Goal: Task Accomplishment & Management: Use online tool/utility

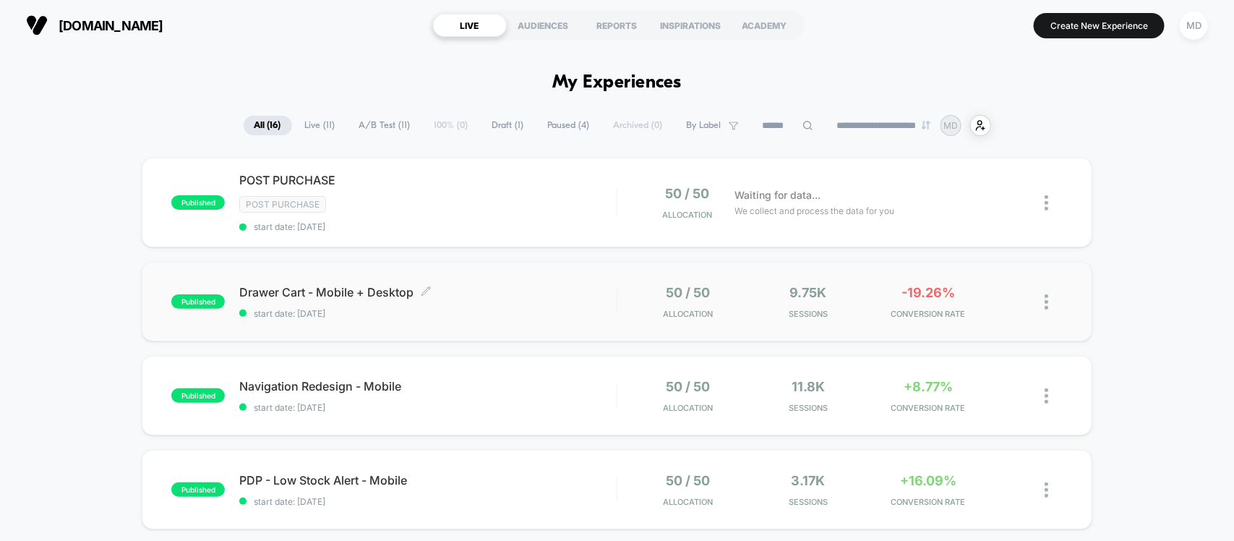
click at [514, 291] on span "Drawer Cart - Mobile + Desktop Click to edit experience details" at bounding box center [427, 292] width 377 height 14
click at [555, 308] on span "start date: 12/09/2025" at bounding box center [427, 313] width 377 height 11
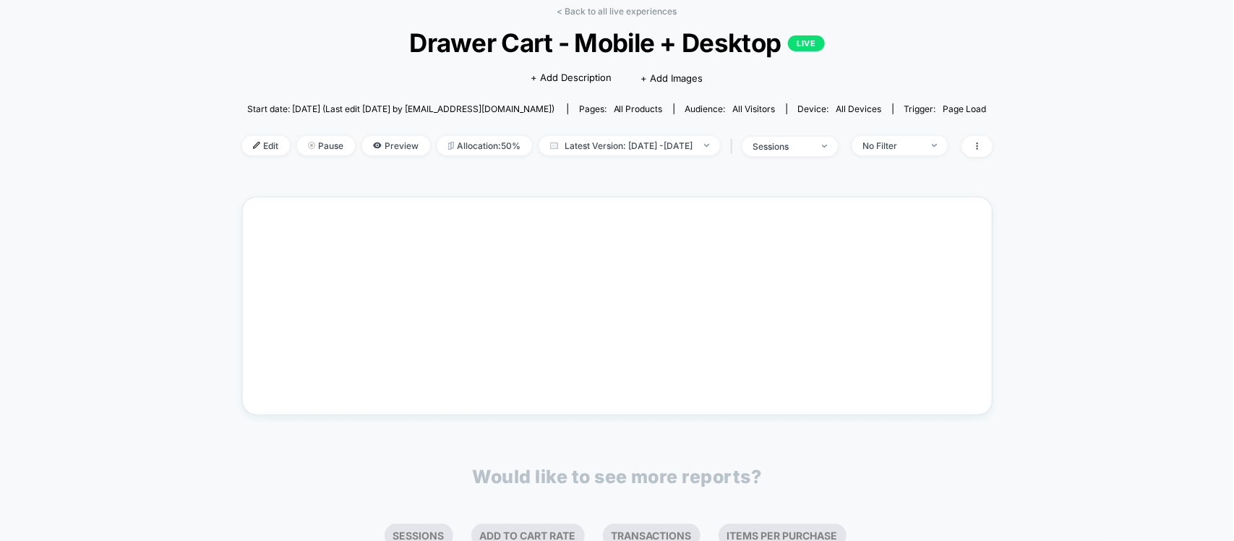
scroll to position [90, 0]
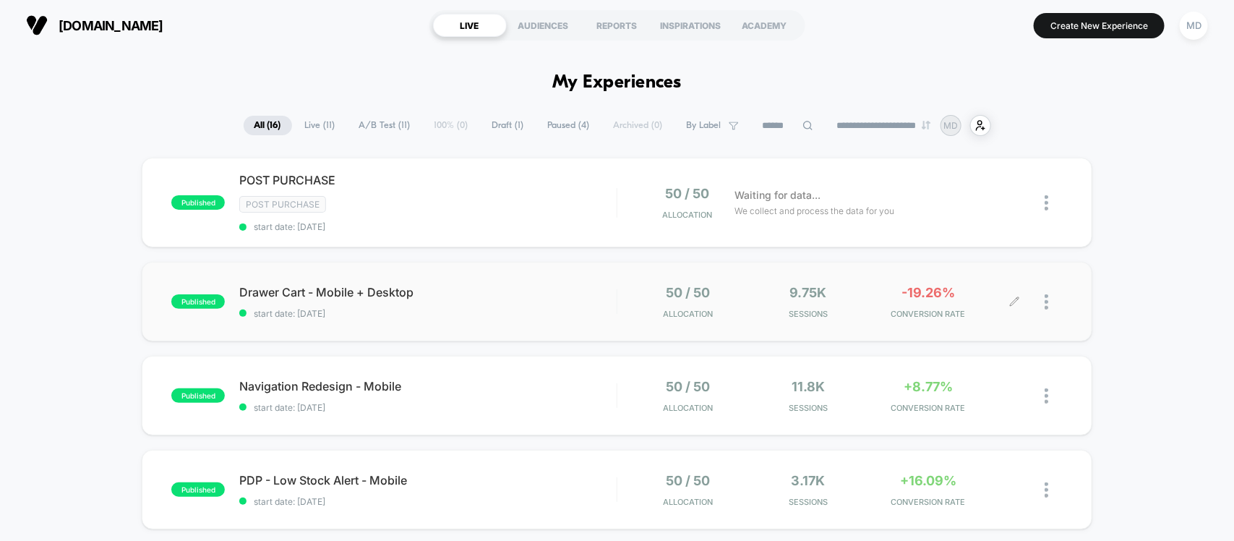
click at [1040, 307] on div at bounding box center [1039, 302] width 48 height 34
click at [1047, 298] on img at bounding box center [1047, 301] width 4 height 15
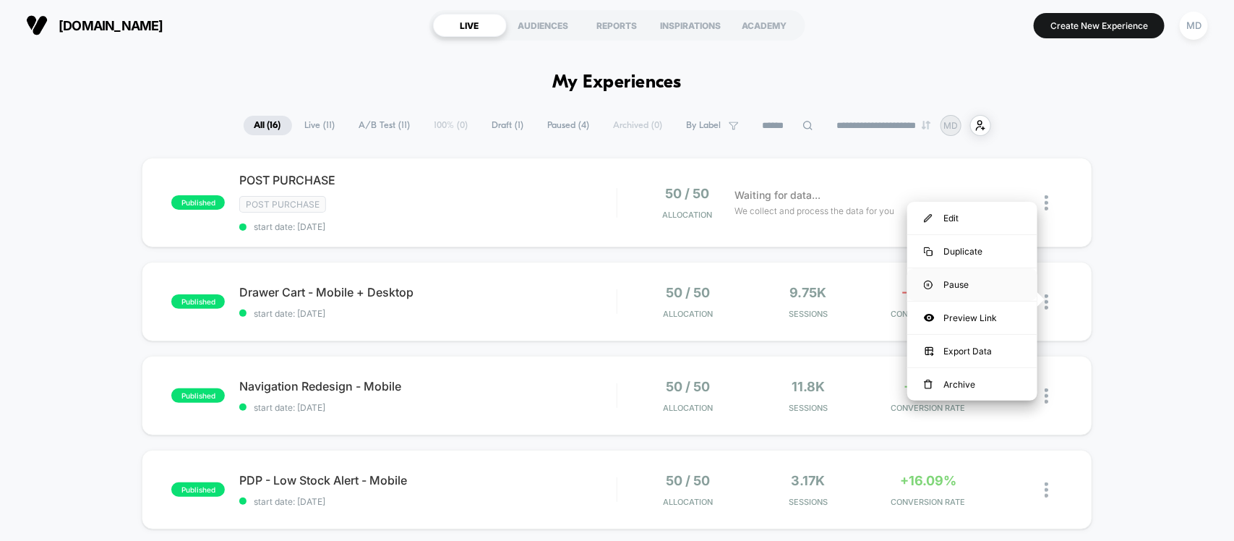
click at [953, 280] on div "Pause" at bounding box center [972, 284] width 130 height 33
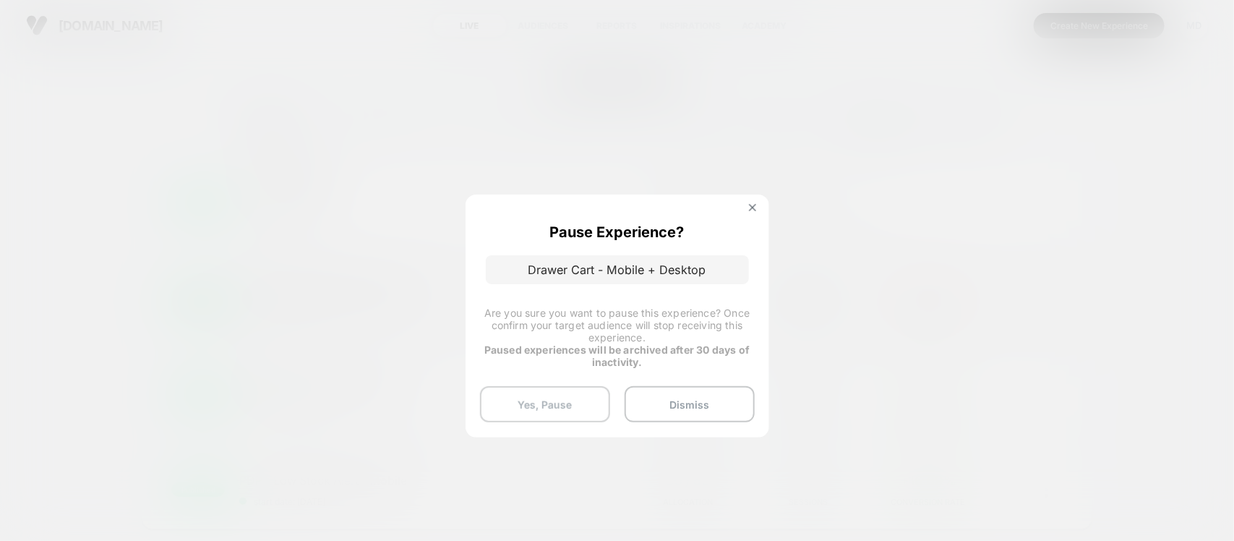
click at [544, 406] on button "Yes, Pause" at bounding box center [545, 404] width 130 height 36
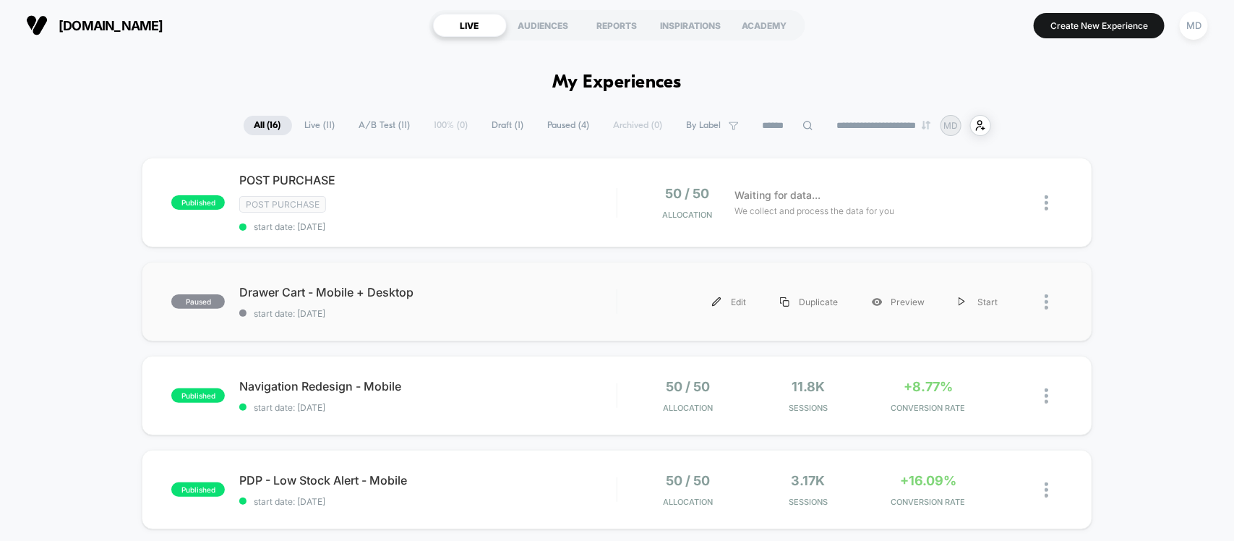
click at [1048, 301] on div at bounding box center [1054, 302] width 18 height 33
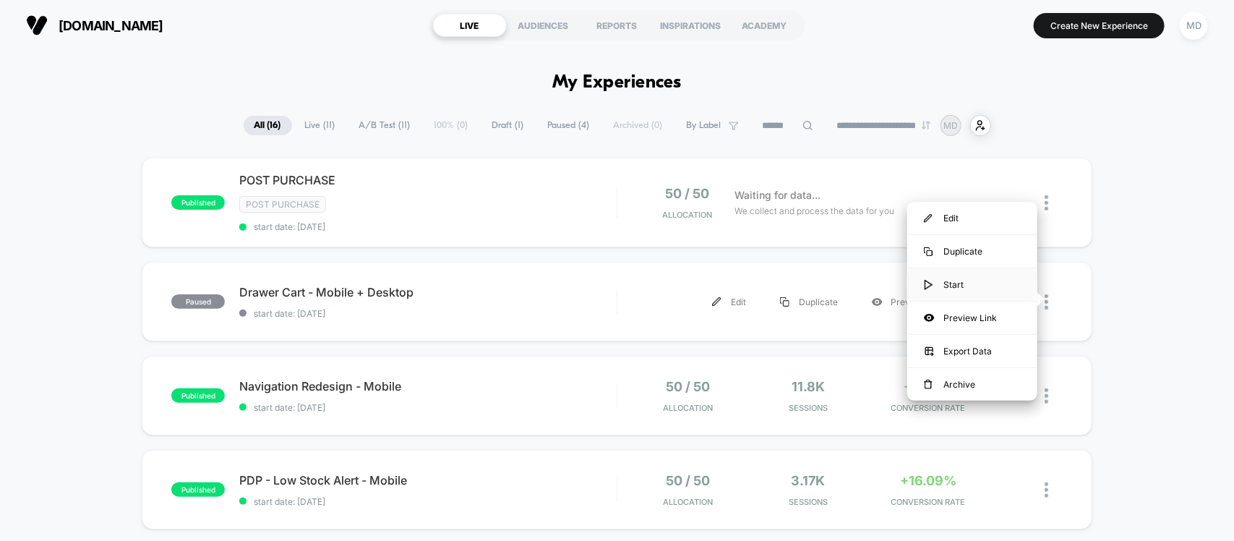
click at [956, 280] on div "Start" at bounding box center [972, 284] width 130 height 33
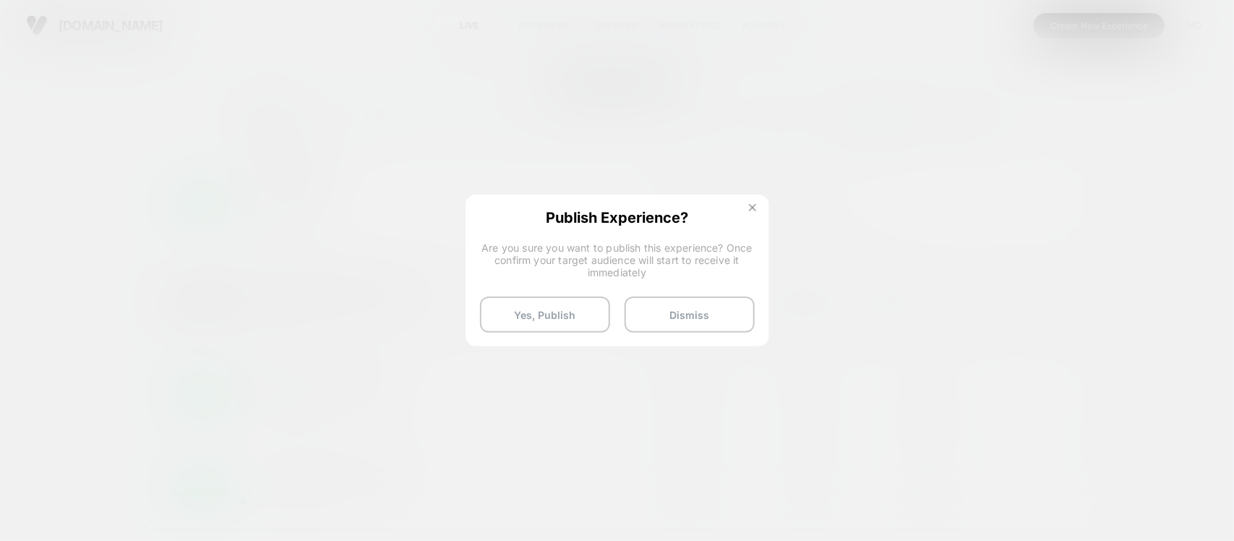
click at [750, 210] on img at bounding box center [752, 207] width 7 height 7
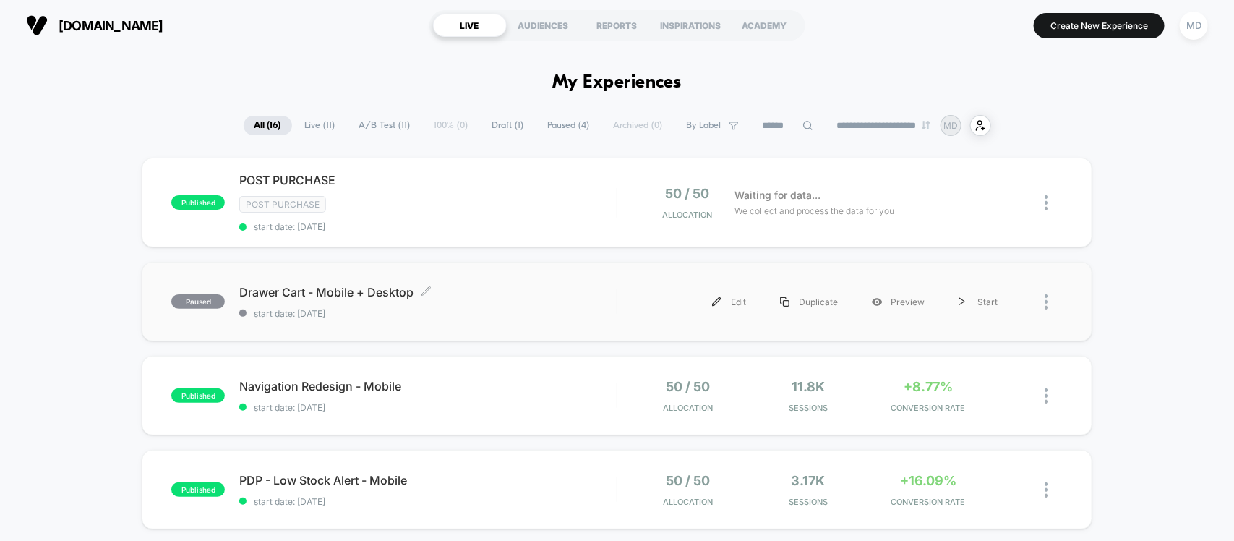
click at [525, 308] on span "start date: 12/09/2025" at bounding box center [427, 313] width 377 height 11
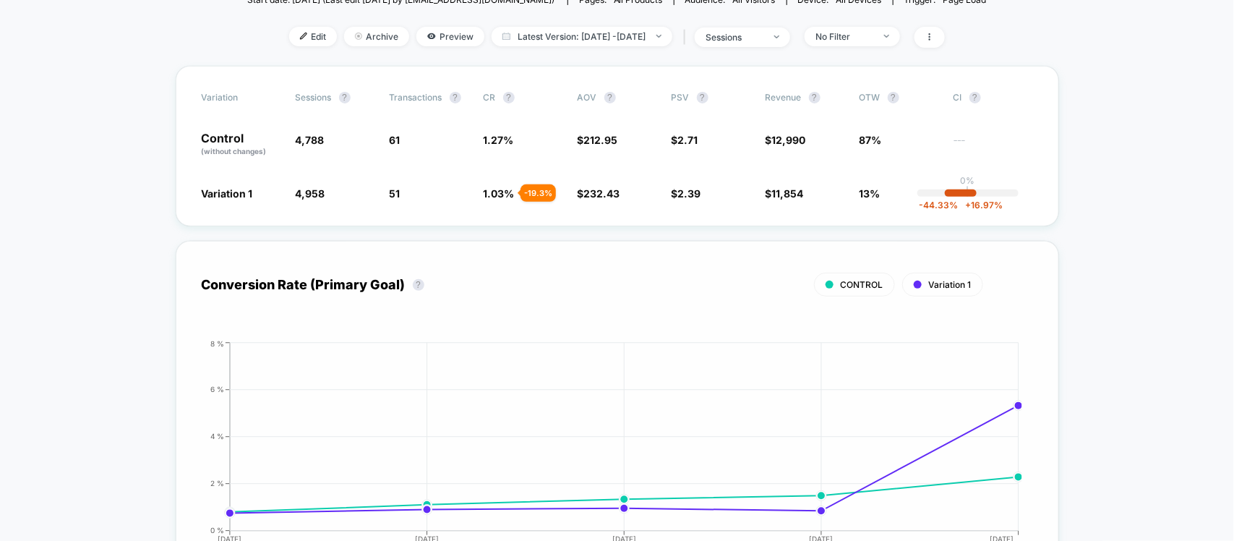
scroll to position [181, 0]
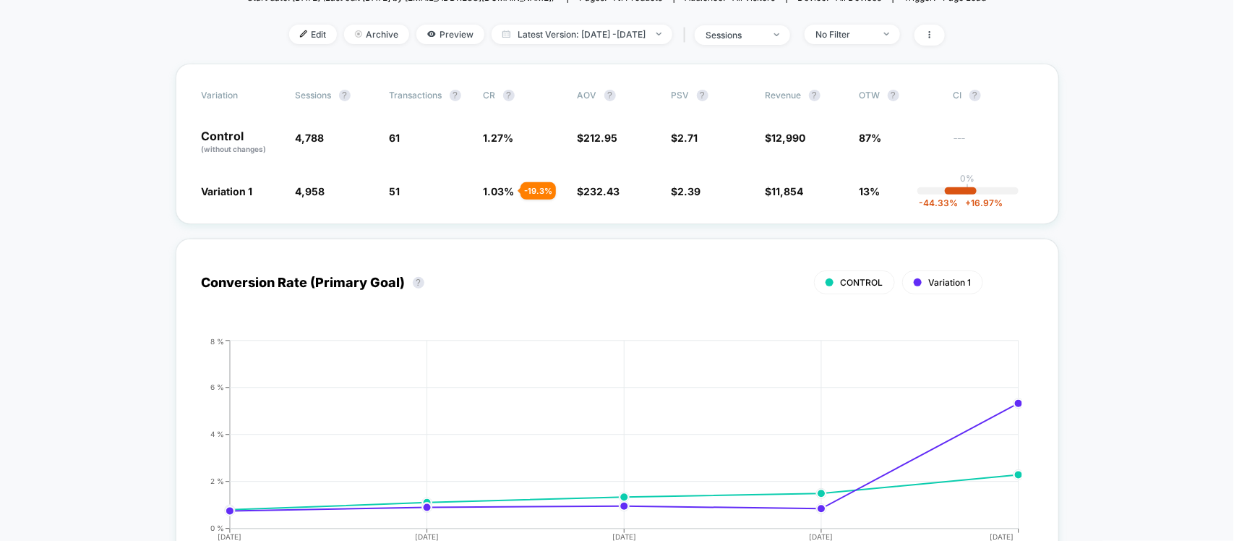
drag, startPoint x: 832, startPoint y: 301, endPoint x: 802, endPoint y: 306, distance: 30.0
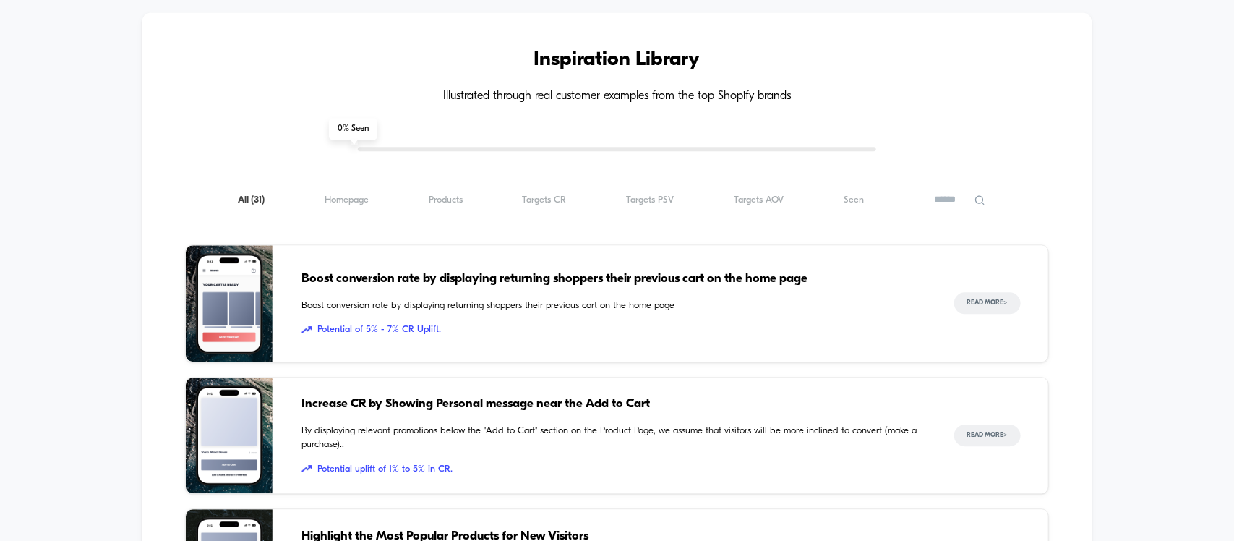
scroll to position [1446, 0]
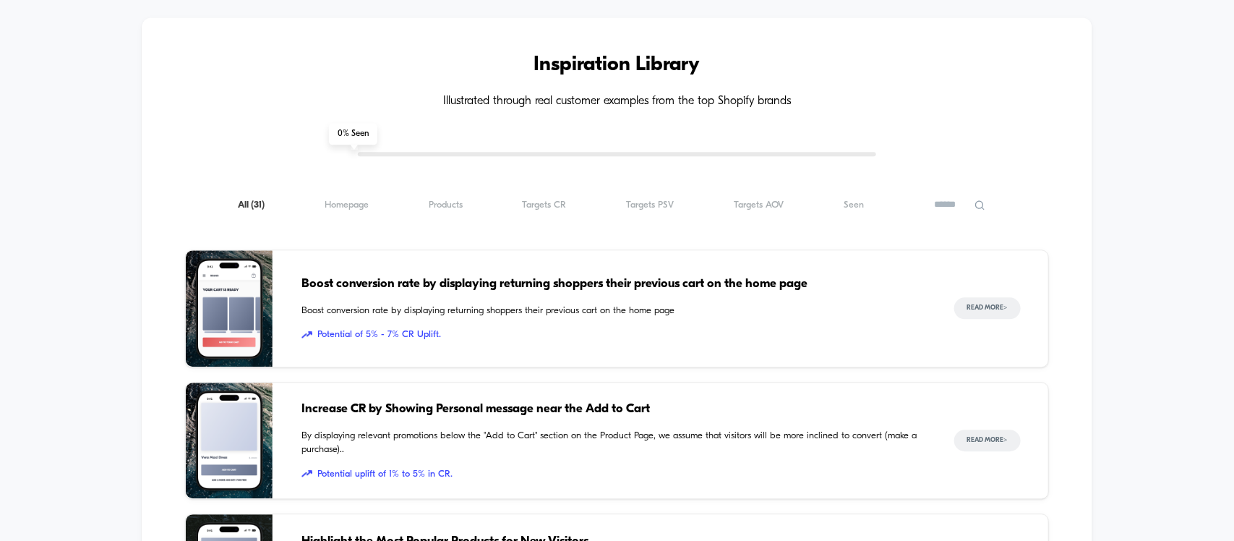
click at [340, 213] on div "All ( 31 ) Homepage ( 31 ) Products ( 31 ) Targets CR ( 31 ) Targets PSV ( 31 )…" at bounding box center [616, 204] width 863 height 17
click at [340, 208] on span "Homepage ( 31 )" at bounding box center [347, 205] width 44 height 11
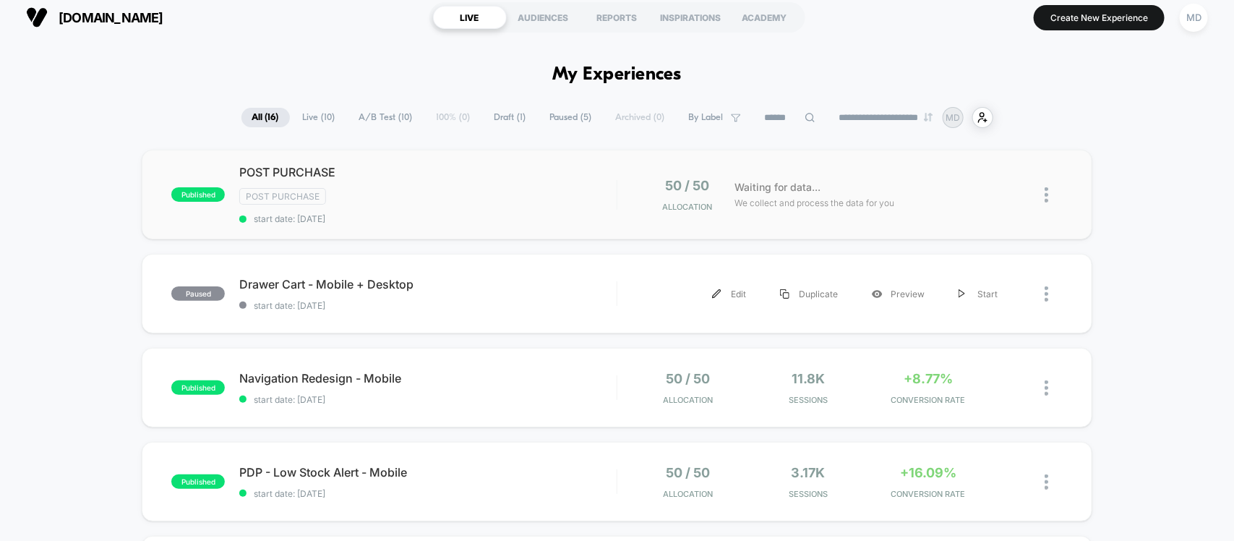
scroll to position [0, 0]
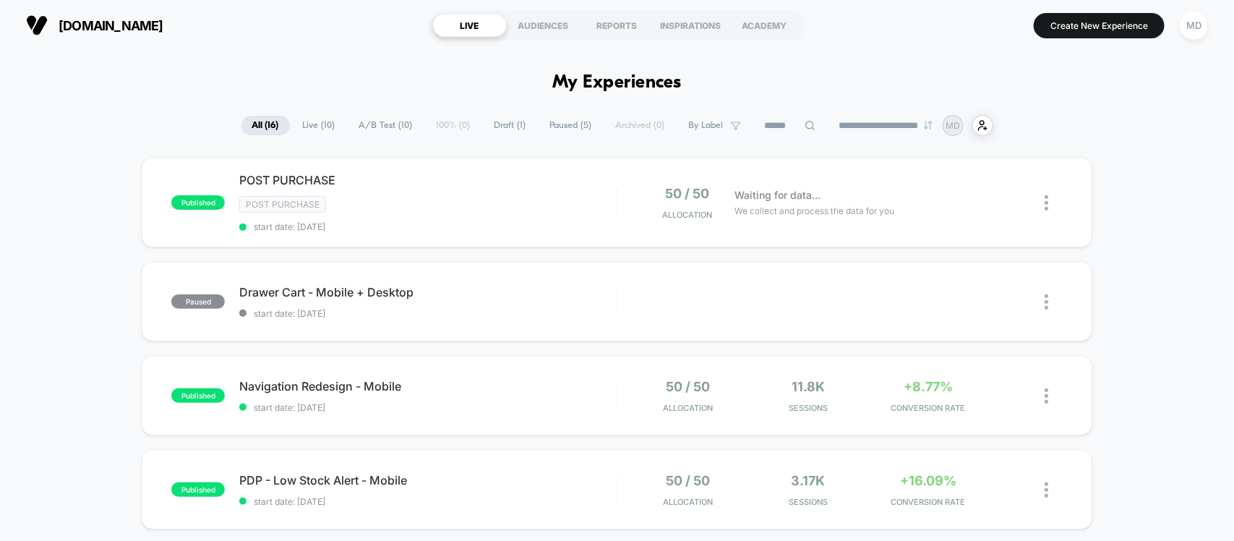
click at [318, 117] on span "Live ( 10 )" at bounding box center [319, 126] width 54 height 20
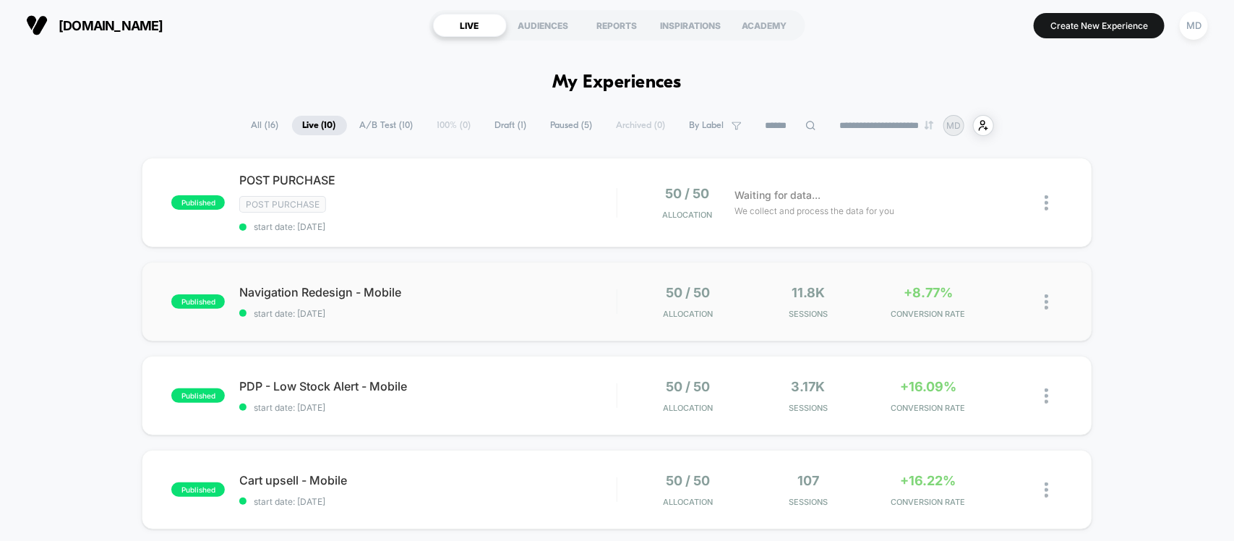
click at [1047, 294] on img at bounding box center [1047, 301] width 4 height 15
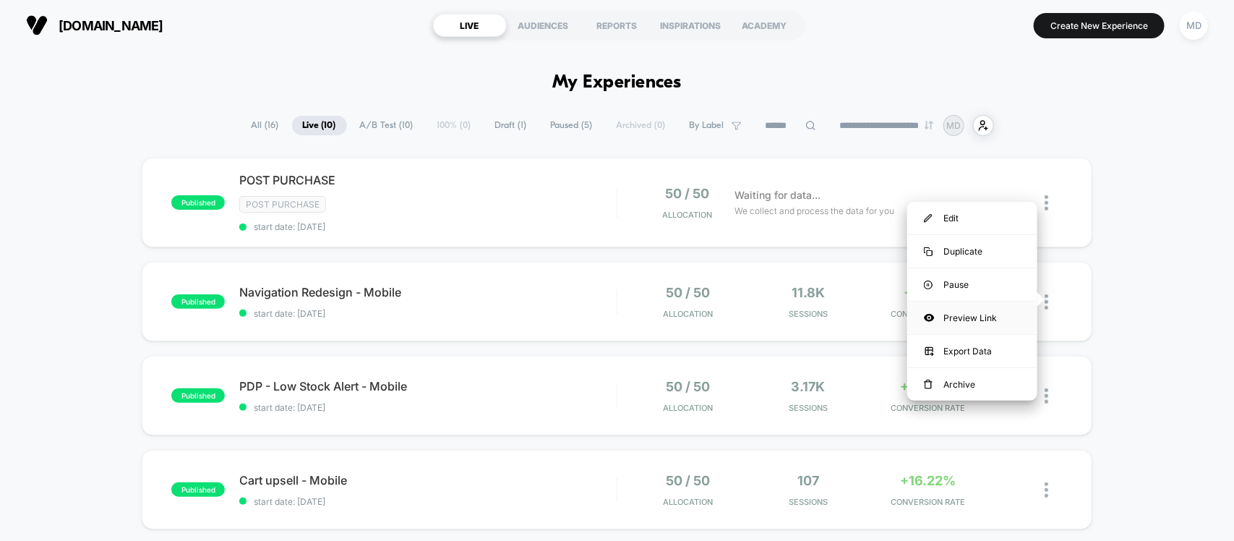
click at [951, 311] on div "Preview Link" at bounding box center [972, 317] width 130 height 33
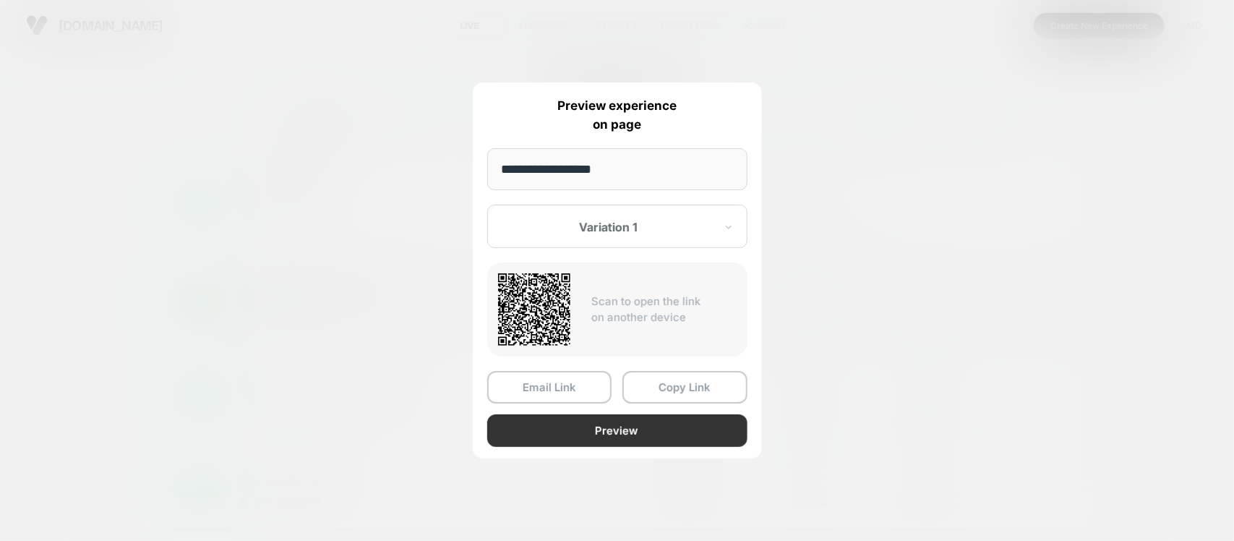
click at [570, 432] on button "Preview" at bounding box center [617, 430] width 260 height 33
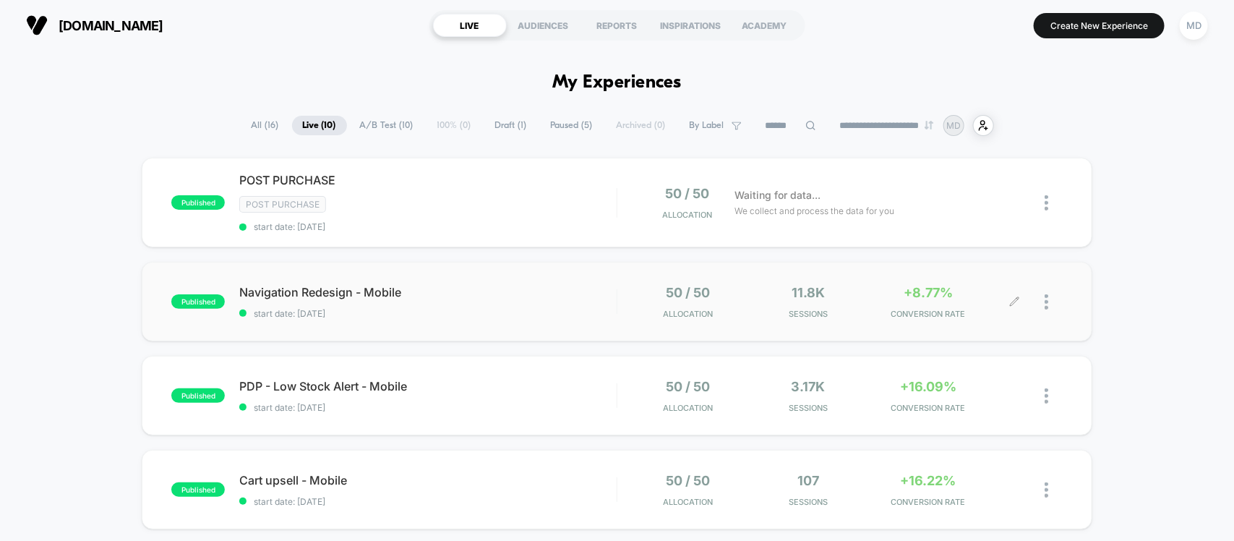
click at [1041, 304] on div at bounding box center [1039, 302] width 48 height 34
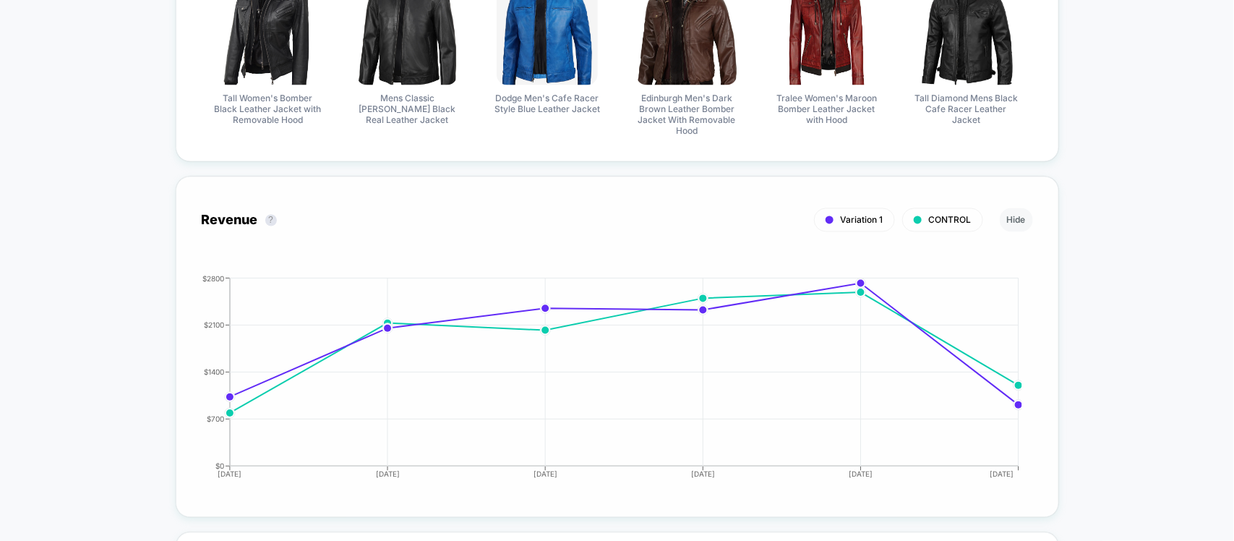
scroll to position [1446, 0]
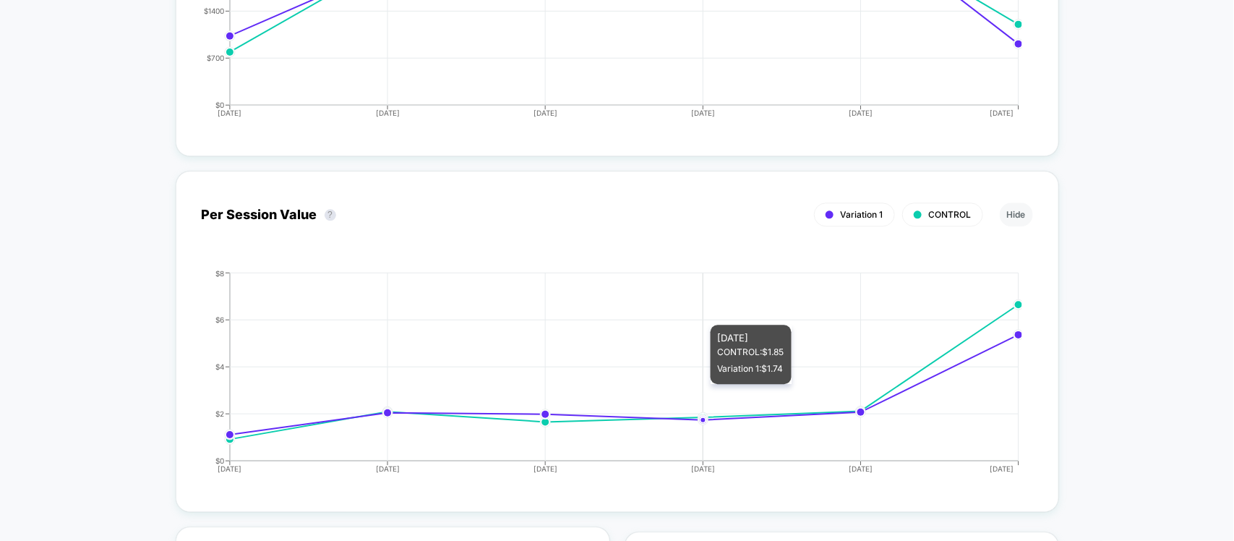
drag, startPoint x: 712, startPoint y: 299, endPoint x: 857, endPoint y: 493, distance: 242.3
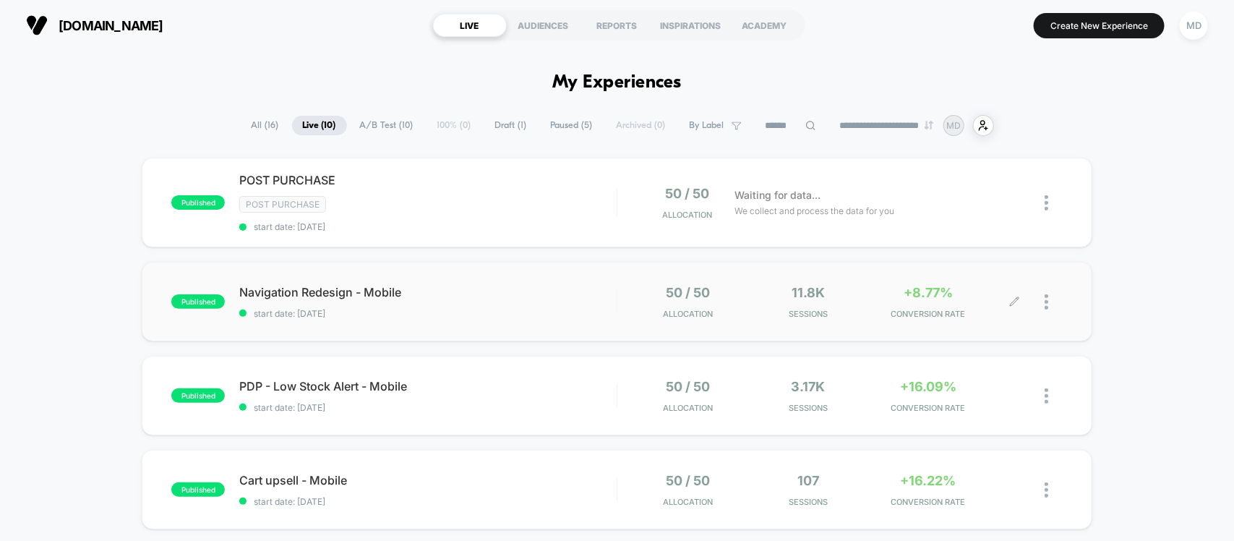
click at [1020, 298] on div at bounding box center [1039, 302] width 48 height 34
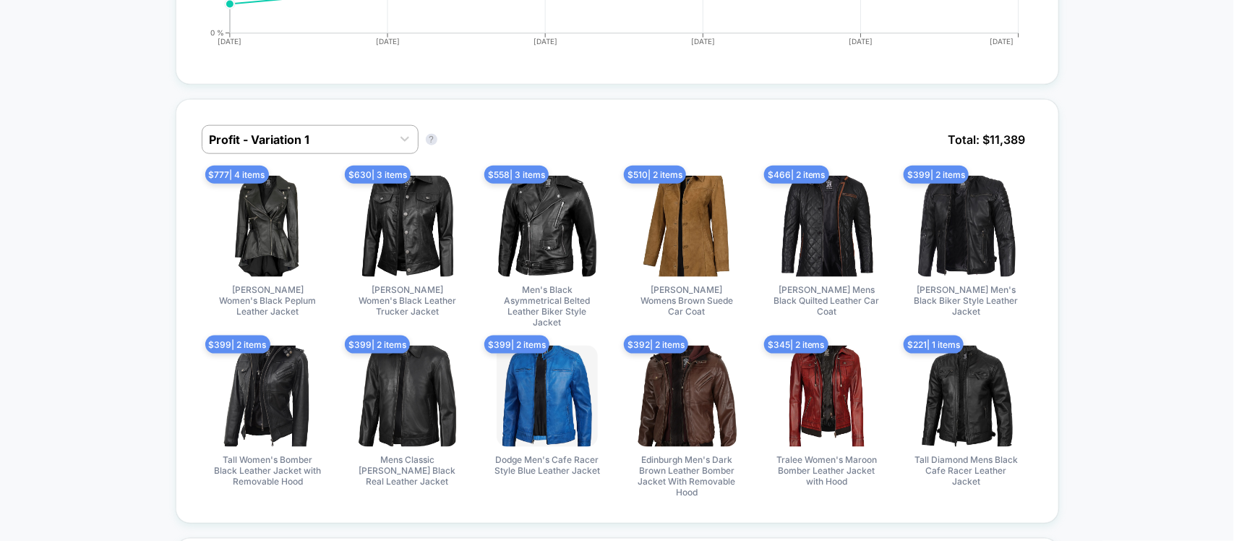
scroll to position [181, 0]
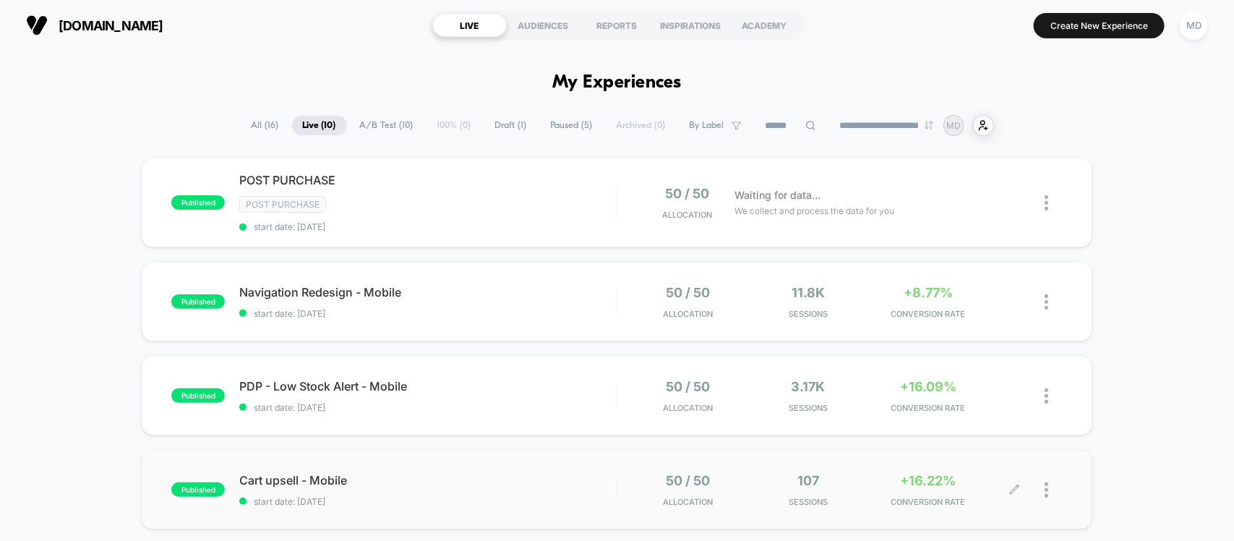
scroll to position [181, 0]
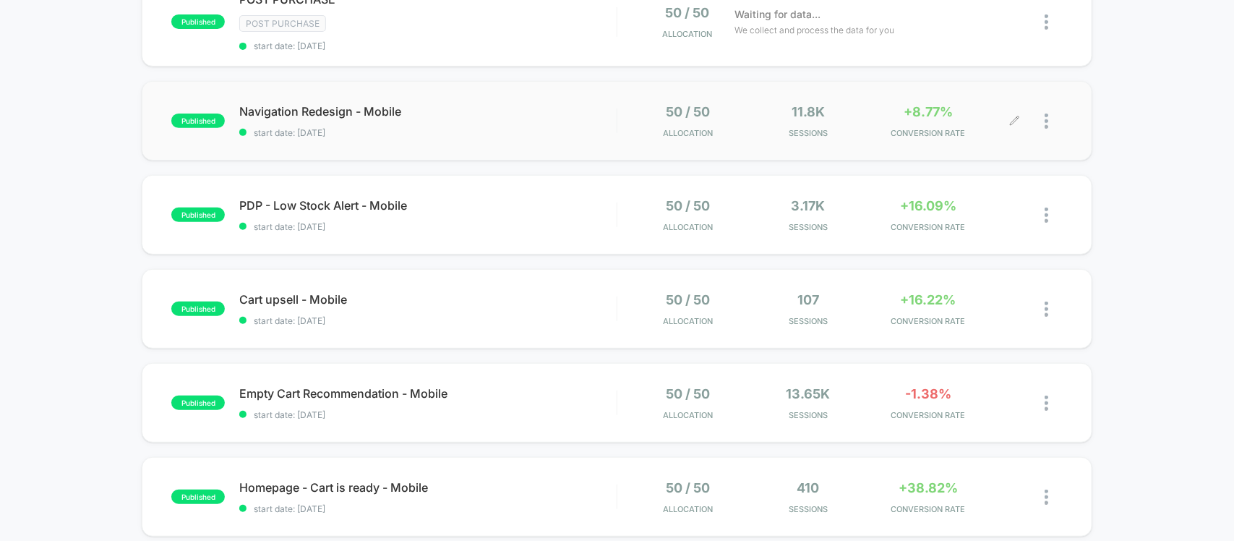
click at [1016, 118] on icon at bounding box center [1014, 120] width 9 height 9
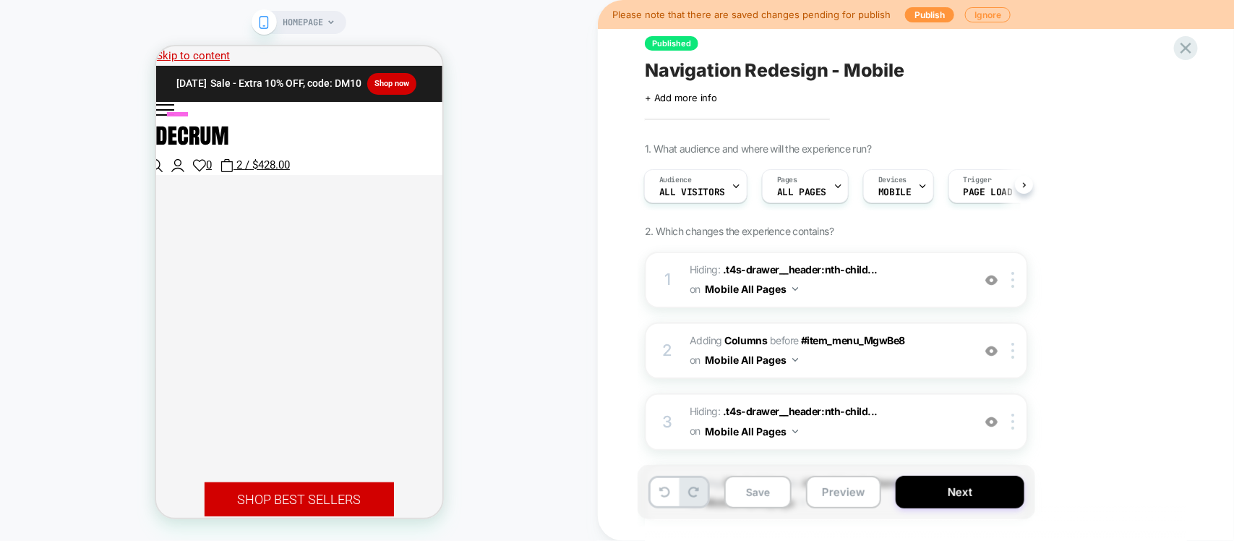
click at [167, 112] on div "USD Australia - AUD $ Canada - CAD $ France - EUR € Germany - EUR € Italy - EUR…" at bounding box center [298, 138] width 286 height 72
click at [171, 105] on icon at bounding box center [166, 109] width 22 height 12
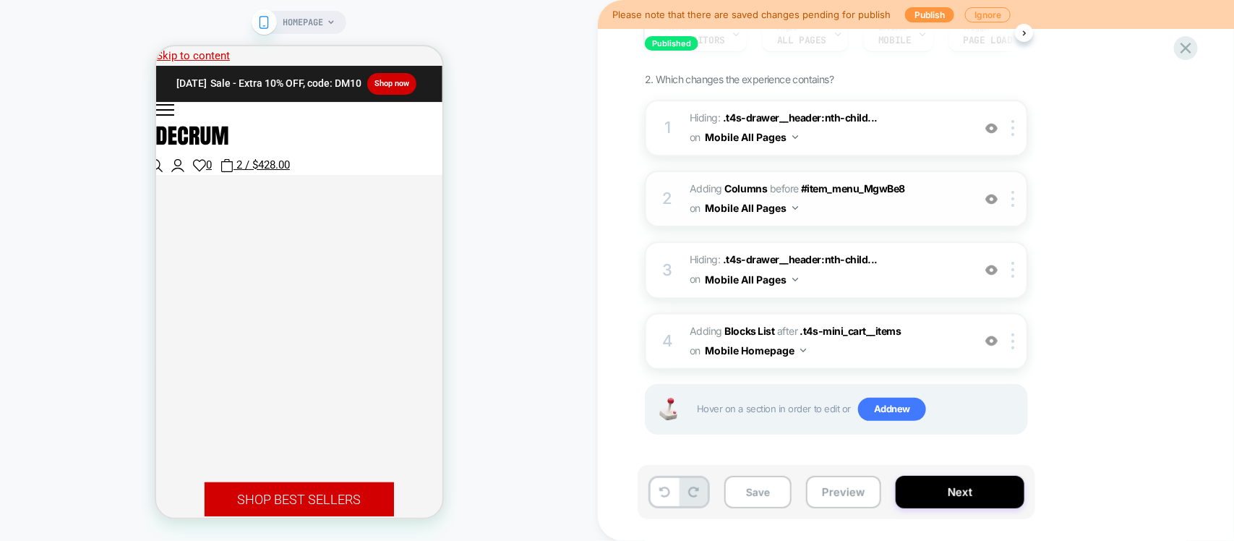
click at [946, 201] on span "#_loomi_addon_1757576840717 Adding Columns BEFORE #item_menu_MgwBe8 #item_menu_…" at bounding box center [827, 198] width 275 height 39
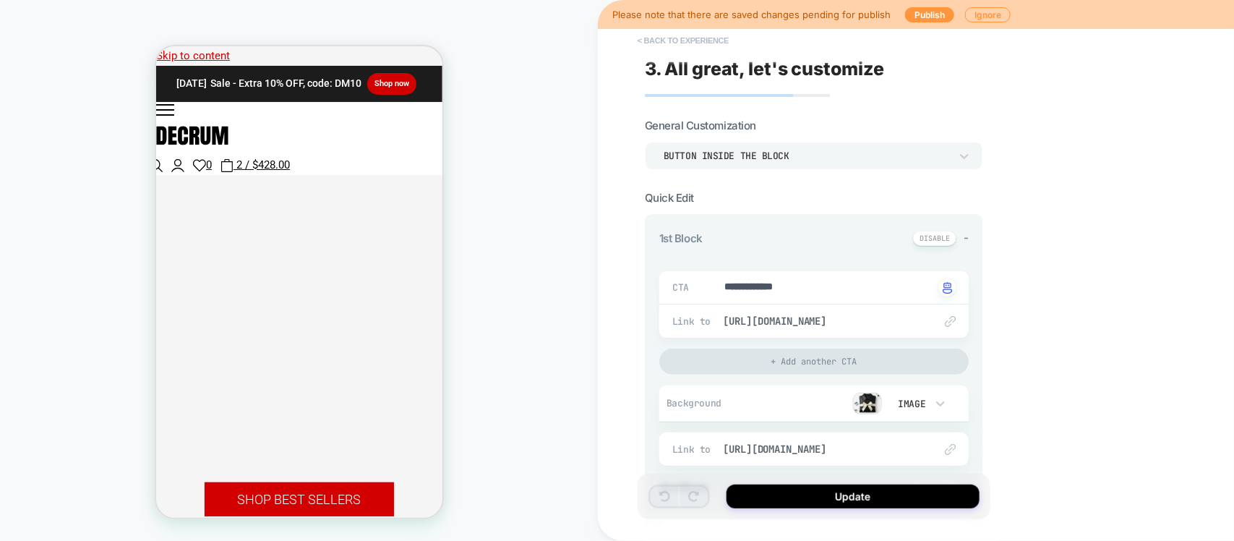
click at [655, 34] on button "< Back to experience" at bounding box center [683, 40] width 106 height 23
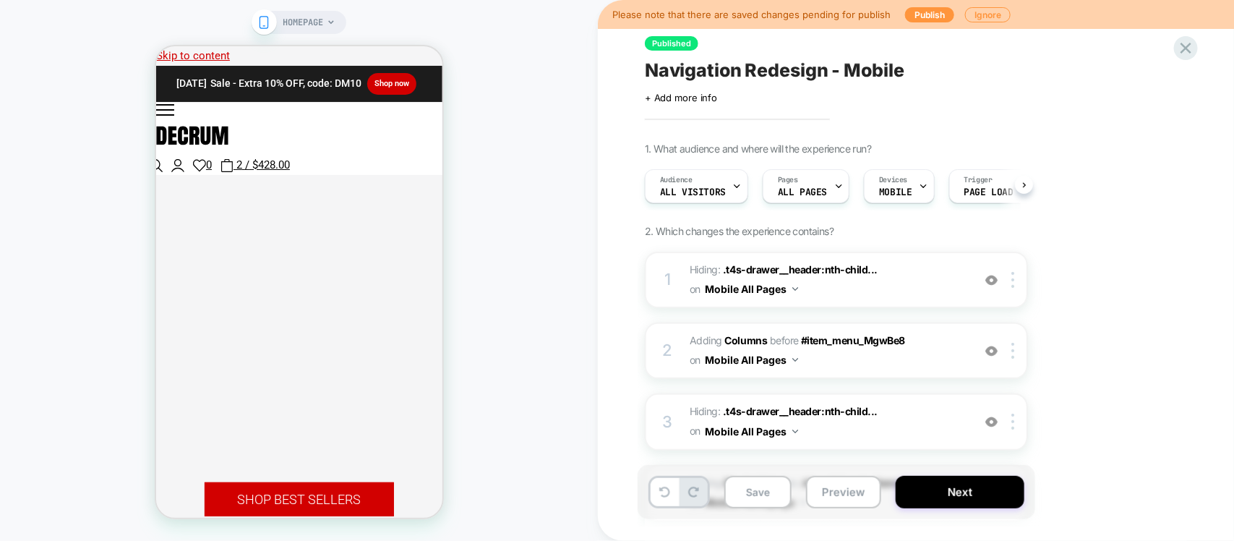
scroll to position [0, 1]
click at [176, 102] on div "USD Australia - AUD $ Canada - CAD $ France - EUR € Germany - EUR € Italy - EUR…" at bounding box center [298, 138] width 286 height 72
click at [174, 108] on rect at bounding box center [164, 108] width 18 height 1
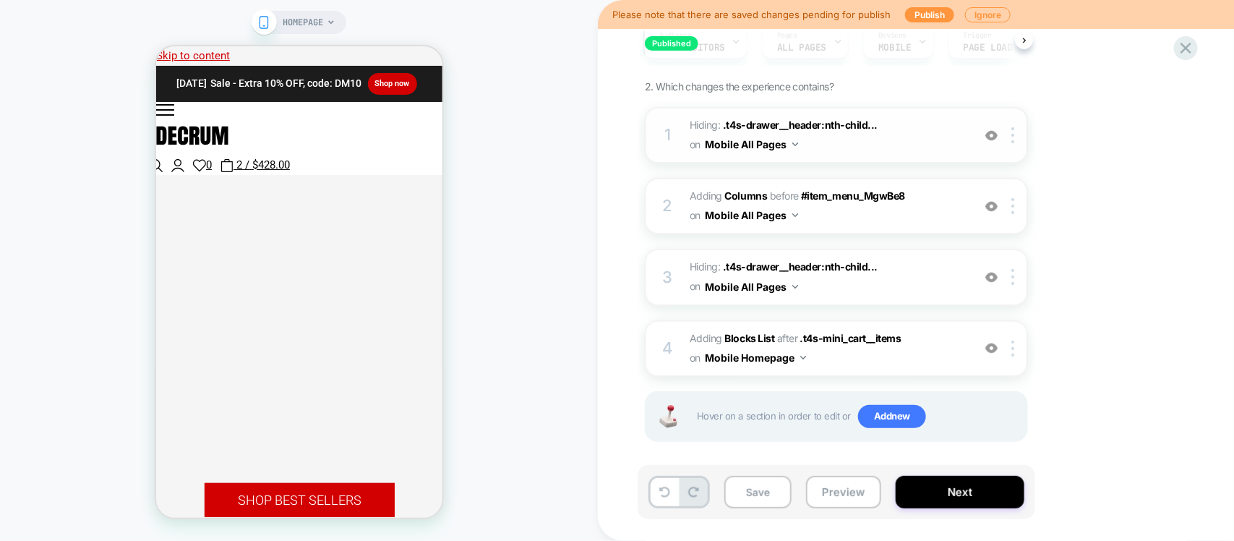
scroll to position [152, 0]
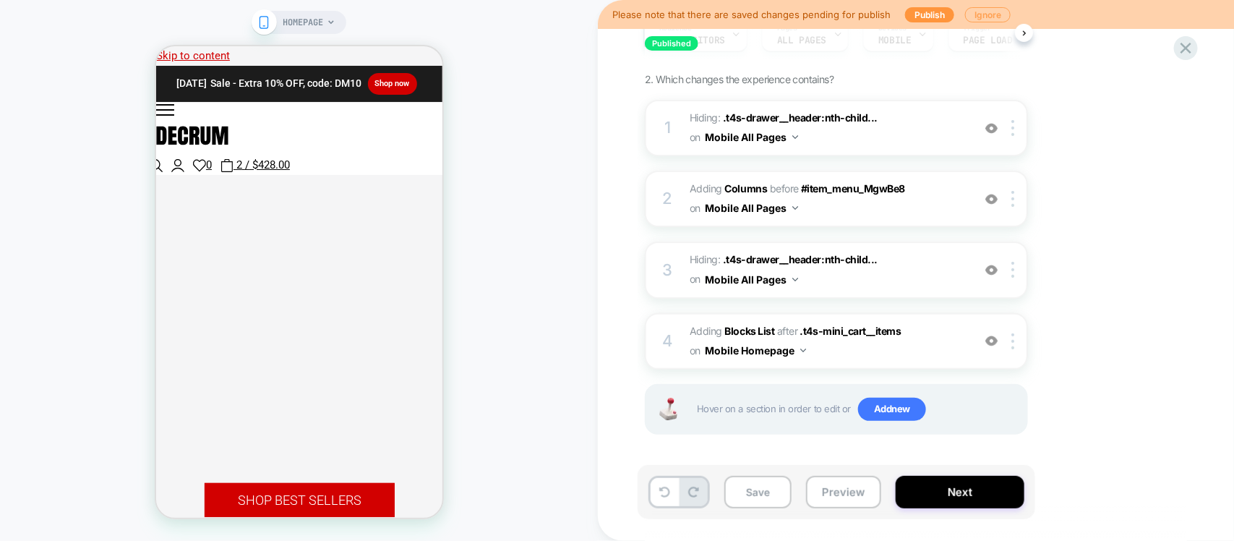
click at [998, 11] on button "Ignore" at bounding box center [988, 14] width 46 height 15
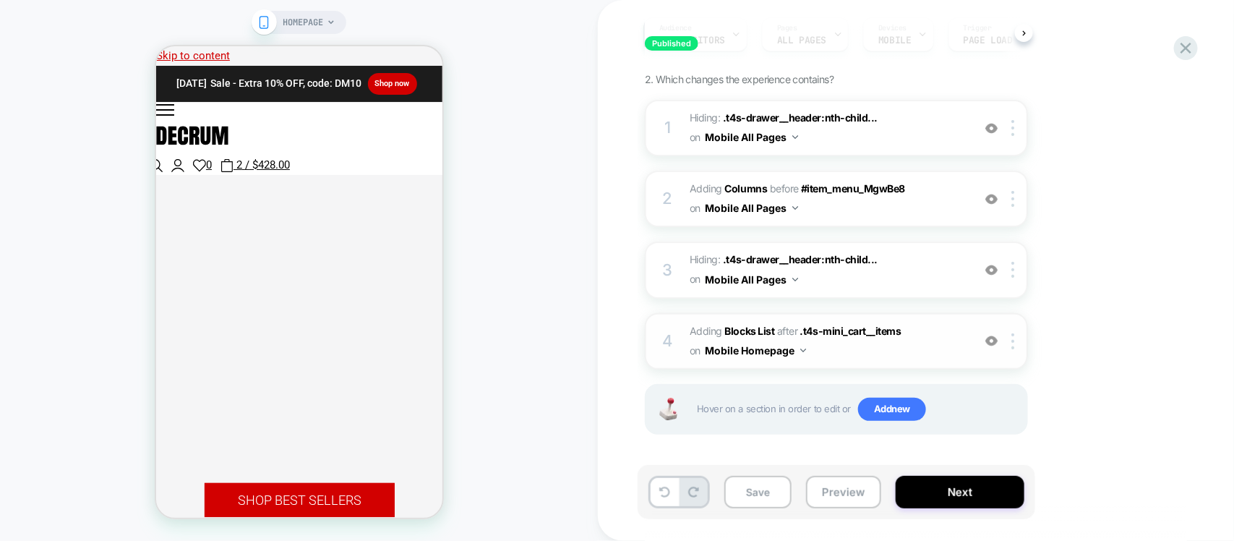
click at [995, 340] on img at bounding box center [991, 341] width 12 height 12
click at [993, 265] on img at bounding box center [991, 270] width 12 height 12
click at [988, 187] on div "2 #_loomi_addon_1757576840717 Adding Columns BEFORE #item_menu_MgwBe8 #item_men…" at bounding box center [836, 199] width 383 height 56
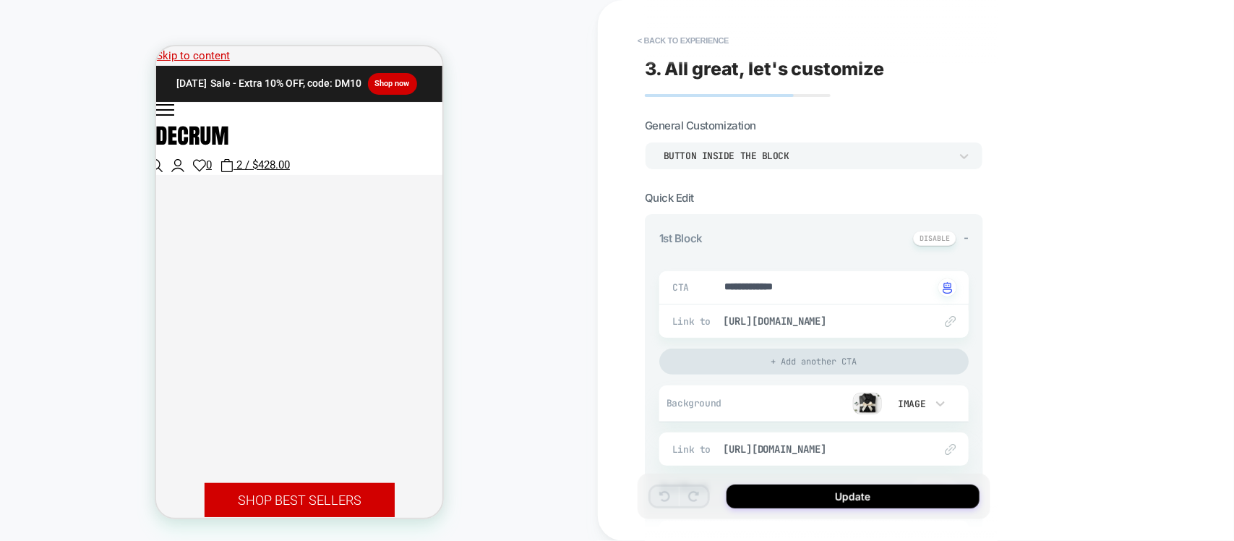
type textarea "*"
click at [665, 29] on button "< Back to experience" at bounding box center [683, 40] width 106 height 23
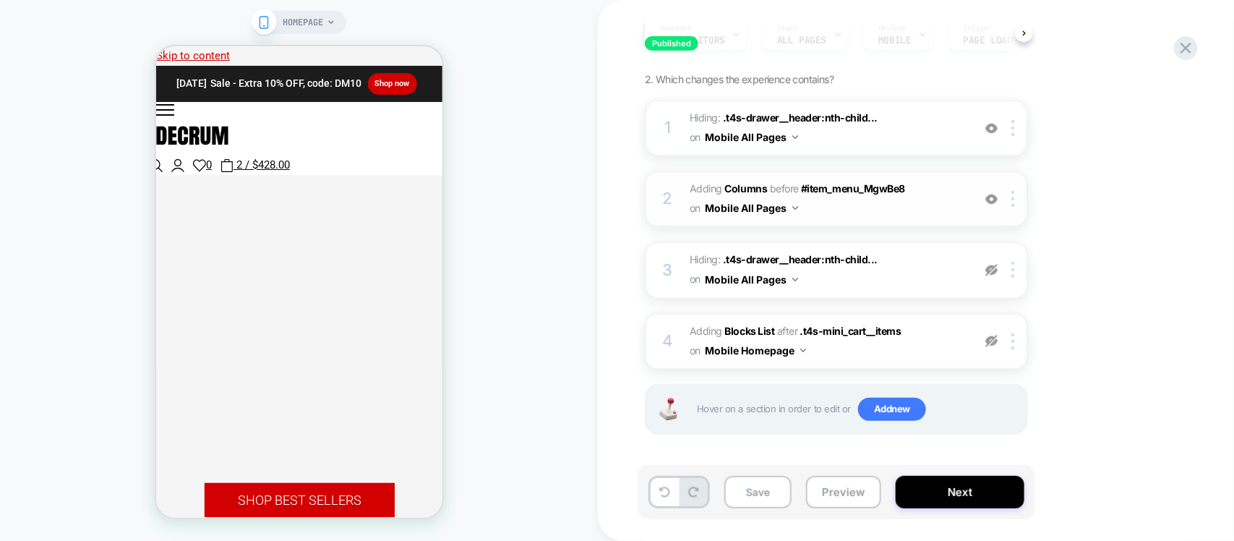
click at [991, 195] on img at bounding box center [991, 199] width 12 height 12
click at [994, 200] on img at bounding box center [991, 199] width 12 height 12
click at [992, 124] on img at bounding box center [991, 128] width 12 height 12
click at [992, 129] on img at bounding box center [991, 128] width 12 height 12
click at [992, 203] on img at bounding box center [991, 199] width 12 height 12
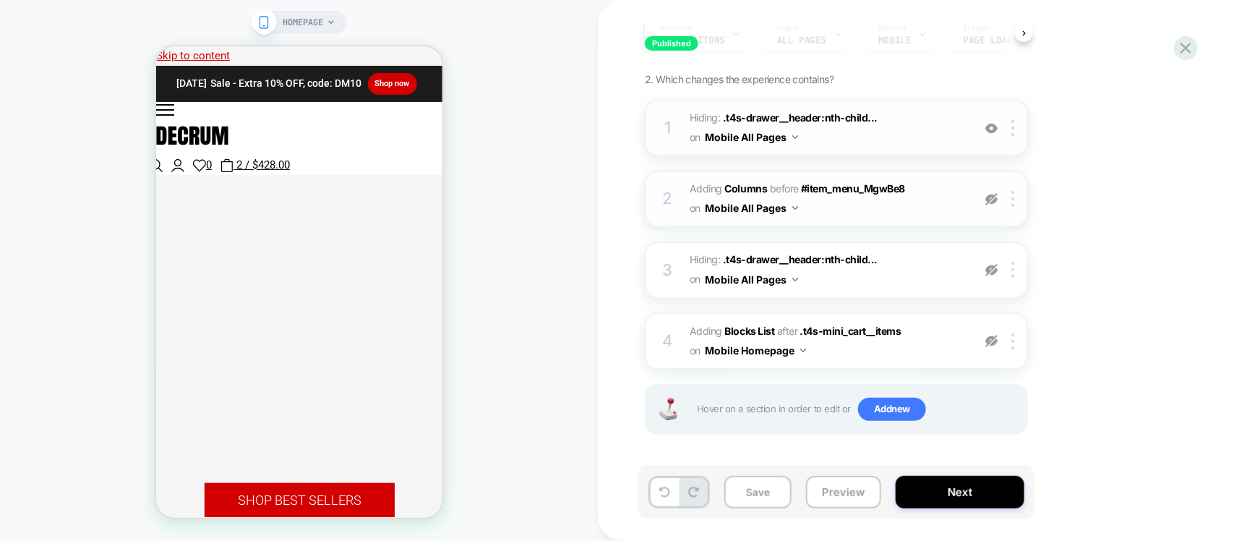
click at [995, 197] on img at bounding box center [991, 199] width 12 height 12
click at [990, 202] on img at bounding box center [991, 199] width 12 height 12
click at [993, 123] on img at bounding box center [991, 128] width 12 height 12
click at [995, 200] on img at bounding box center [991, 199] width 12 height 12
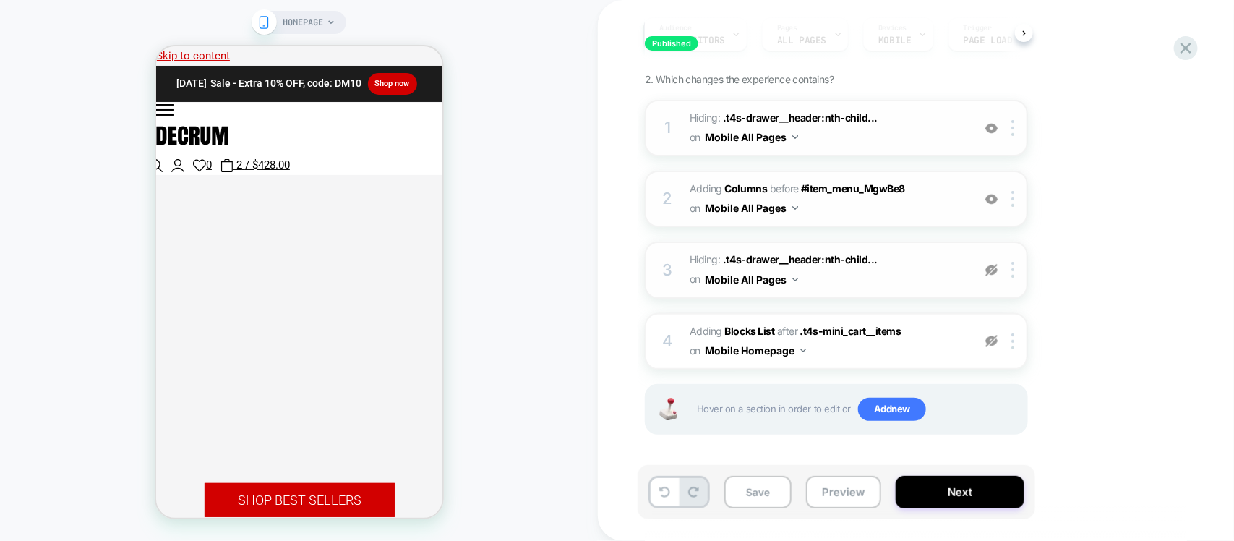
click at [995, 273] on img at bounding box center [991, 270] width 12 height 12
click at [995, 343] on img at bounding box center [991, 341] width 12 height 12
click at [988, 199] on img at bounding box center [991, 199] width 12 height 12
click at [943, 500] on button "Next" at bounding box center [960, 492] width 129 height 33
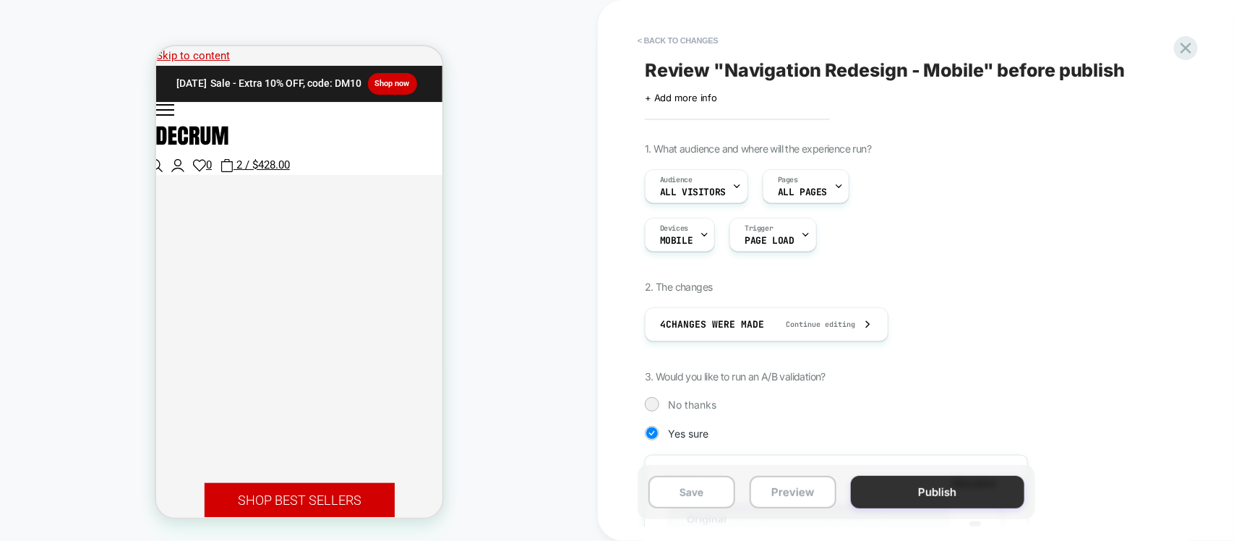
scroll to position [0, 1]
click at [940, 500] on button "Publish" at bounding box center [938, 492] width 174 height 33
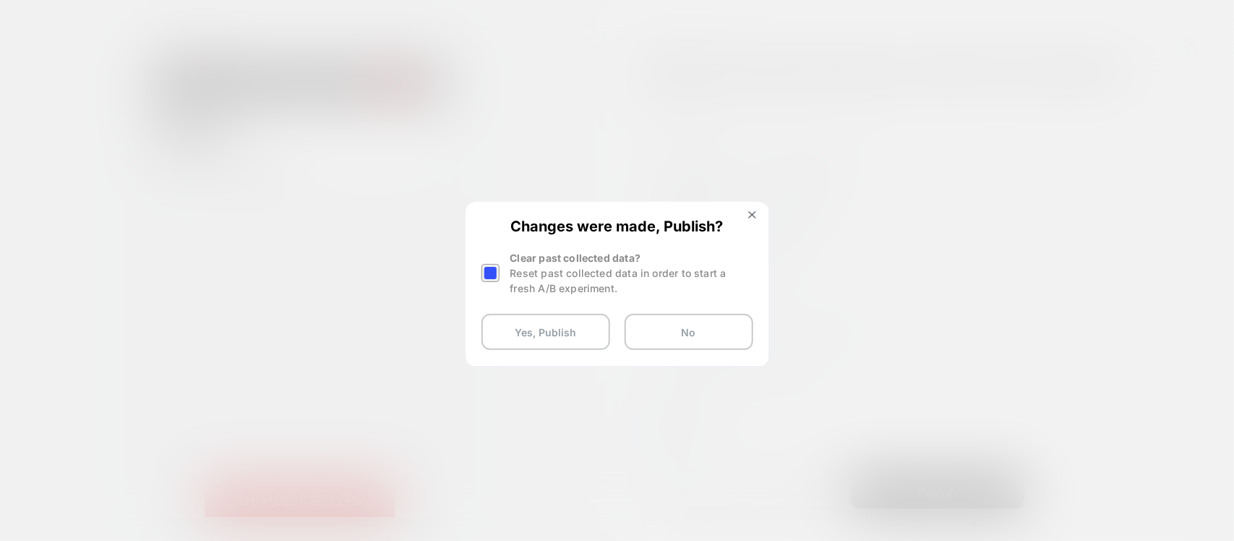
click at [489, 272] on div at bounding box center [490, 273] width 18 height 18
click at [537, 326] on button "Yes, Publish" at bounding box center [545, 332] width 129 height 36
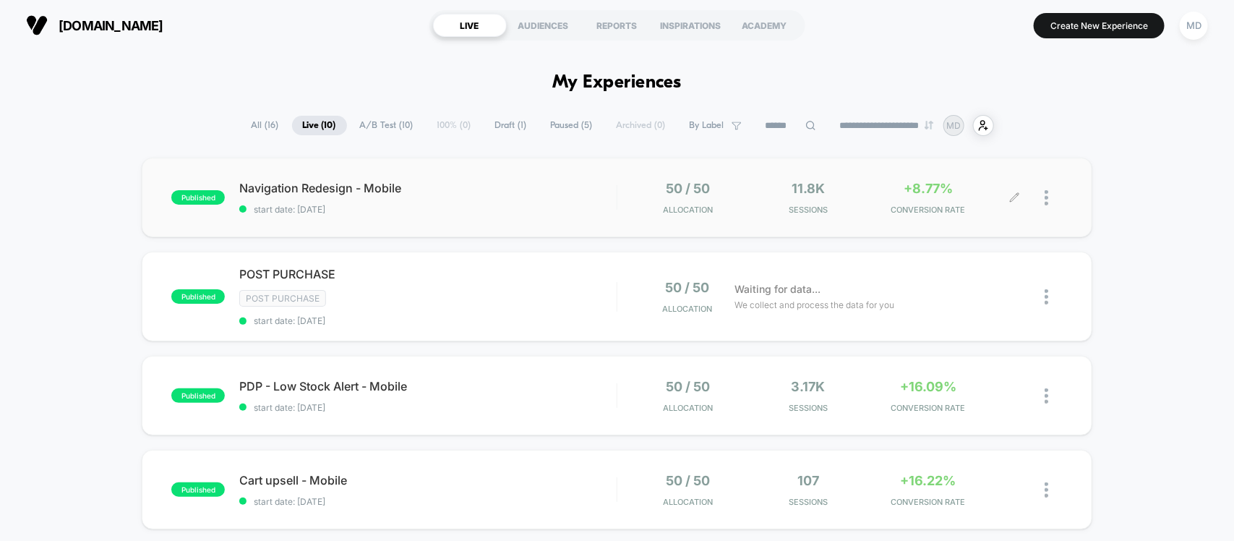
click at [1057, 201] on div at bounding box center [1054, 198] width 18 height 34
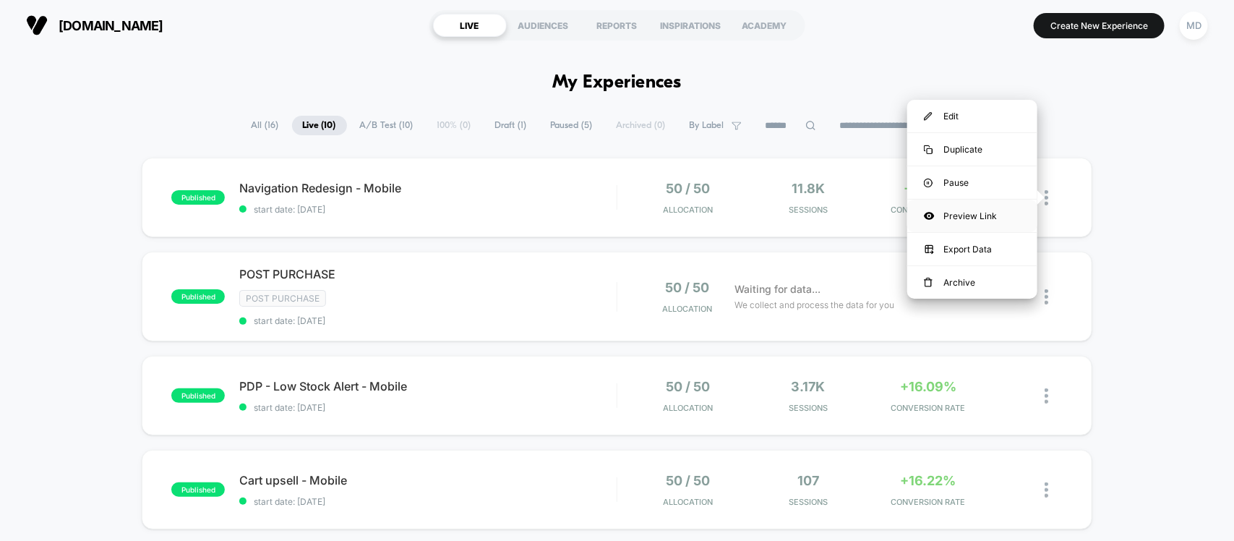
click at [964, 212] on div "Preview Link" at bounding box center [972, 216] width 130 height 33
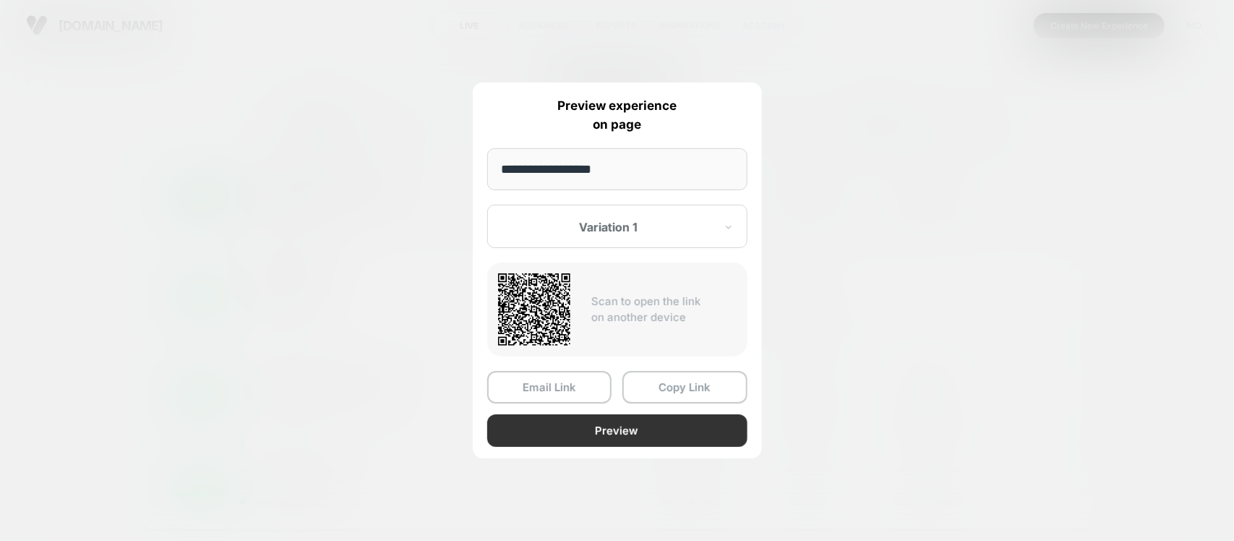
click at [602, 421] on button "Preview" at bounding box center [617, 430] width 260 height 33
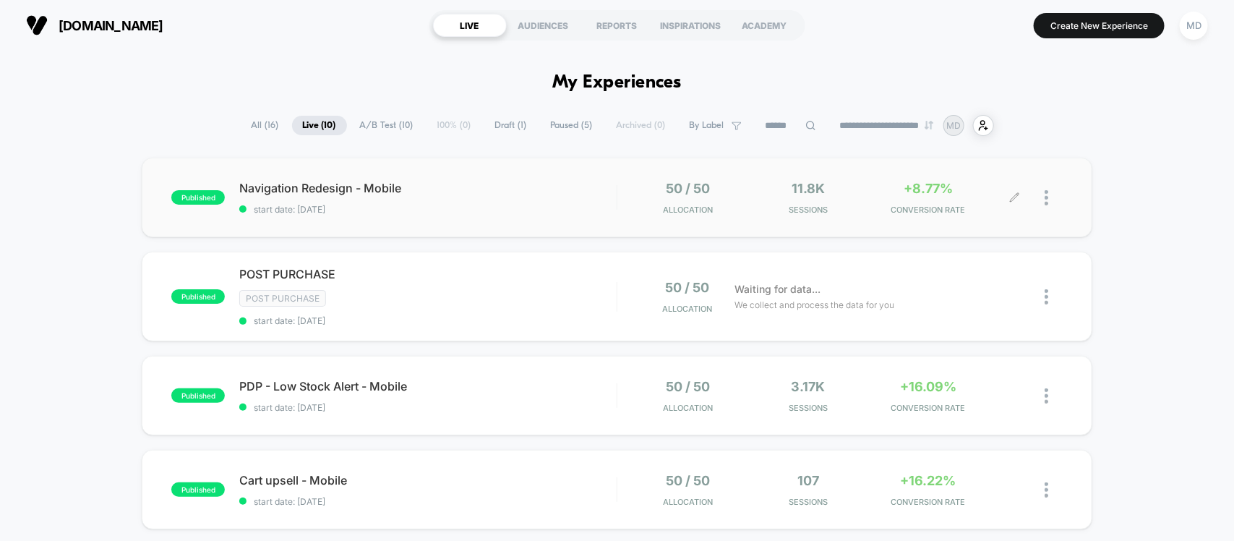
click at [1049, 207] on div at bounding box center [1054, 198] width 18 height 34
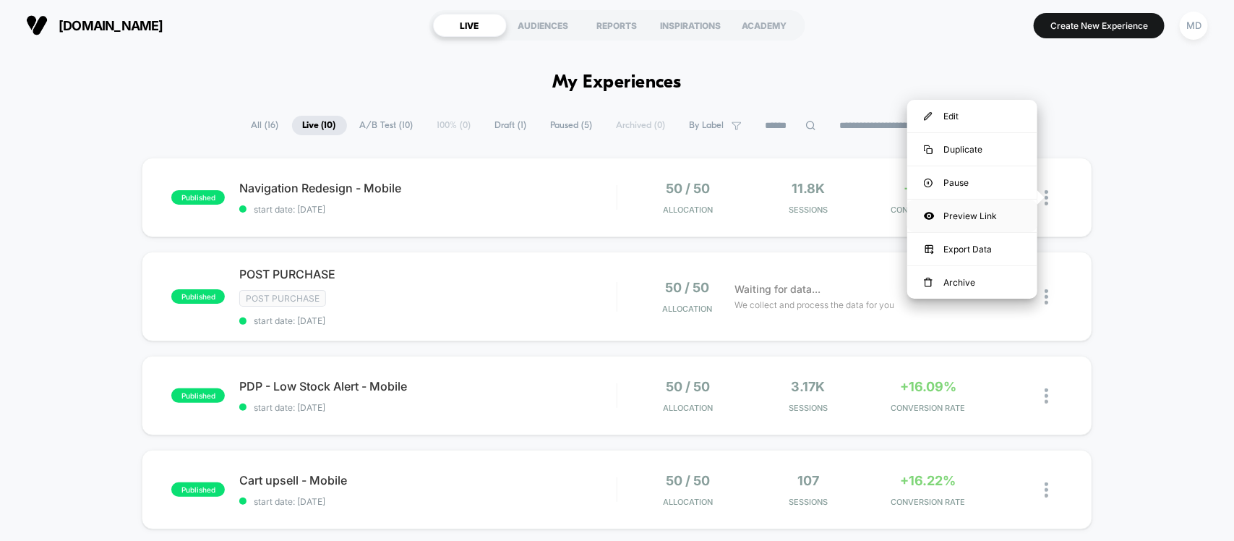
click at [962, 217] on div "Preview Link" at bounding box center [972, 216] width 130 height 33
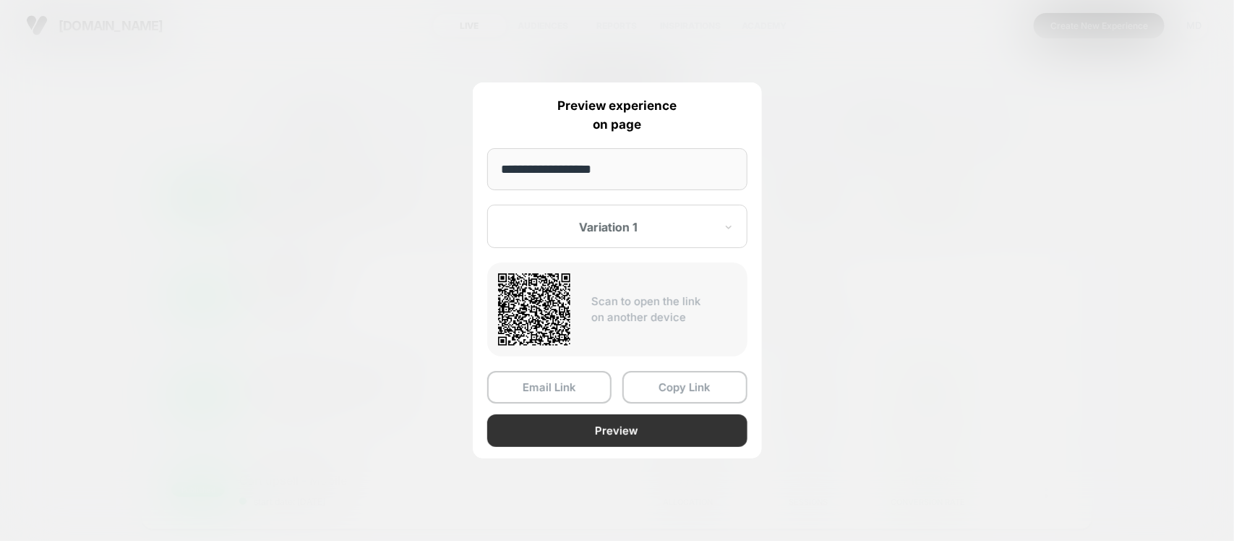
click at [583, 421] on button "Preview" at bounding box center [617, 430] width 260 height 33
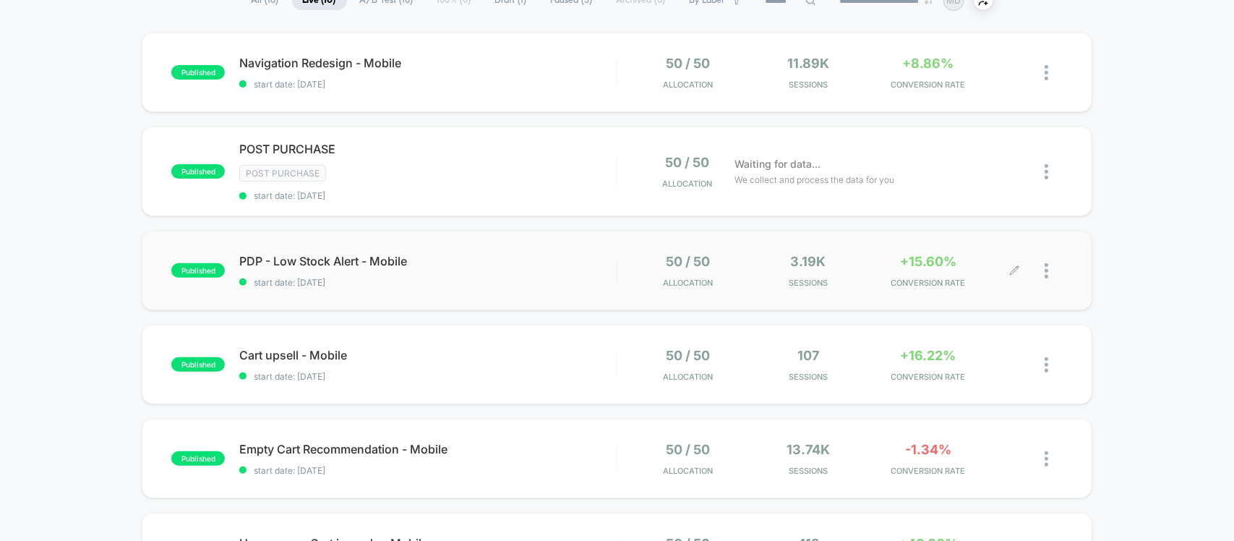
scroll to position [181, 0]
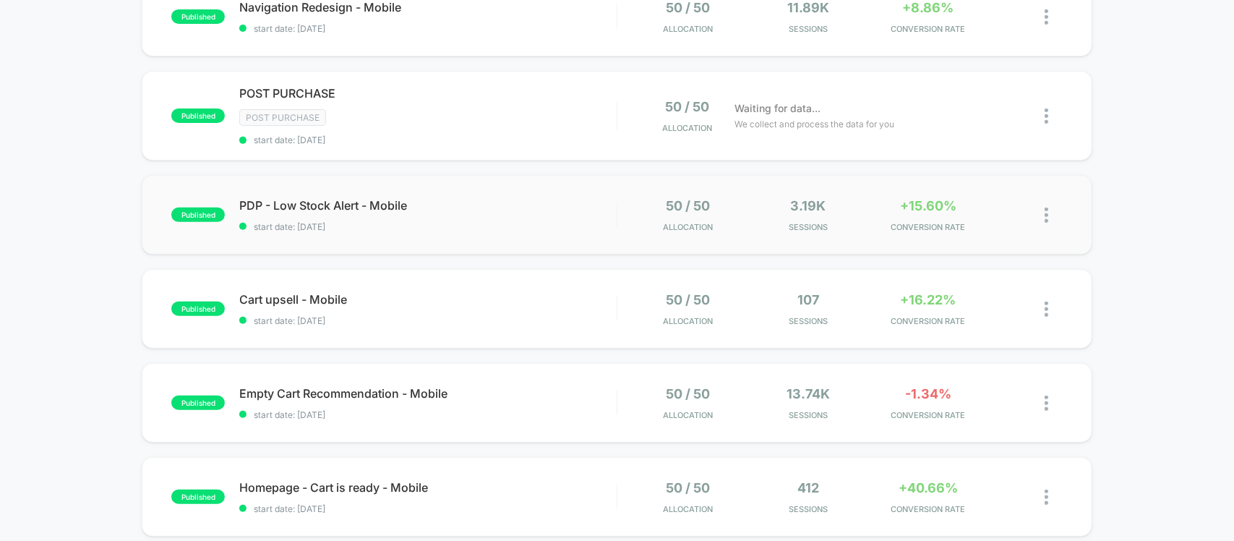
click at [1045, 208] on img at bounding box center [1047, 214] width 4 height 15
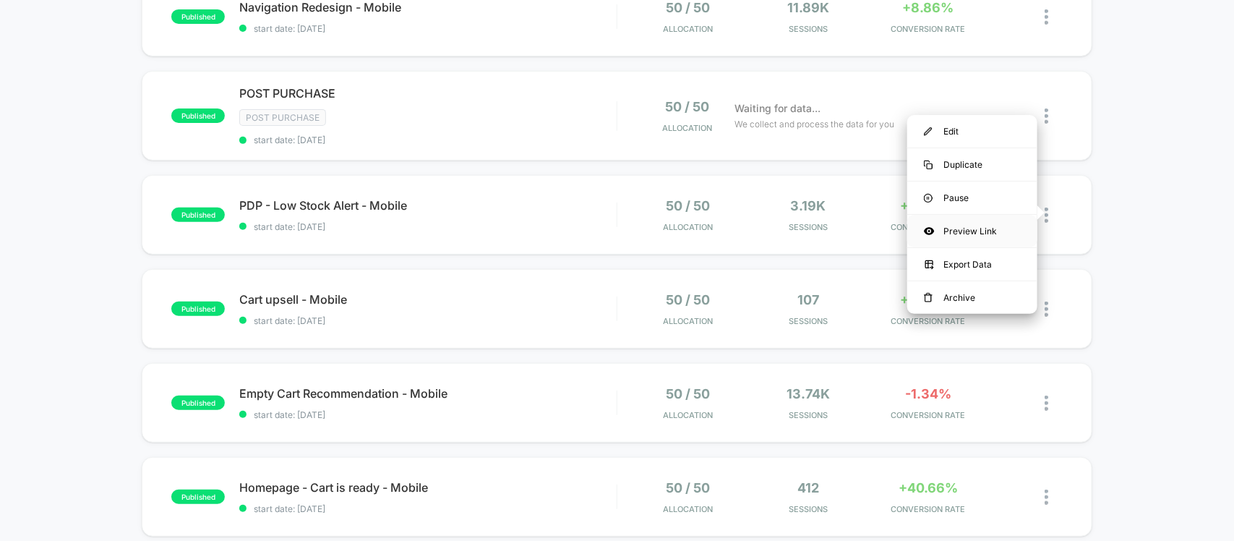
click at [989, 220] on div "Preview Link" at bounding box center [972, 231] width 130 height 33
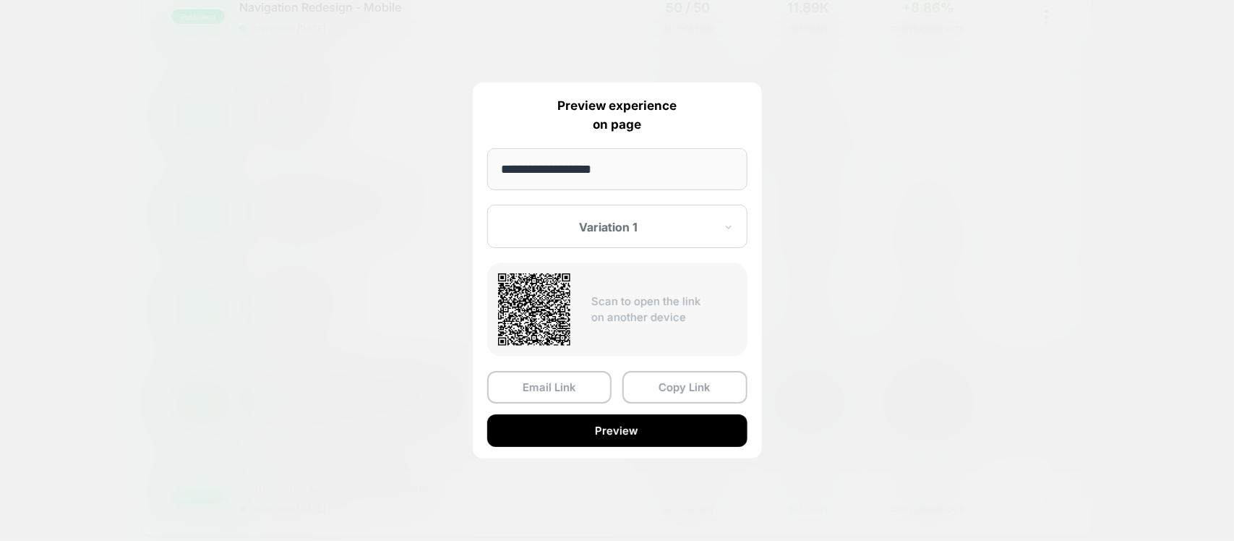
click at [579, 421] on button "Preview" at bounding box center [617, 430] width 260 height 33
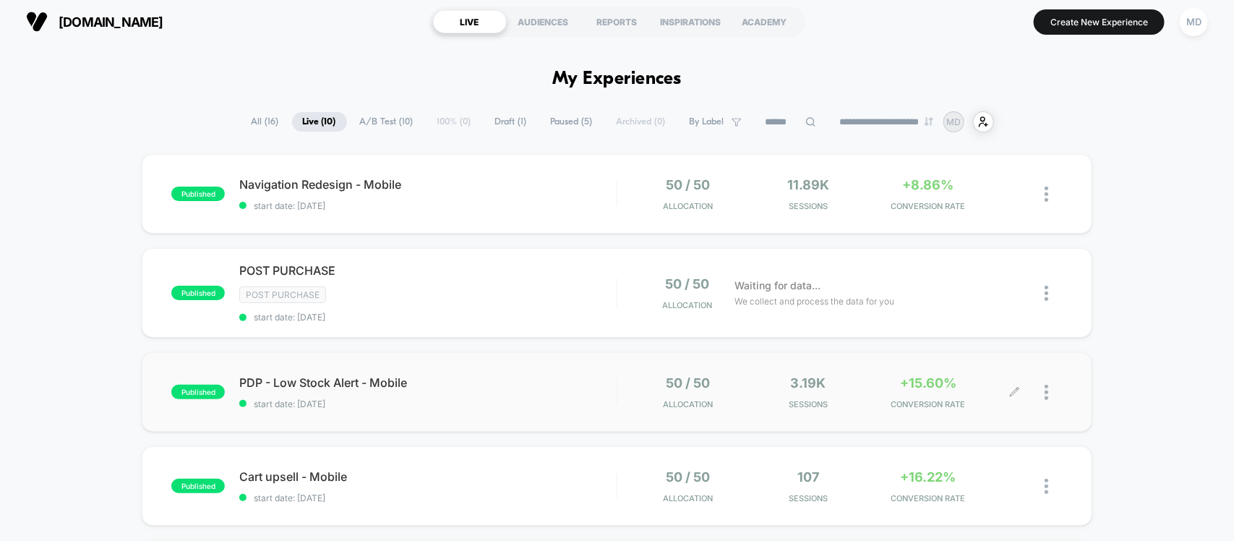
scroll to position [0, 0]
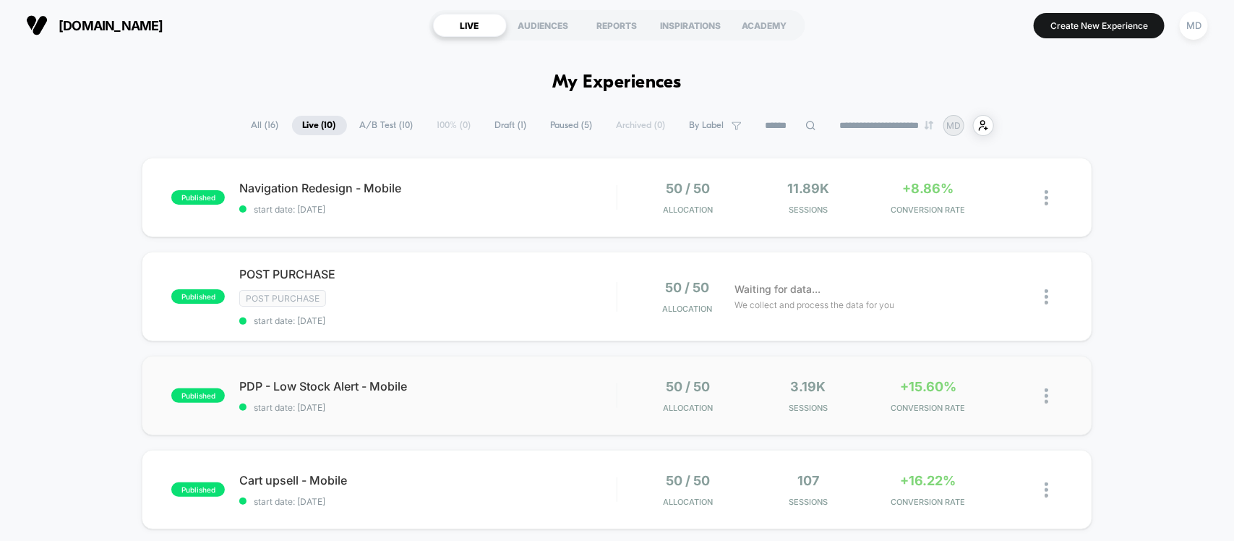
click at [1042, 390] on div at bounding box center [1039, 396] width 48 height 34
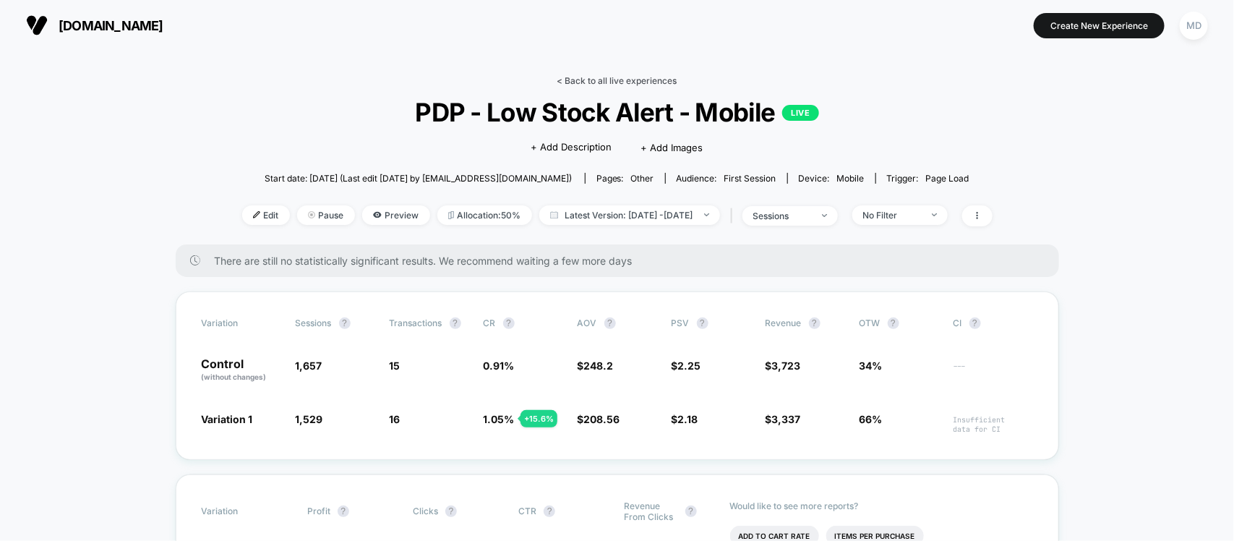
click at [627, 81] on link "< Back to all live experiences" at bounding box center [617, 80] width 120 height 11
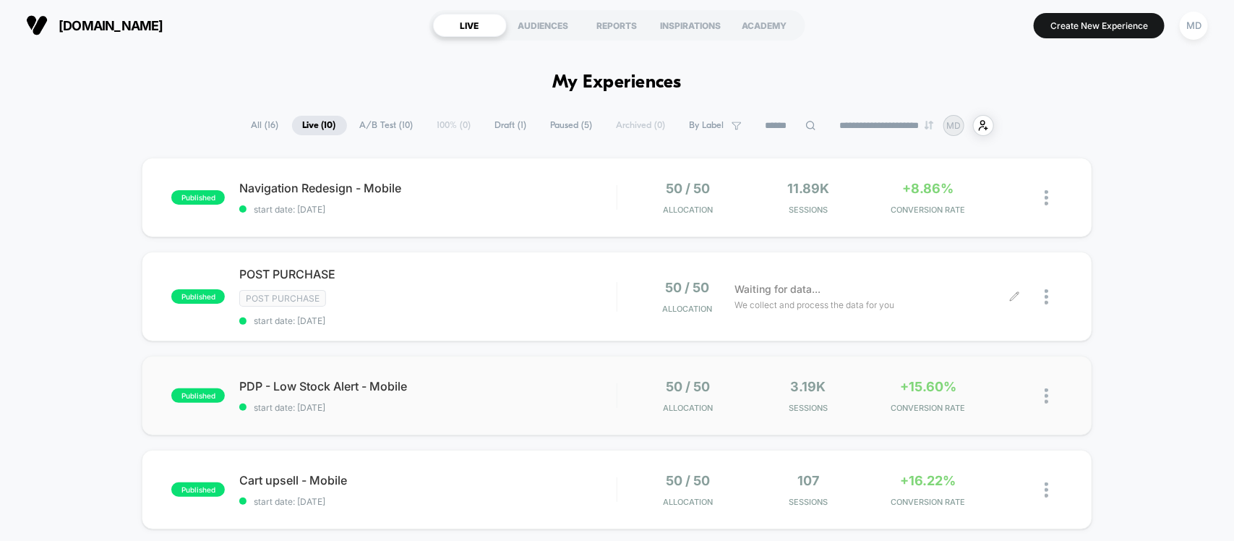
scroll to position [90, 0]
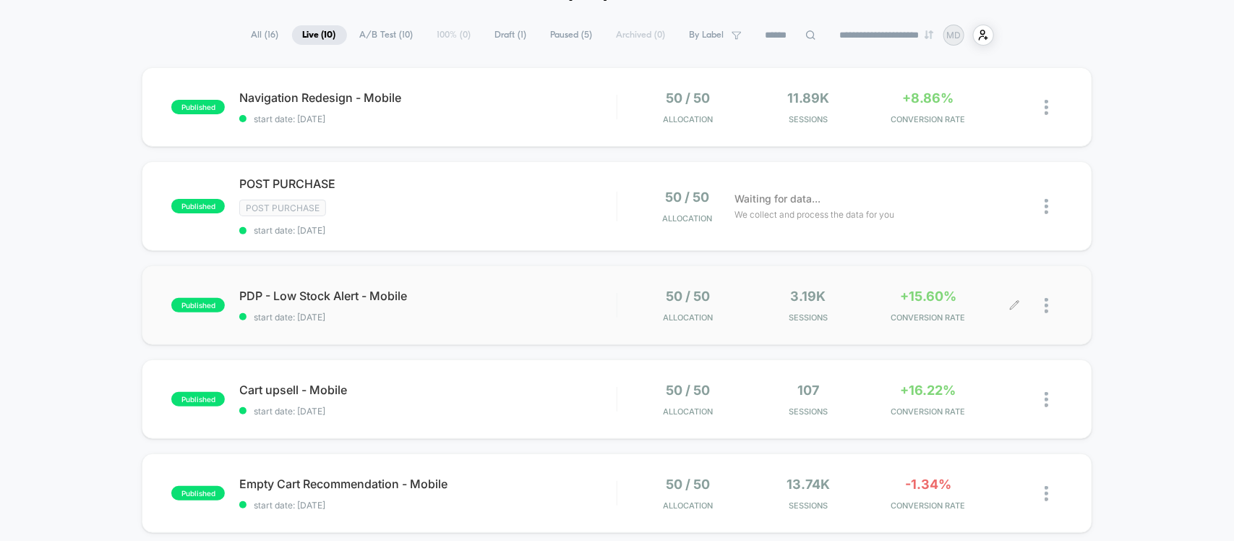
click at [1050, 312] on div at bounding box center [1054, 305] width 18 height 34
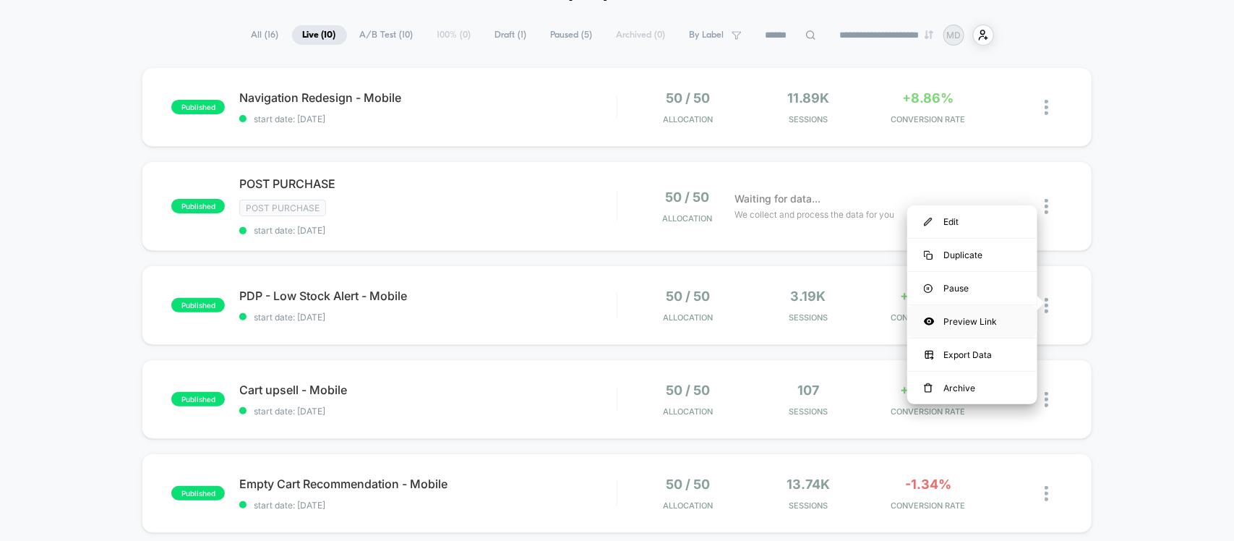
click at [977, 311] on div "Preview Link" at bounding box center [972, 321] width 130 height 33
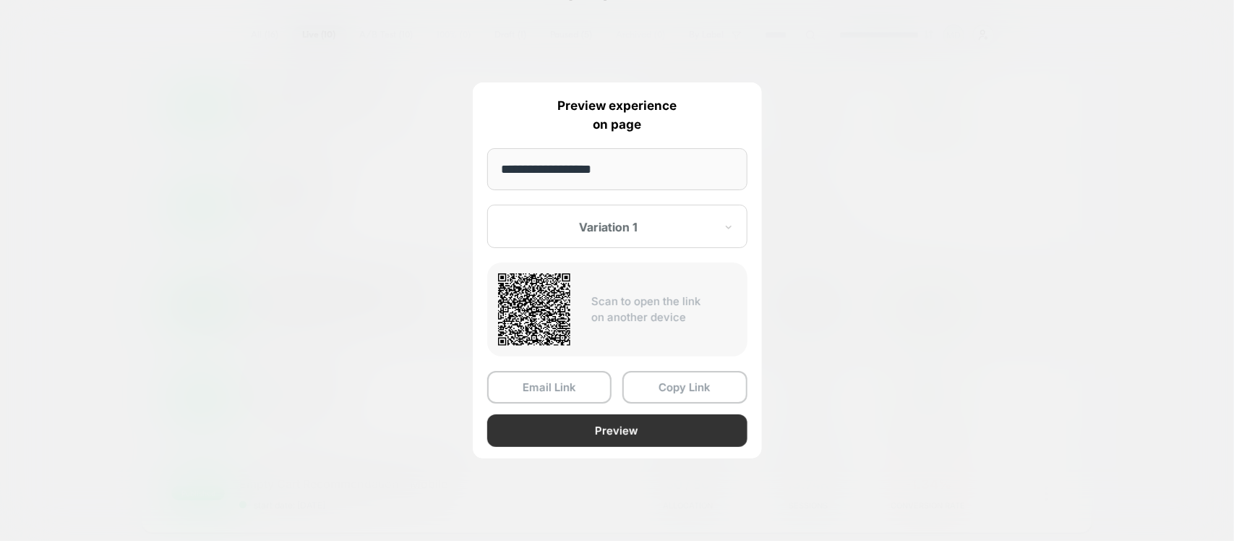
click at [565, 421] on button "Preview" at bounding box center [617, 430] width 260 height 33
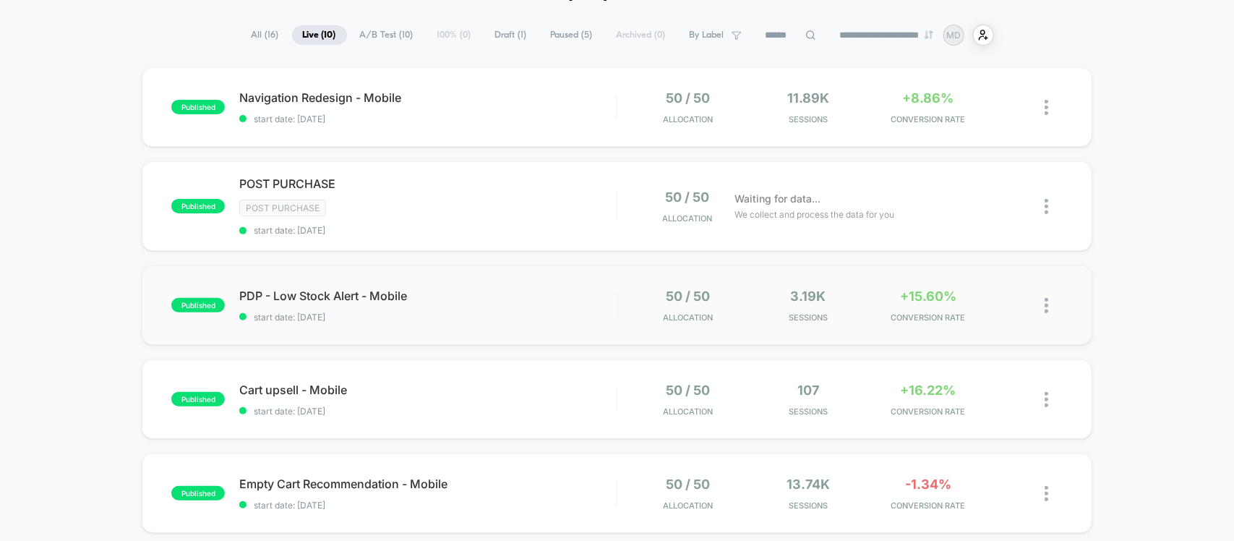
click at [1016, 302] on icon at bounding box center [1014, 305] width 11 height 11
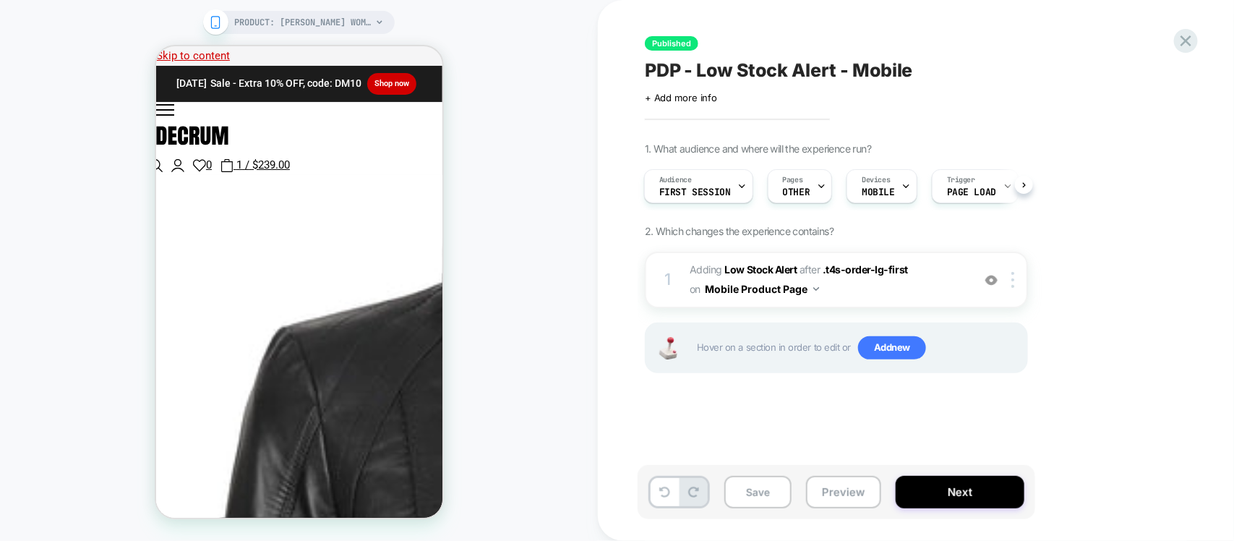
scroll to position [452, 0]
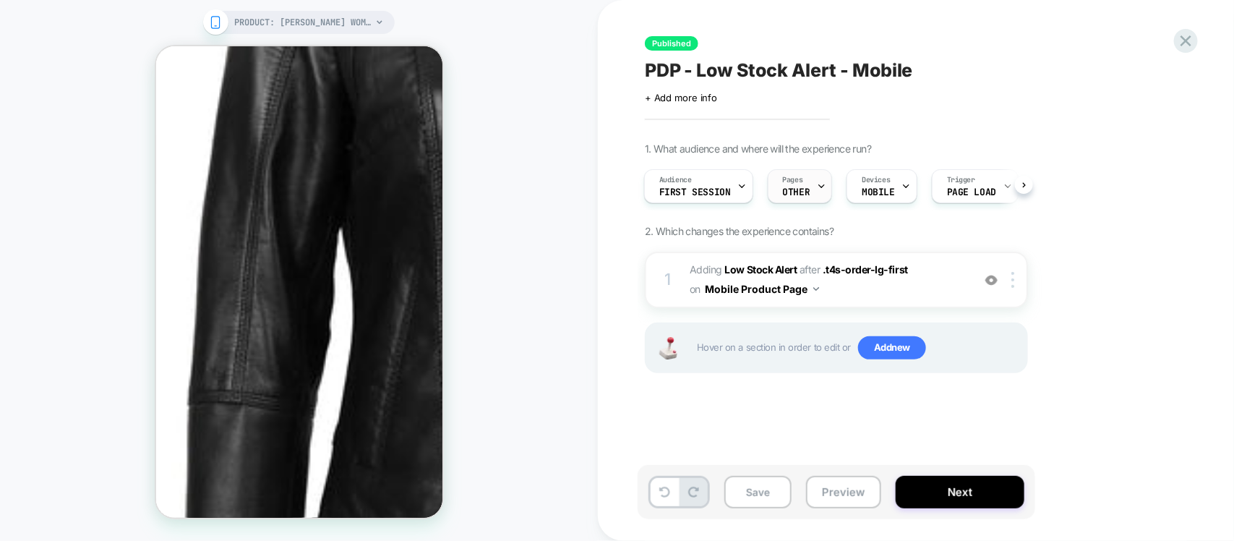
click at [800, 194] on span "OTHER" at bounding box center [796, 192] width 27 height 10
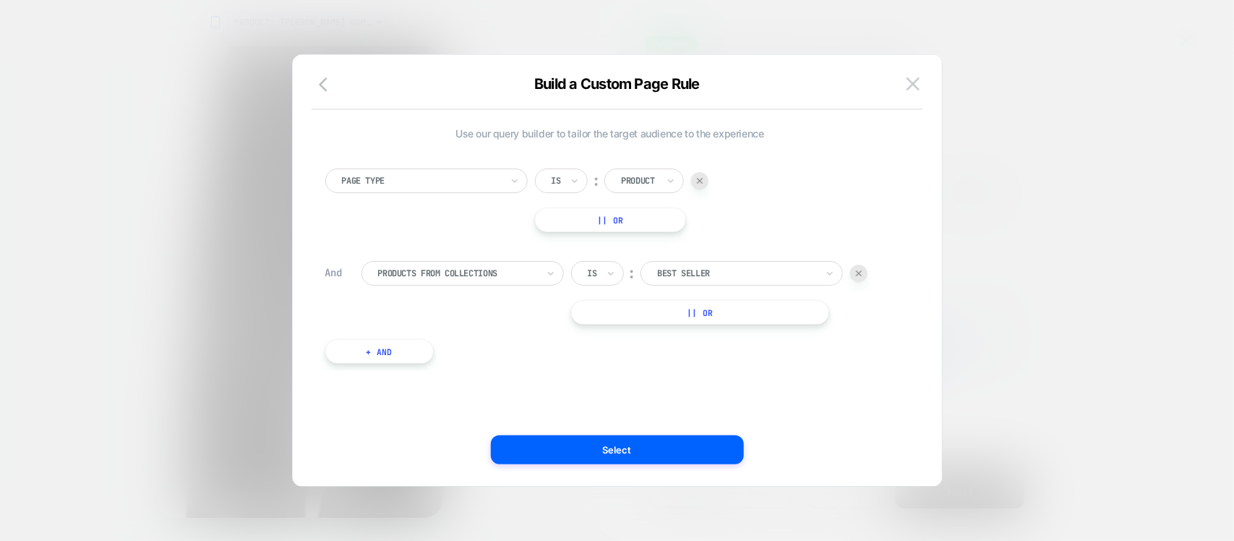
click at [909, 88] on img at bounding box center [913, 83] width 13 height 12
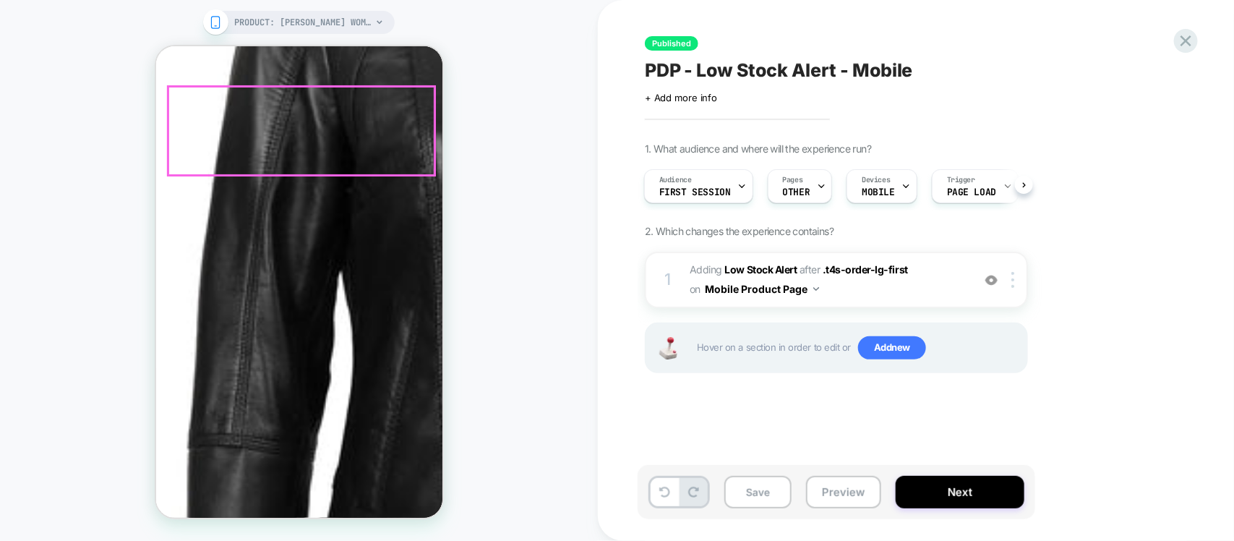
scroll to position [271, 0]
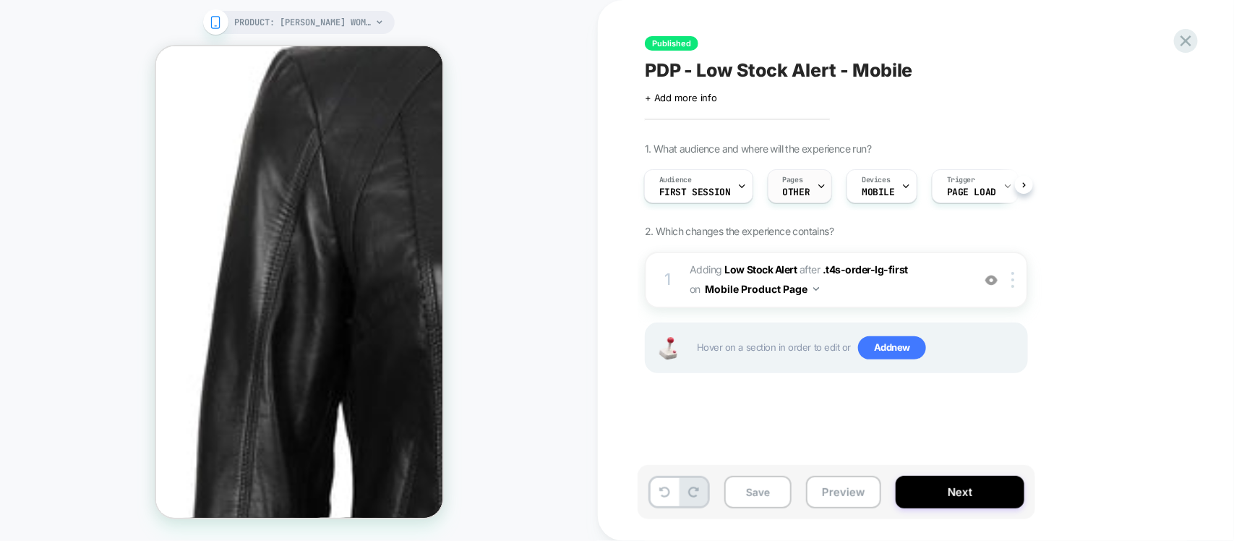
click at [817, 193] on div at bounding box center [821, 186] width 9 height 33
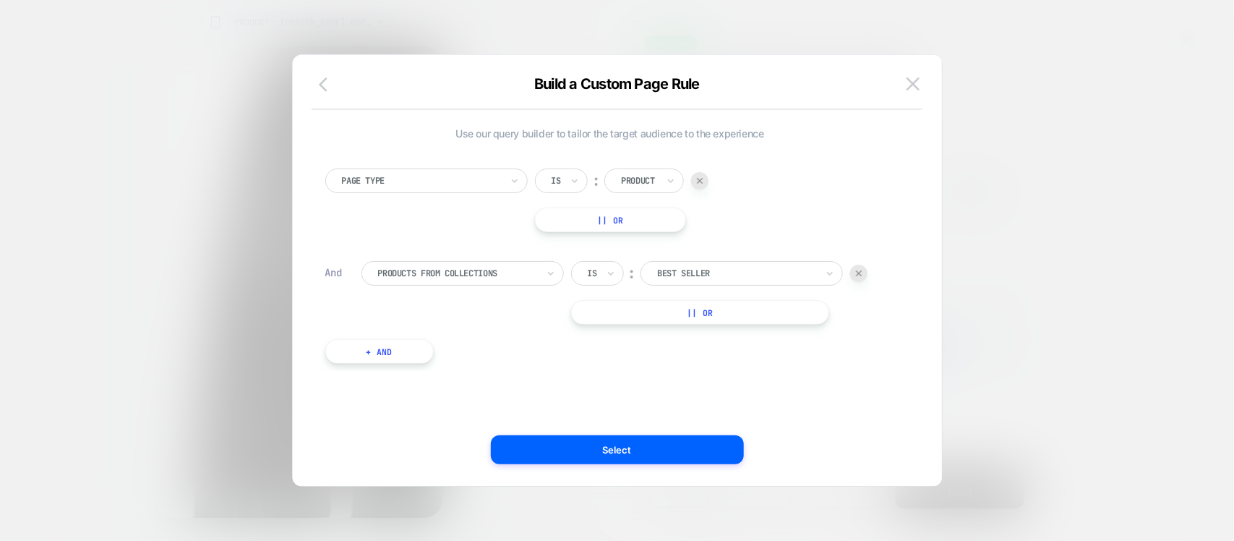
click at [320, 85] on icon "button" at bounding box center [323, 84] width 9 height 14
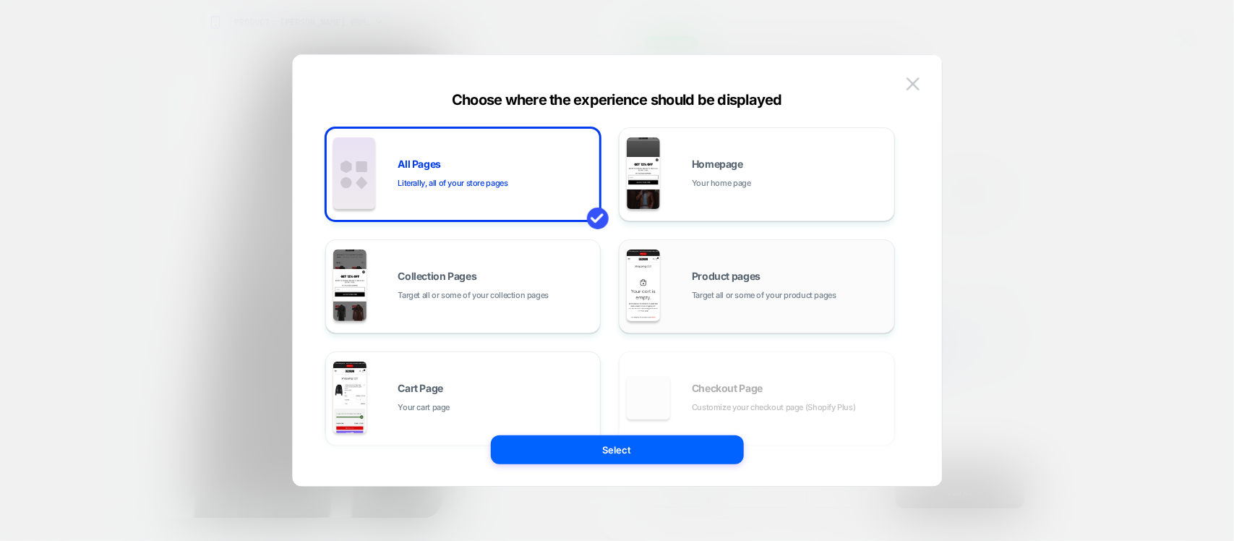
click at [716, 271] on span "Product pages" at bounding box center [726, 276] width 69 height 10
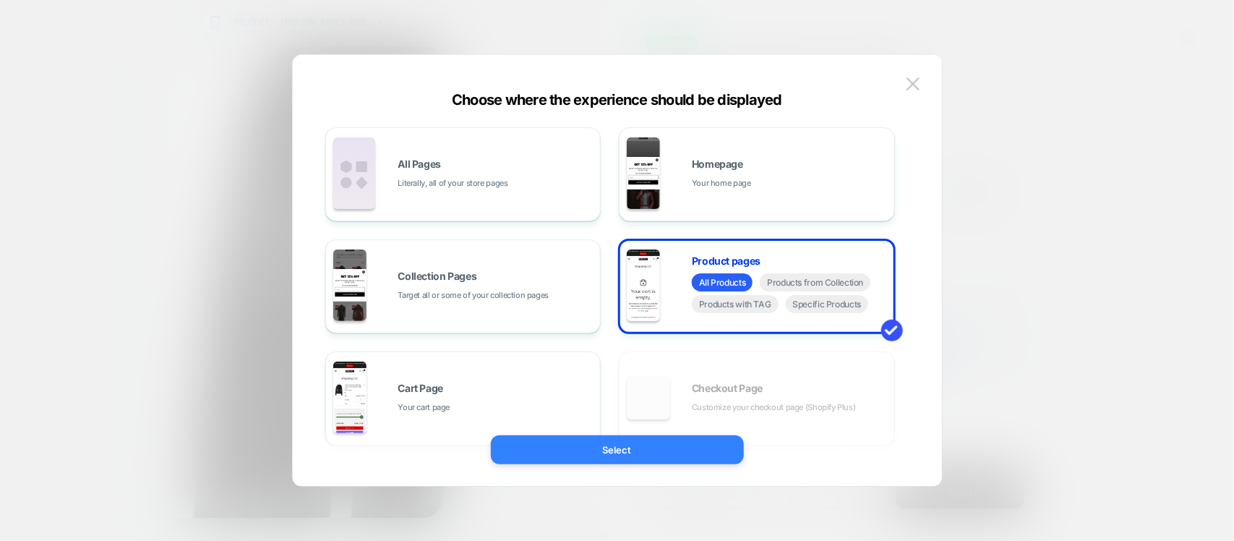
click at [659, 447] on button "Select" at bounding box center [617, 449] width 253 height 29
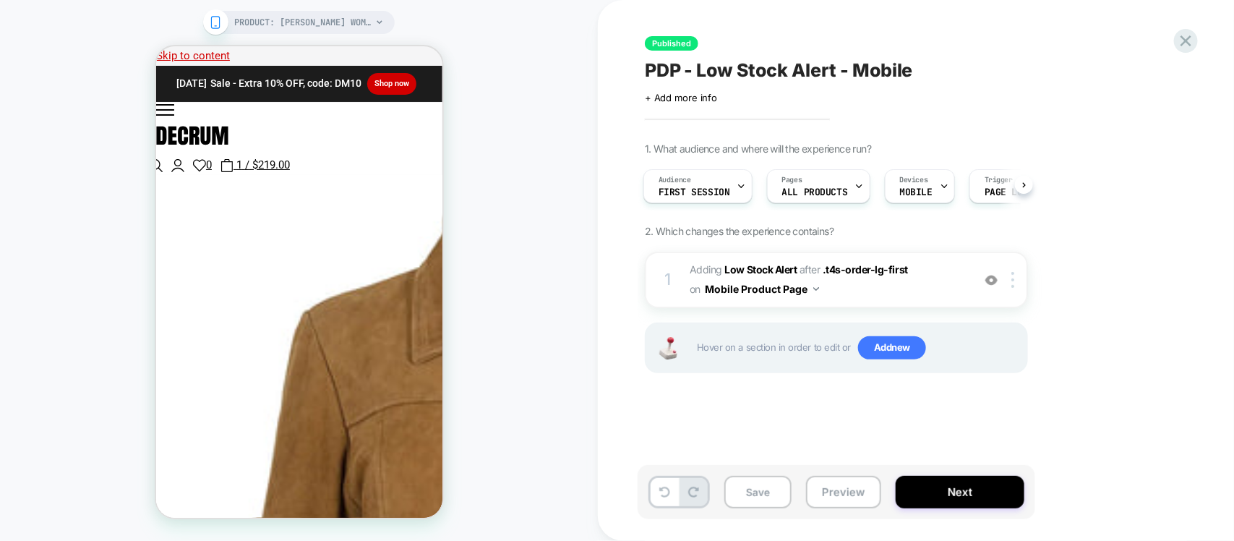
scroll to position [361, 0]
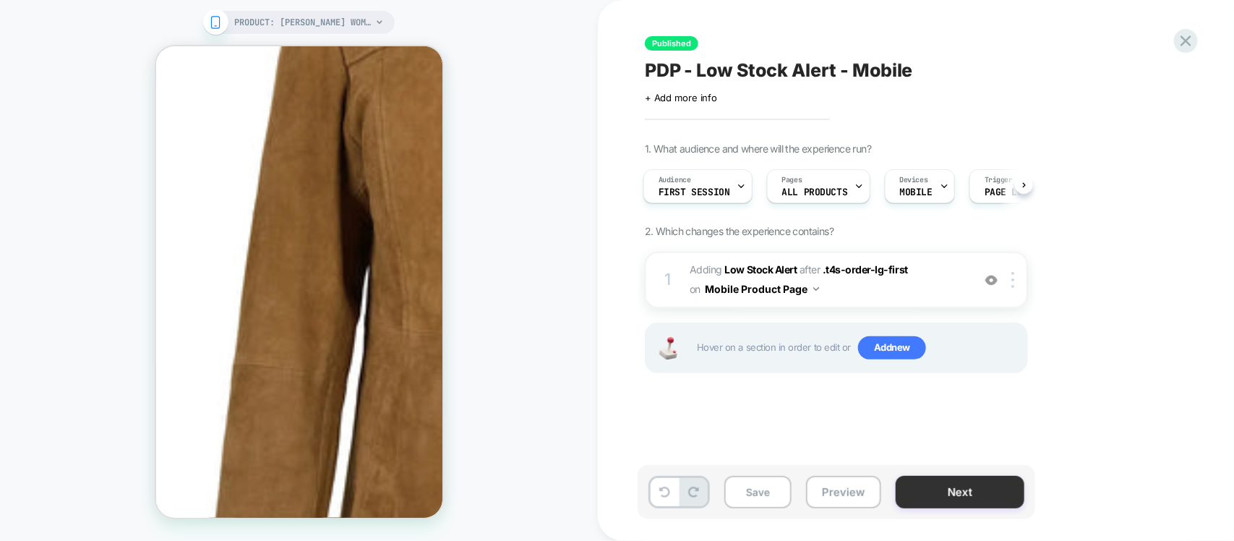
click at [936, 492] on button "Next" at bounding box center [960, 492] width 129 height 33
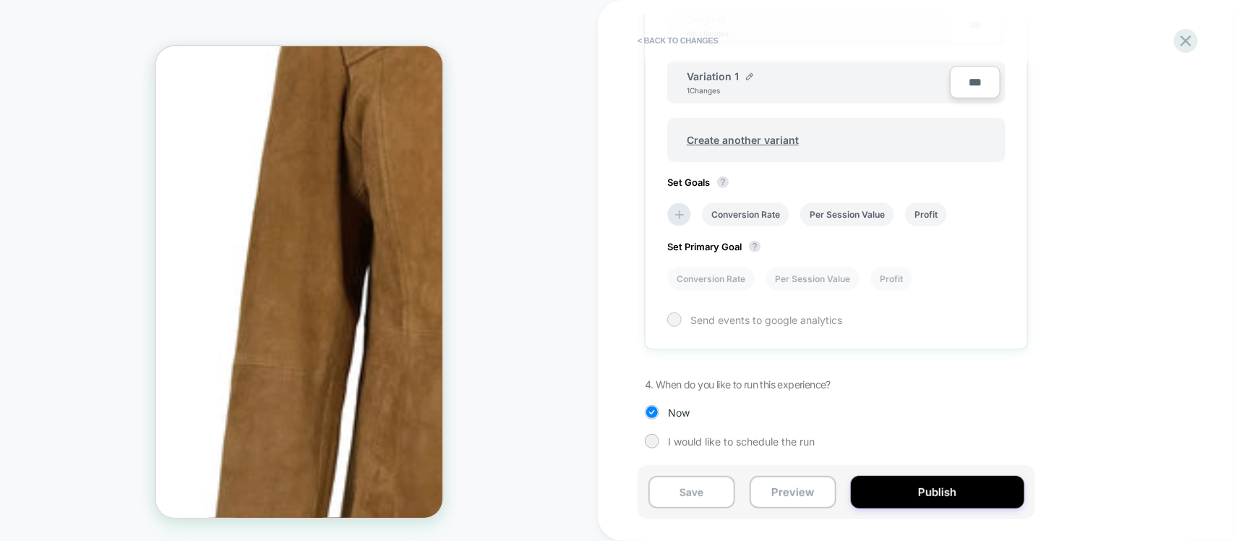
scroll to position [500, 0]
click at [924, 492] on button "Publish" at bounding box center [938, 492] width 174 height 33
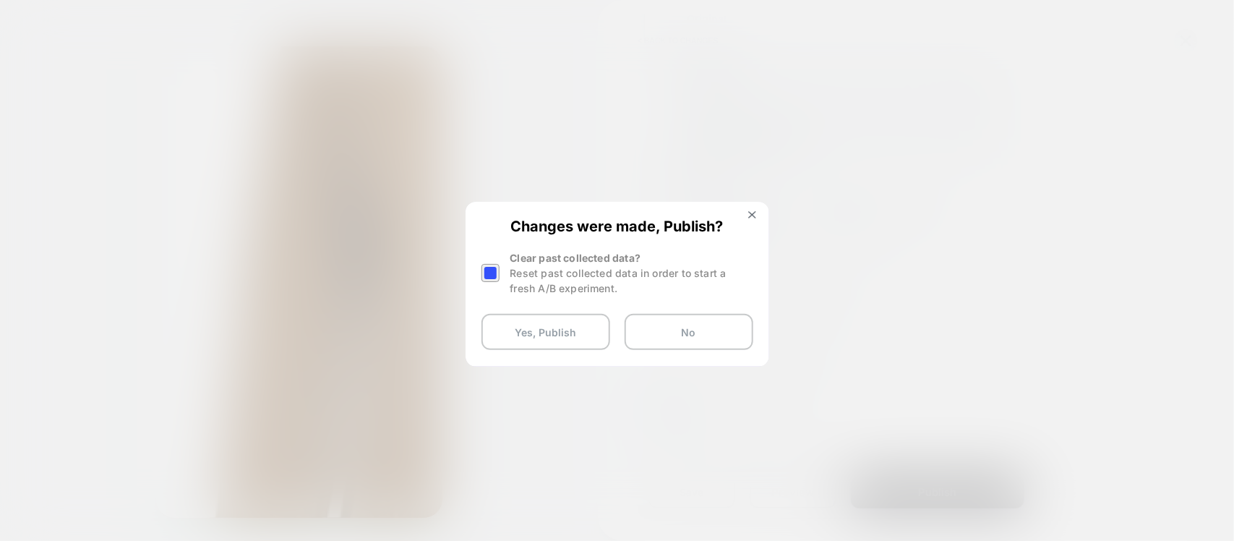
click at [481, 271] on div at bounding box center [490, 273] width 18 height 18
click at [528, 333] on button "Yes, Publish" at bounding box center [545, 332] width 129 height 36
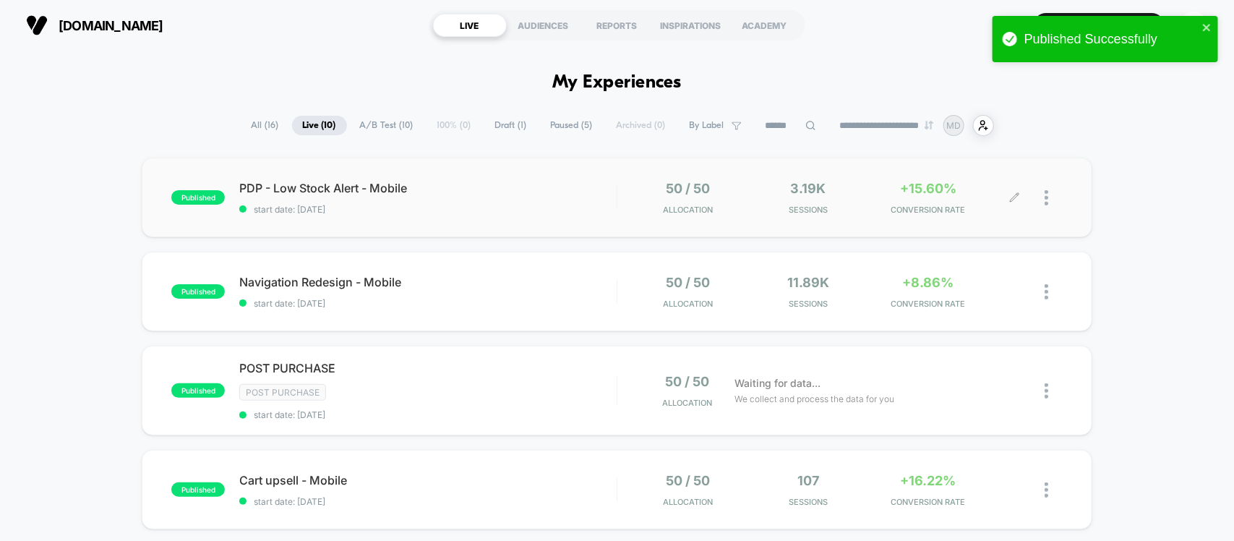
click at [1042, 203] on div at bounding box center [1039, 198] width 48 height 34
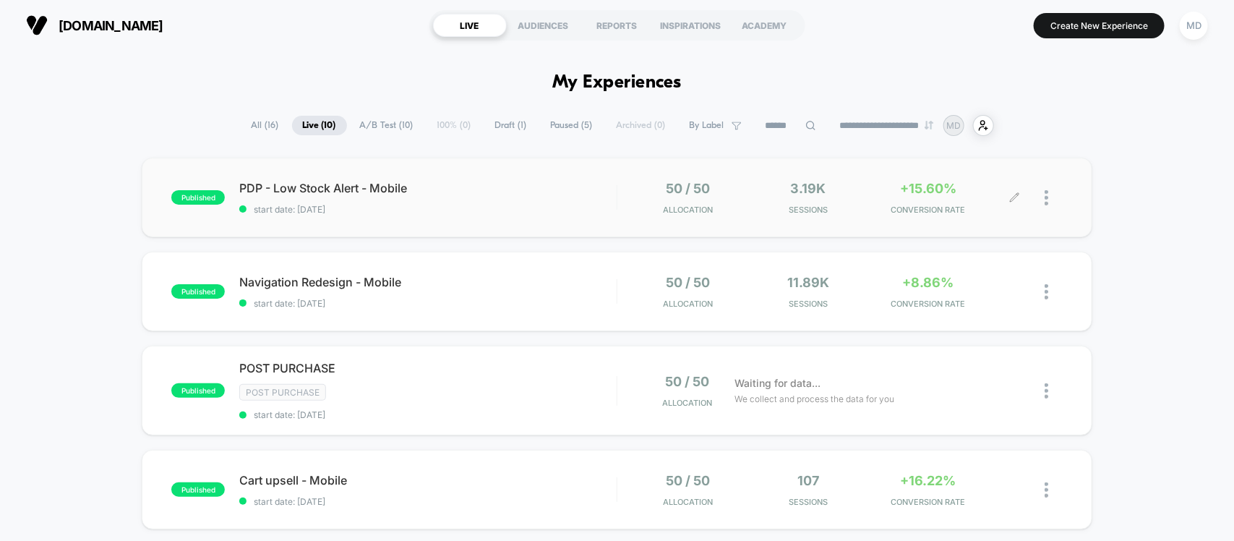
click at [1049, 201] on div at bounding box center [1054, 198] width 18 height 34
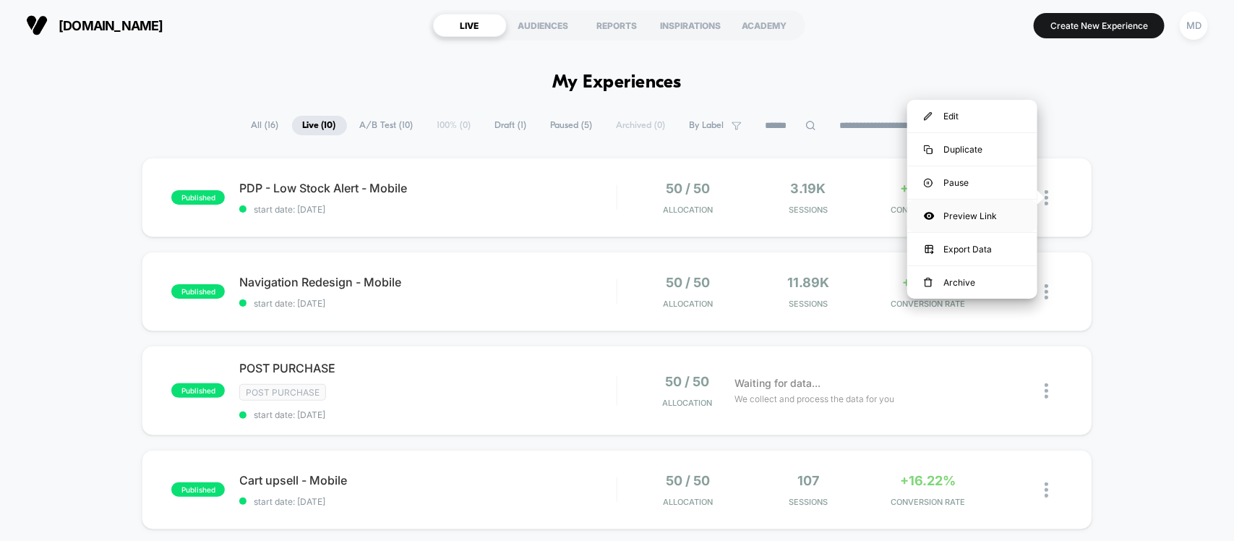
click at [975, 208] on div "Preview Link" at bounding box center [972, 216] width 130 height 33
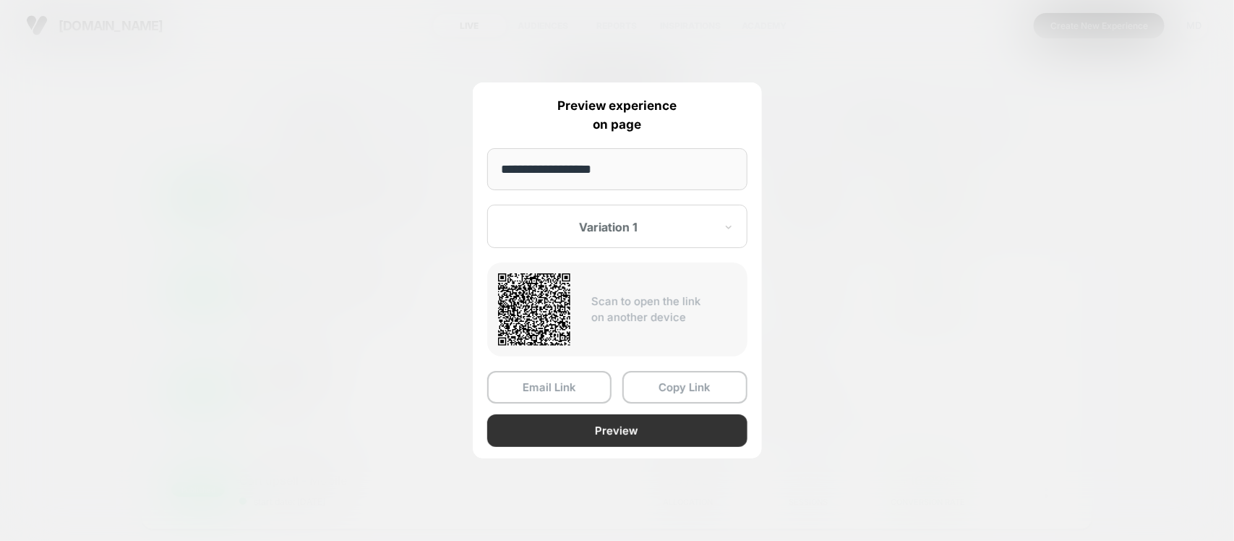
click at [612, 420] on button "Preview" at bounding box center [617, 430] width 260 height 33
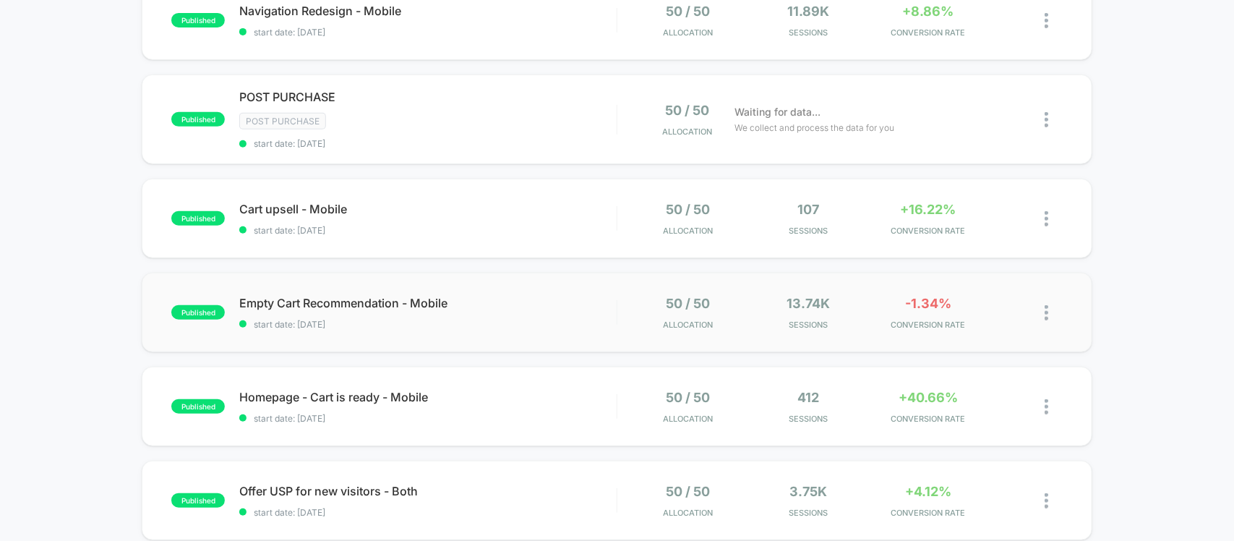
scroll to position [813, 0]
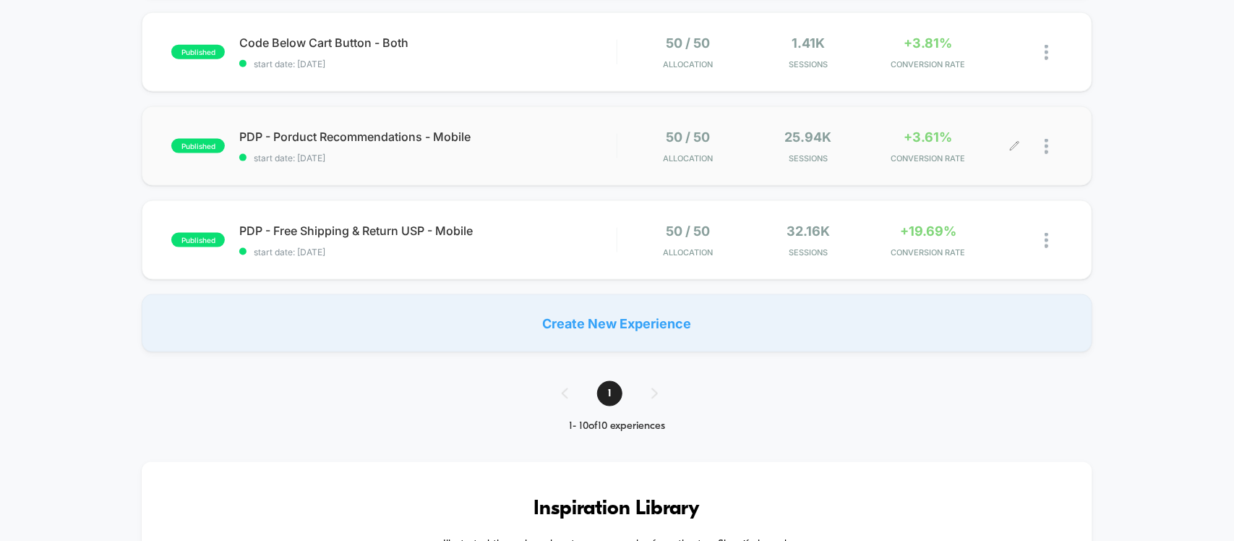
click at [1052, 147] on div at bounding box center [1054, 146] width 18 height 34
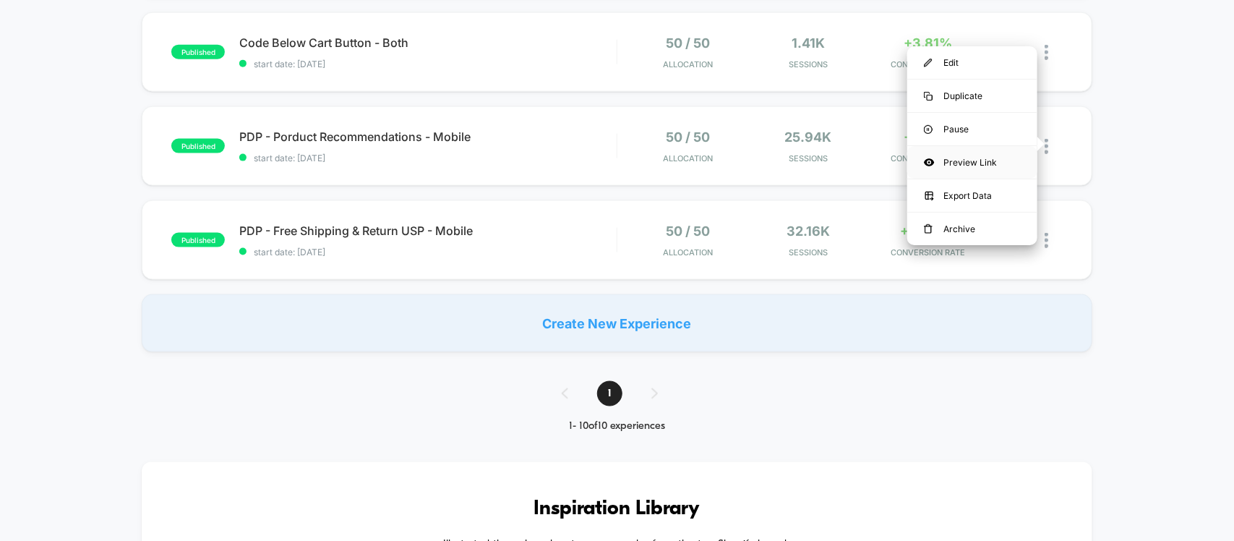
click at [995, 160] on div "Preview Link" at bounding box center [972, 162] width 130 height 33
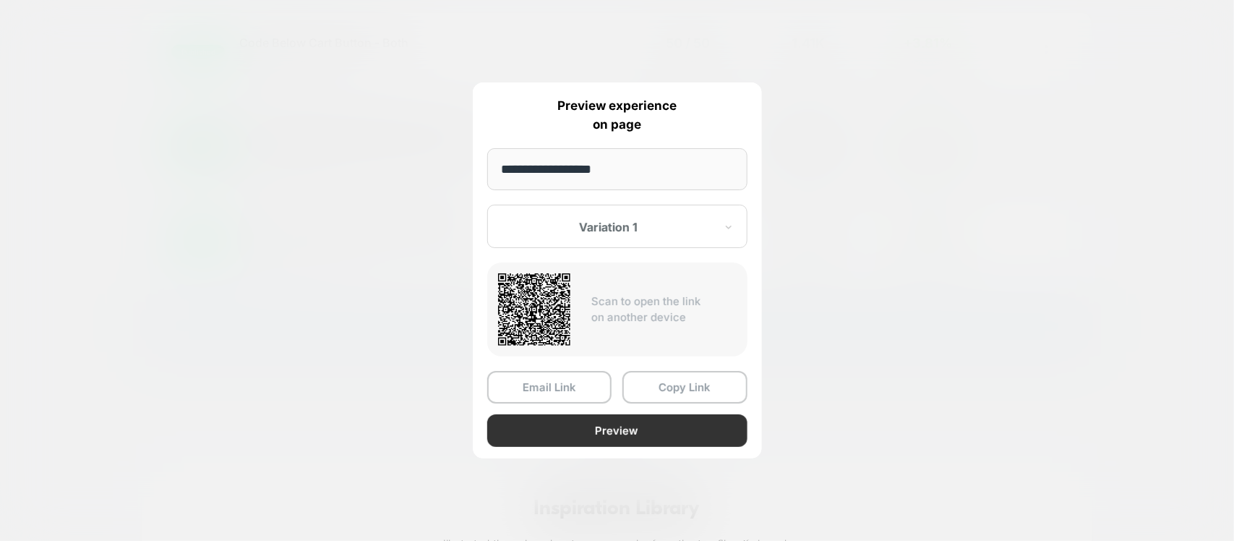
click at [583, 418] on button "Preview" at bounding box center [617, 430] width 260 height 33
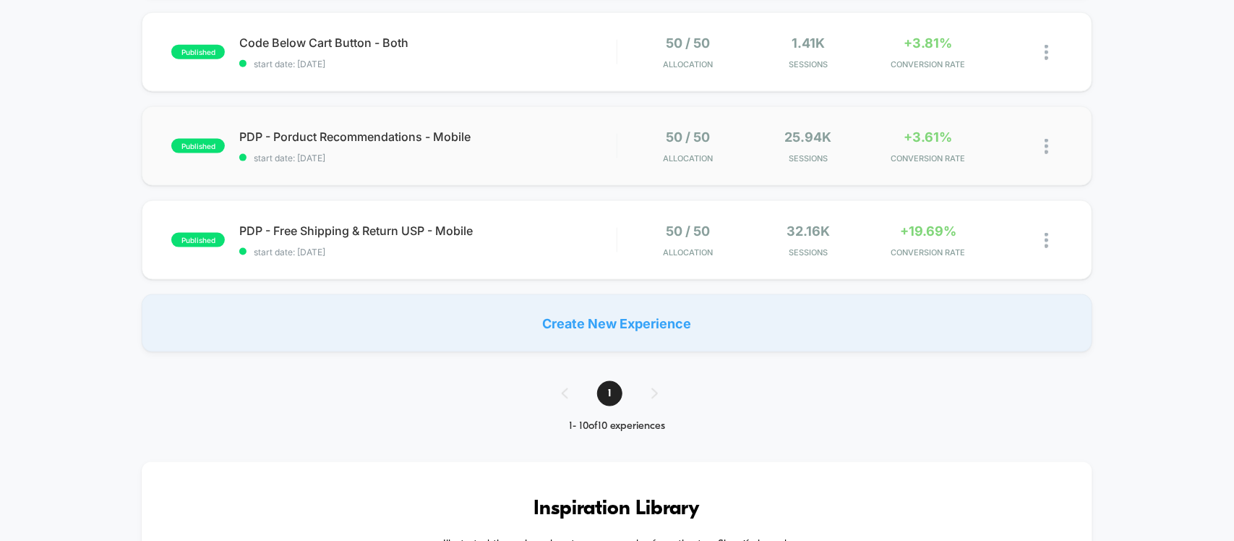
click at [1045, 149] on img at bounding box center [1047, 146] width 4 height 15
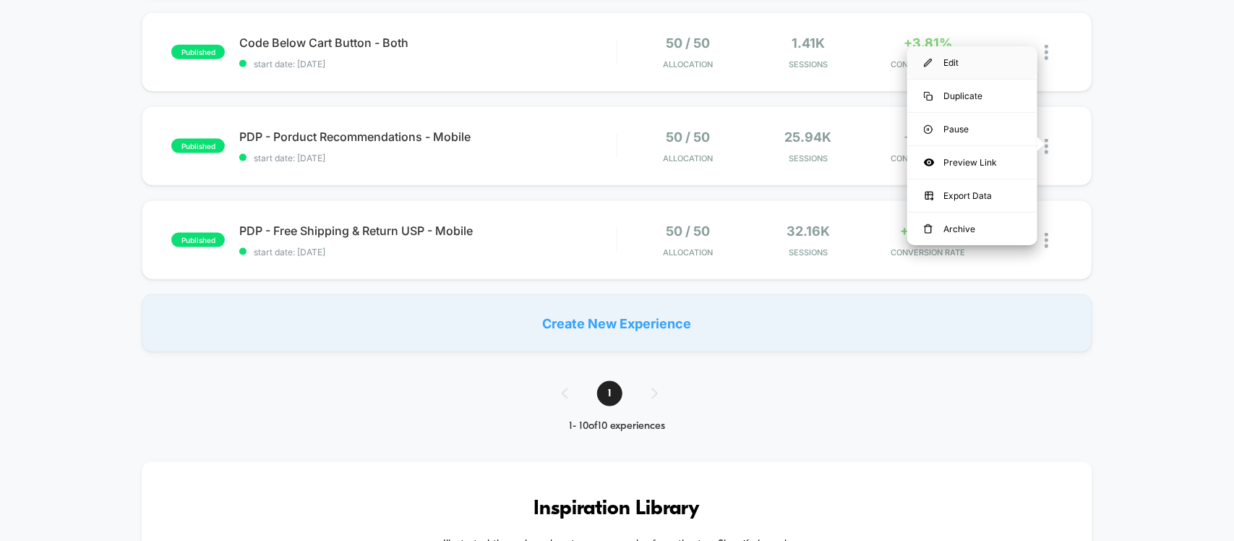
click at [936, 59] on div "Edit" at bounding box center [972, 62] width 130 height 33
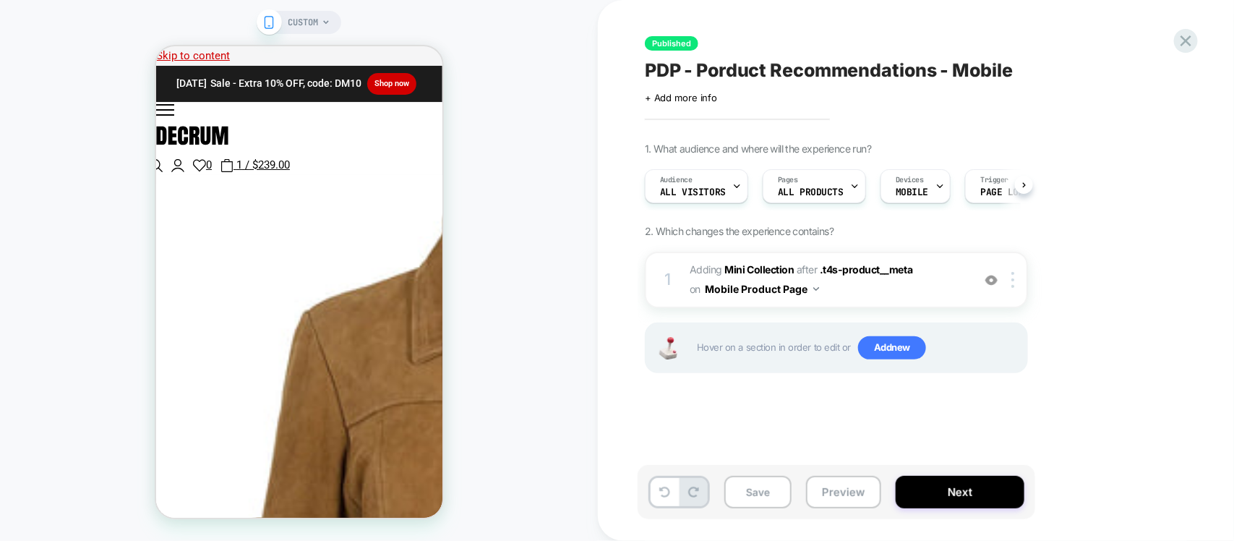
scroll to position [0, 1]
click at [934, 276] on span "#_loomi_addon_1756726575016 Adding Mini Collection AFTER .t4s-product__meta .t4…" at bounding box center [827, 279] width 275 height 39
click at [1017, 280] on div at bounding box center [1015, 280] width 24 height 16
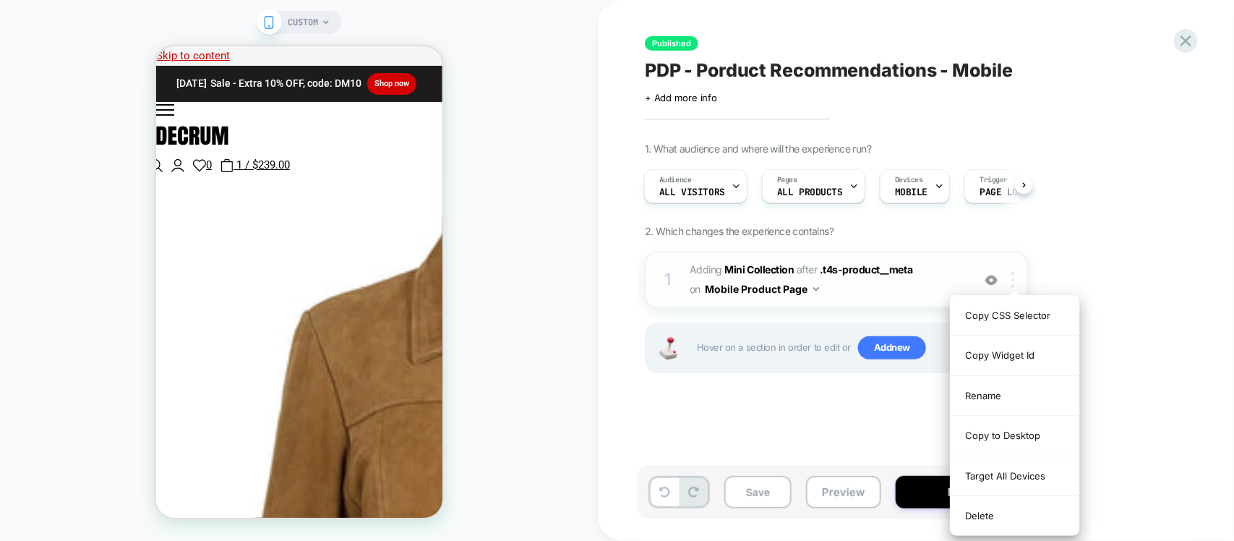
click at [1017, 280] on div at bounding box center [1015, 280] width 24 height 16
click at [1000, 282] on div at bounding box center [992, 280] width 24 height 16
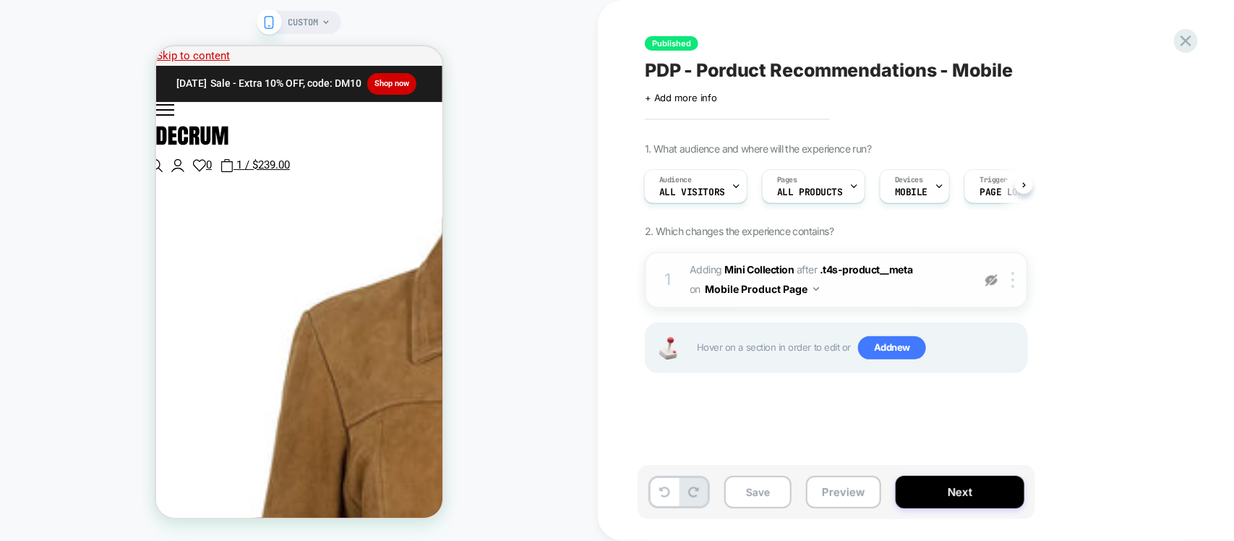
click at [995, 280] on img at bounding box center [991, 280] width 12 height 12
click at [991, 280] on img at bounding box center [991, 280] width 12 height 12
click at [936, 279] on span "#_loomi_addon_1756726575016 Adding Mini Collection AFTER .t4s-product__meta .t4…" at bounding box center [827, 279] width 275 height 39
click at [982, 283] on div at bounding box center [992, 280] width 24 height 16
click at [990, 282] on img at bounding box center [991, 280] width 12 height 12
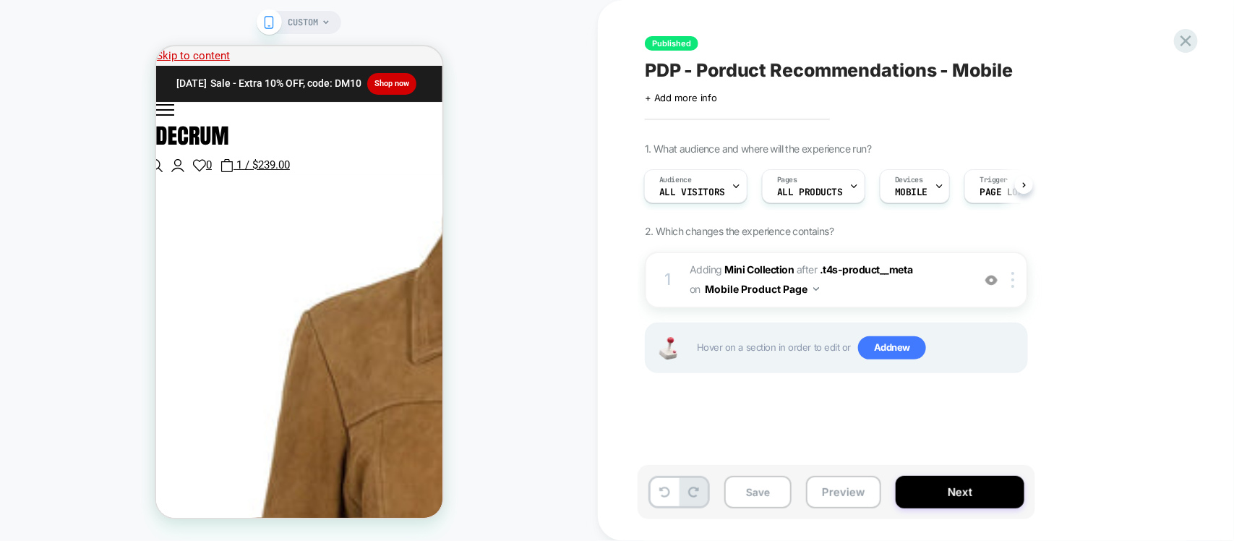
click at [911, 291] on span "#_loomi_addon_1756726575016 Adding Mini Collection AFTER .t4s-product__meta .t4…" at bounding box center [827, 279] width 275 height 39
click at [758, 273] on b "Mini Collection" at bounding box center [759, 269] width 69 height 12
click at [745, 270] on b "Mini Collection" at bounding box center [759, 269] width 69 height 12
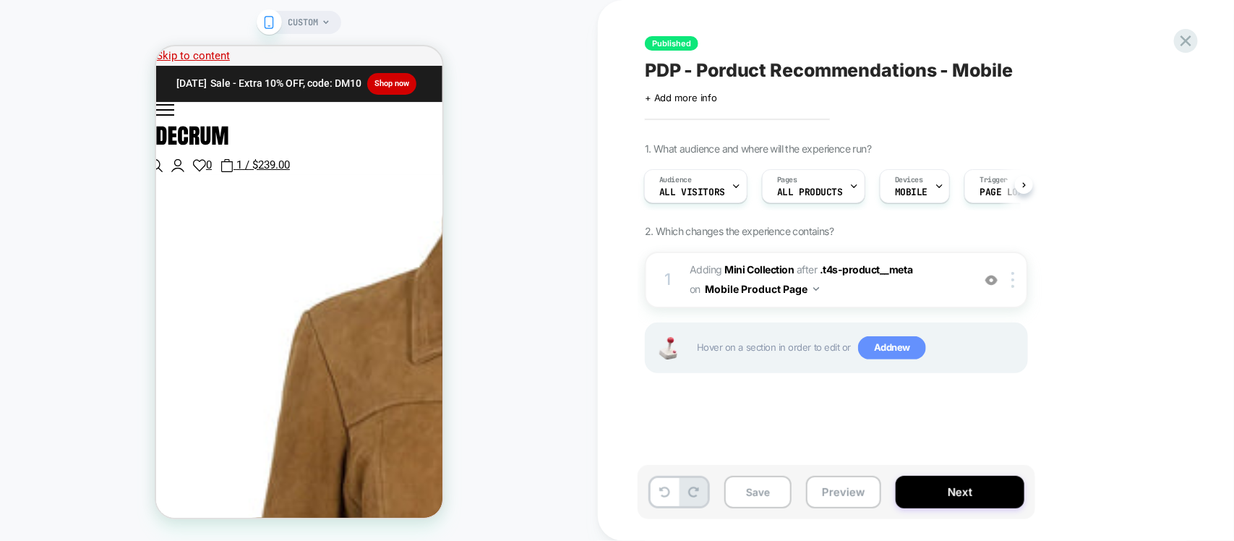
click at [907, 356] on span "Add new" at bounding box center [892, 347] width 68 height 23
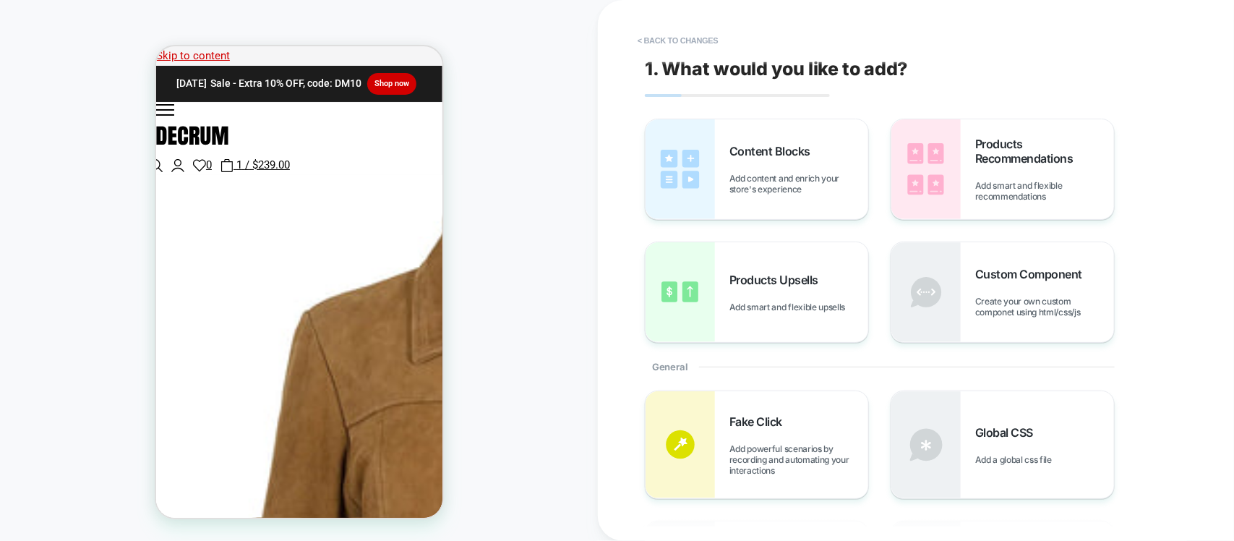
click at [649, 56] on div "1. What would you like to add? Content Blocks Add content and enrich your store…" at bounding box center [909, 270] width 542 height 512
click at [700, 47] on button "< Back to changes" at bounding box center [677, 40] width 95 height 23
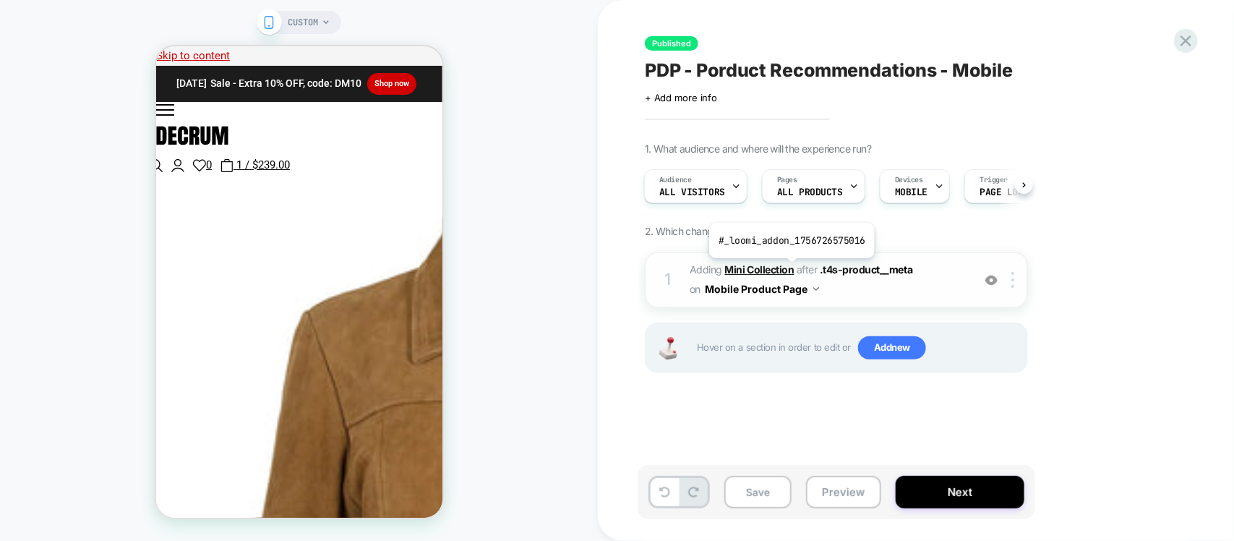
click at [790, 269] on b "Mini Collection" at bounding box center [759, 269] width 69 height 12
click at [777, 267] on b "Mini Collection" at bounding box center [759, 269] width 69 height 12
click at [1003, 286] on div at bounding box center [1015, 280] width 24 height 16
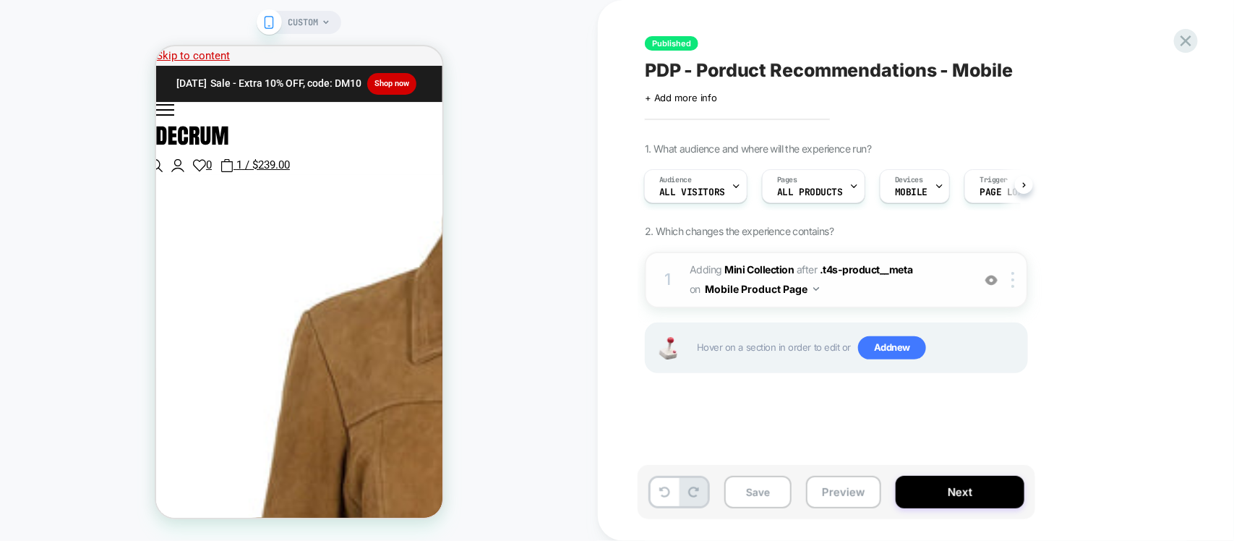
click at [999, 286] on div at bounding box center [992, 280] width 24 height 16
click at [1010, 276] on div at bounding box center [1015, 280] width 24 height 16
click at [990, 277] on img at bounding box center [991, 280] width 12 height 12
click at [1013, 280] on img at bounding box center [1012, 280] width 3 height 16
click at [1021, 280] on div at bounding box center [1015, 280] width 24 height 16
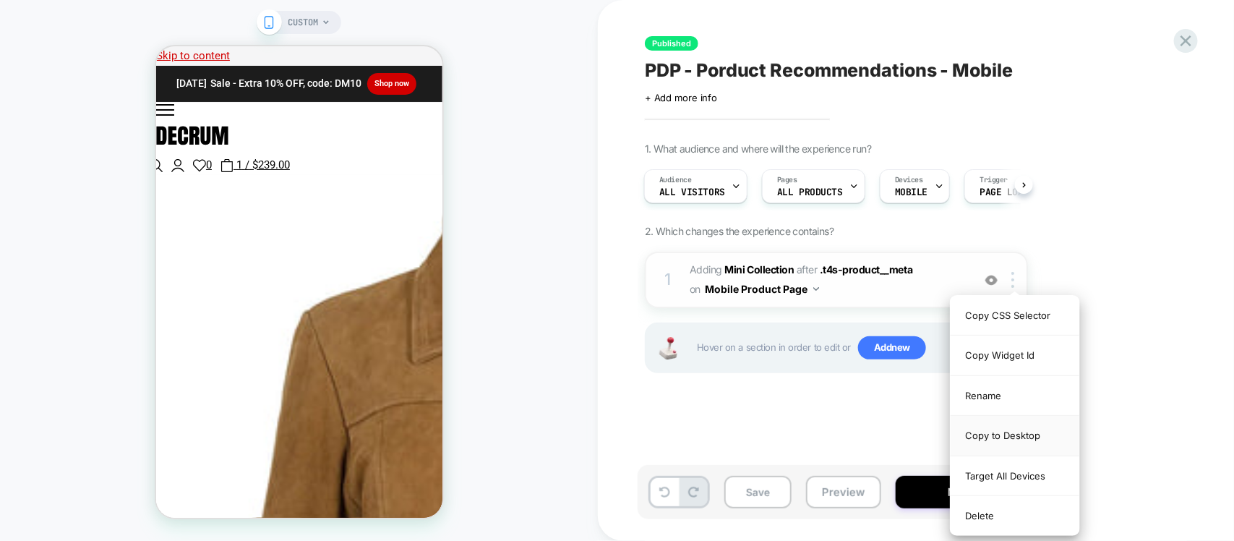
click at [1024, 442] on div "Copy to Desktop" at bounding box center [1015, 436] width 129 height 40
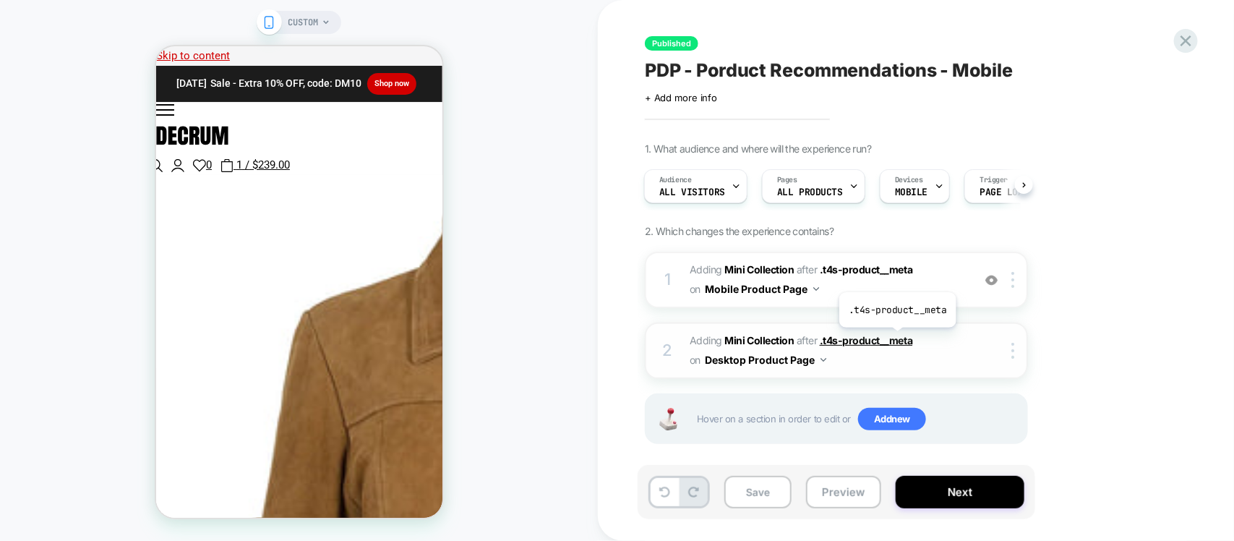
click at [895, 338] on span ".t4s-product__meta" at bounding box center [866, 340] width 93 height 12
click at [831, 374] on div "2 #_loomi_addon_1758005750931 Adding Mini Collection AFTER .t4s-product__meta .…" at bounding box center [836, 350] width 383 height 56
click at [835, 353] on span "#_loomi_addon_1758005750931 Adding Mini Collection AFTER .t4s-product__meta .t4…" at bounding box center [827, 350] width 275 height 39
click at [1018, 352] on div at bounding box center [1015, 351] width 24 height 16
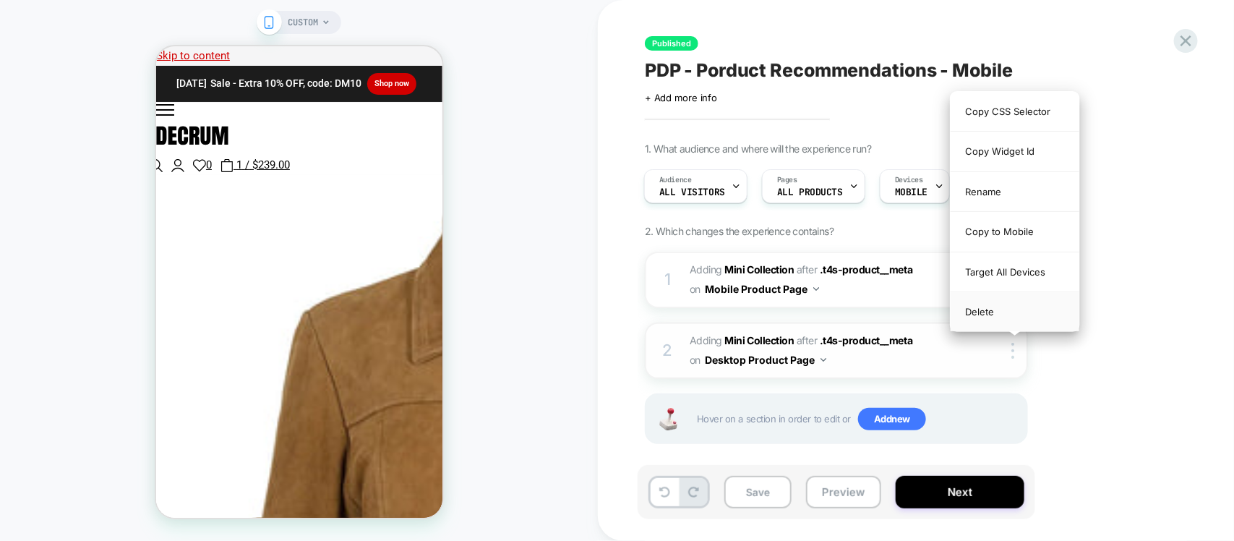
click at [1000, 322] on div "Delete" at bounding box center [1015, 311] width 129 height 39
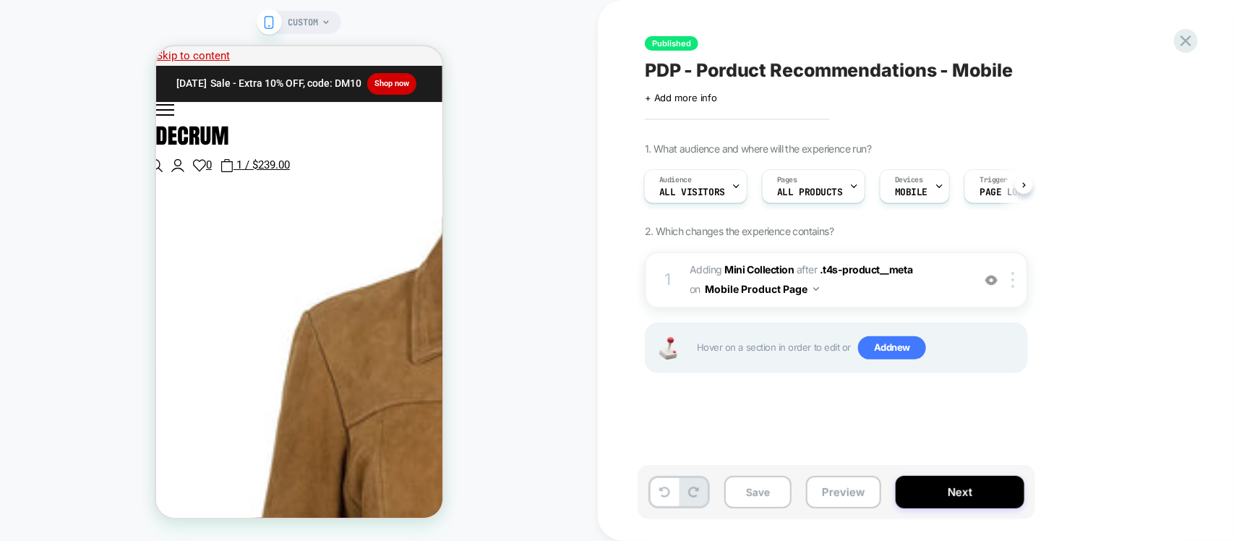
click at [1204, 45] on div "Published PDP - Porduct Recommendations - Mobile Click to edit experience detai…" at bounding box center [916, 270] width 636 height 541
click at [1195, 45] on icon at bounding box center [1186, 41] width 20 height 20
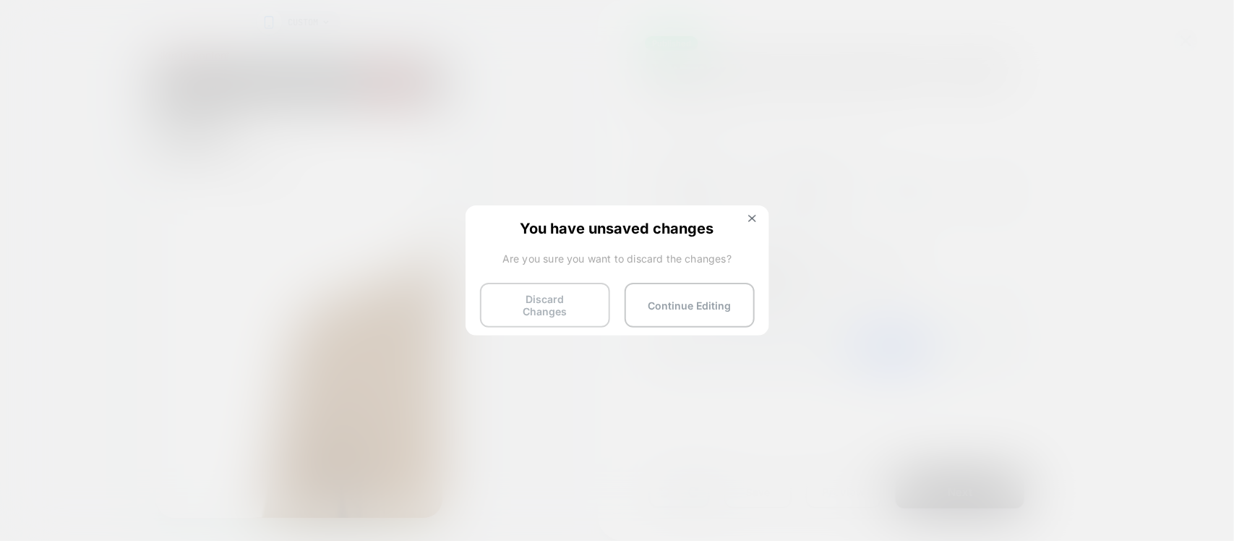
click at [526, 296] on button "Discard Changes" at bounding box center [545, 305] width 130 height 45
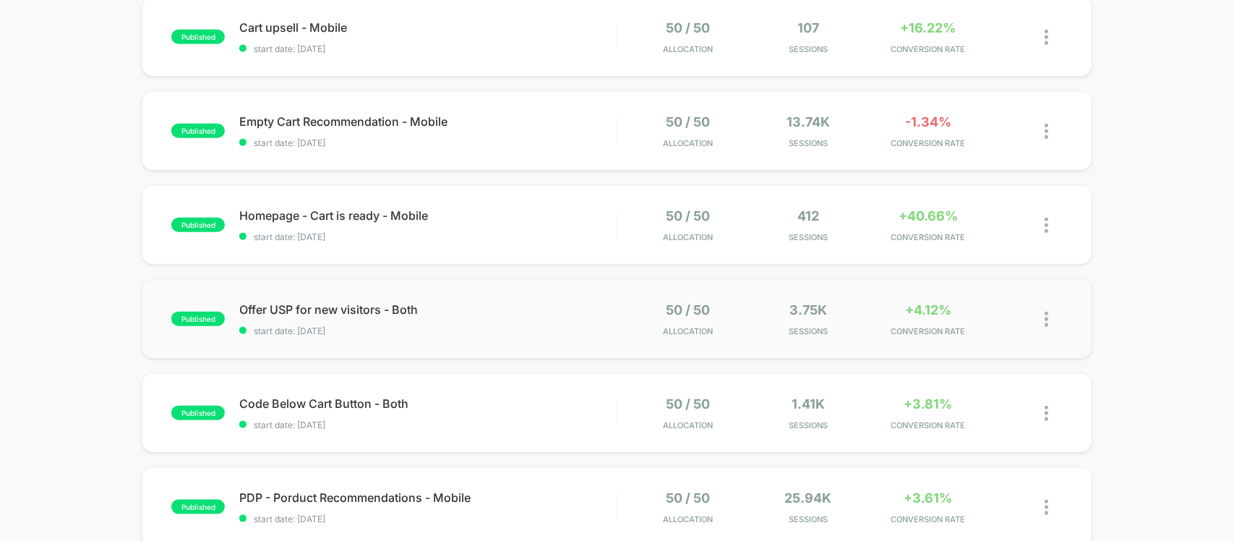
scroll to position [452, 0]
click at [1053, 228] on div at bounding box center [1054, 226] width 18 height 34
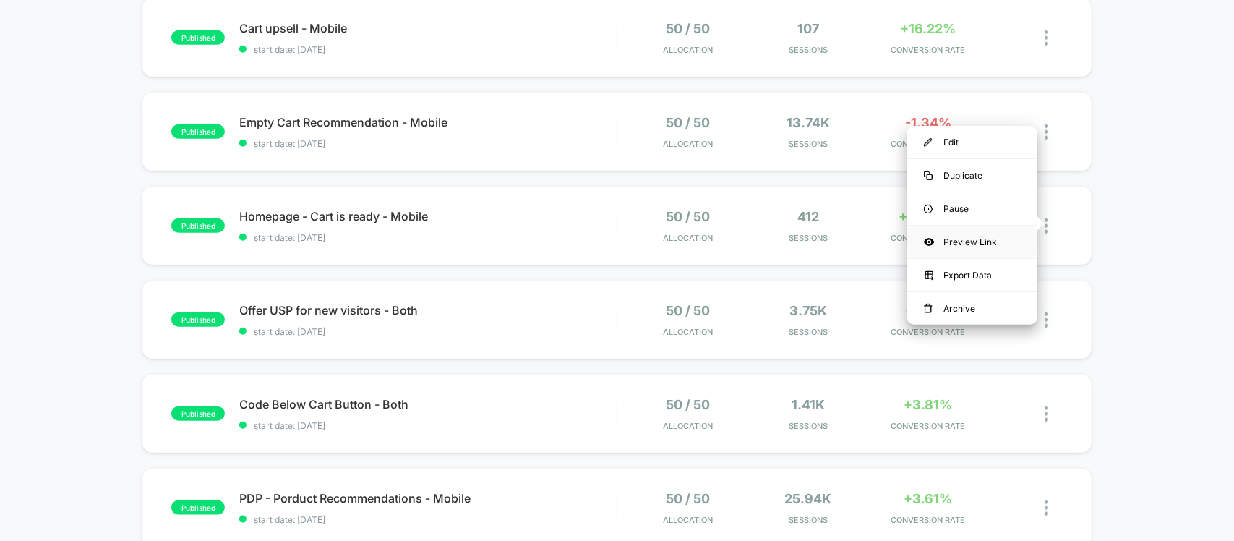
click at [967, 240] on div "Preview Link" at bounding box center [972, 242] width 130 height 33
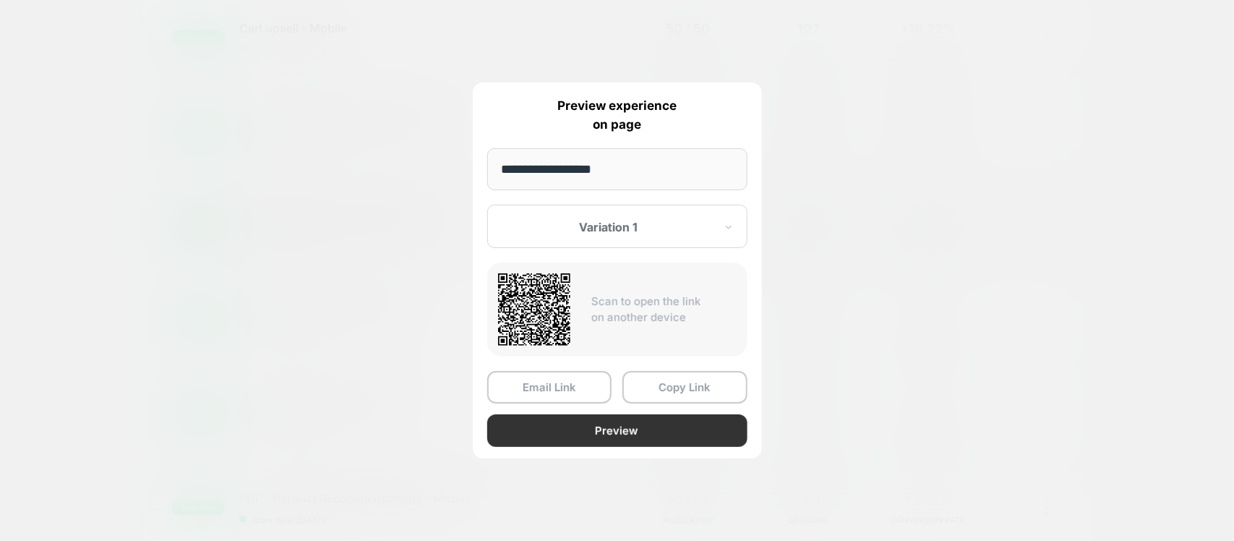
click at [573, 421] on button "Preview" at bounding box center [617, 430] width 260 height 33
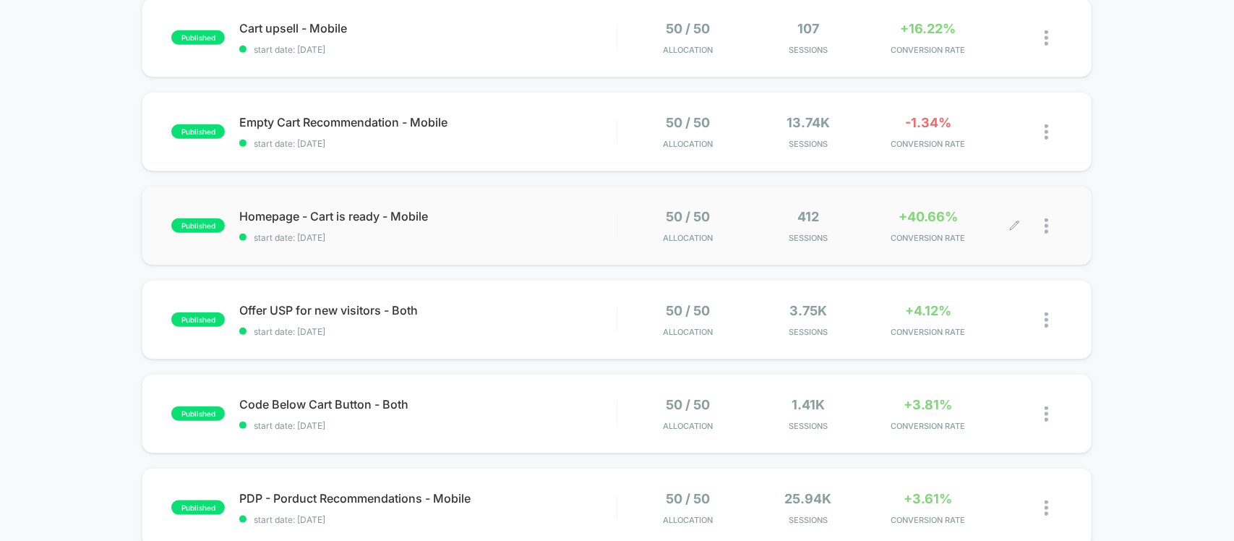
click at [1055, 221] on div at bounding box center [1054, 226] width 18 height 34
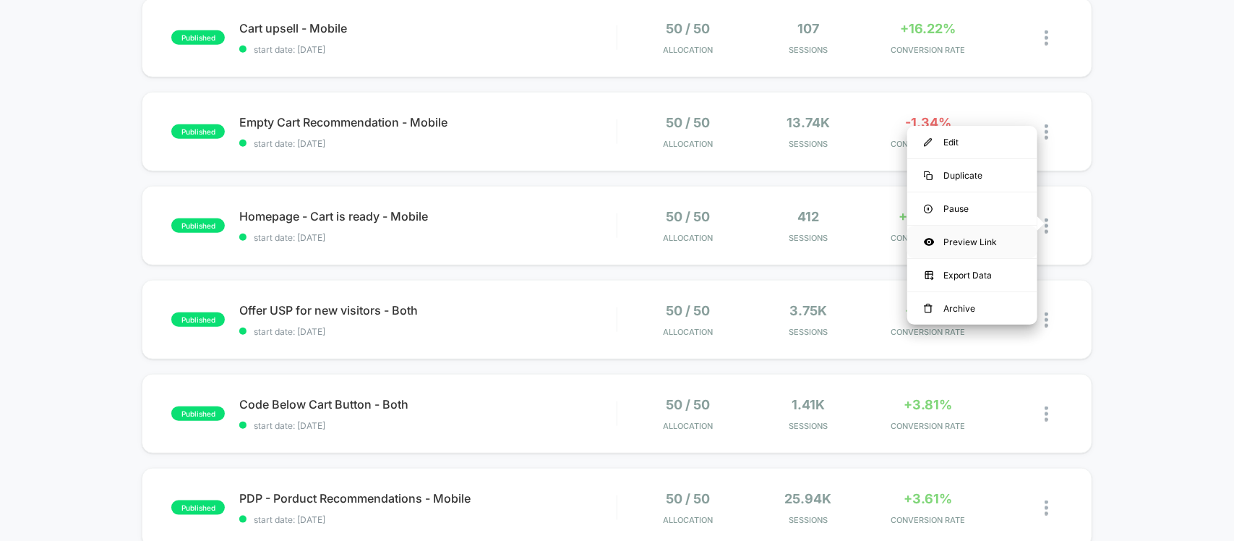
click at [967, 237] on div "Preview Link" at bounding box center [972, 242] width 130 height 33
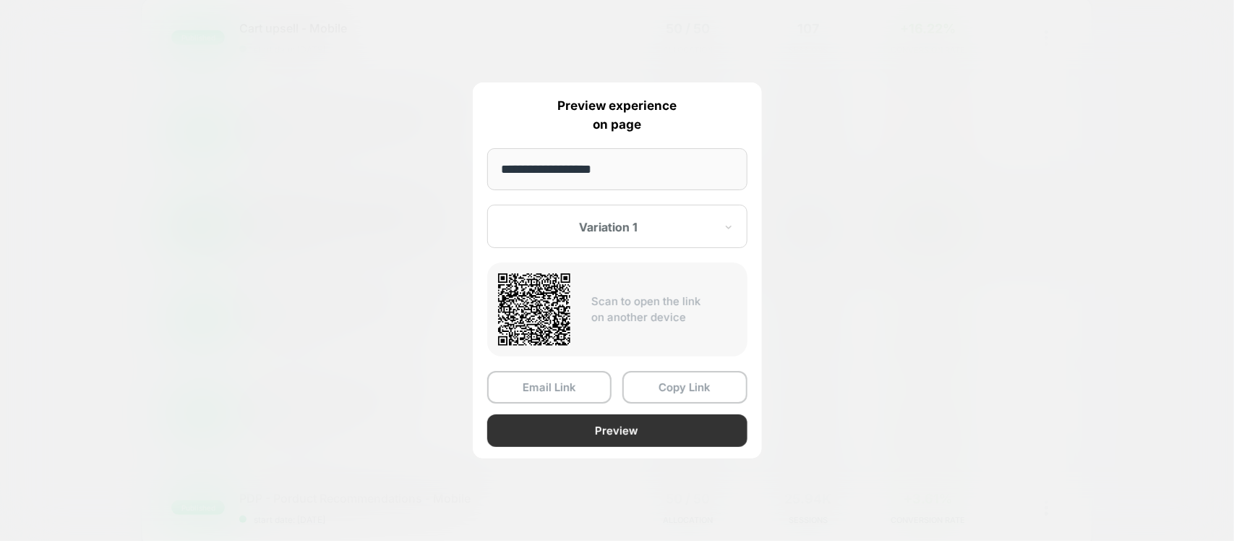
click at [583, 424] on button "Preview" at bounding box center [617, 430] width 260 height 33
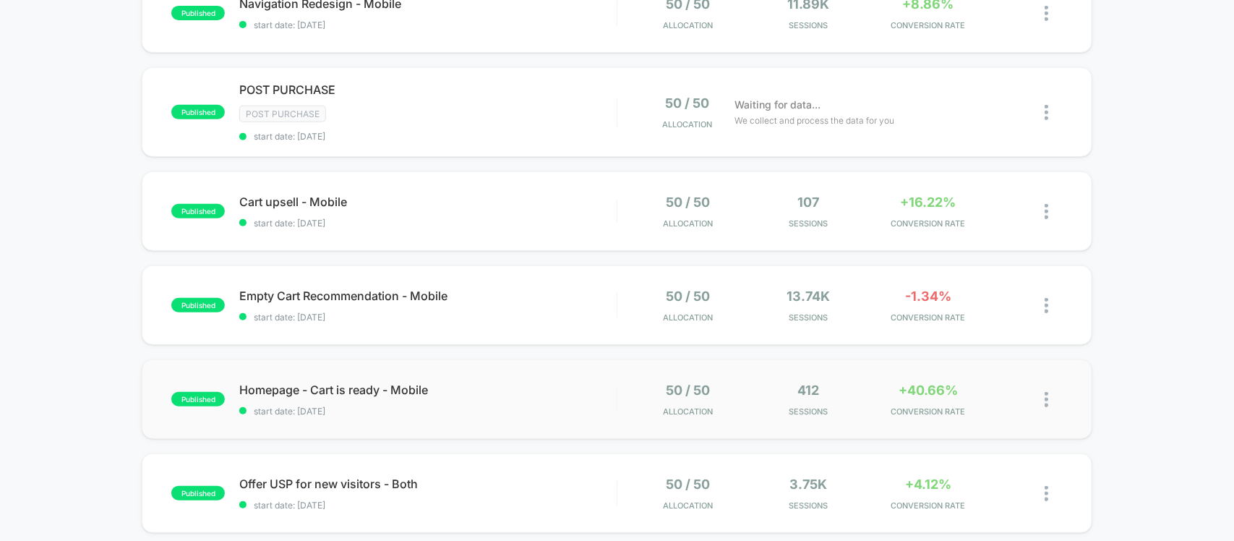
scroll to position [271, 0]
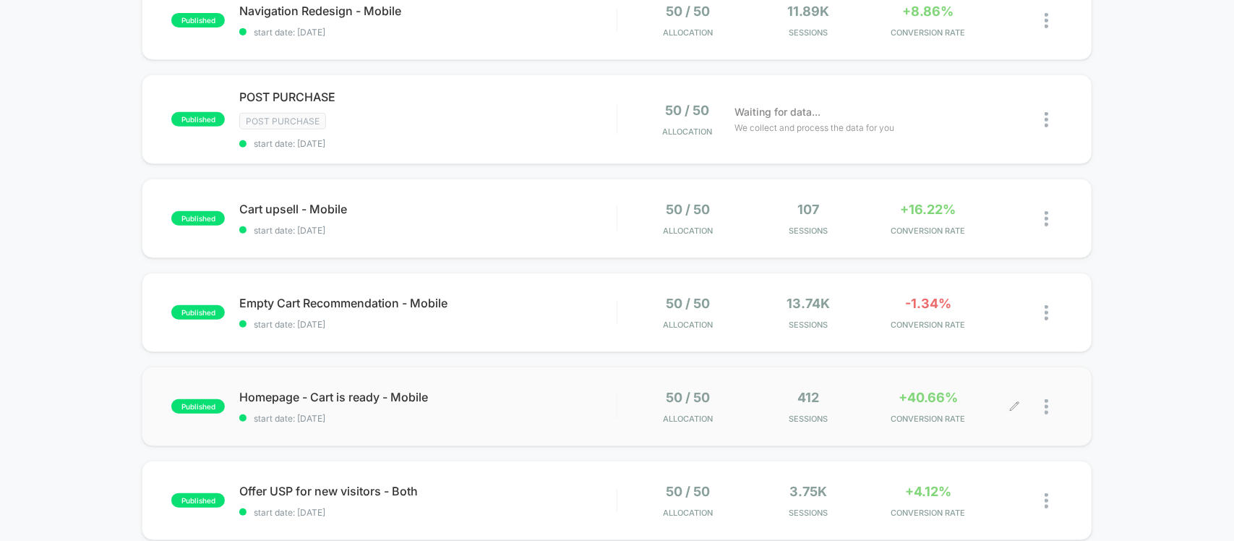
click at [1053, 408] on div at bounding box center [1054, 407] width 18 height 34
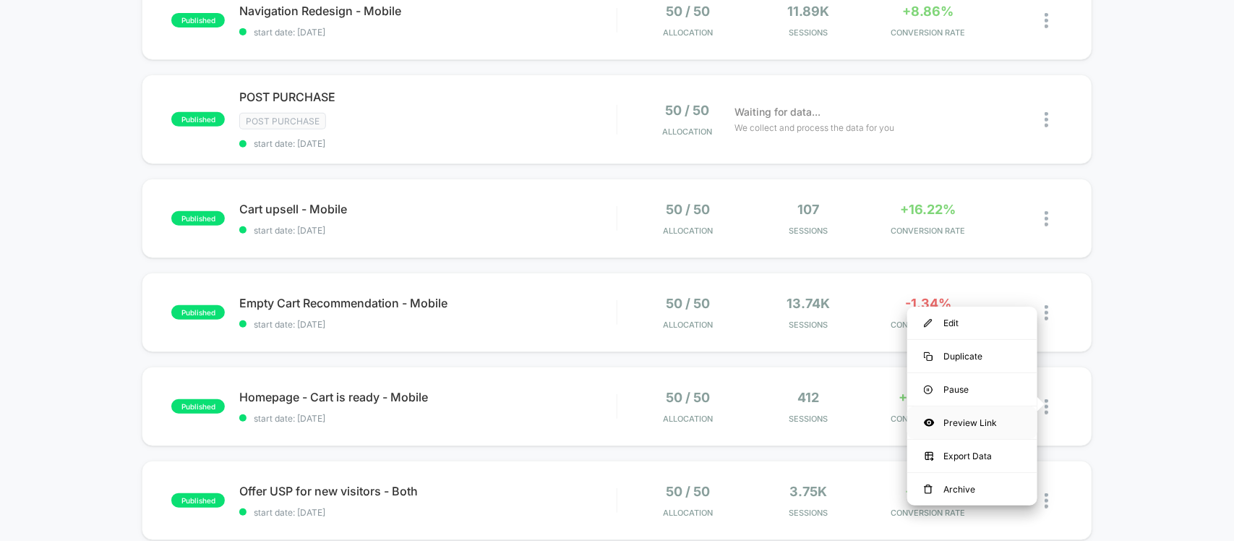
click at [951, 416] on div "Preview Link" at bounding box center [972, 422] width 130 height 33
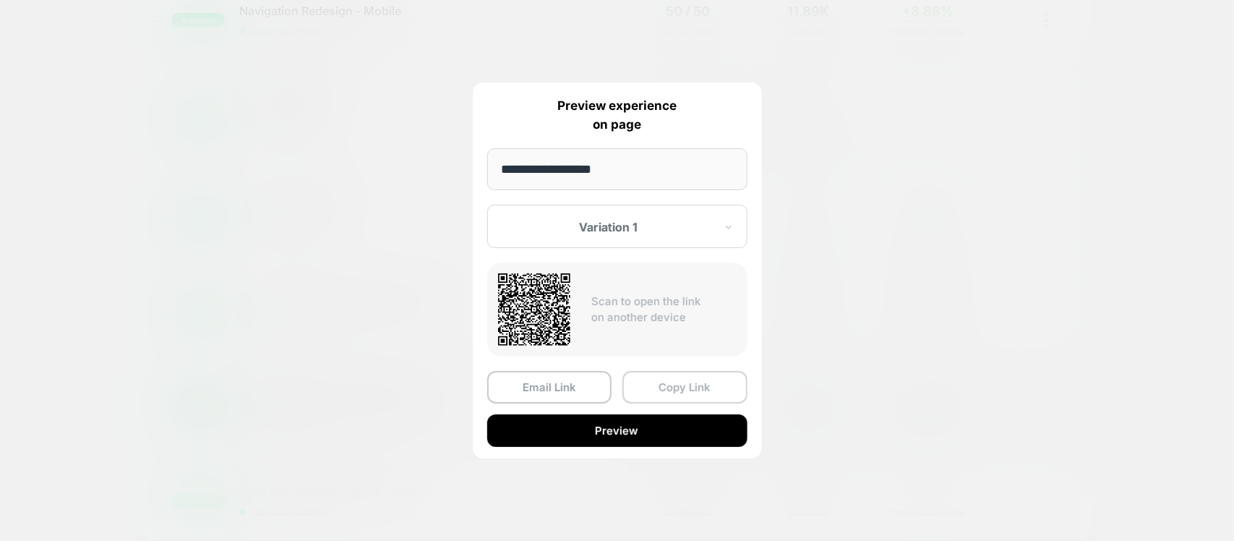
click at [659, 385] on button "Copy Link" at bounding box center [684, 387] width 125 height 33
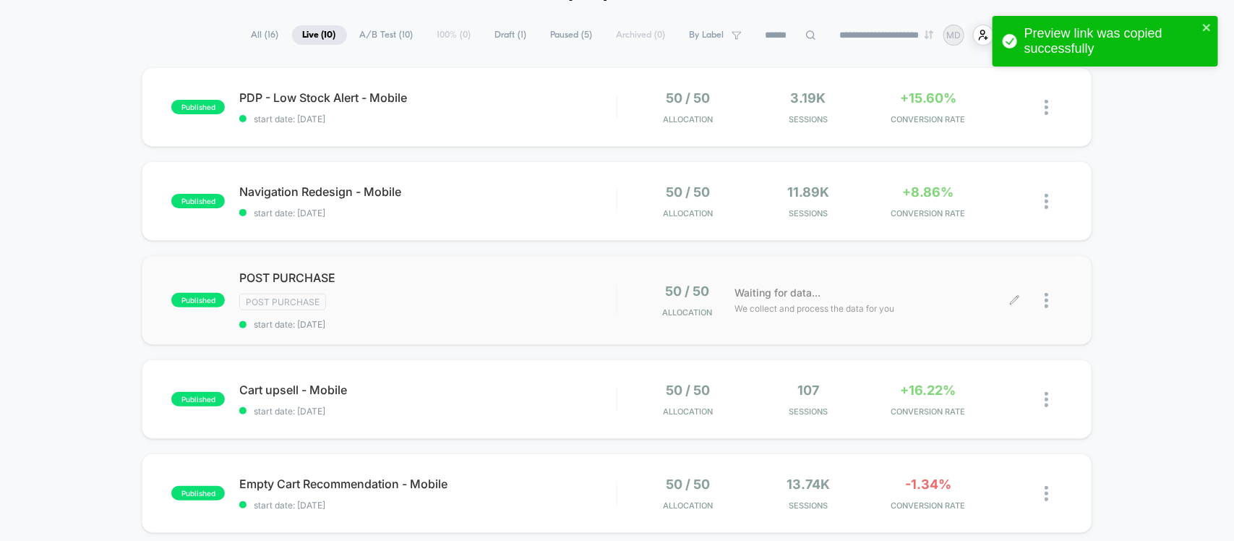
scroll to position [0, 0]
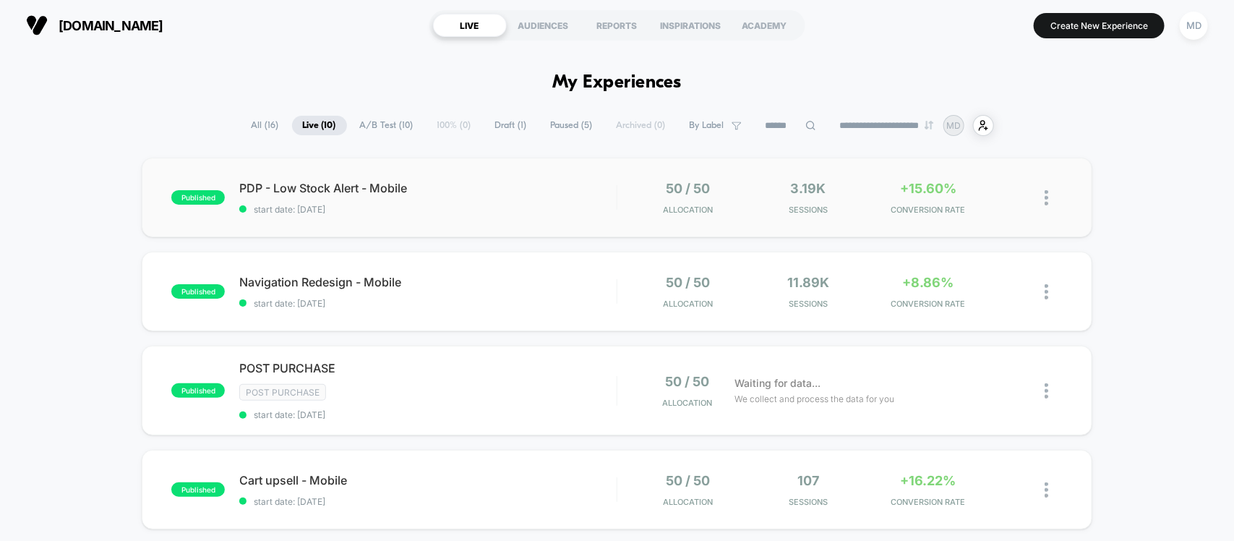
click at [1045, 197] on img at bounding box center [1047, 197] width 4 height 15
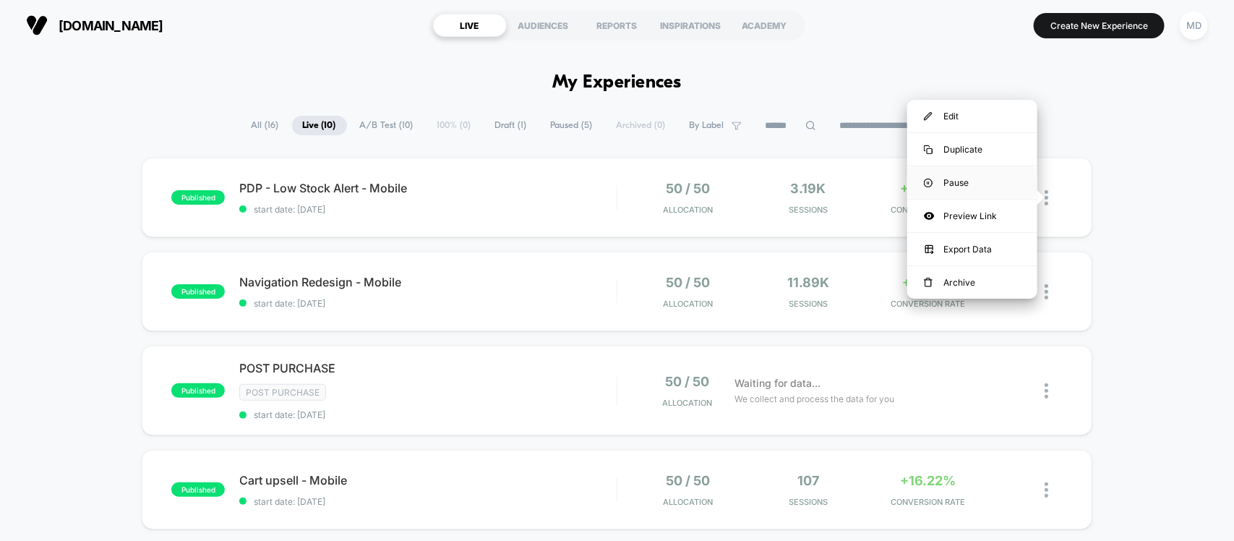
click at [973, 185] on div "Pause" at bounding box center [972, 182] width 130 height 33
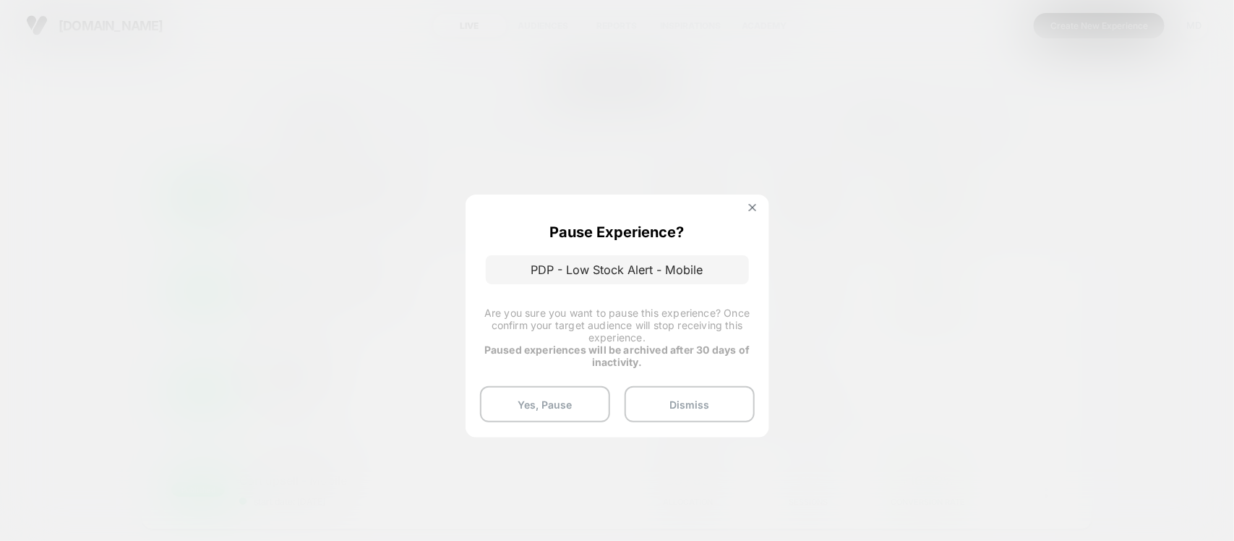
click at [745, 204] on button at bounding box center [753, 209] width 16 height 12
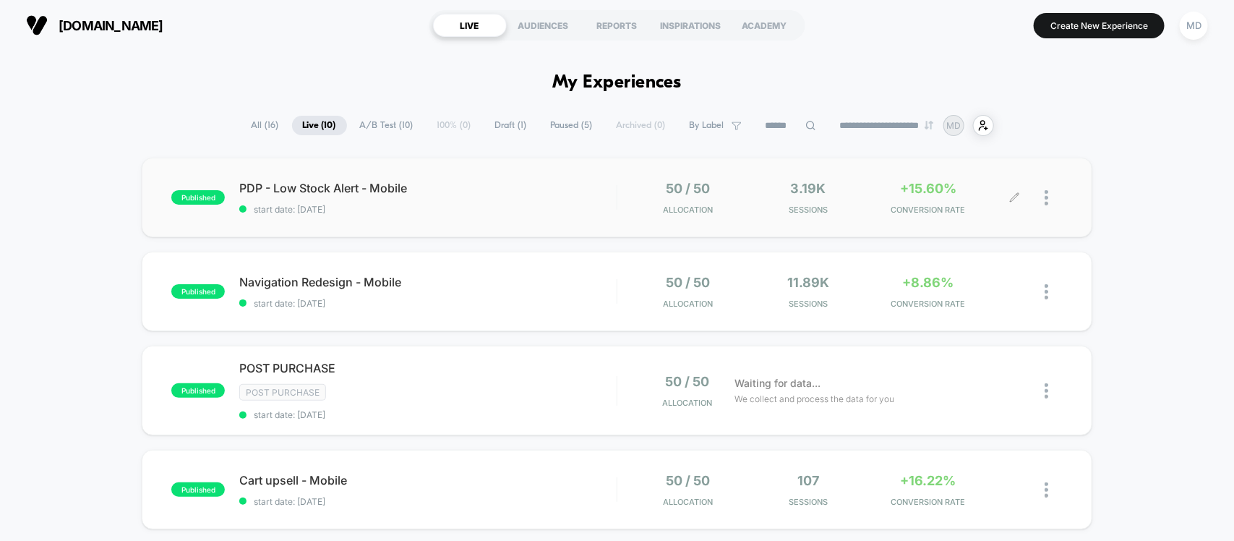
click at [1013, 194] on icon at bounding box center [1014, 197] width 11 height 11
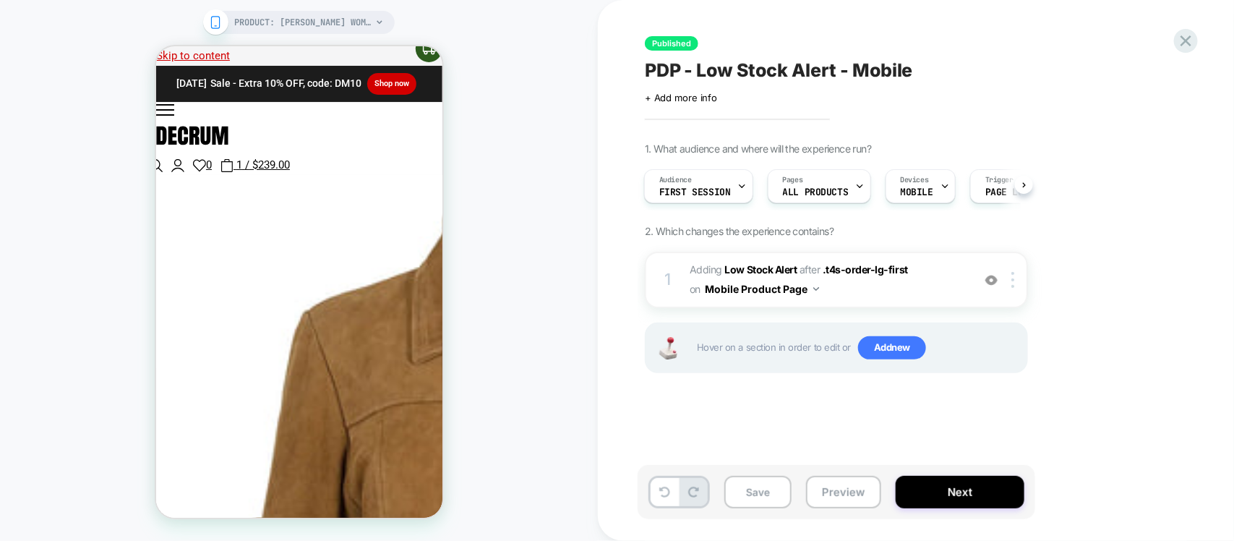
scroll to position [452, 0]
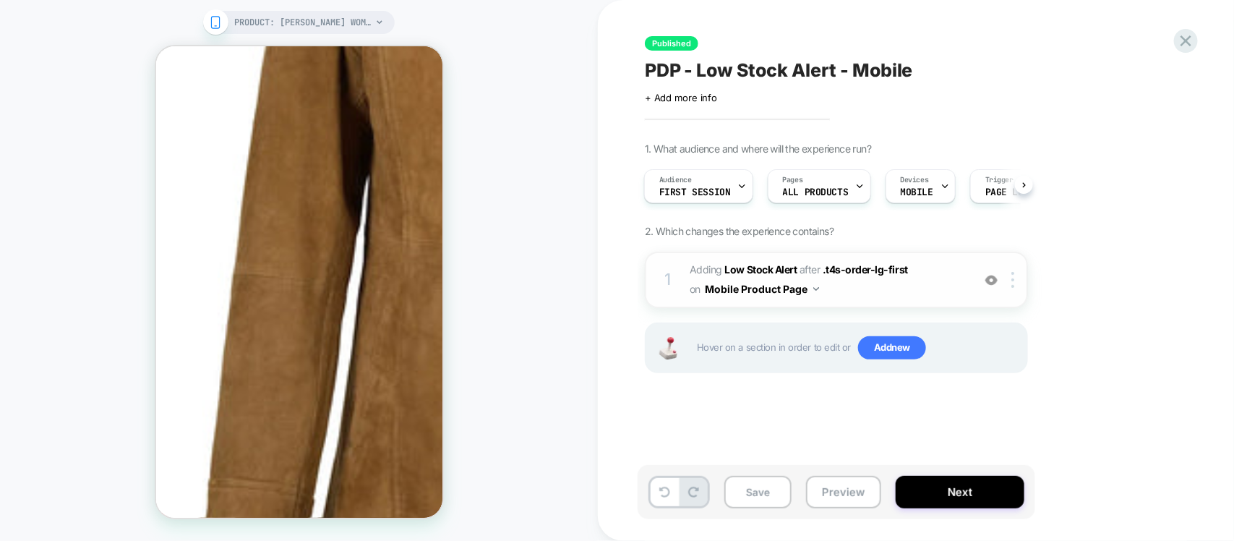
click at [861, 287] on span "#_loomi_addon_1757574149337 Adding Low Stock Alert AFTER .t4s-order-lg-first .t…" at bounding box center [827, 279] width 275 height 39
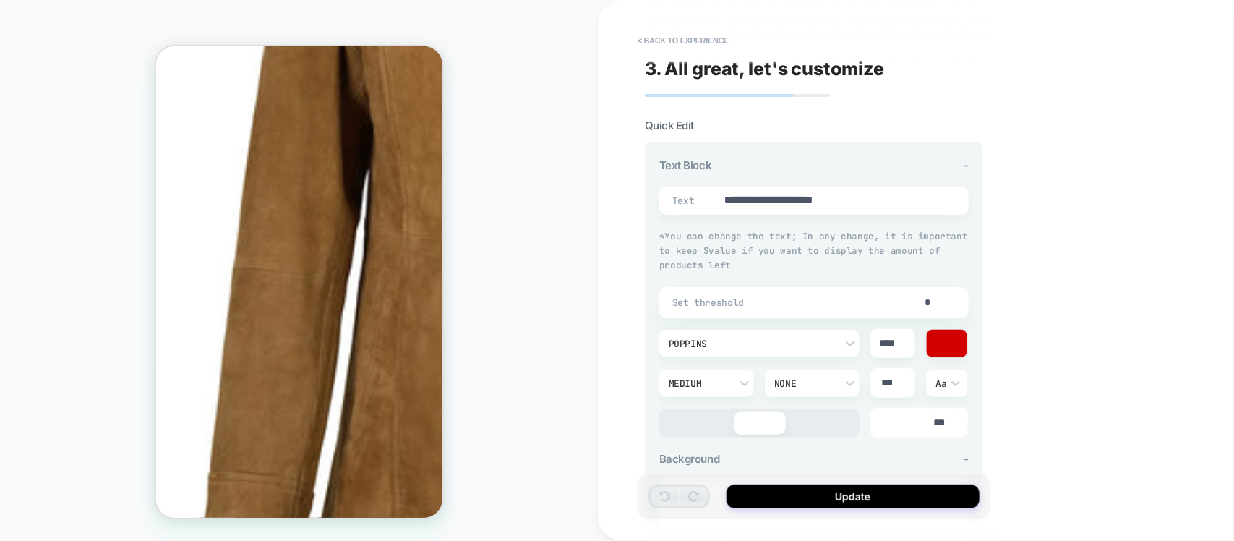
scroll to position [304, 0]
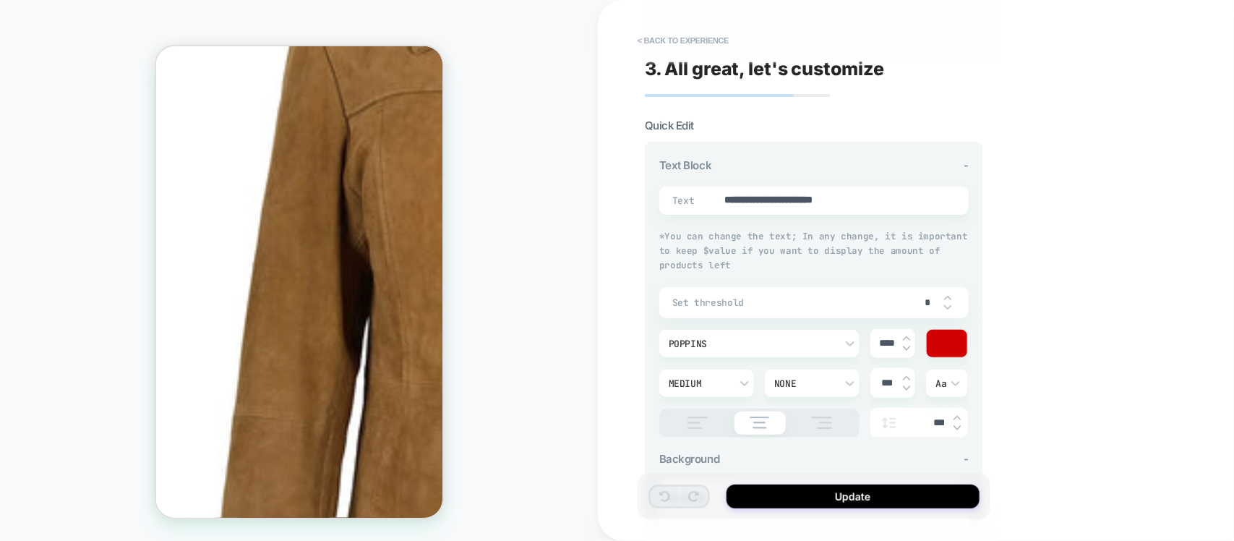
type textarea "*"
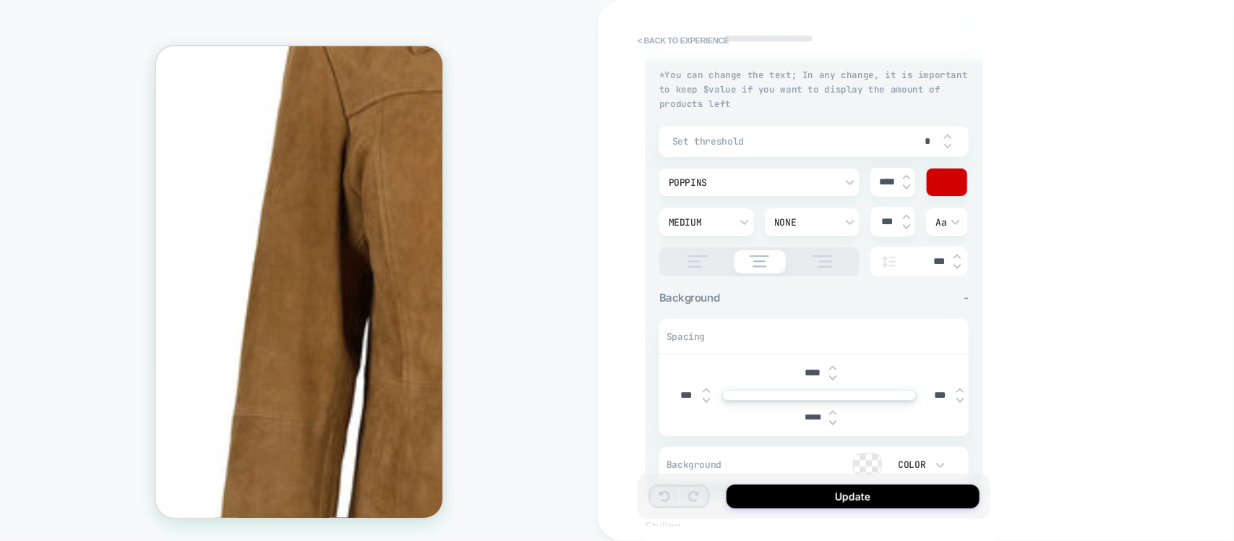
scroll to position [181, 0]
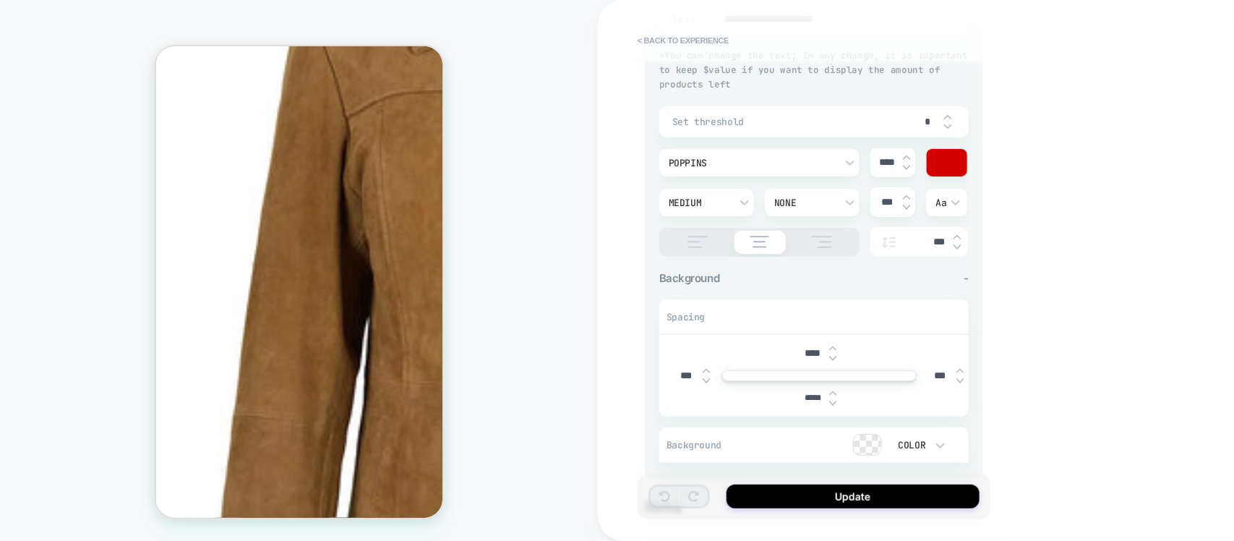
drag, startPoint x: 911, startPoint y: 118, endPoint x: 935, endPoint y: 120, distance: 24.0
click at [935, 120] on input "*" at bounding box center [928, 122] width 33 height 12
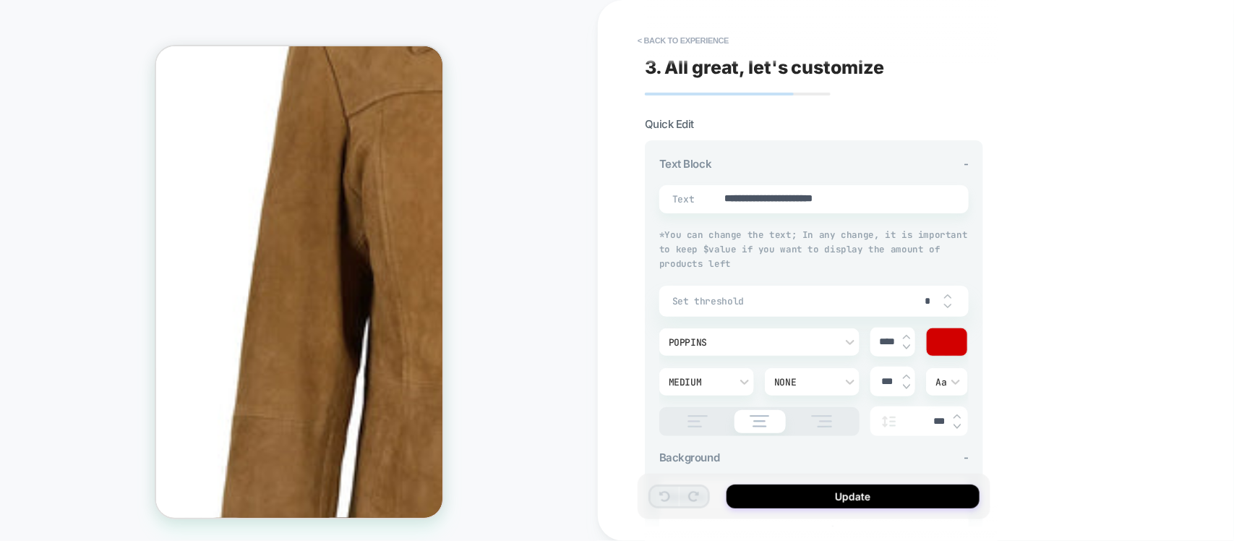
scroll to position [0, 0]
click at [691, 48] on button "< Back to experience" at bounding box center [683, 40] width 106 height 23
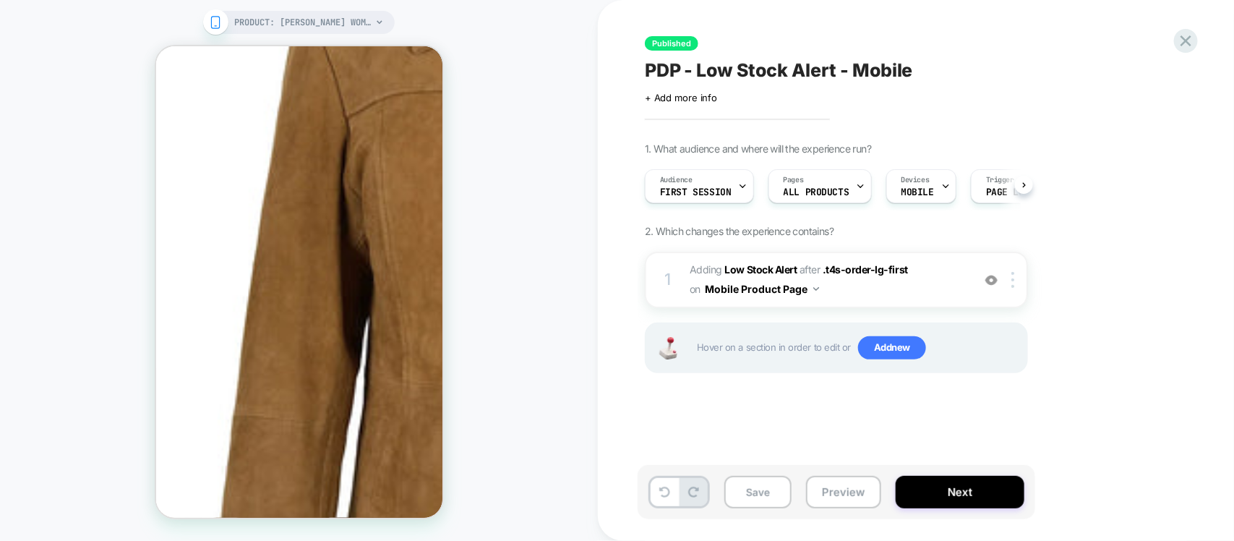
scroll to position [0, 1]
click at [1183, 47] on icon at bounding box center [1186, 41] width 20 height 20
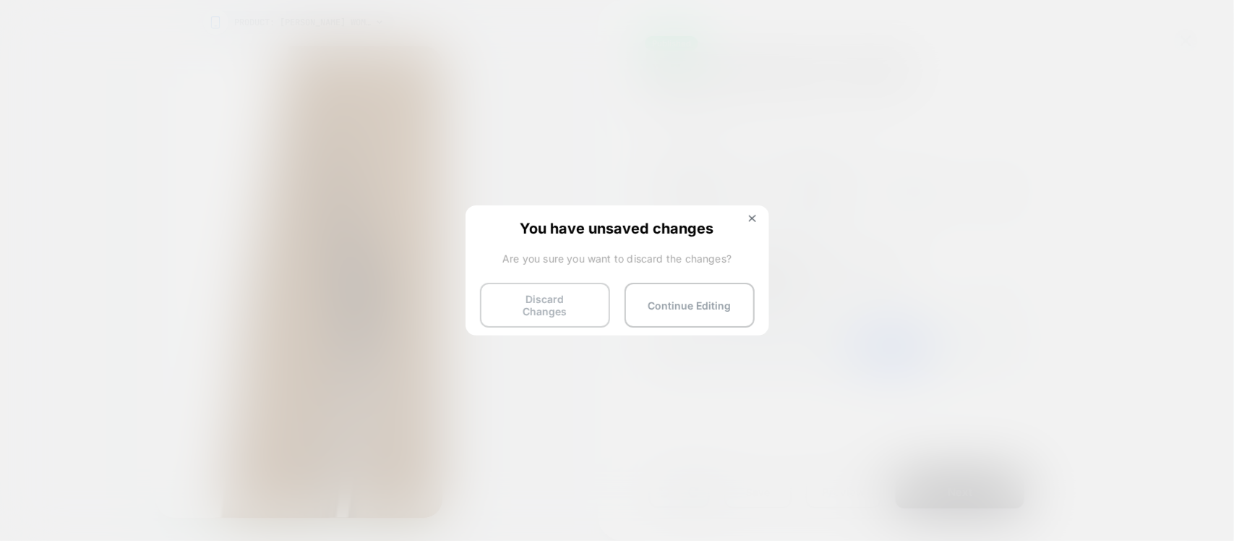
click at [540, 307] on button "Discard Changes" at bounding box center [545, 305] width 130 height 45
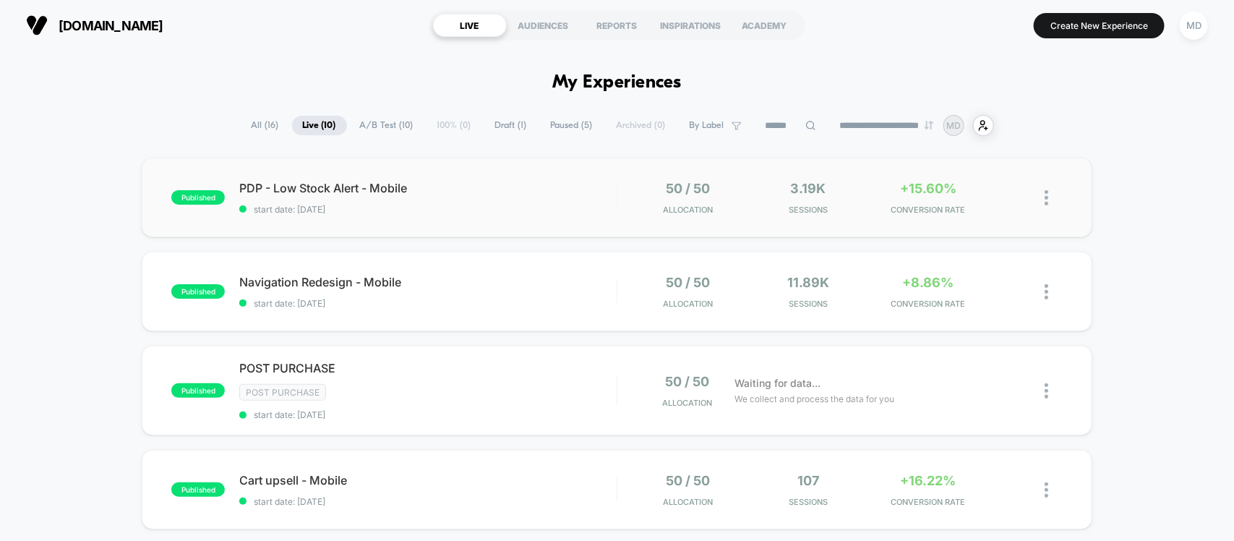
click at [1046, 200] on img at bounding box center [1047, 197] width 4 height 15
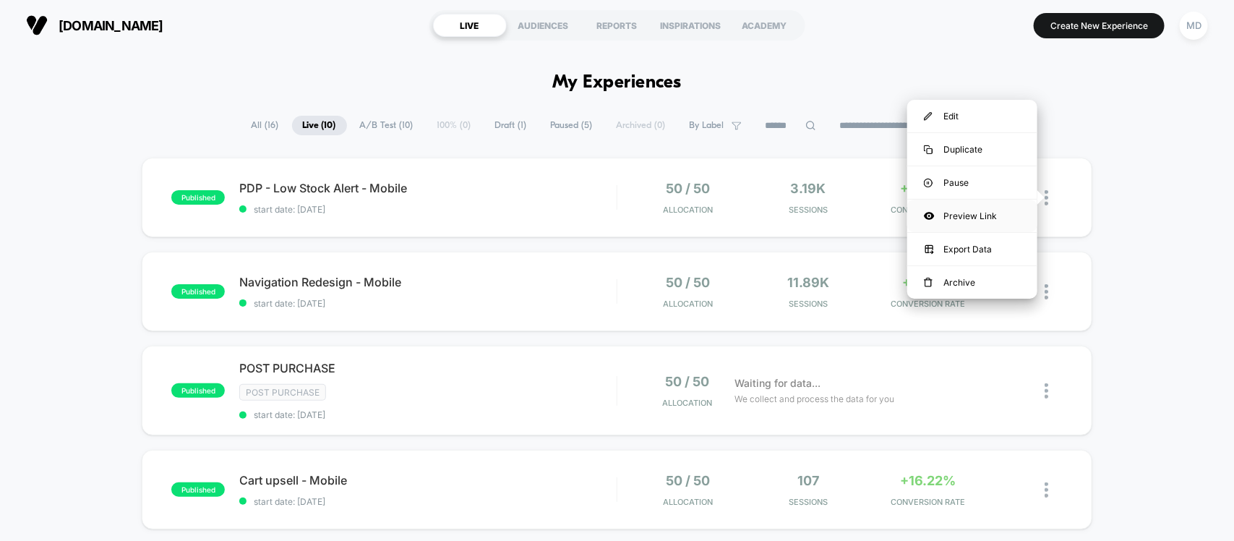
click at [969, 211] on div "Preview Link" at bounding box center [972, 216] width 130 height 33
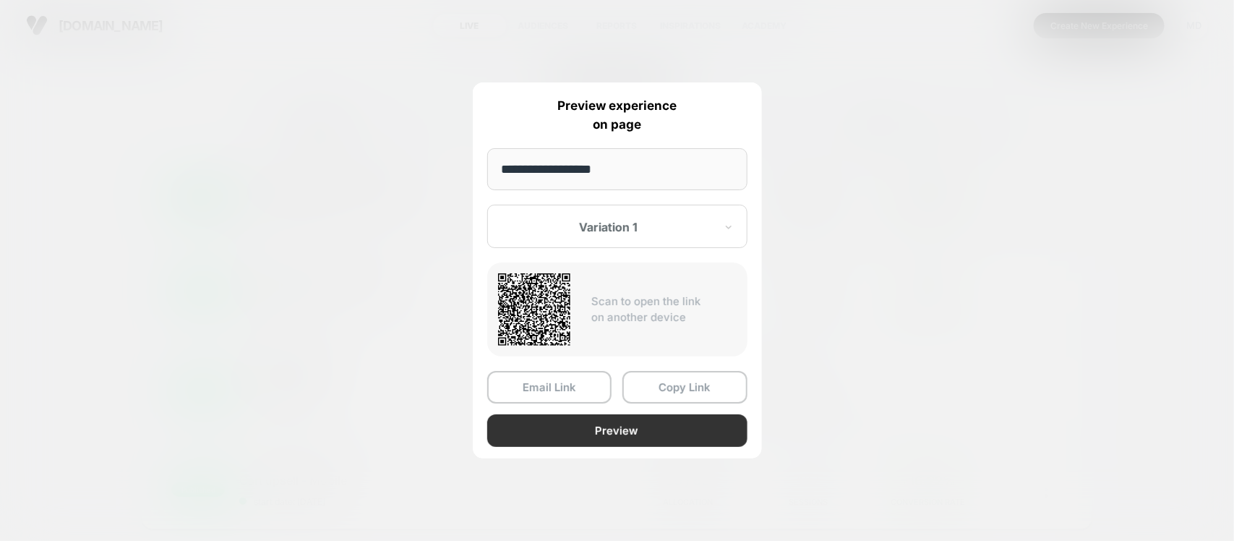
click at [567, 428] on button "Preview" at bounding box center [617, 430] width 260 height 33
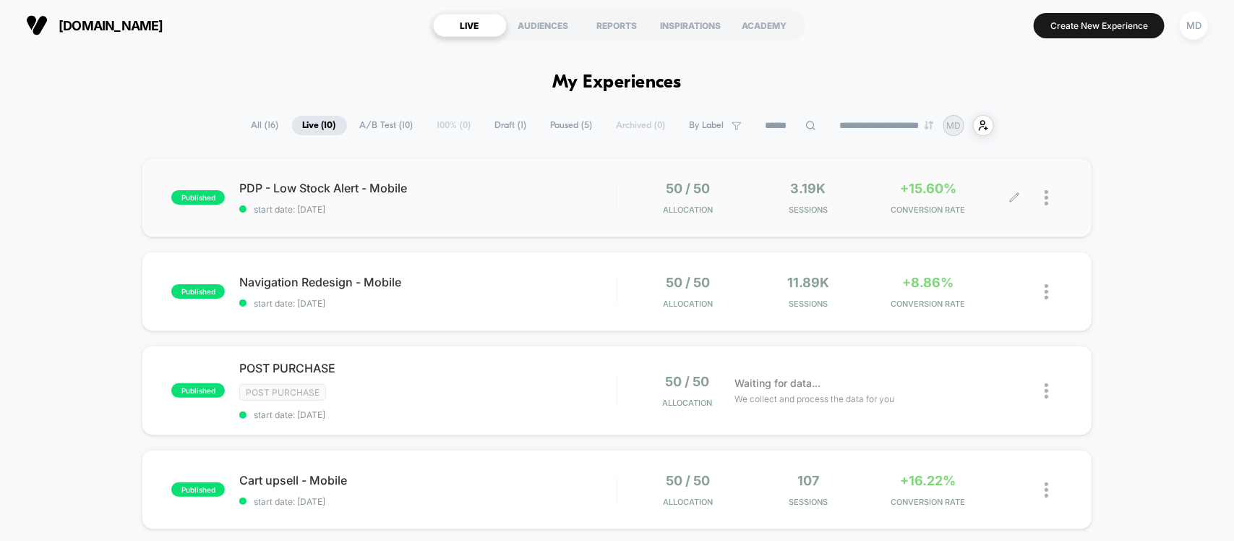
click at [1049, 201] on div at bounding box center [1054, 198] width 18 height 34
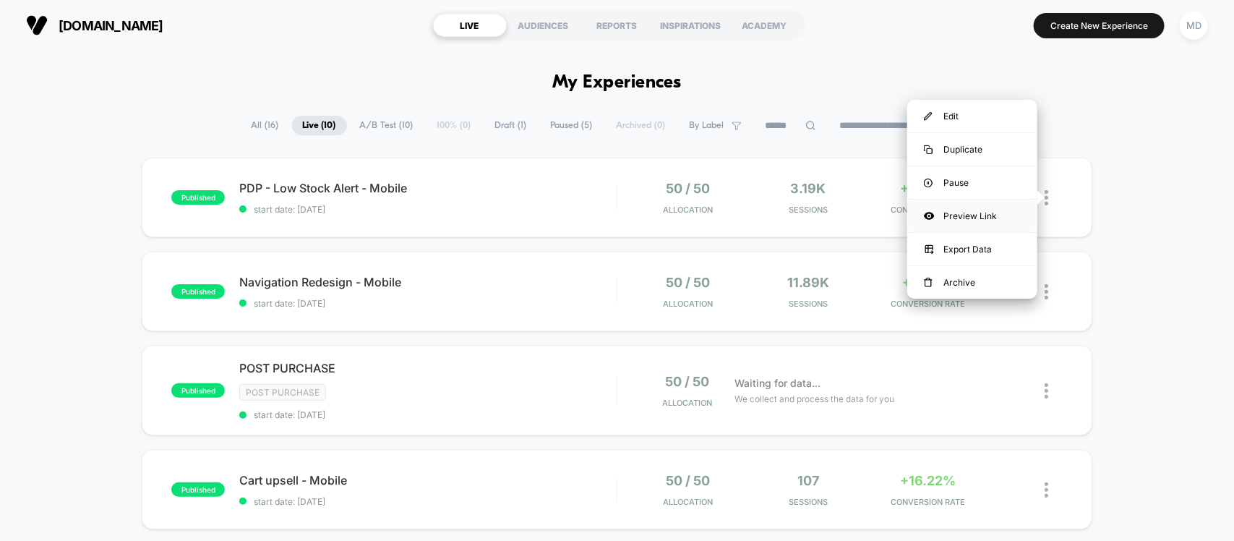
click at [969, 210] on div "Preview Link" at bounding box center [972, 216] width 130 height 33
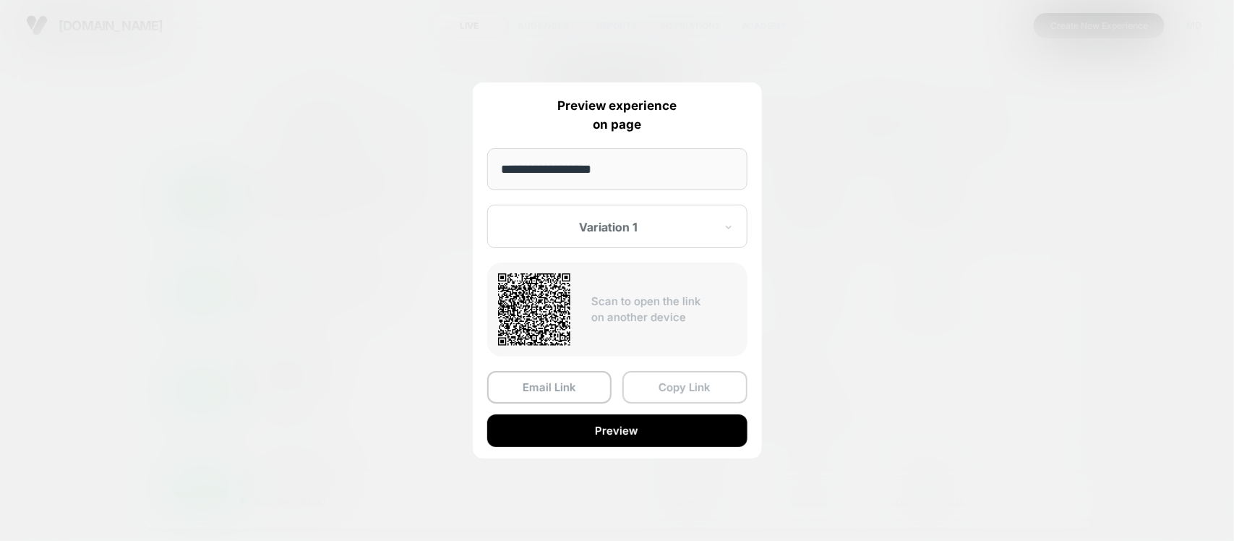
click at [708, 389] on button "Copy Link" at bounding box center [684, 387] width 125 height 33
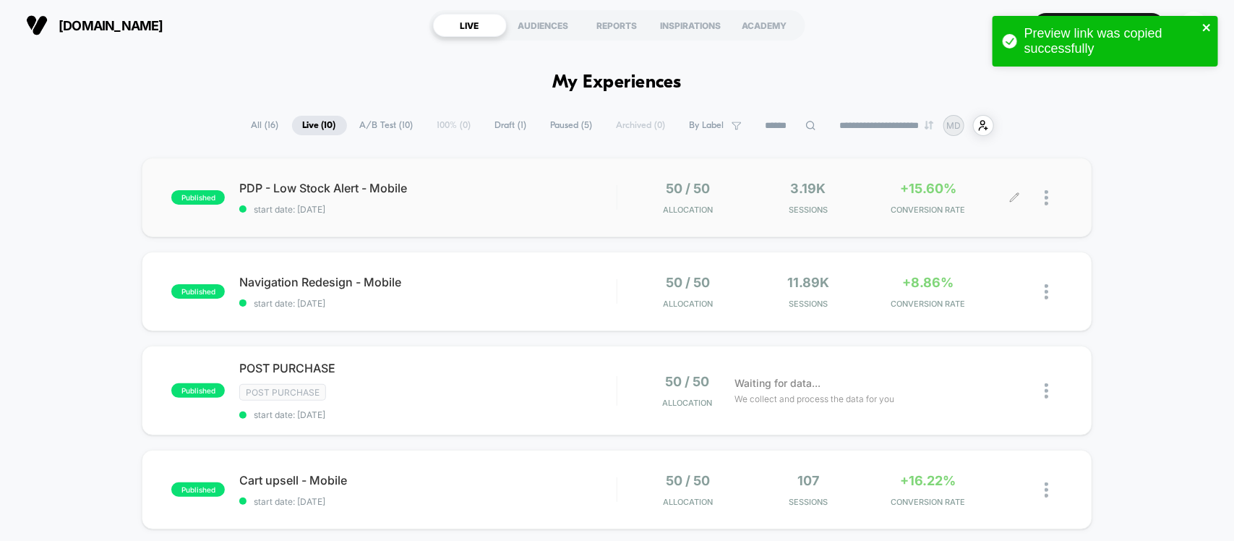
click at [1204, 29] on icon "close" at bounding box center [1207, 28] width 10 height 12
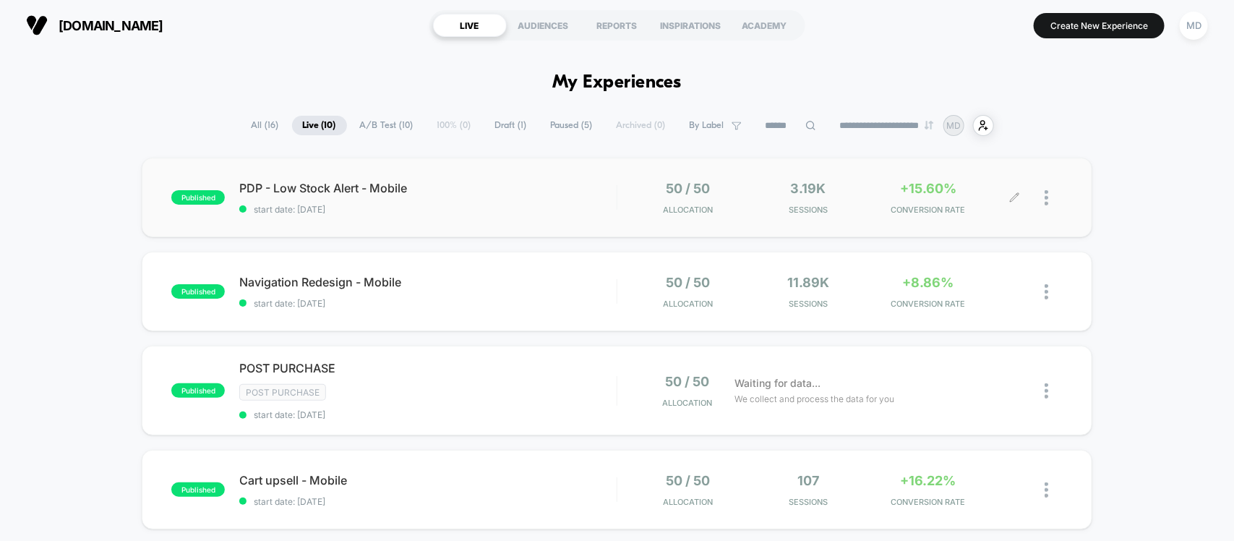
click at [1103, 20] on div "Preview link was copied successfully" at bounding box center [1105, 45] width 231 height 64
click at [1088, 24] on button "Create New Experience" at bounding box center [1099, 25] width 131 height 25
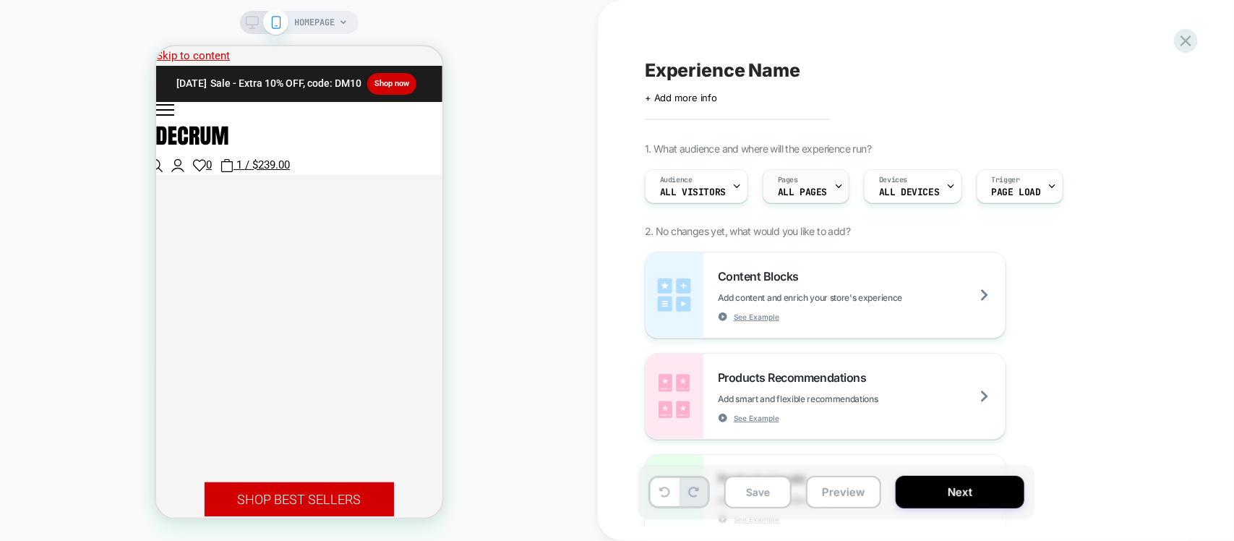
click at [802, 188] on span "ALL PAGES" at bounding box center [802, 192] width 49 height 10
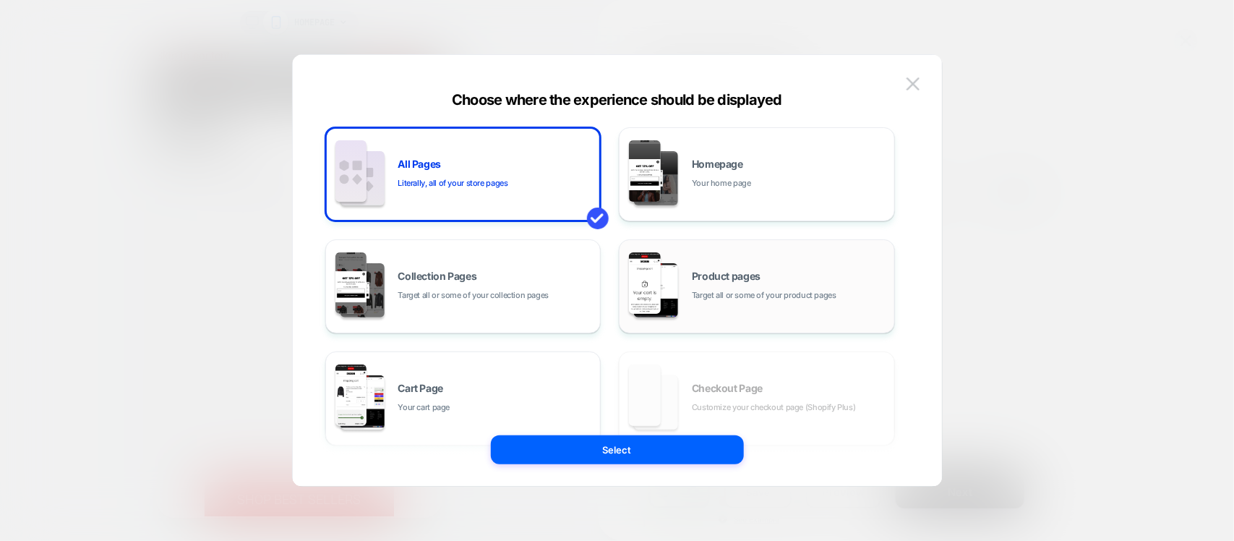
click at [699, 272] on span "Product pages" at bounding box center [726, 276] width 69 height 10
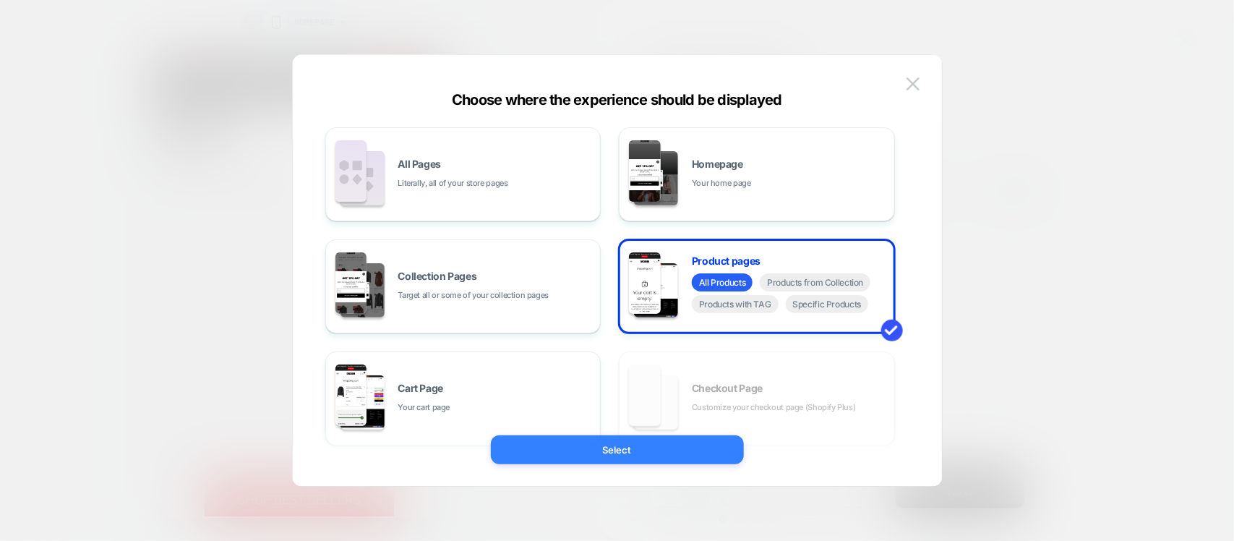
click at [669, 445] on button "Select" at bounding box center [617, 449] width 253 height 29
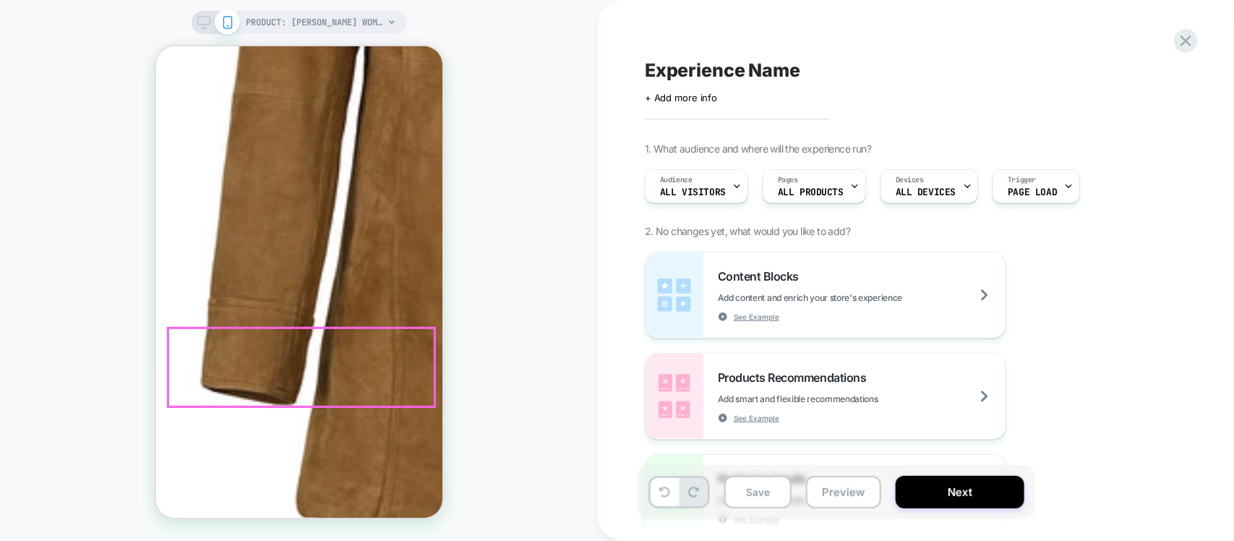
scroll to position [633, 0]
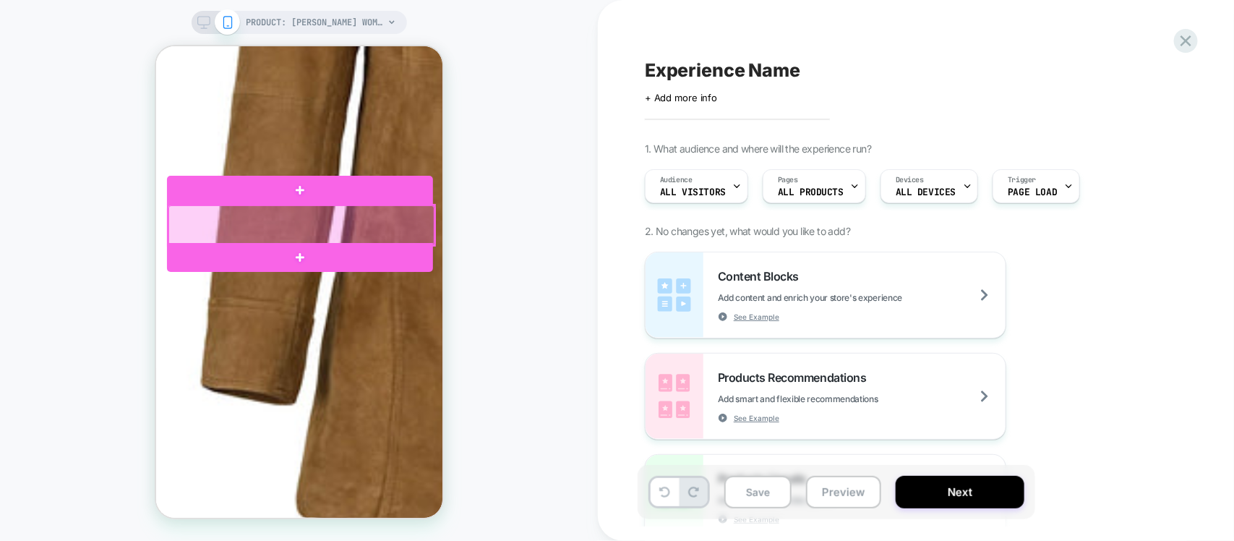
click at [345, 212] on div at bounding box center [301, 225] width 266 height 40
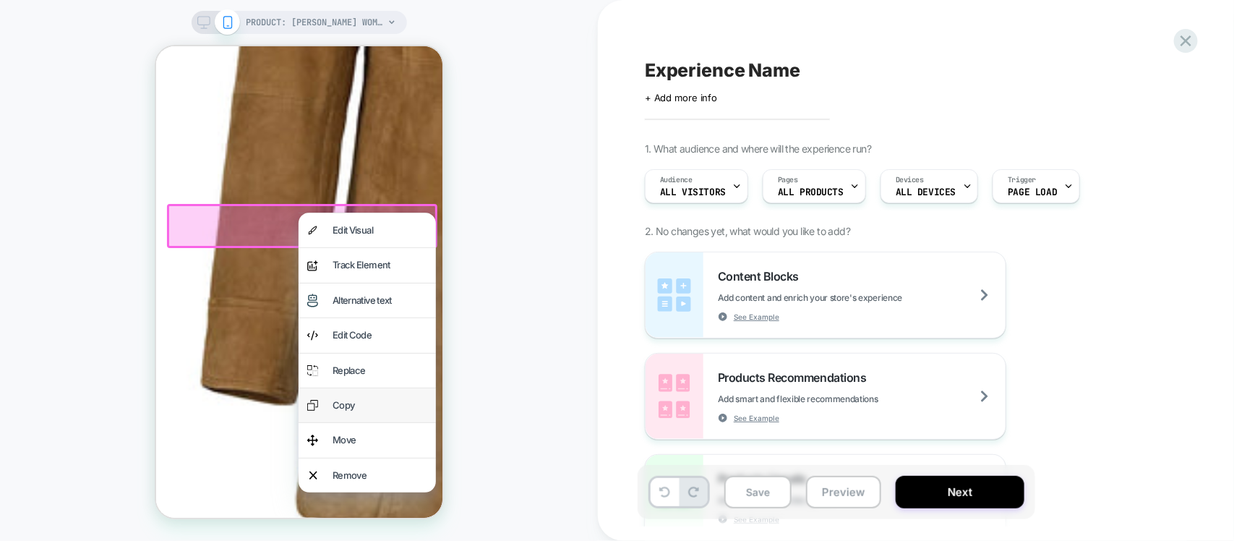
click at [374, 394] on div "Copy" at bounding box center [366, 404] width 137 height 34
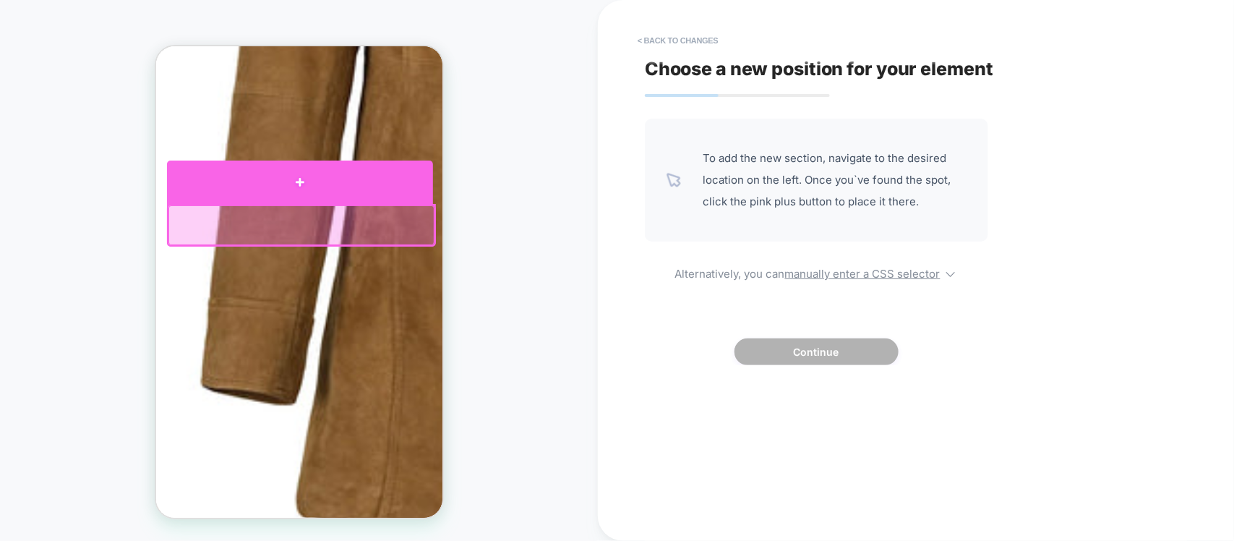
click at [322, 181] on div at bounding box center [299, 181] width 266 height 43
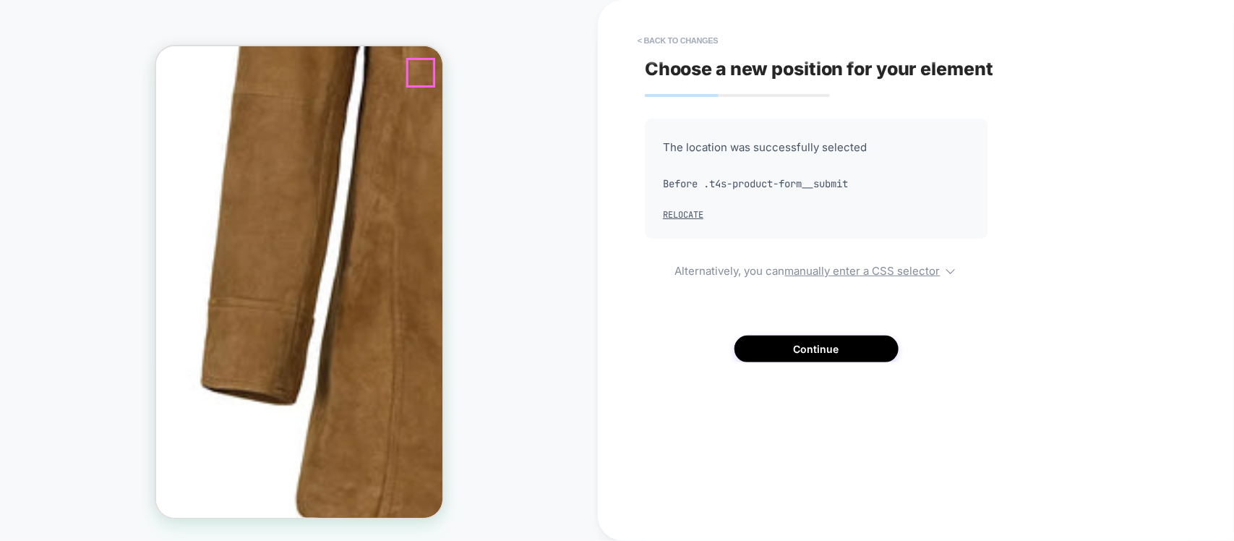
click at [666, 33] on button "< Back to changes" at bounding box center [677, 40] width 95 height 23
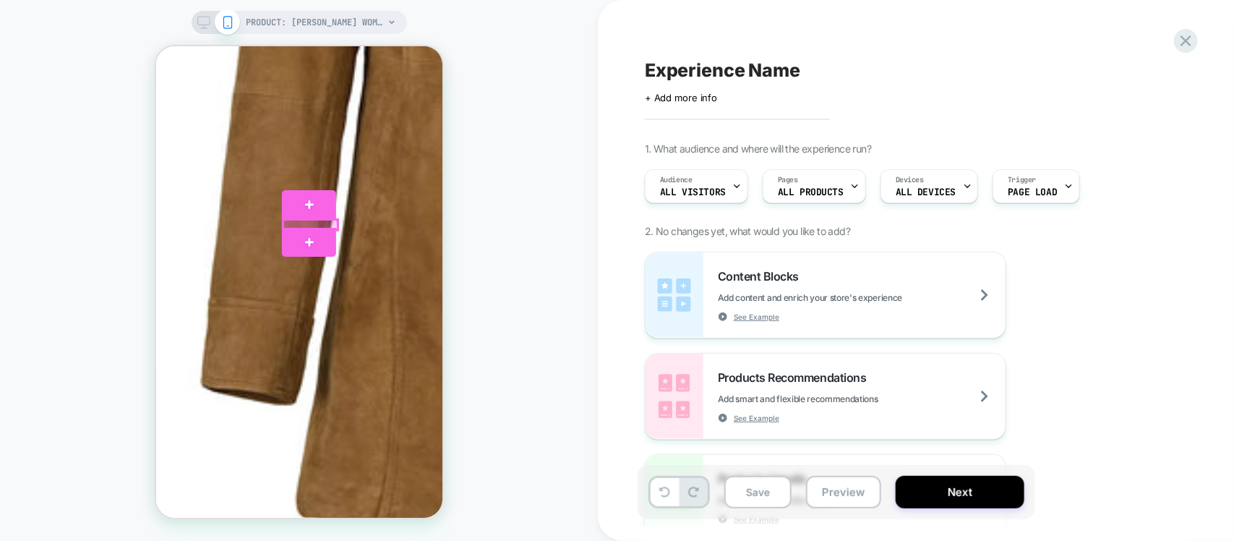
click at [309, 219] on div at bounding box center [310, 224] width 54 height 10
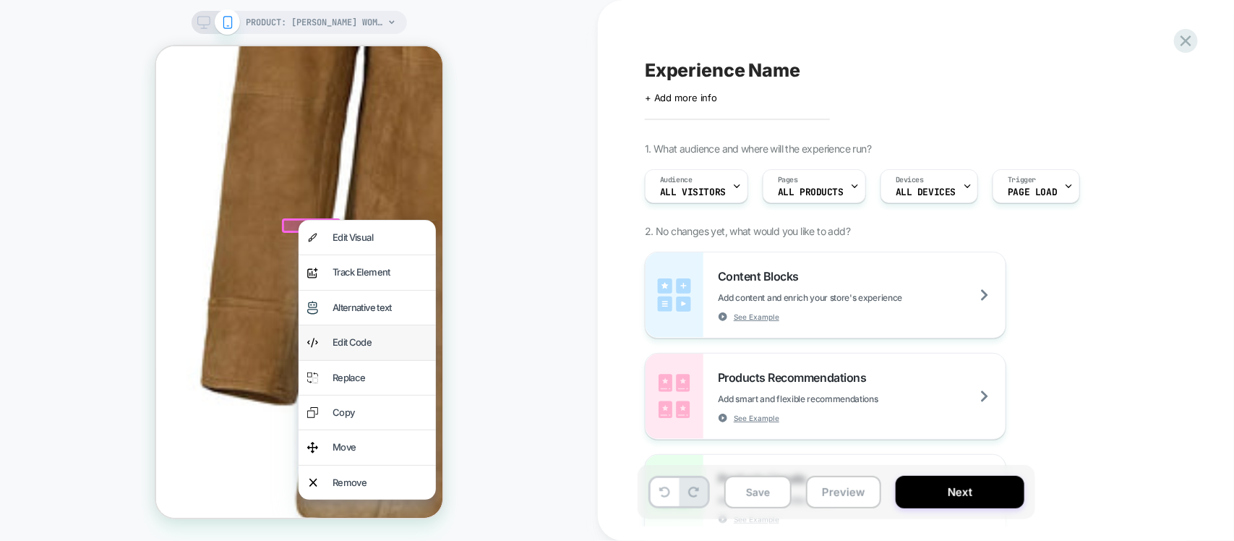
click at [353, 328] on div "Edit Code" at bounding box center [366, 342] width 137 height 34
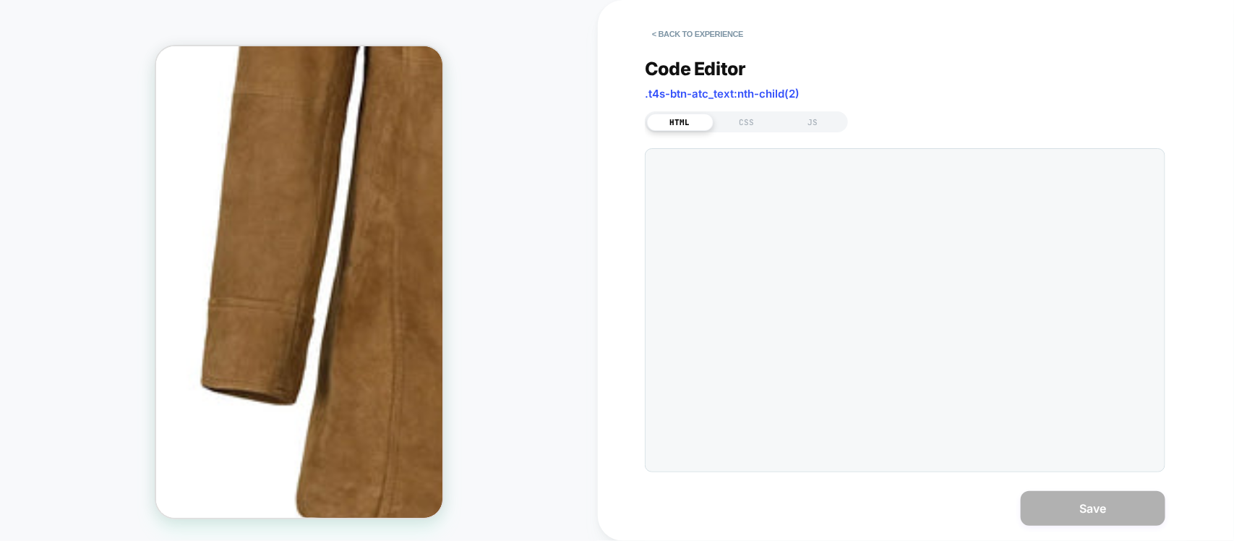
scroll to position [573, 9]
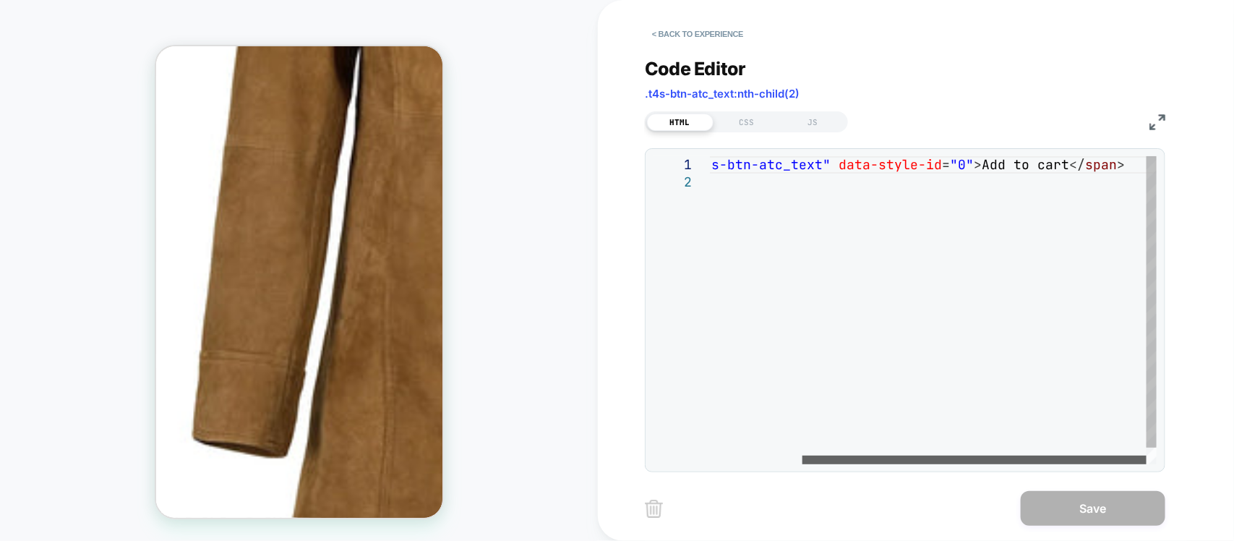
click at [1089, 455] on div at bounding box center [974, 459] width 344 height 9
click at [1032, 161] on div "< span class = "t4s-btn-atc_text" data-style-id = "0" > Add to cart </ span >" at bounding box center [874, 318] width 565 height 325
click at [1032, 163] on div "< span class = "t4s-btn-atc_text" data-style-id = "0" > Add to cart </ span >" at bounding box center [874, 318] width 565 height 325
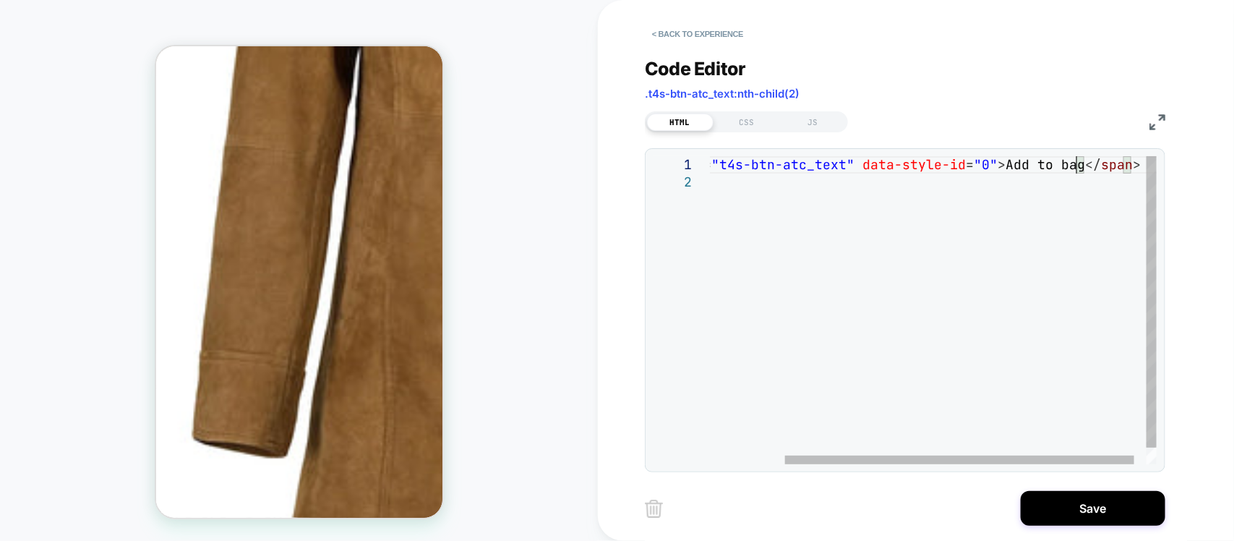
scroll to position [0, 460]
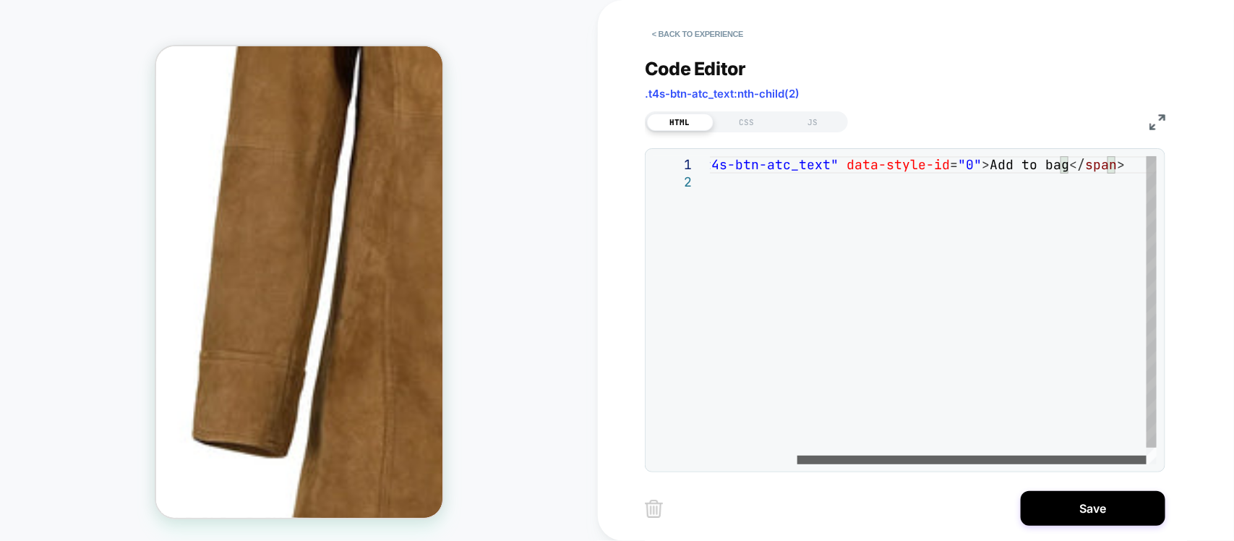
click at [1147, 464] on div at bounding box center [971, 459] width 349 height 9
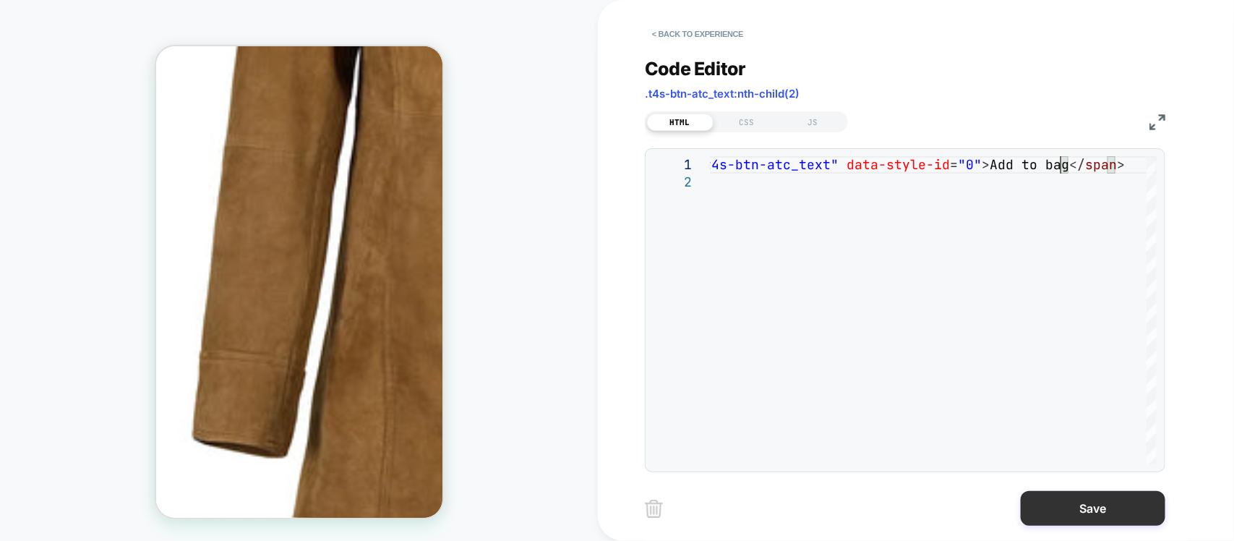
type textarea "**********"
click at [1076, 518] on button "Save" at bounding box center [1093, 508] width 145 height 35
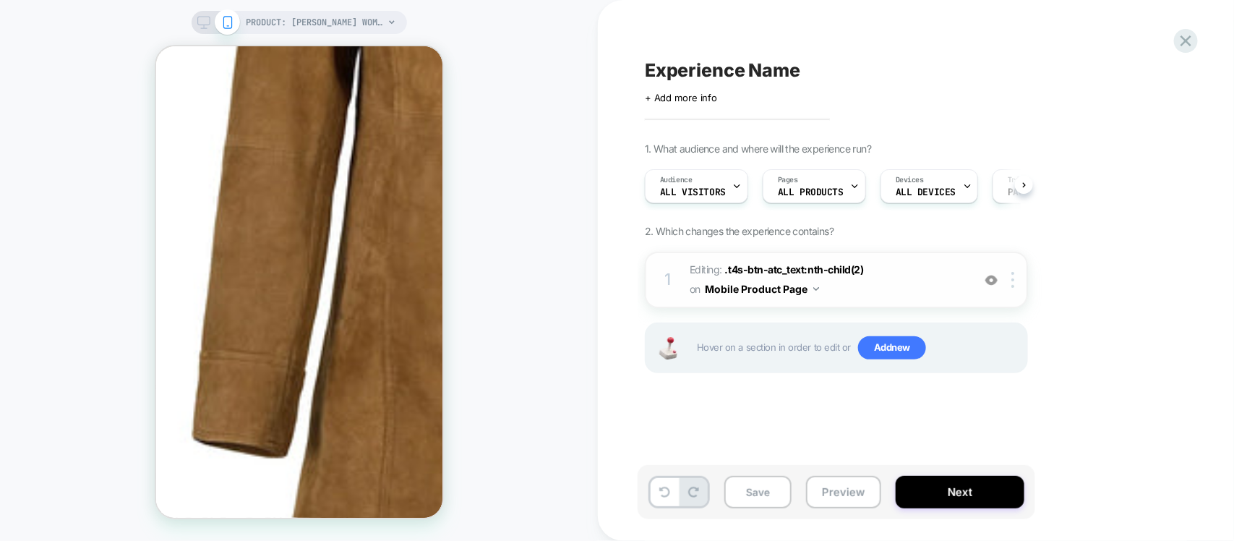
scroll to position [0, 1]
click at [992, 279] on img at bounding box center [991, 280] width 12 height 12
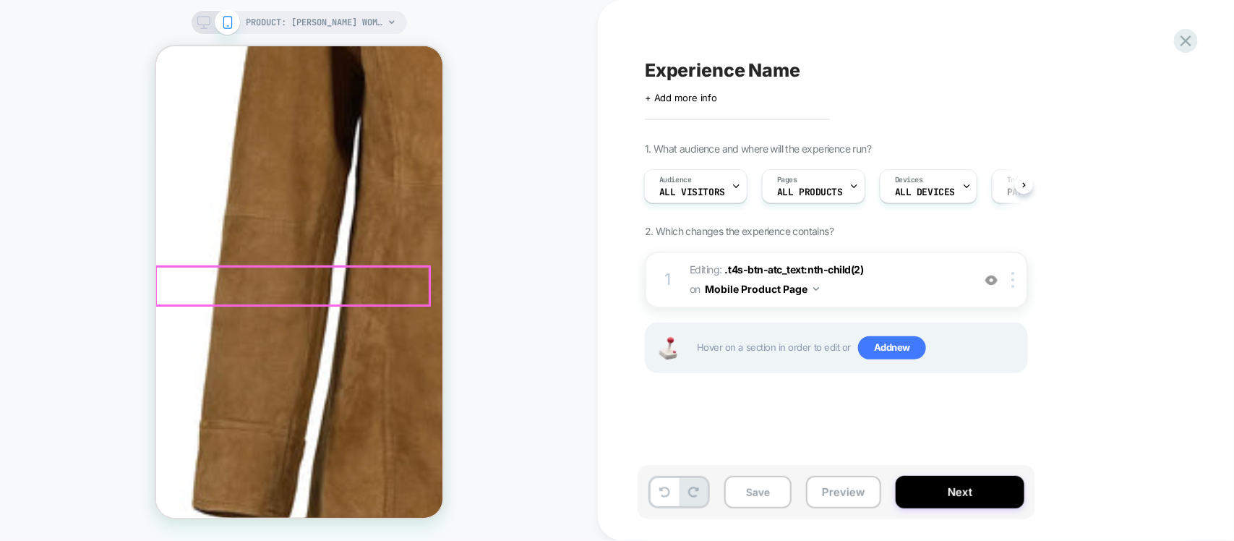
scroll to position [483, 9]
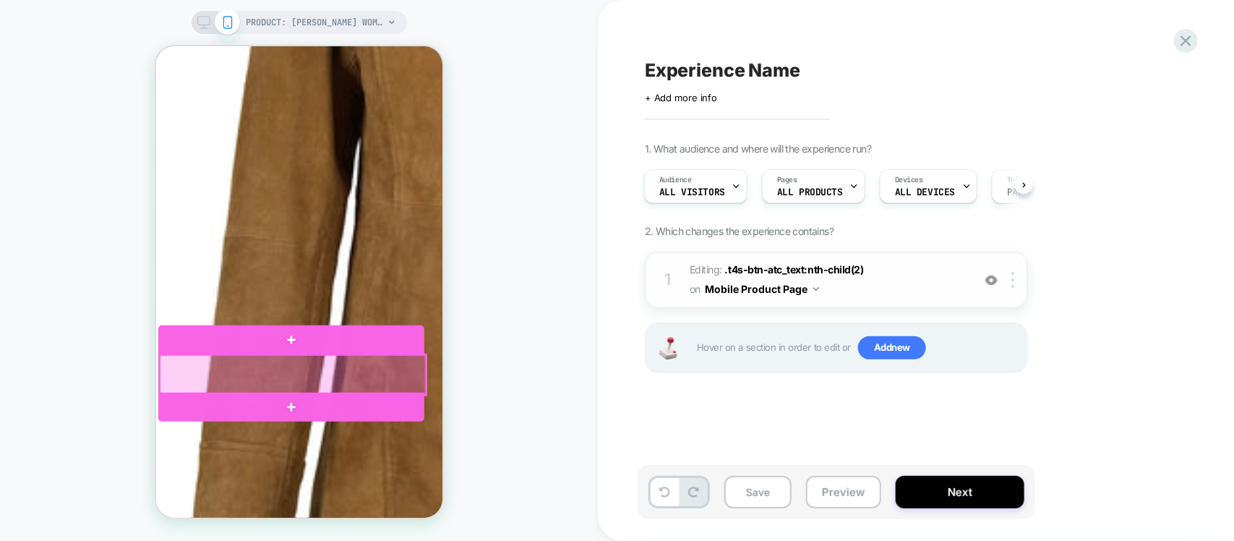
click at [353, 374] on div at bounding box center [292, 374] width 266 height 40
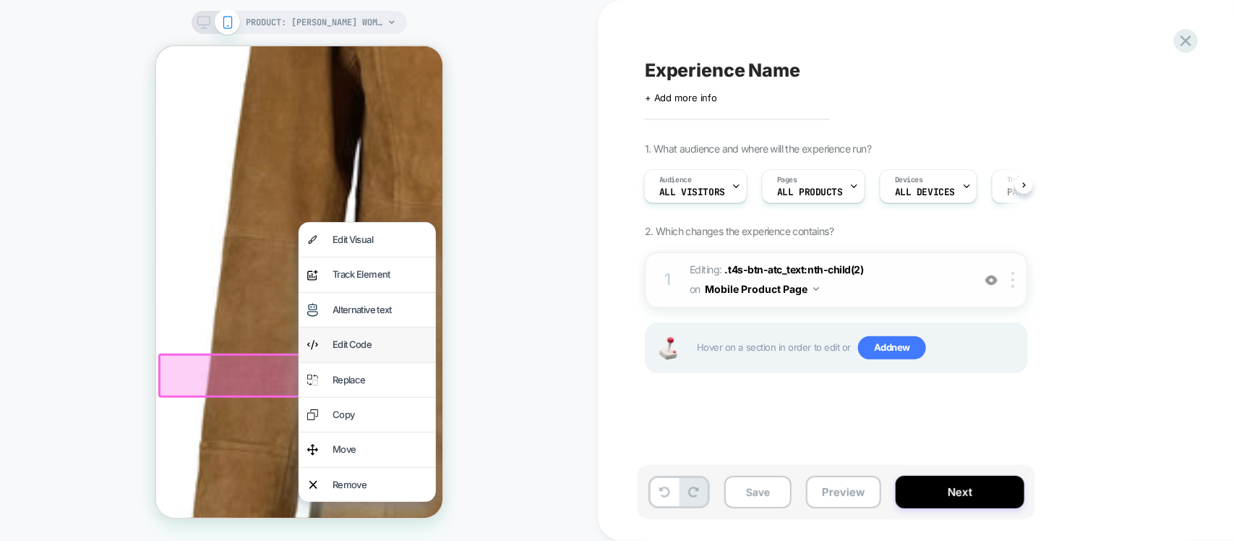
click at [369, 349] on div "Edit Code" at bounding box center [379, 343] width 95 height 17
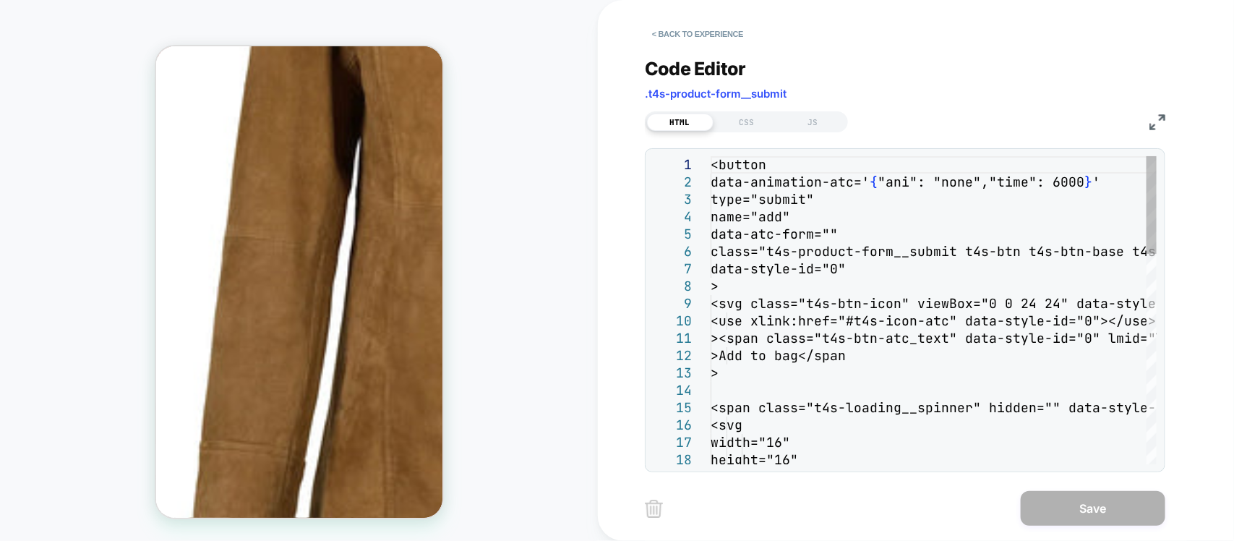
scroll to position [573, 0]
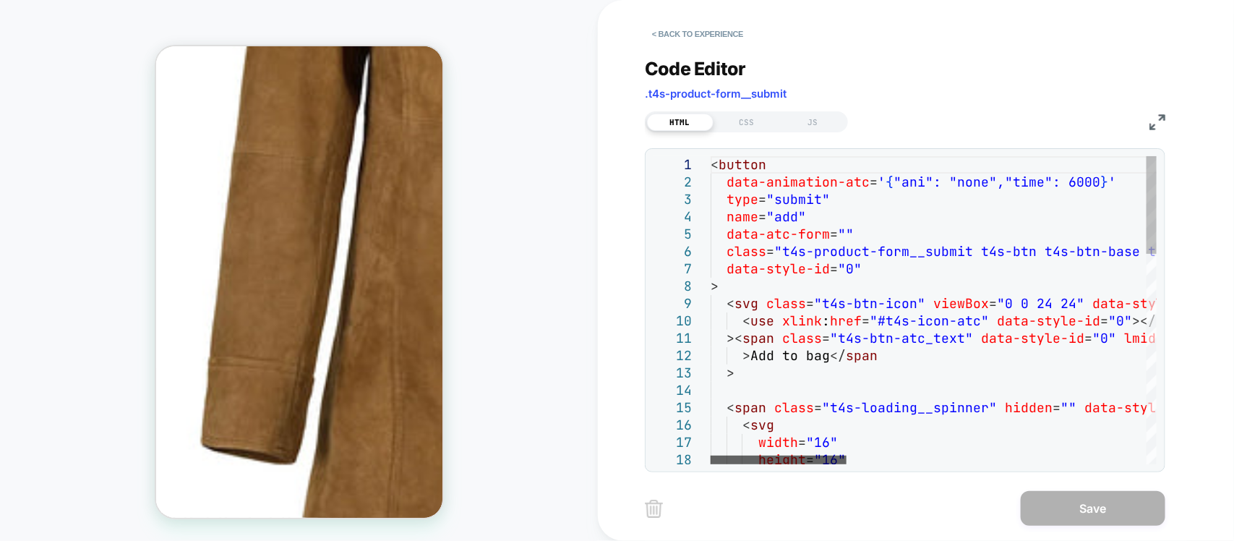
click at [711, 464] on div at bounding box center [779, 459] width 136 height 9
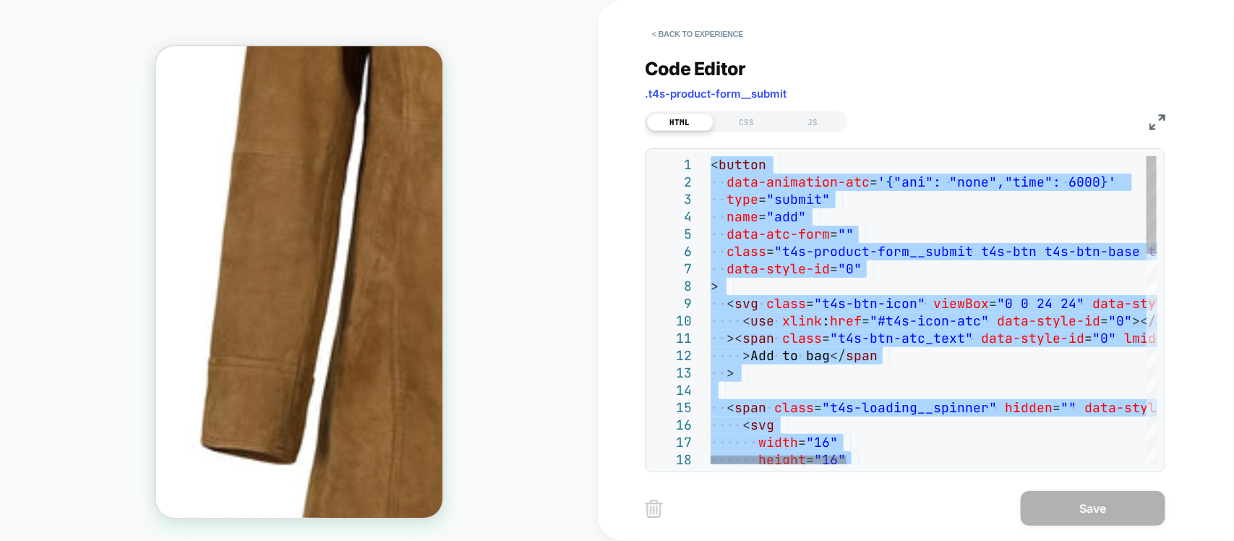
type textarea "**********"
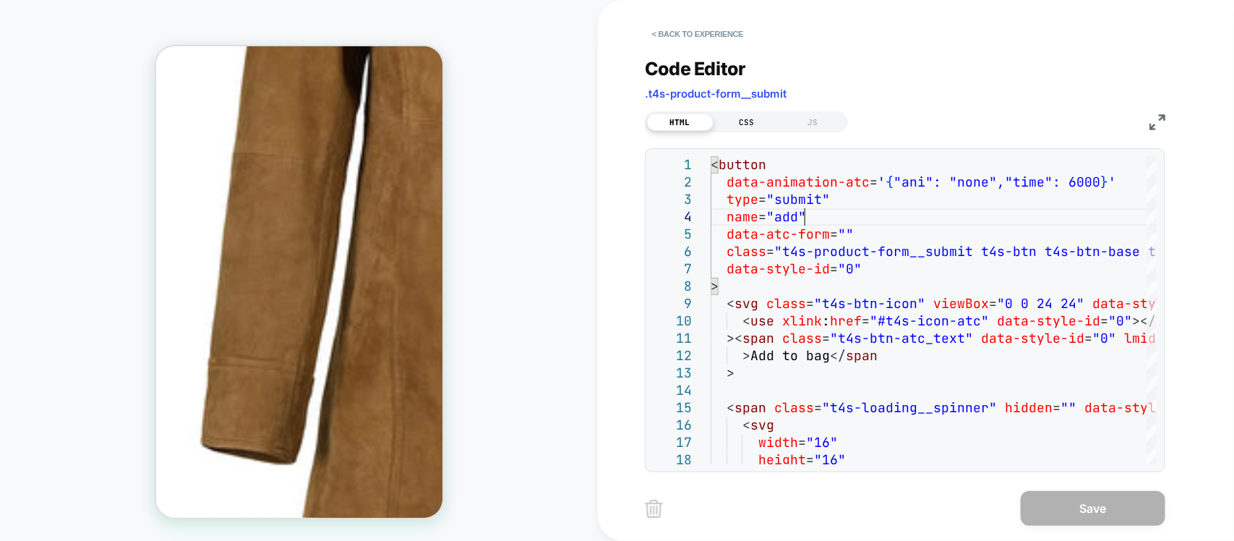
click at [732, 125] on div "CSS" at bounding box center [747, 121] width 67 height 17
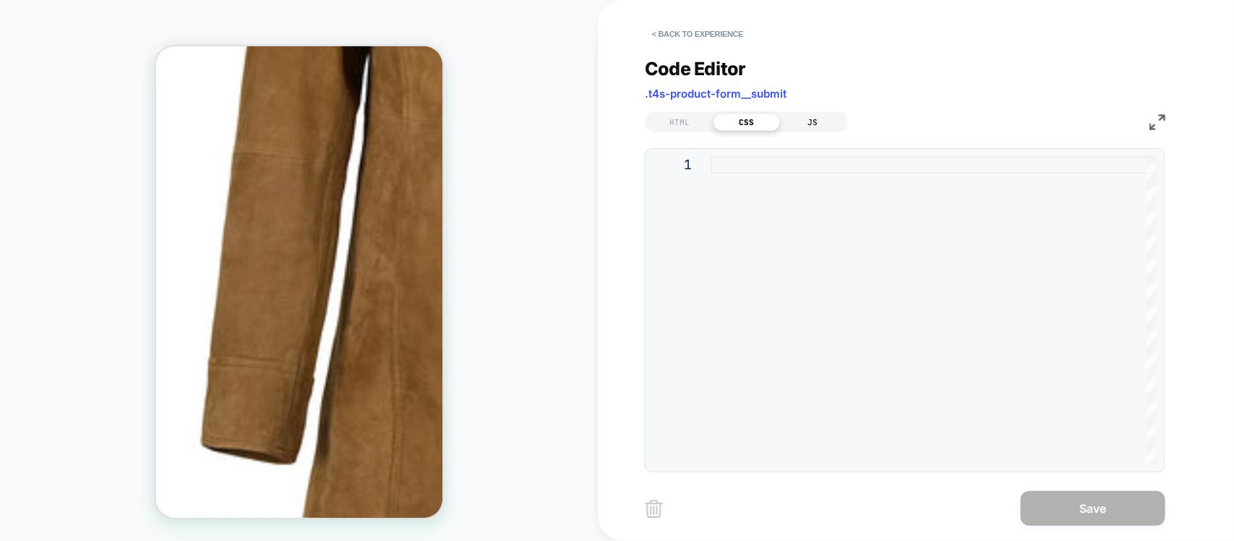
click at [807, 116] on div "JS" at bounding box center [813, 121] width 67 height 17
click at [693, 124] on div "HTML" at bounding box center [680, 121] width 67 height 17
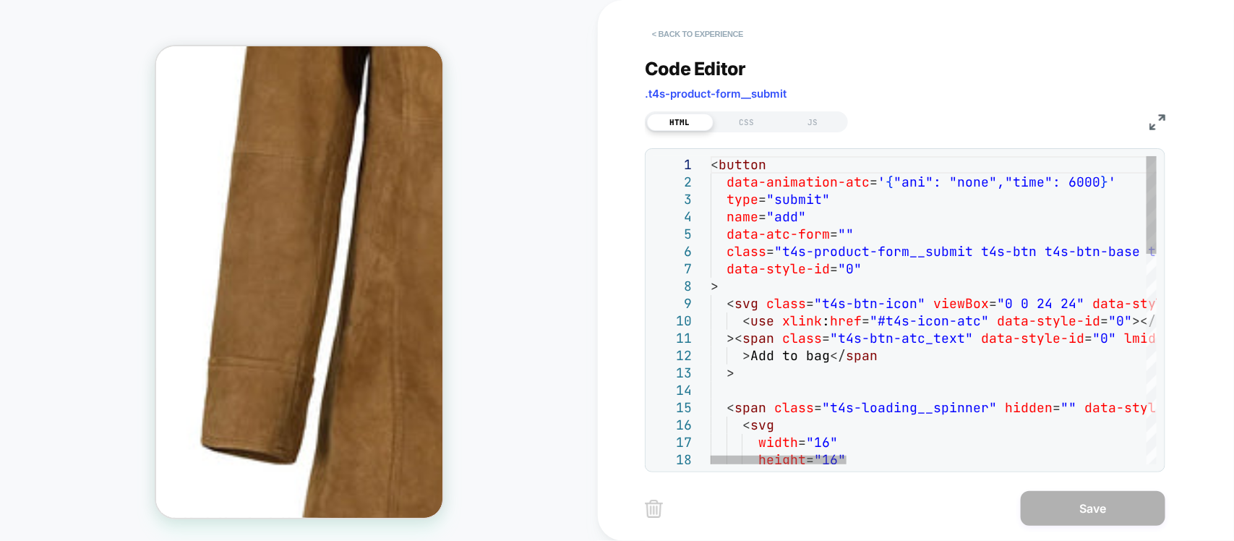
click at [712, 33] on button "< Back to experience" at bounding box center [698, 33] width 106 height 23
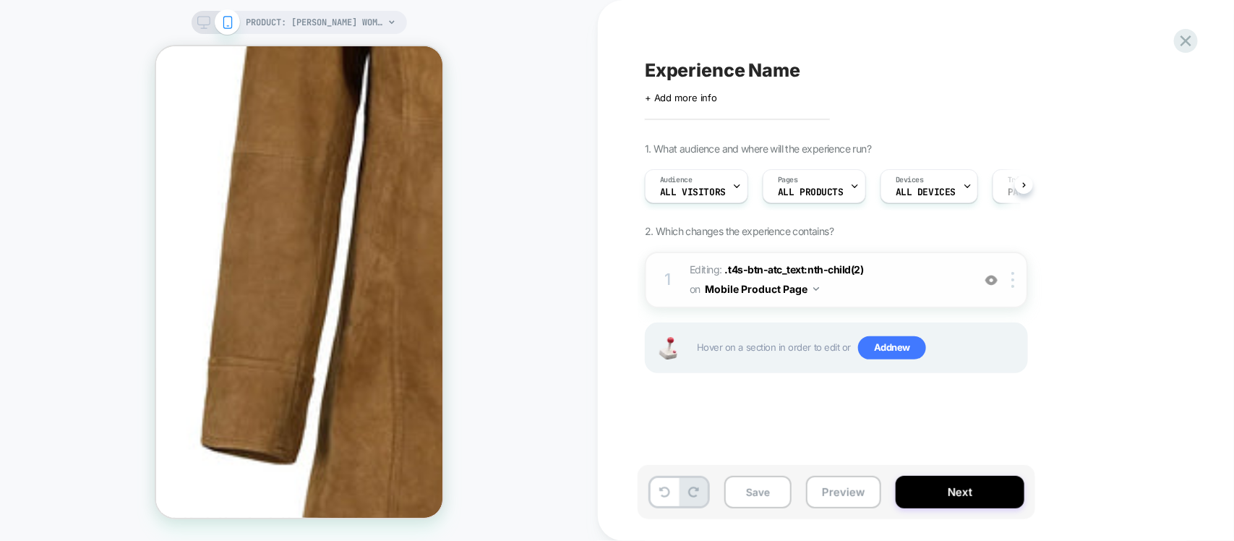
scroll to position [0, 1]
click at [911, 283] on span "Editing : .t4s-btn-atc_text:nth-child(2) .t4s-btn-atc_text:nth-child(2) on Mobi…" at bounding box center [827, 279] width 275 height 39
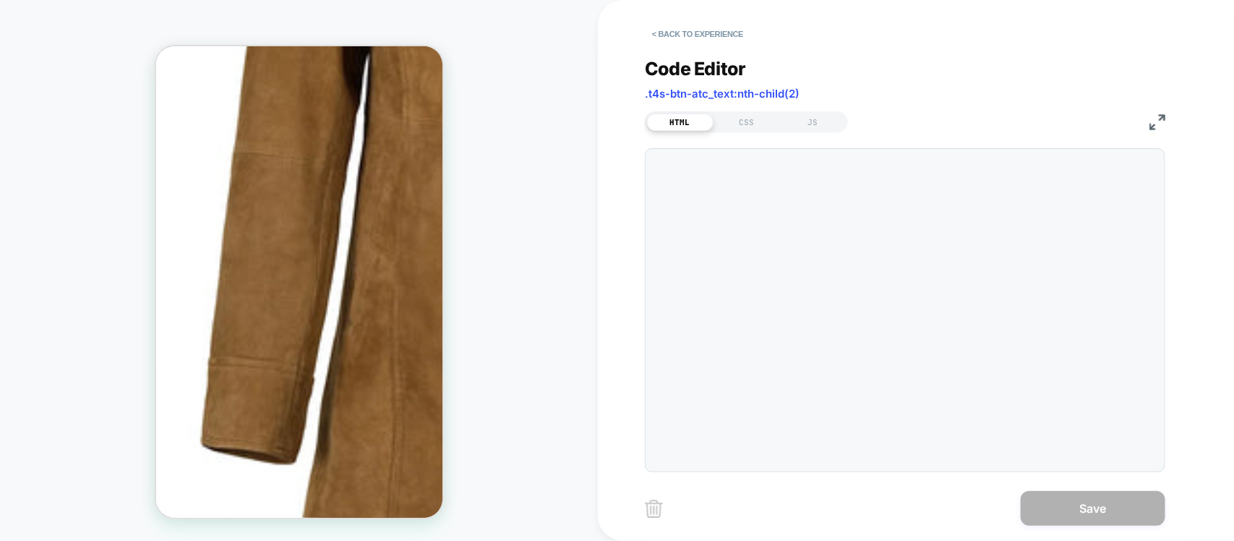
scroll to position [573, 9]
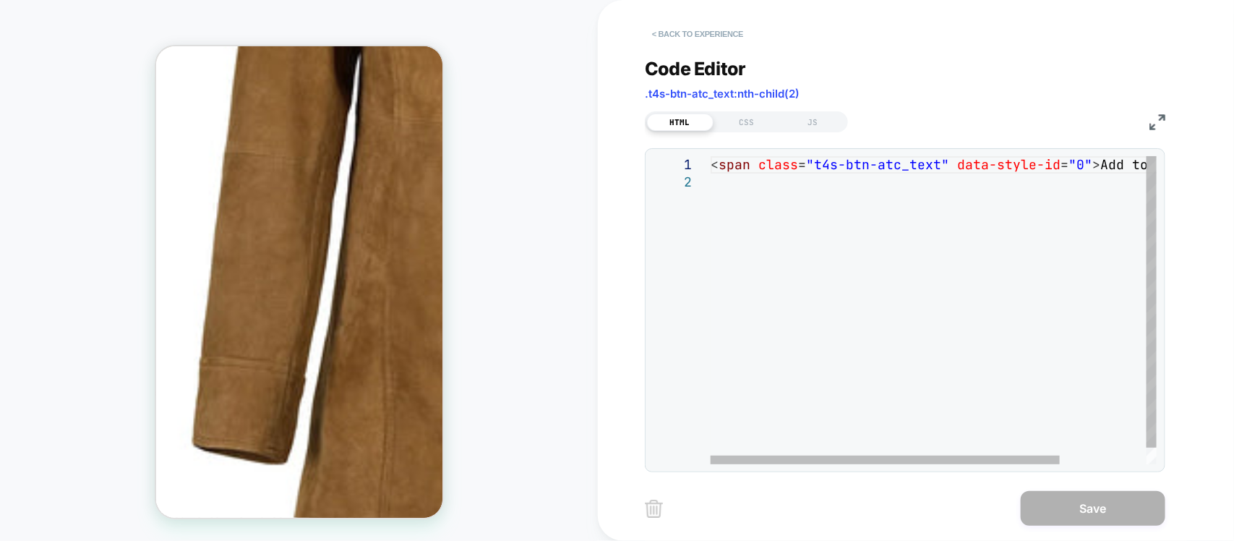
click at [684, 30] on button "< Back to experience" at bounding box center [698, 33] width 106 height 23
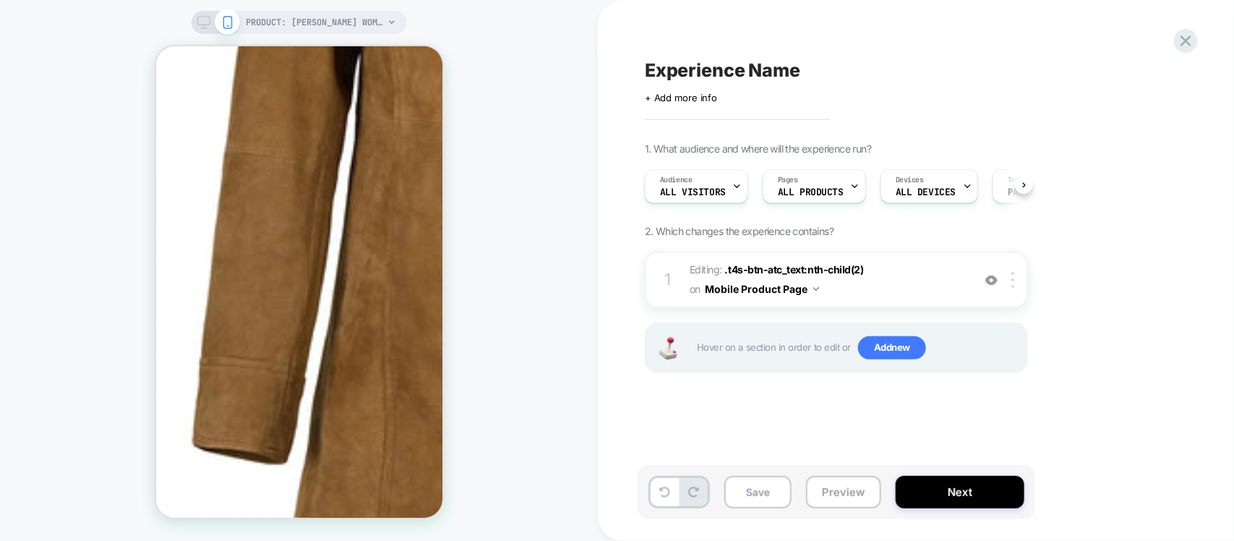
scroll to position [0, 1]
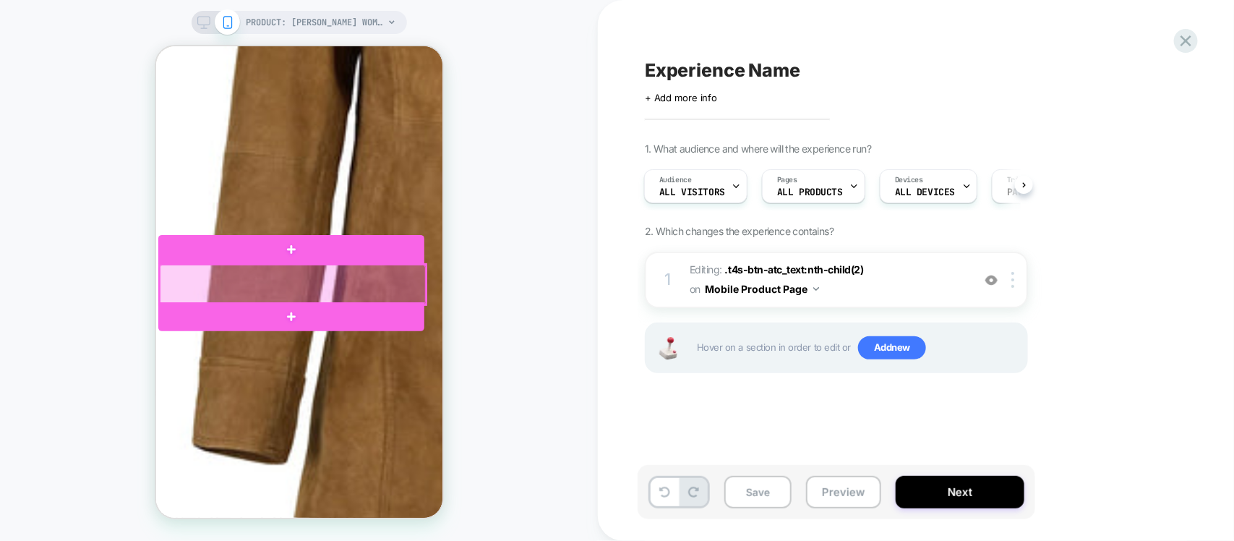
drag, startPoint x: 369, startPoint y: 273, endPoint x: 359, endPoint y: 276, distance: 11.4
drag, startPoint x: 359, startPoint y: 276, endPoint x: 340, endPoint y: 278, distance: 18.2
click at [340, 278] on div at bounding box center [292, 284] width 266 height 40
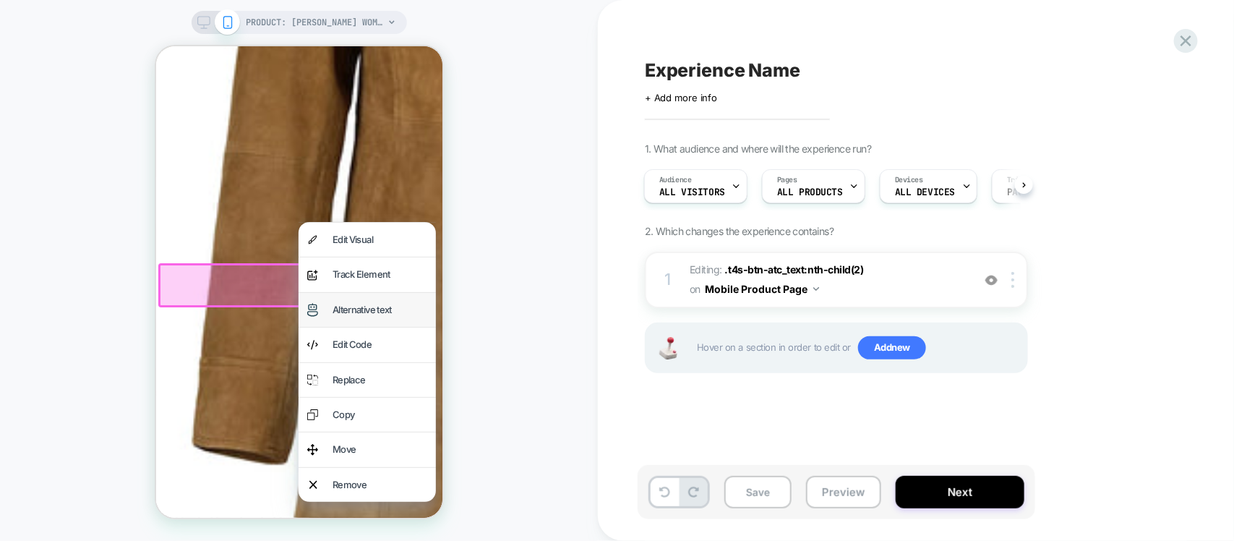
click at [367, 304] on div "Alternative text" at bounding box center [379, 309] width 95 height 17
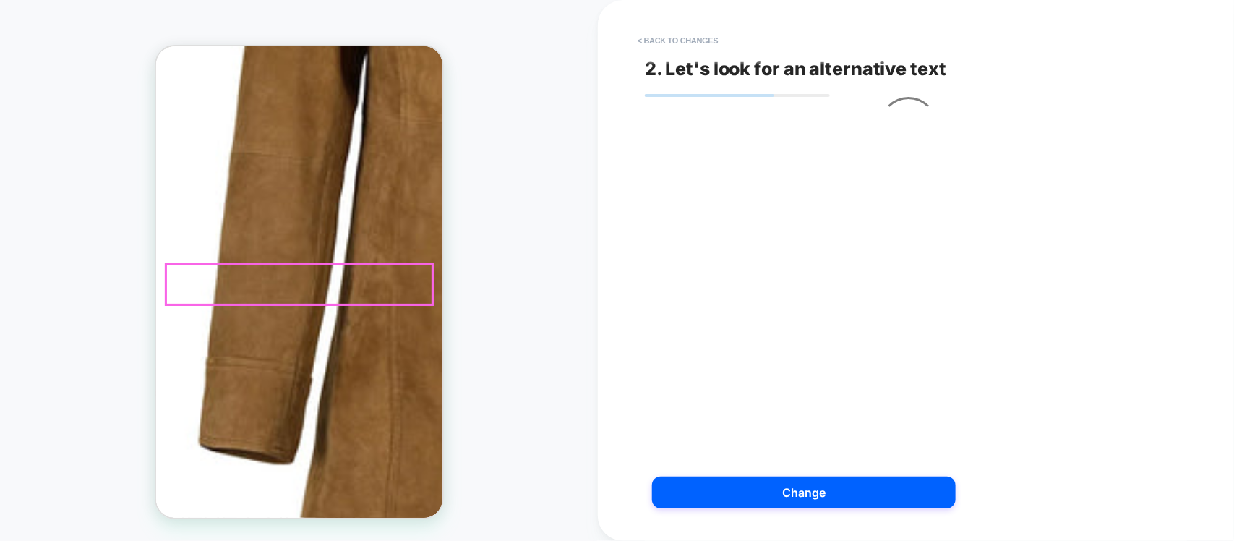
scroll to position [573, 0]
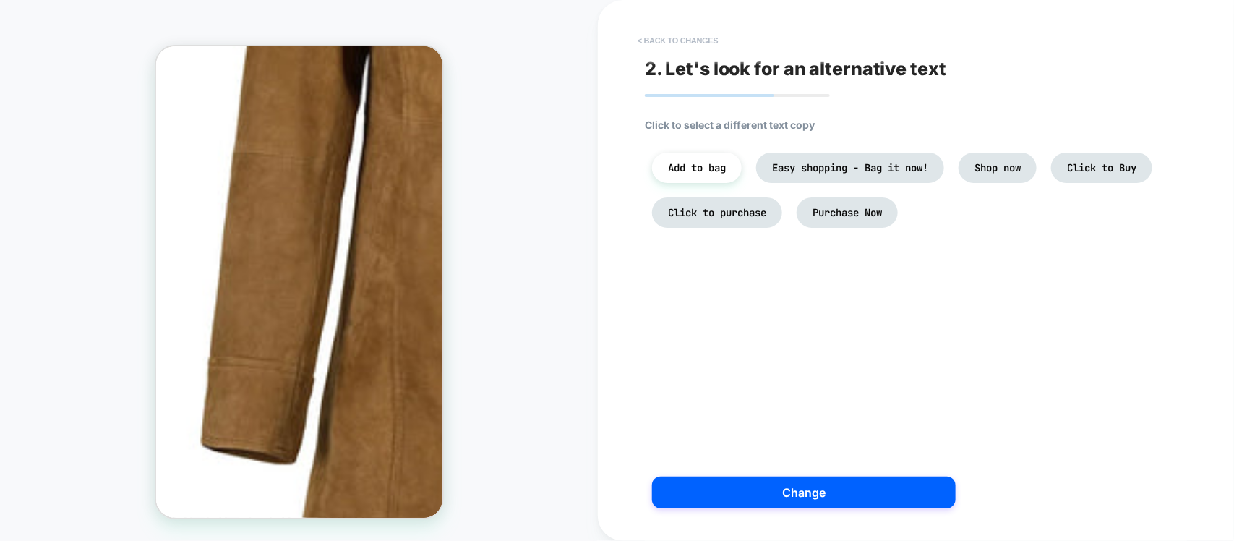
click at [677, 40] on button "< Back to changes" at bounding box center [677, 40] width 95 height 23
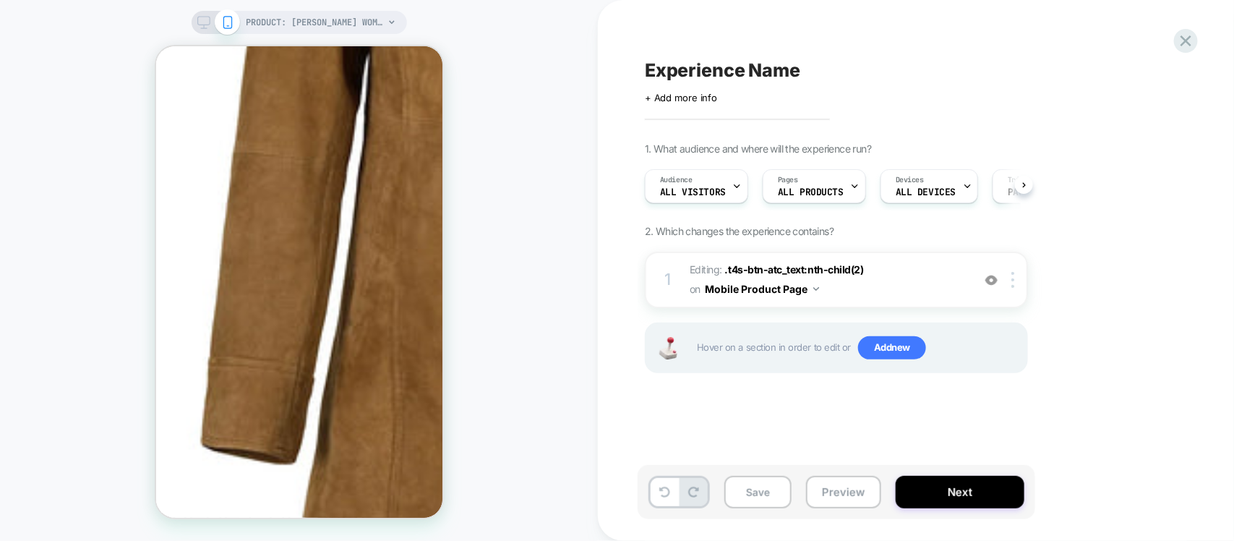
scroll to position [0, 1]
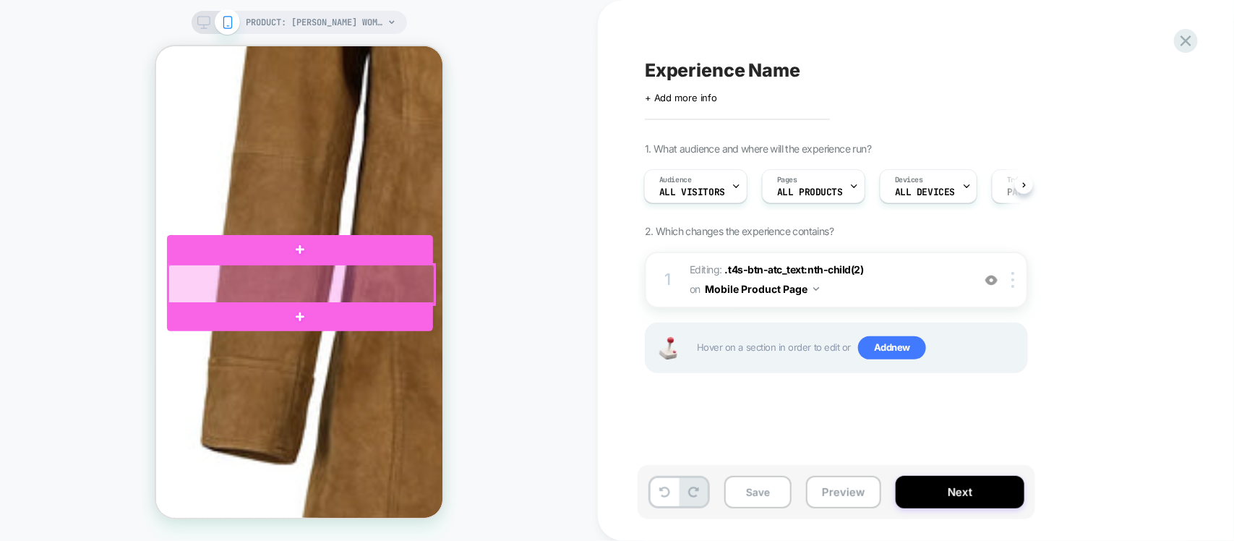
click at [324, 281] on div at bounding box center [301, 284] width 266 height 40
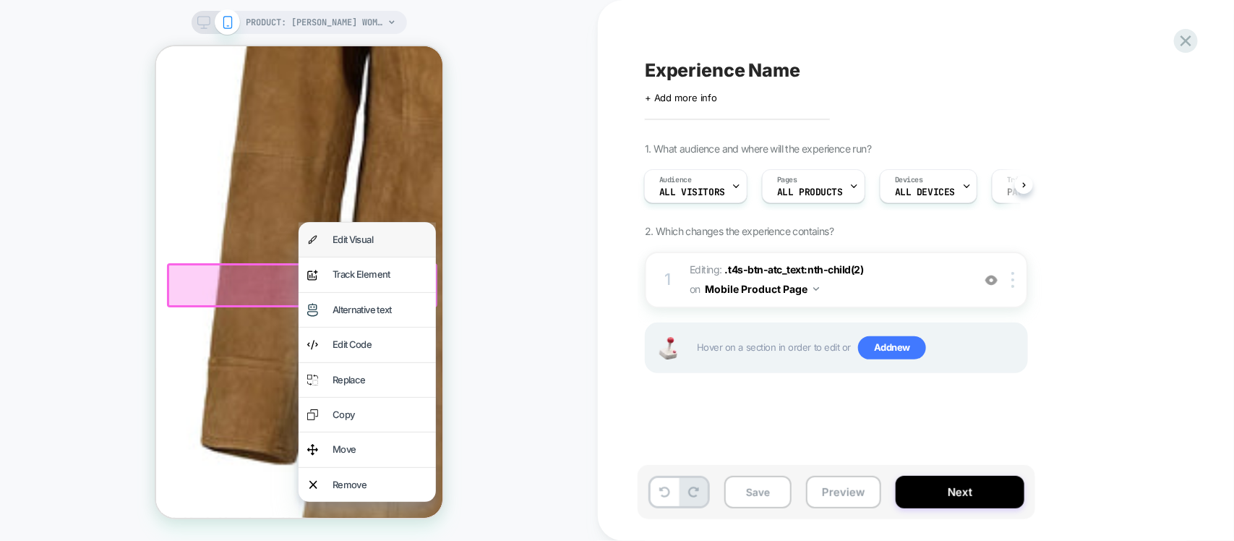
click at [380, 241] on div "Edit Visual" at bounding box center [379, 239] width 95 height 17
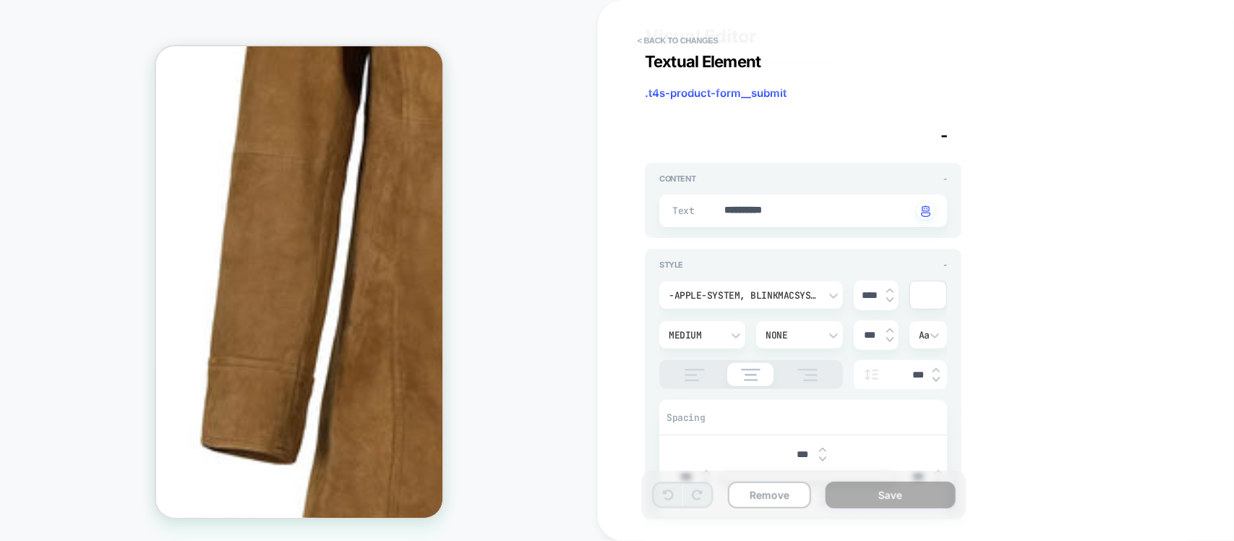
scroll to position [0, 0]
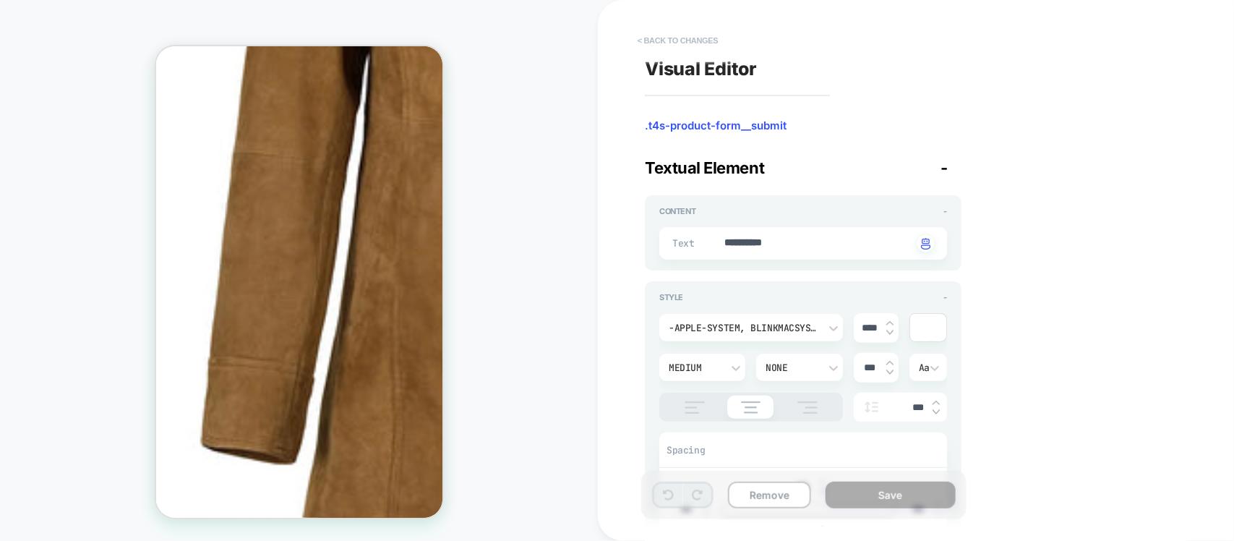
click at [685, 40] on button "< Back to changes" at bounding box center [677, 40] width 95 height 23
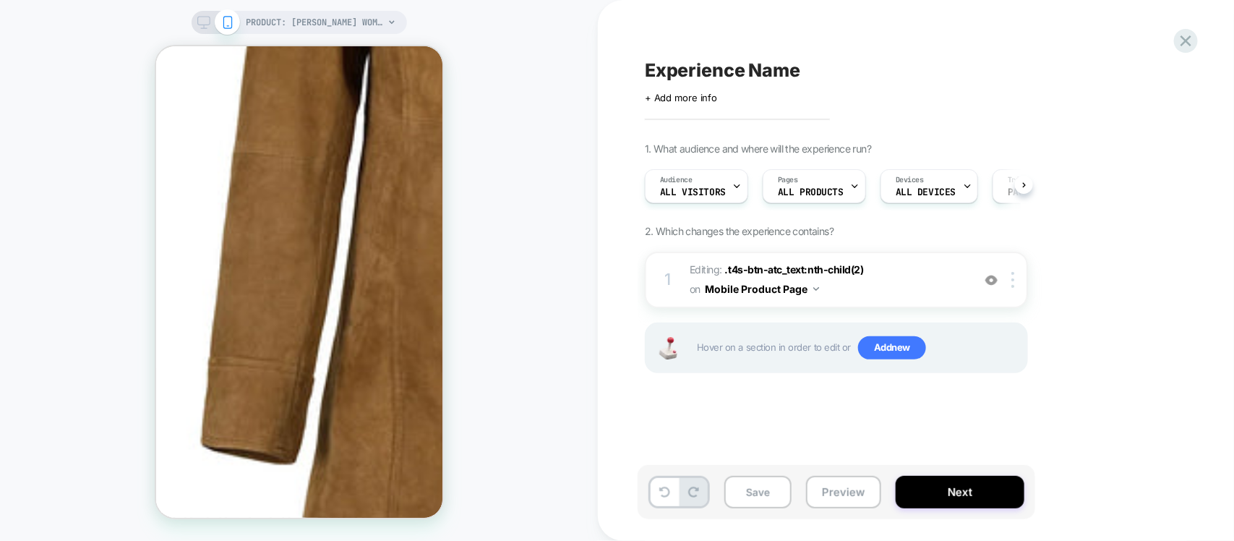
scroll to position [0, 1]
click at [1014, 280] on img at bounding box center [1012, 280] width 3 height 16
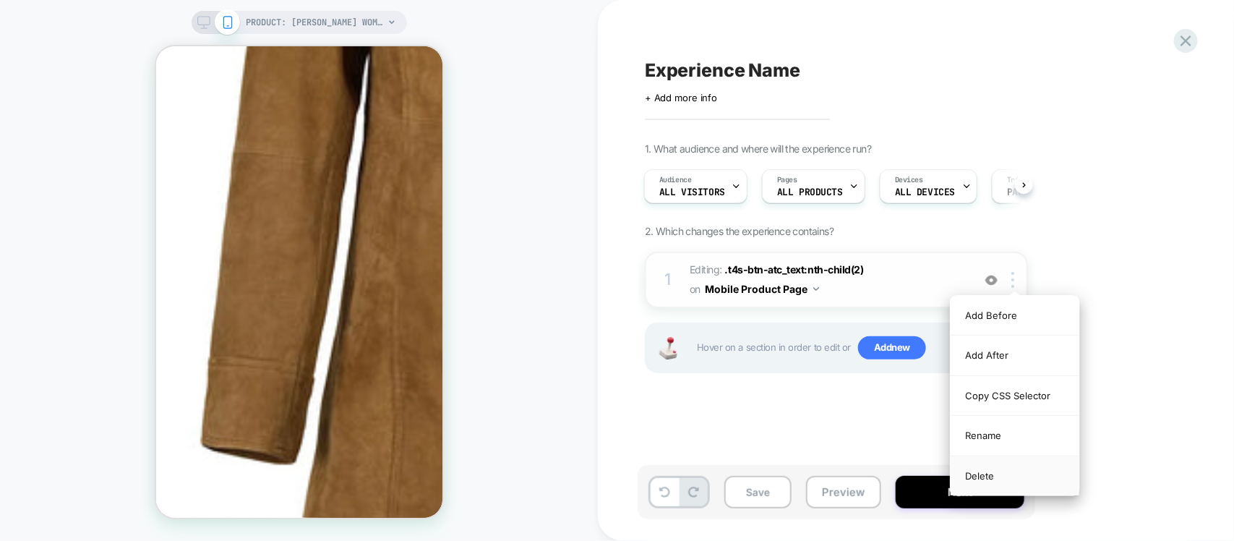
click at [999, 486] on div "Delete" at bounding box center [1015, 475] width 129 height 39
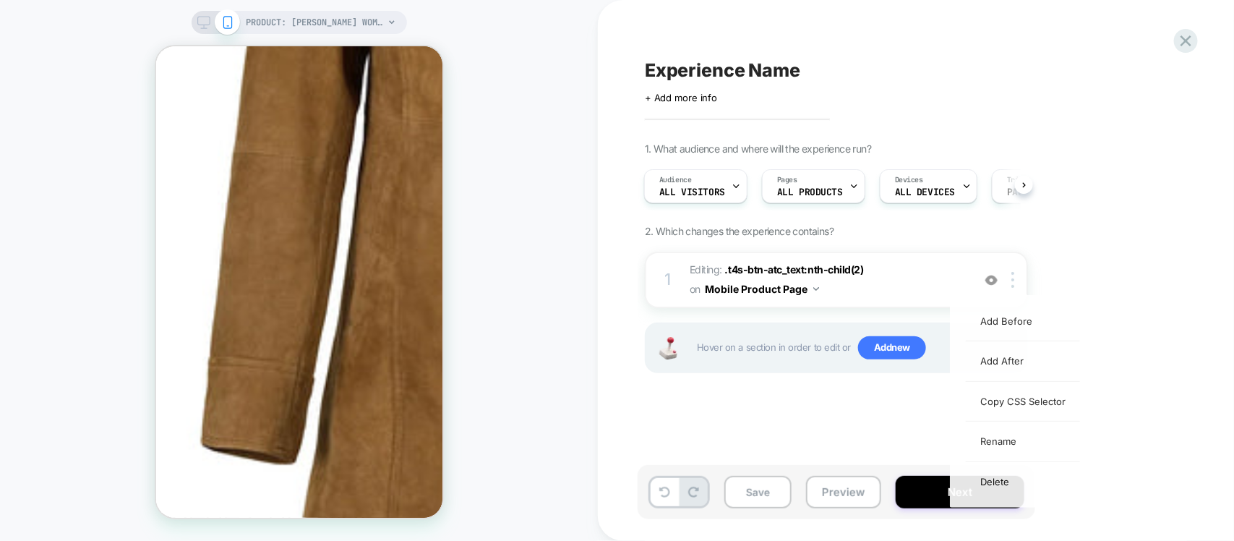
scroll to position [0, 0]
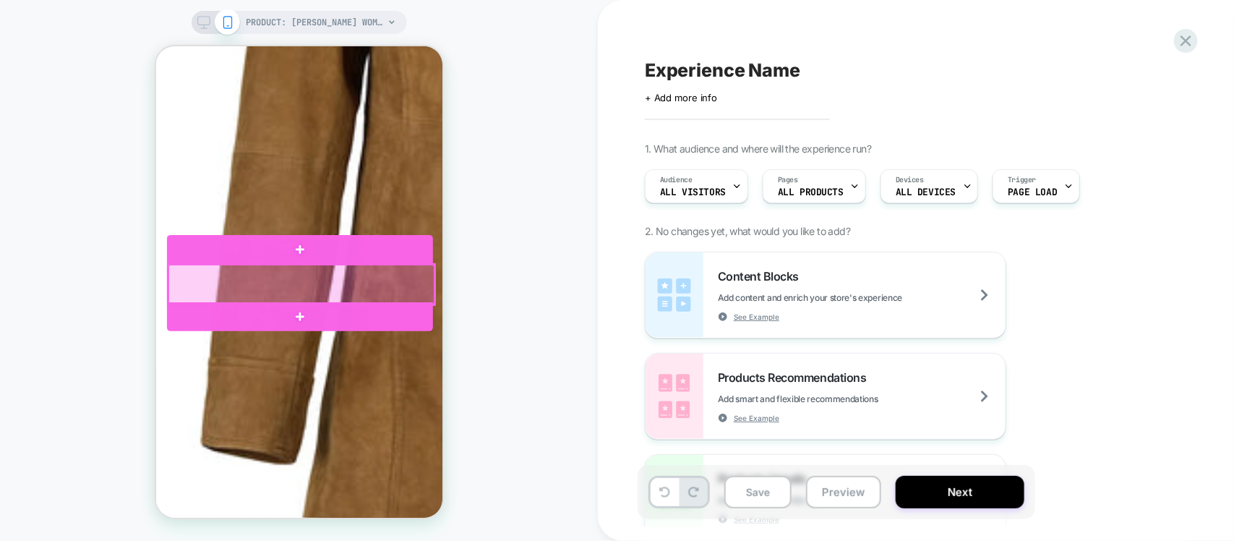
click at [283, 282] on div at bounding box center [301, 284] width 266 height 40
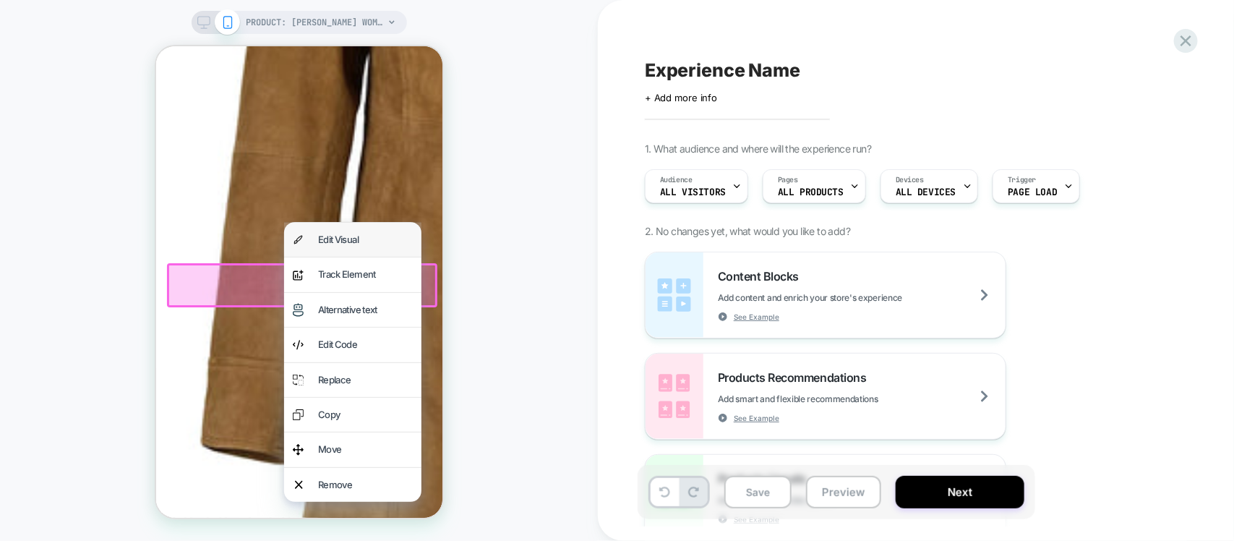
click at [364, 235] on div "Edit Visual" at bounding box center [364, 239] width 95 height 17
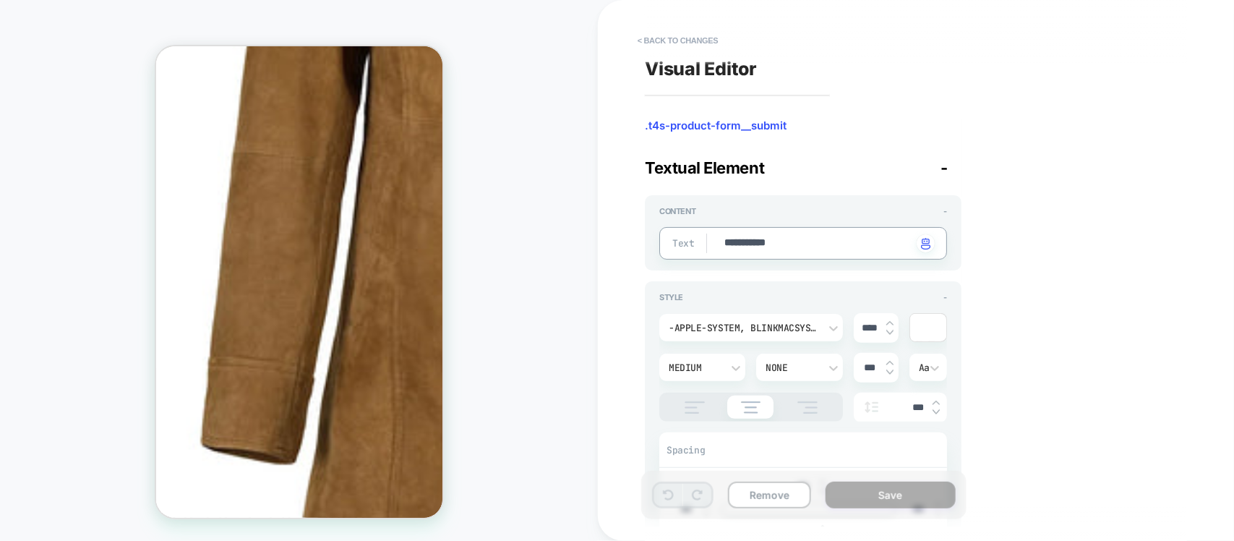
click at [770, 236] on textarea "**********" at bounding box center [817, 243] width 189 height 15
type textarea "*"
type textarea "********"
type textarea "*"
type textarea "*********"
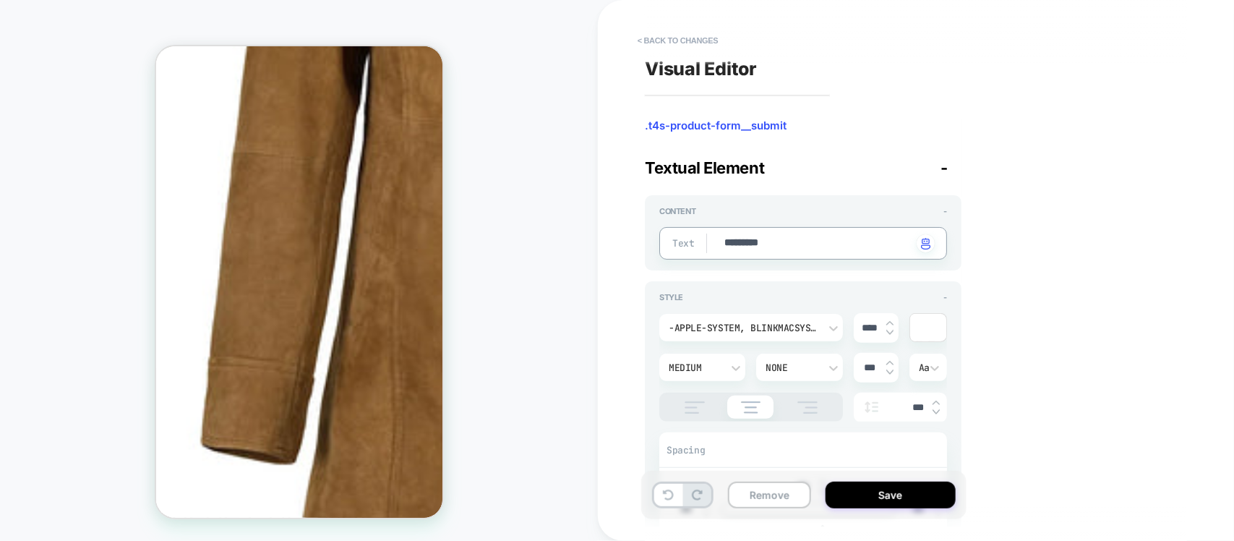
type textarea "*"
type textarea "**********"
type textarea "*"
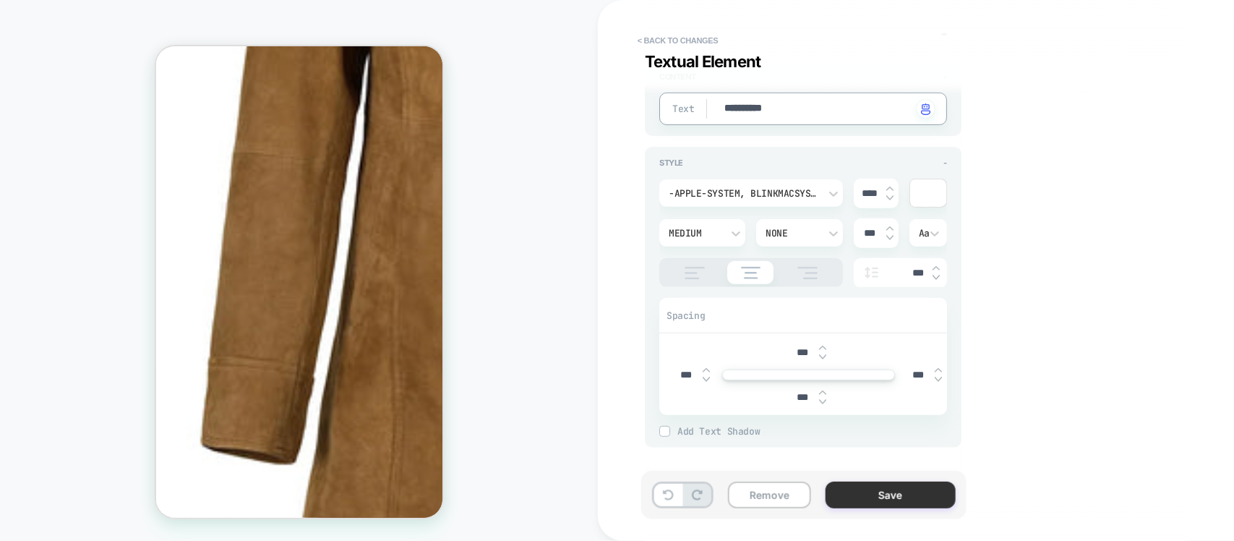
type textarea "**********"
click at [891, 495] on button "Save" at bounding box center [891, 494] width 130 height 27
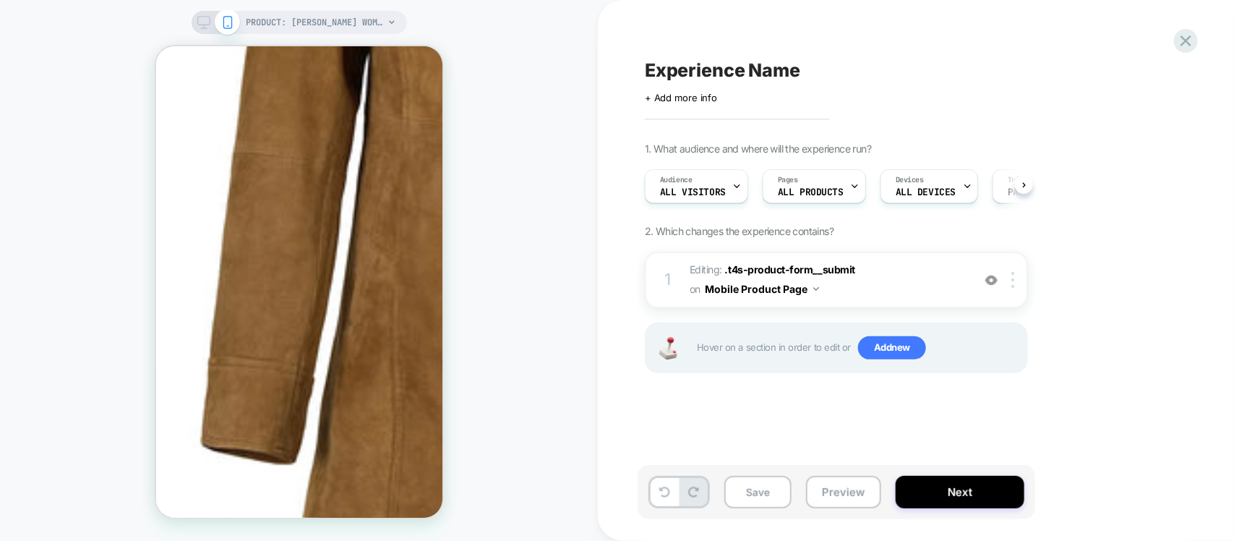
scroll to position [0, 1]
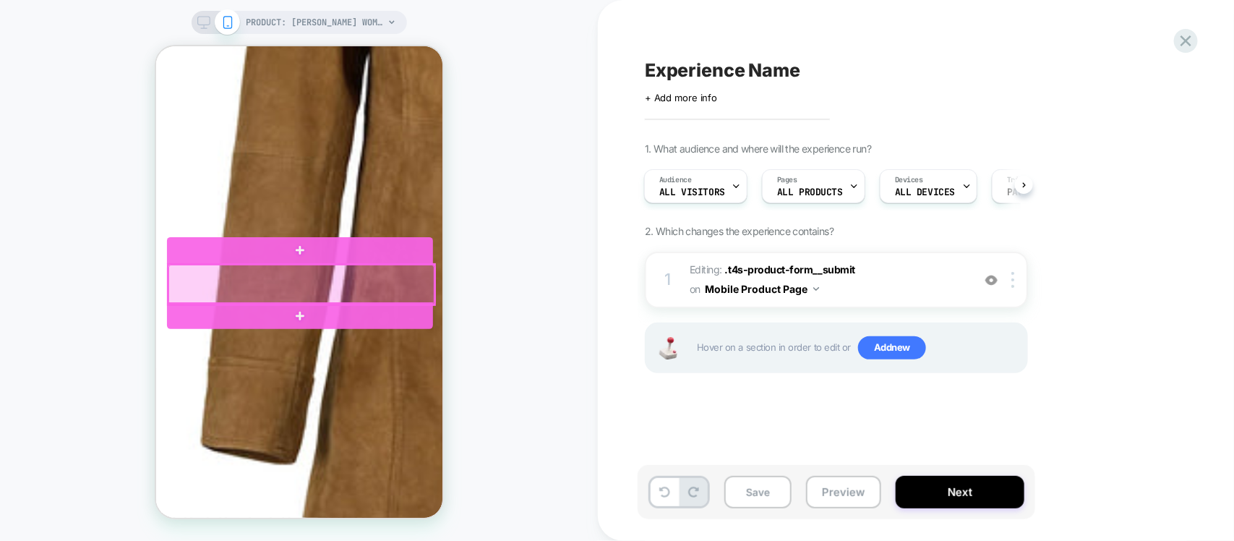
click at [377, 275] on div at bounding box center [301, 284] width 266 height 40
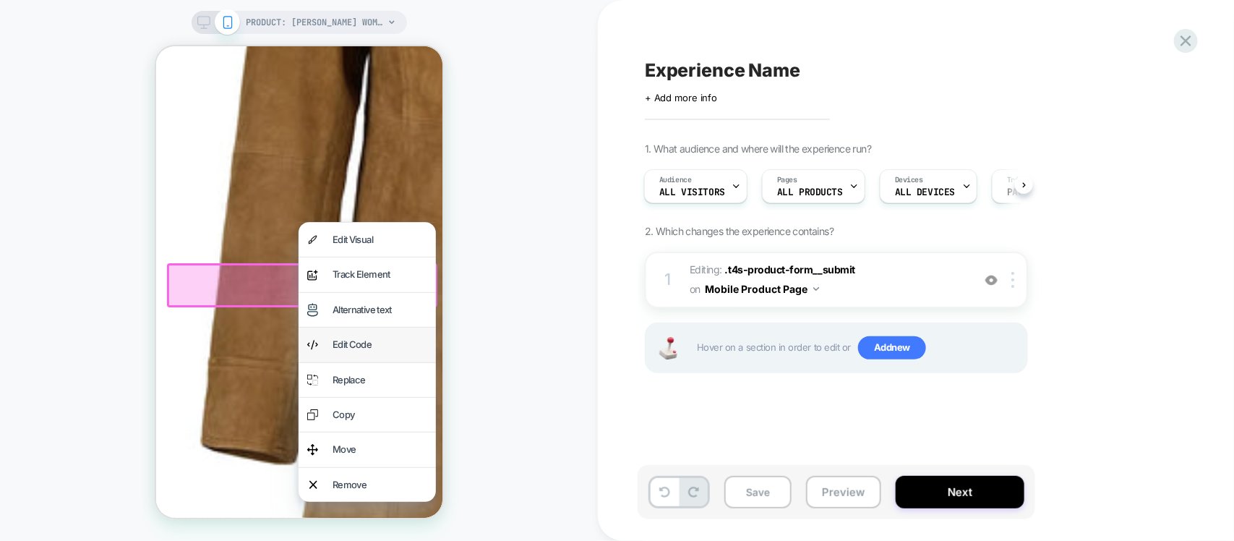
click at [374, 335] on div "Edit Code" at bounding box center [379, 343] width 95 height 17
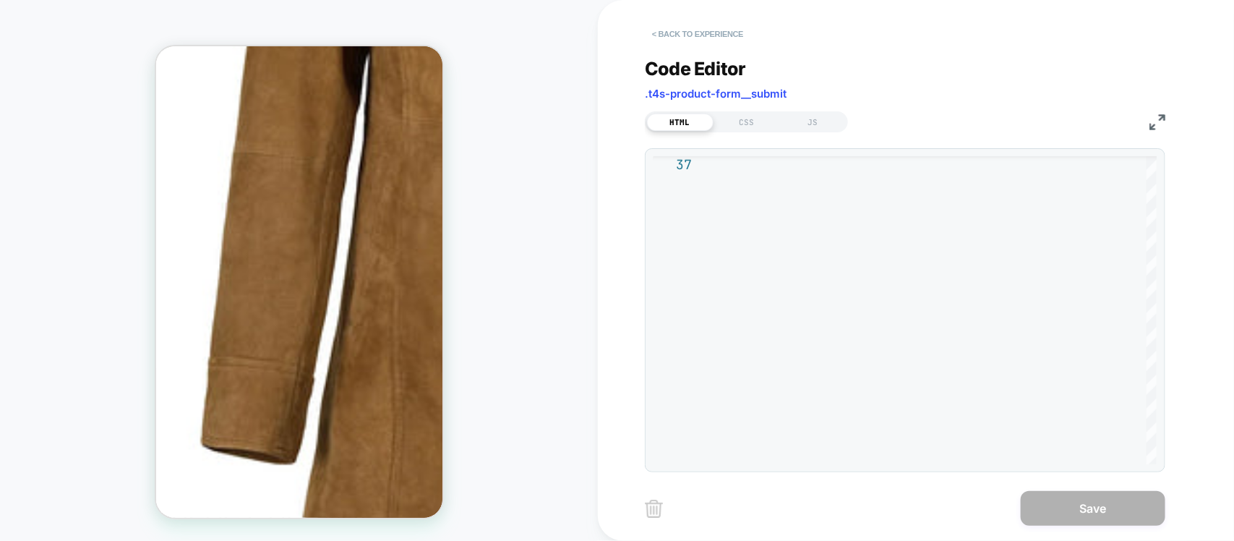
click at [716, 38] on button "< Back to experience" at bounding box center [698, 33] width 106 height 23
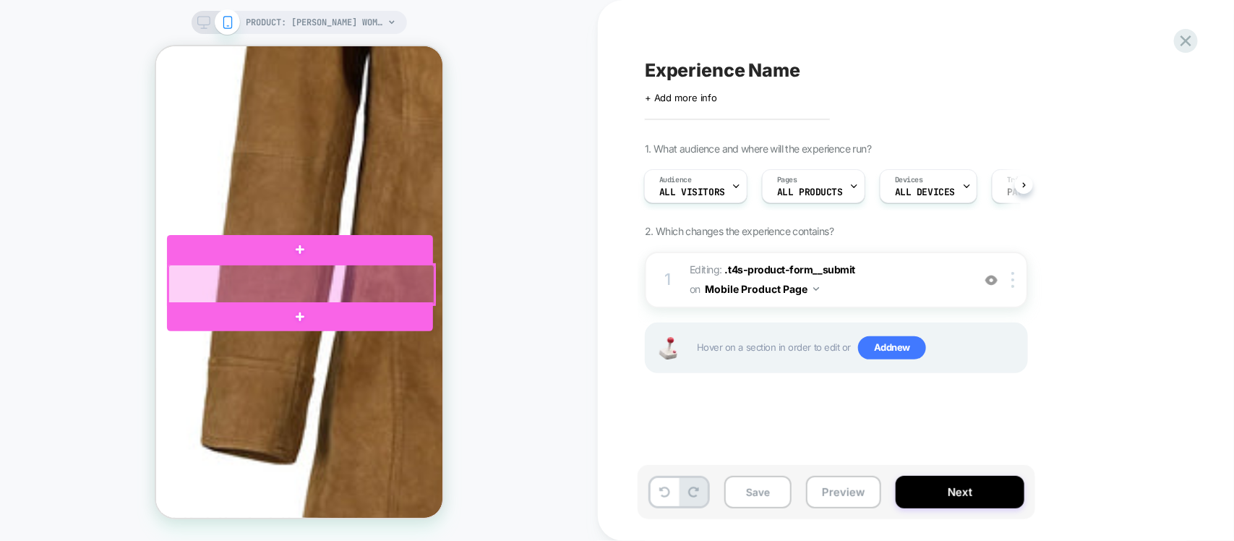
click at [372, 273] on div at bounding box center [301, 284] width 266 height 40
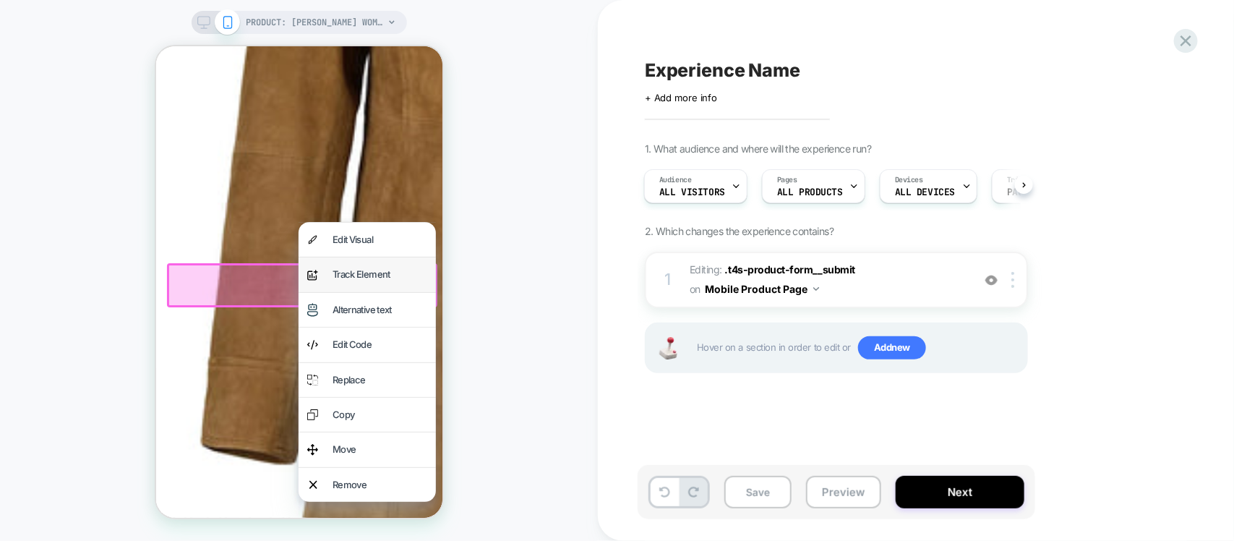
click at [373, 277] on div "Track Element" at bounding box center [379, 273] width 95 height 17
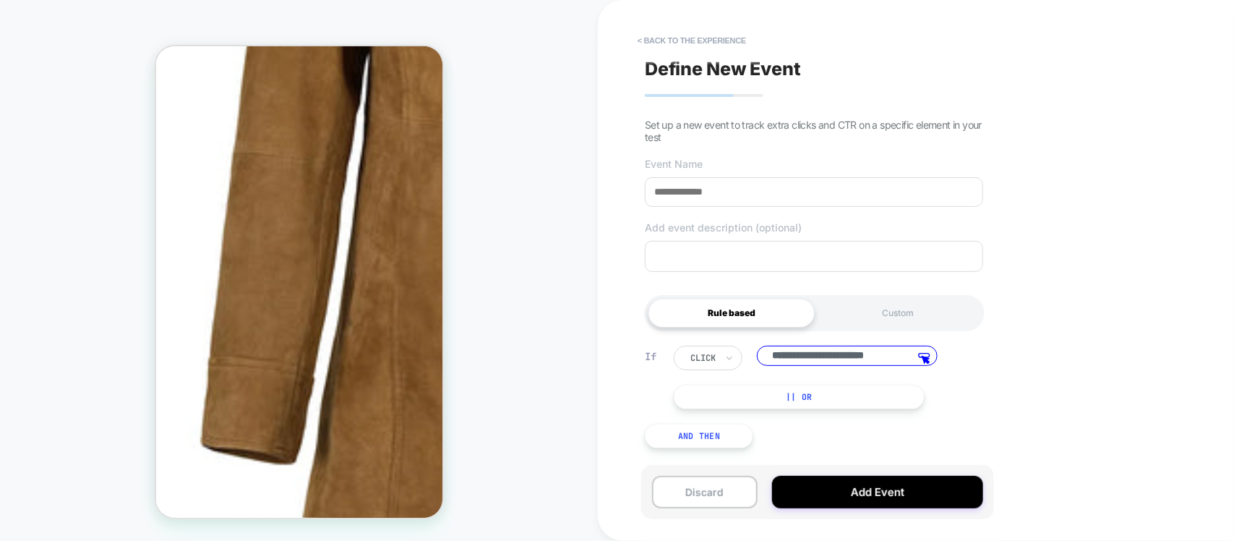
scroll to position [0, 9]
click at [907, 313] on div "Custom" at bounding box center [898, 313] width 166 height 29
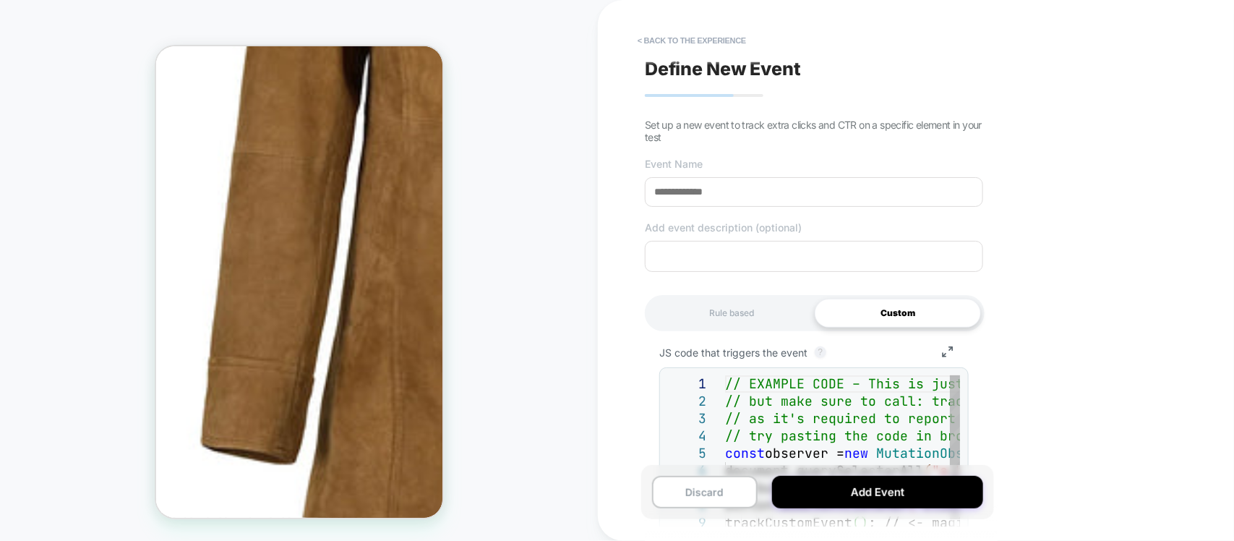
scroll to position [212, 0]
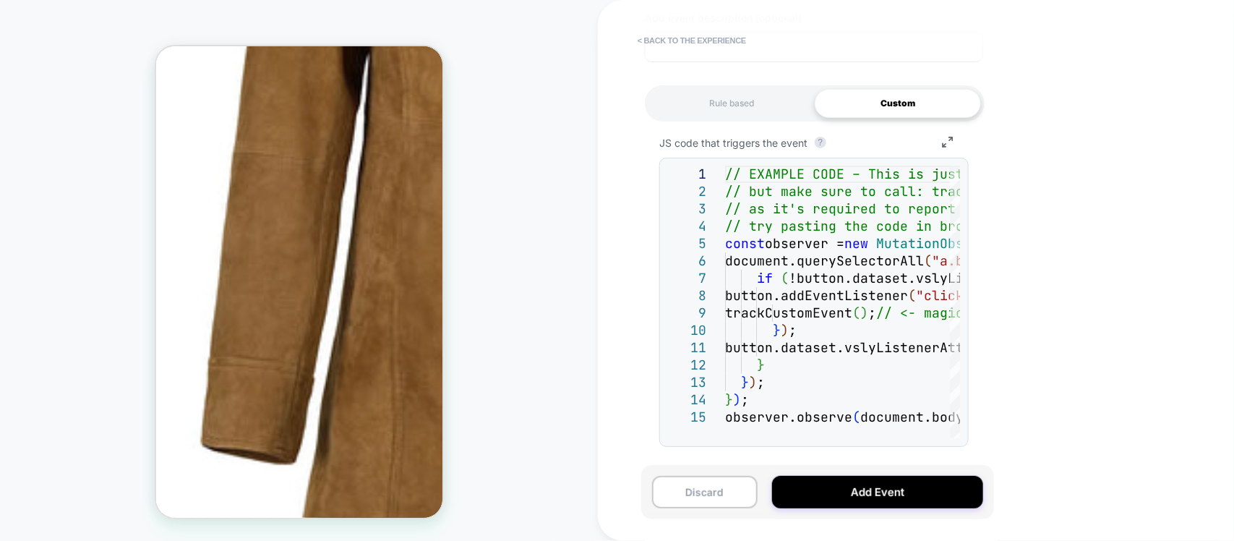
click at [698, 56] on textarea at bounding box center [814, 46] width 338 height 31
click at [696, 51] on button "< back to the experience" at bounding box center [691, 40] width 123 height 23
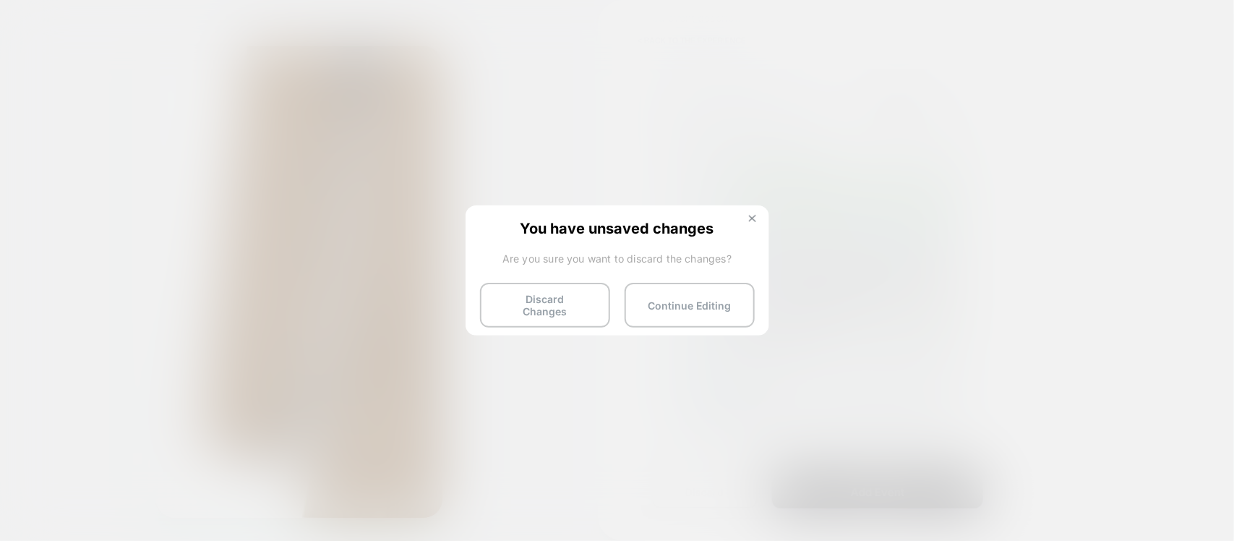
click at [748, 222] on button at bounding box center [753, 220] width 16 height 12
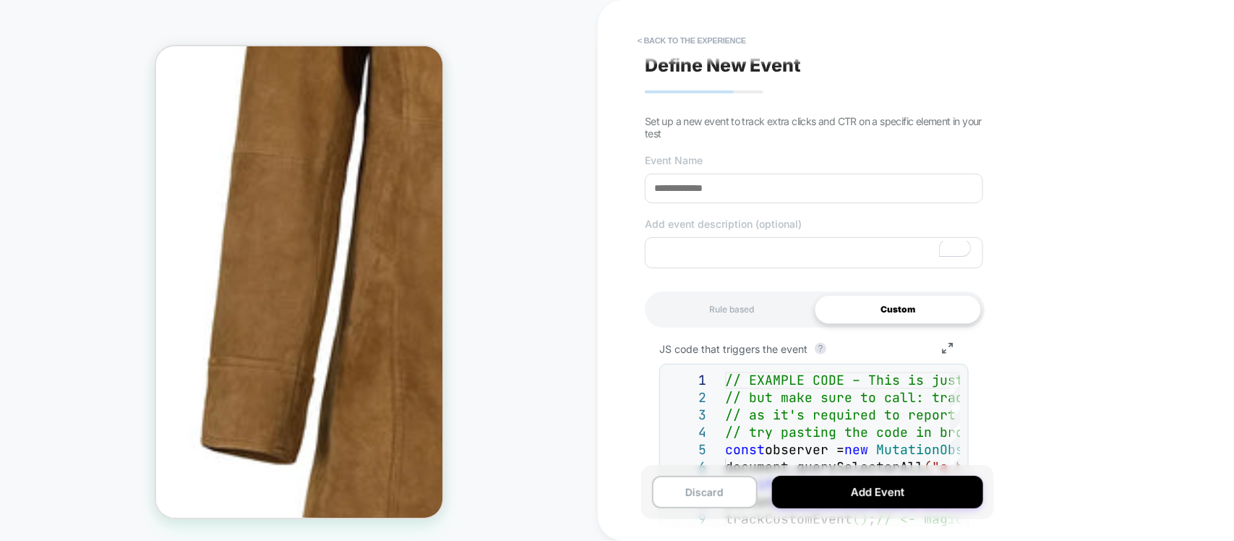
scroll to position [0, 0]
click at [730, 55] on div "Define New Event Set up a new event to track extra clicks and CTR on a specific…" at bounding box center [814, 270] width 353 height 512
click at [716, 46] on button "< back to the experience" at bounding box center [691, 40] width 123 height 23
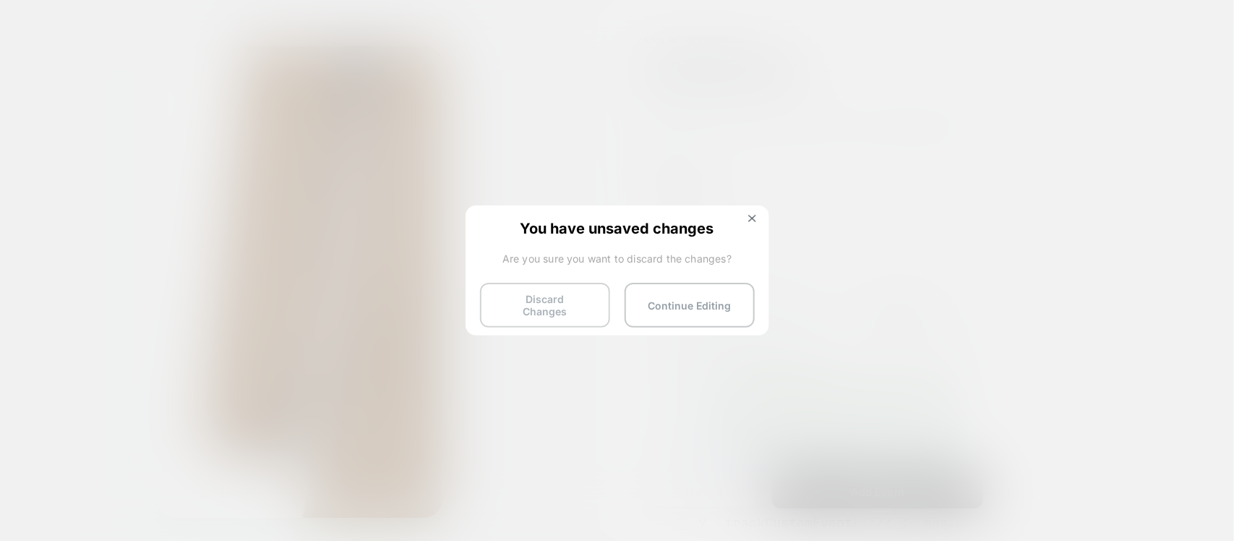
click at [586, 300] on button "Discard Changes" at bounding box center [545, 305] width 130 height 45
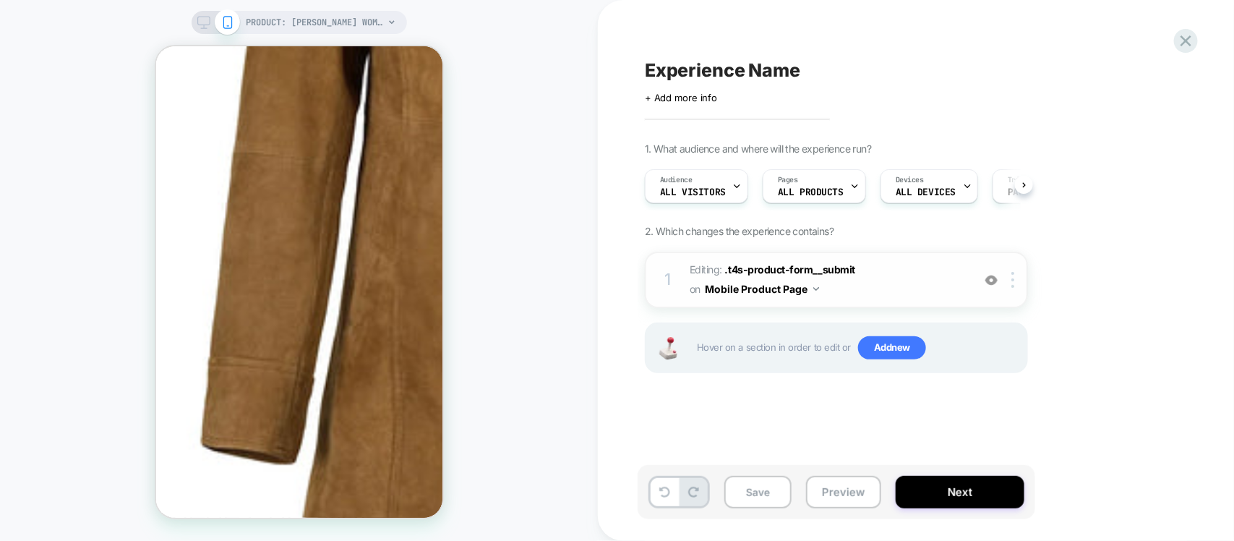
scroll to position [0, 1]
click at [882, 348] on span "Add new" at bounding box center [892, 347] width 68 height 23
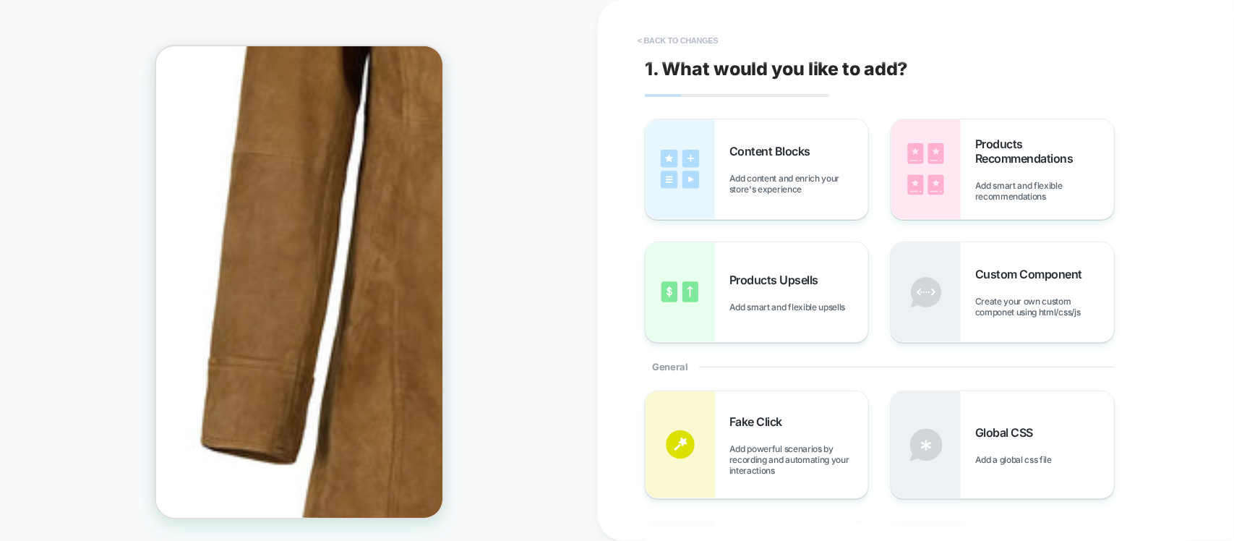
click at [677, 40] on button "< Back to changes" at bounding box center [677, 40] width 95 height 23
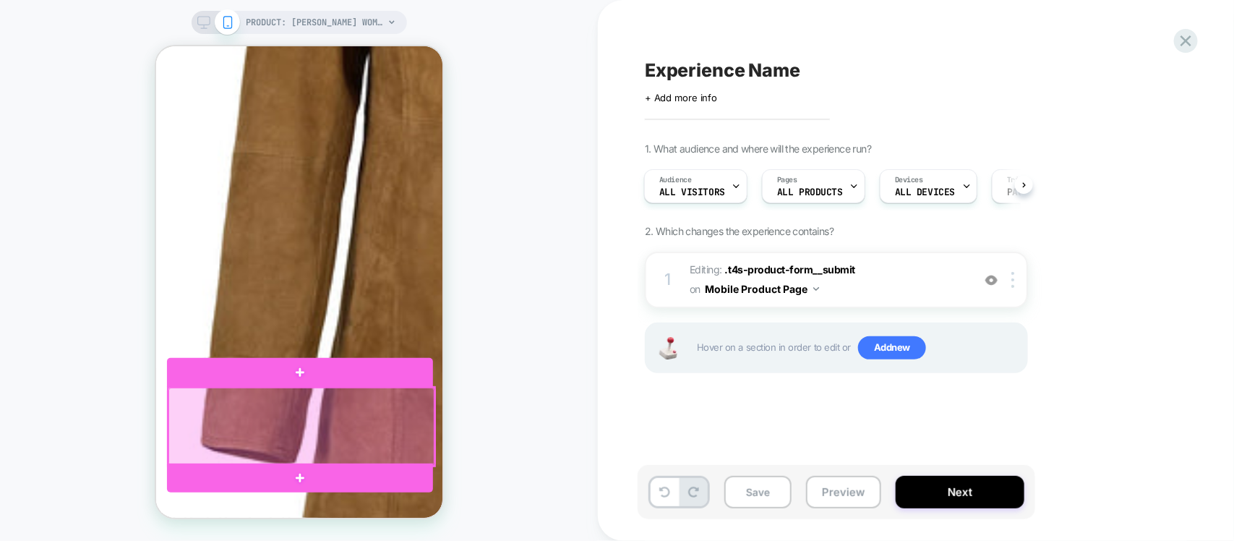
click at [283, 403] on div at bounding box center [301, 426] width 266 height 78
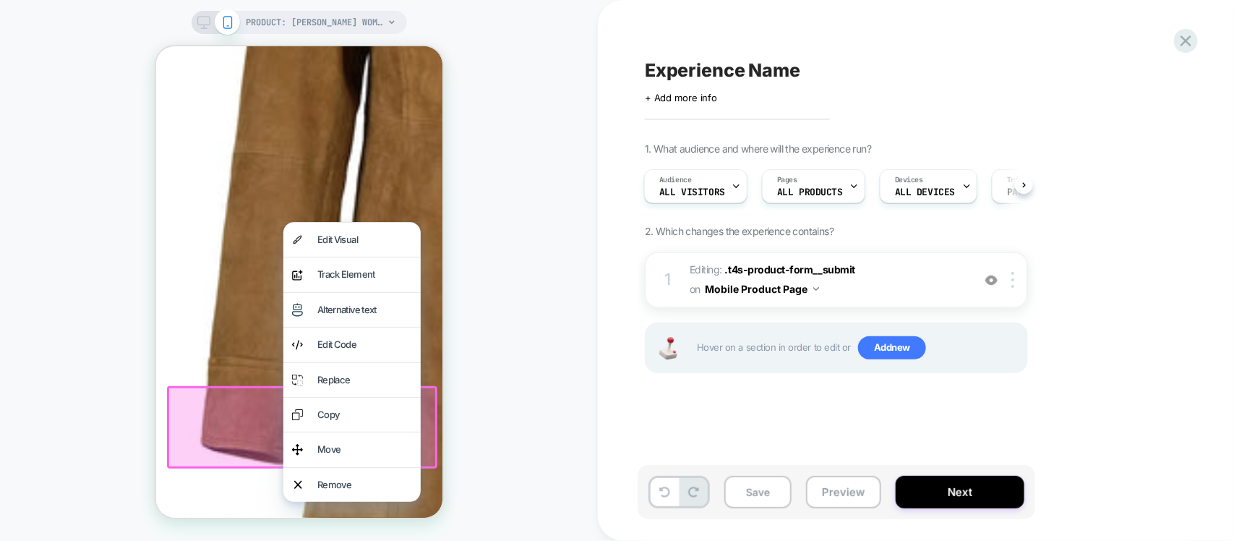
click at [338, 474] on div "Remove" at bounding box center [351, 484] width 137 height 34
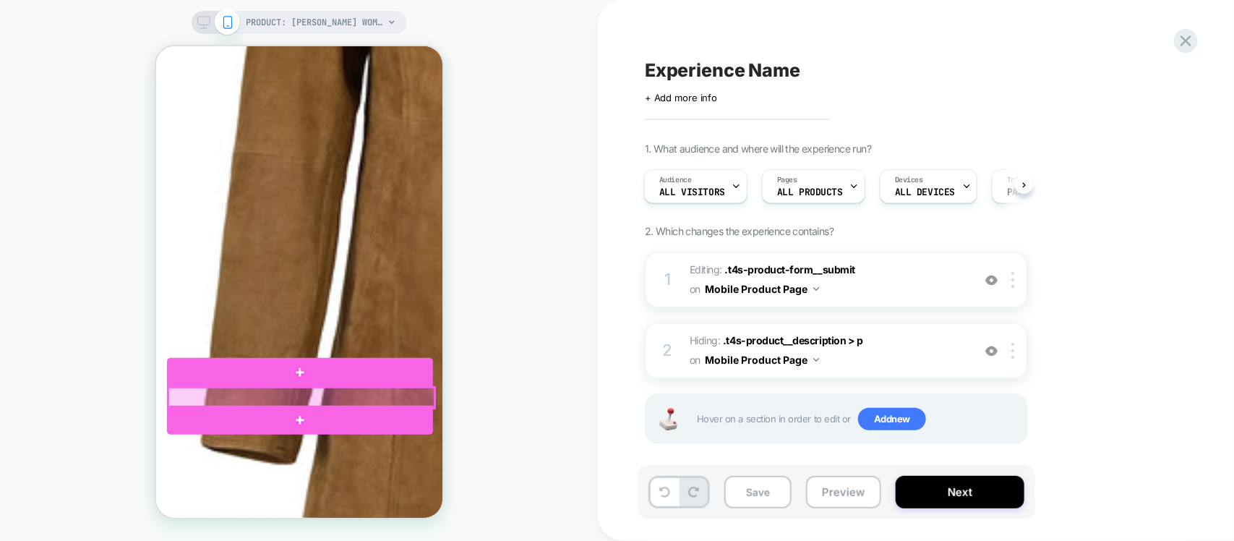
click at [213, 387] on div at bounding box center [301, 397] width 266 height 21
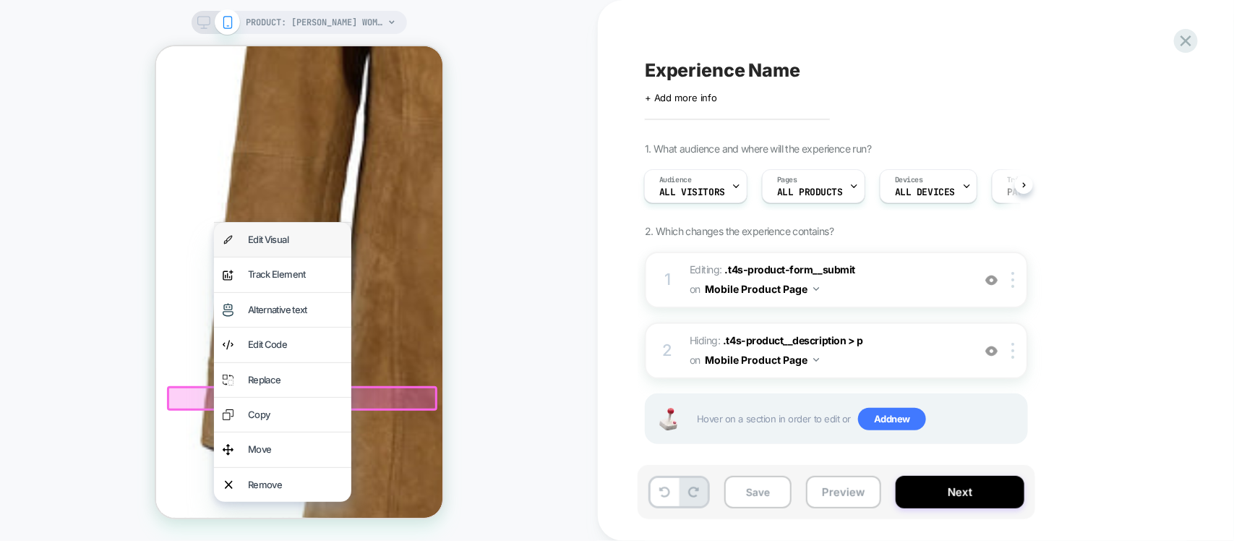
click at [288, 247] on div "Edit Visual" at bounding box center [294, 239] width 95 height 17
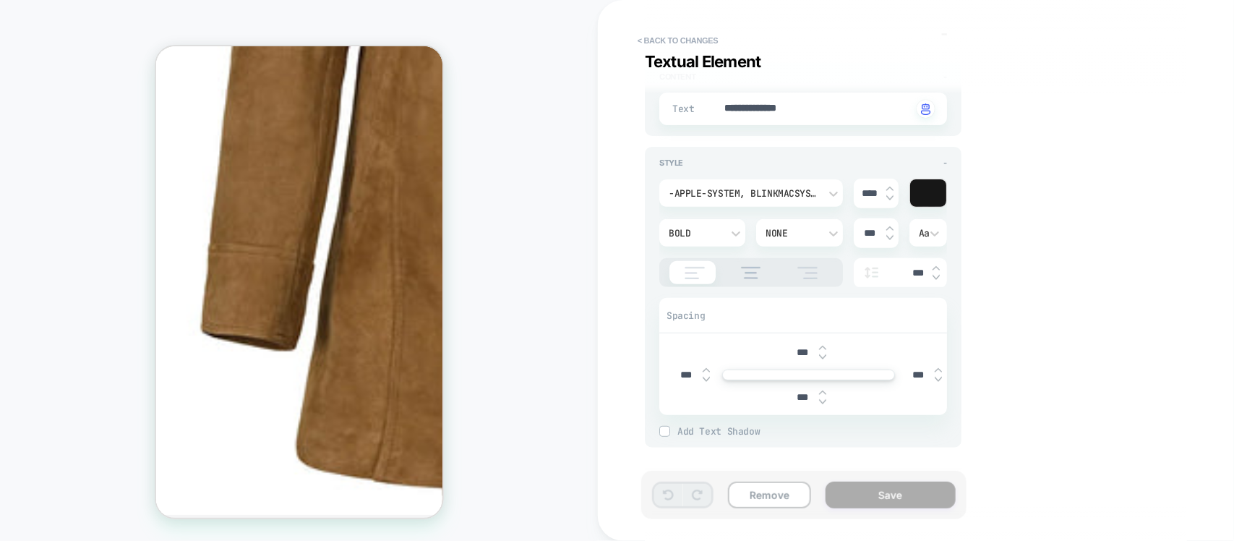
scroll to position [34, 0]
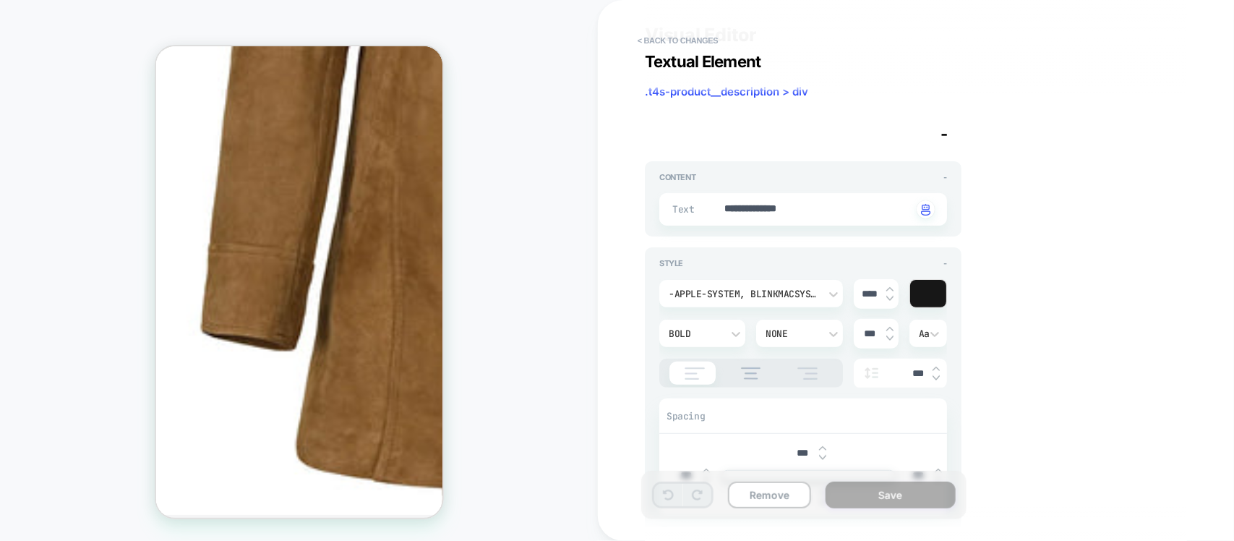
type textarea "*"
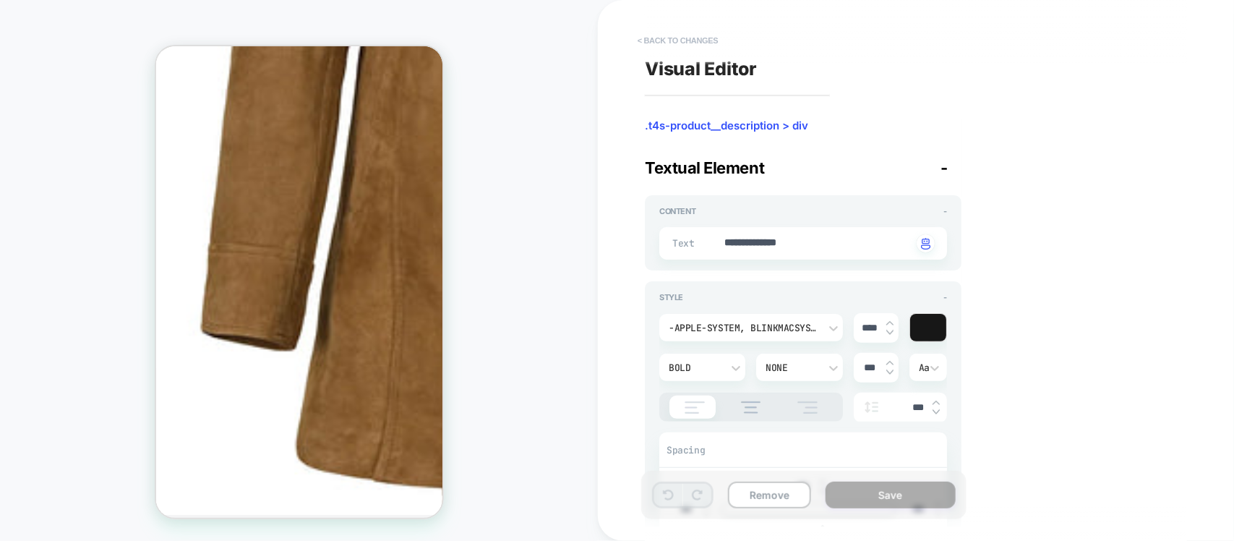
click at [671, 40] on button "< Back to changes" at bounding box center [677, 40] width 95 height 23
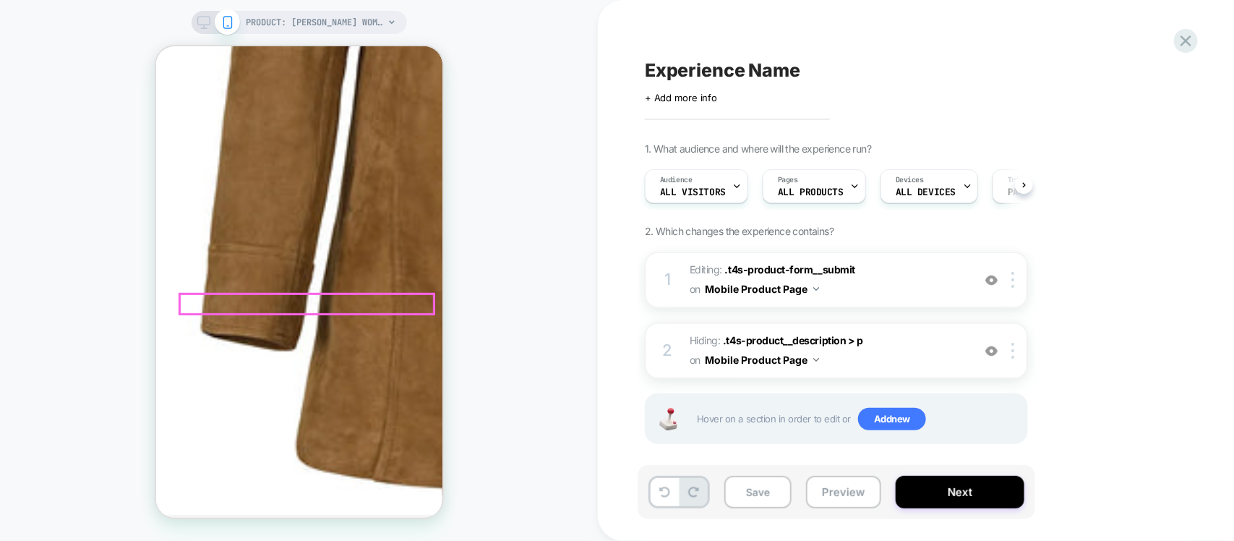
scroll to position [0, 1]
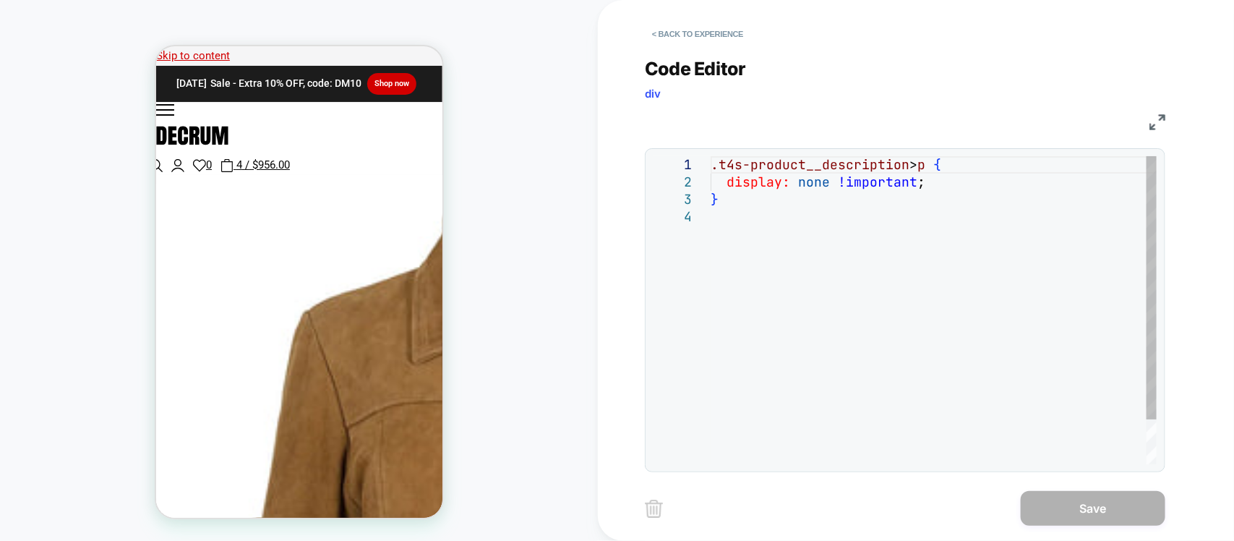
scroll to position [687, 0]
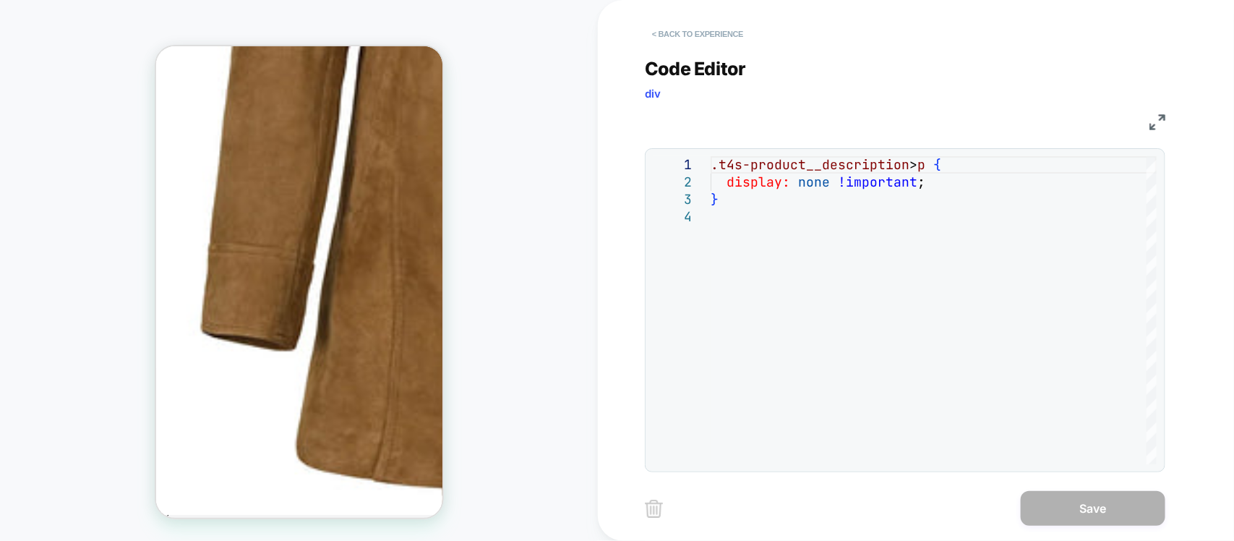
click at [685, 22] on button "< Back to experience" at bounding box center [698, 33] width 106 height 23
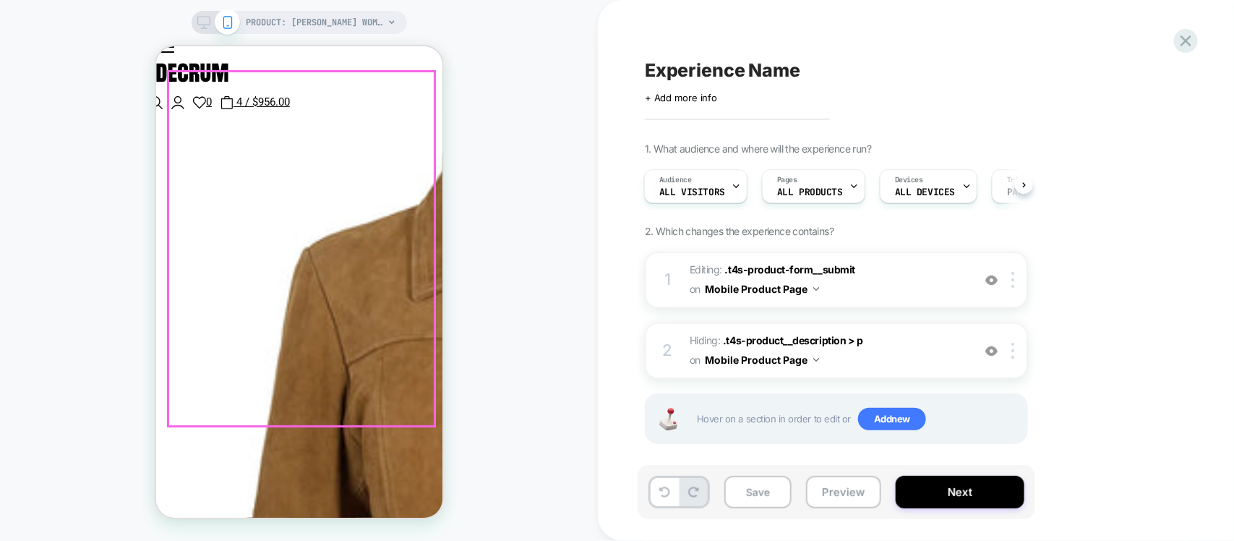
scroll to position [542, 0]
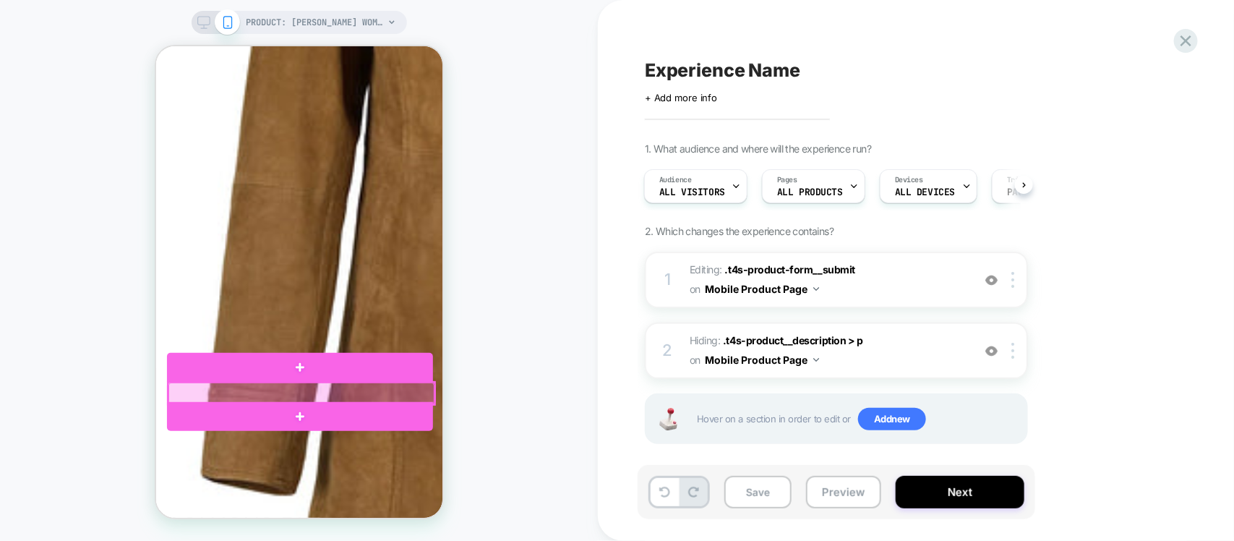
click at [374, 383] on div at bounding box center [301, 393] width 266 height 22
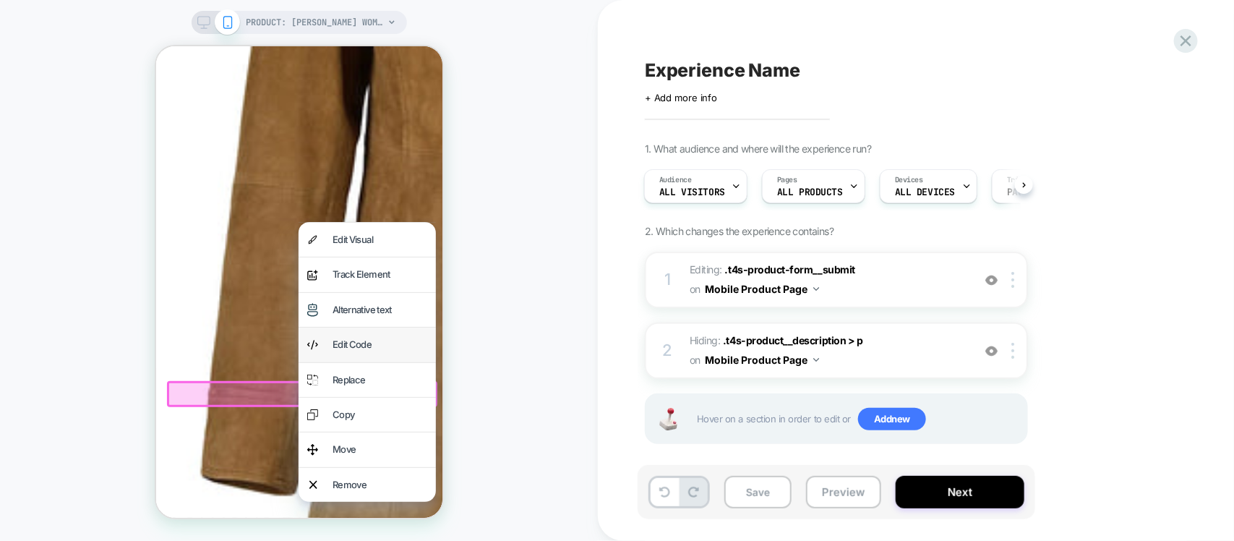
click at [356, 348] on div "Edit Code" at bounding box center [379, 343] width 95 height 17
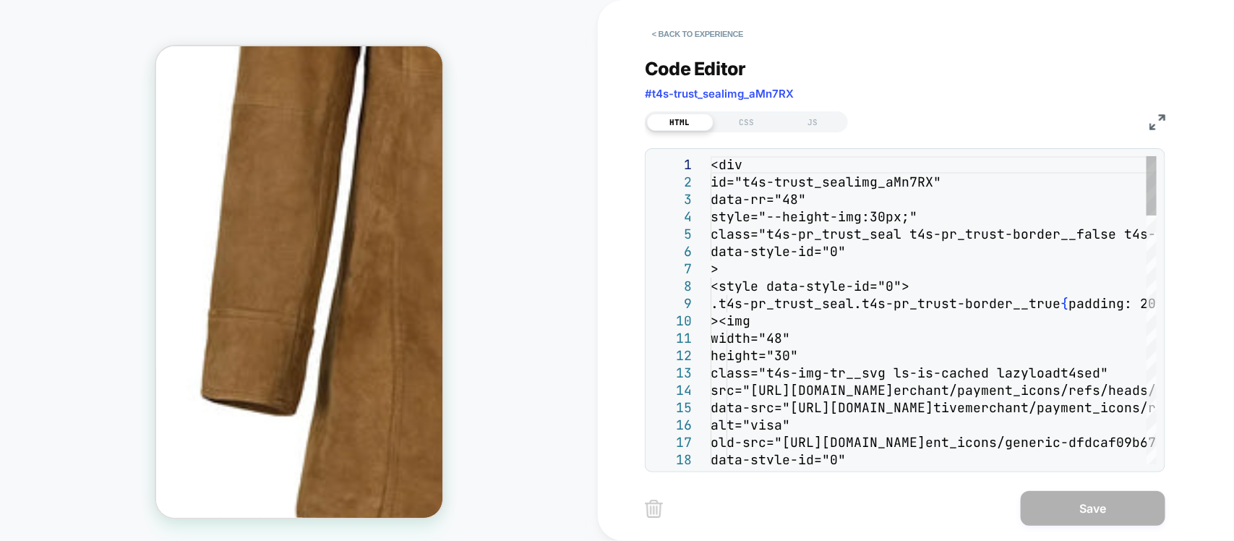
scroll to position [651, 0]
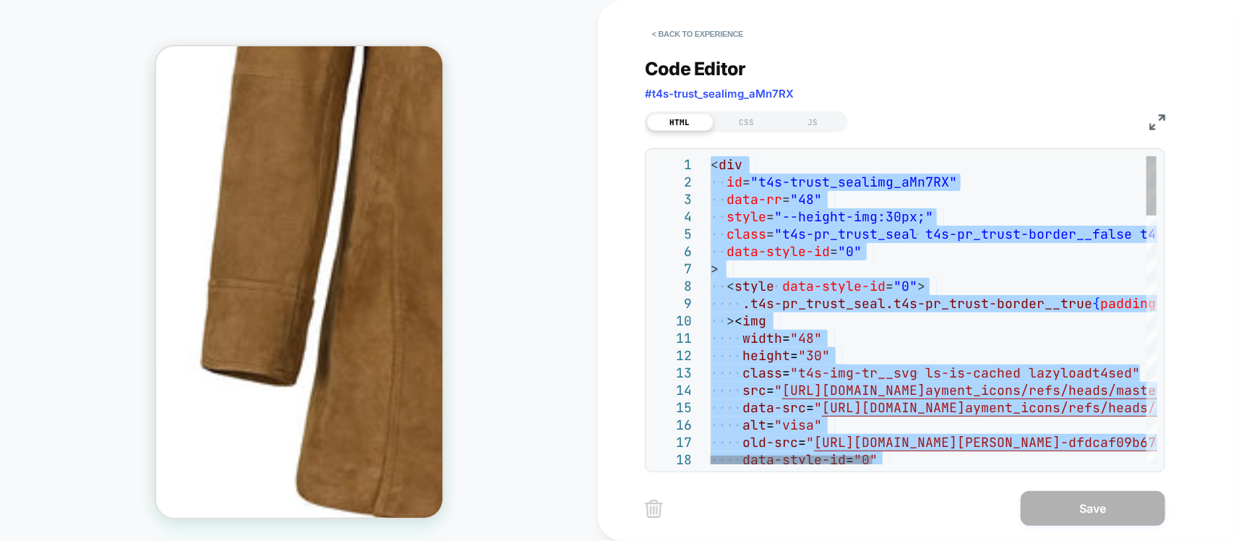
type textarea "**********"
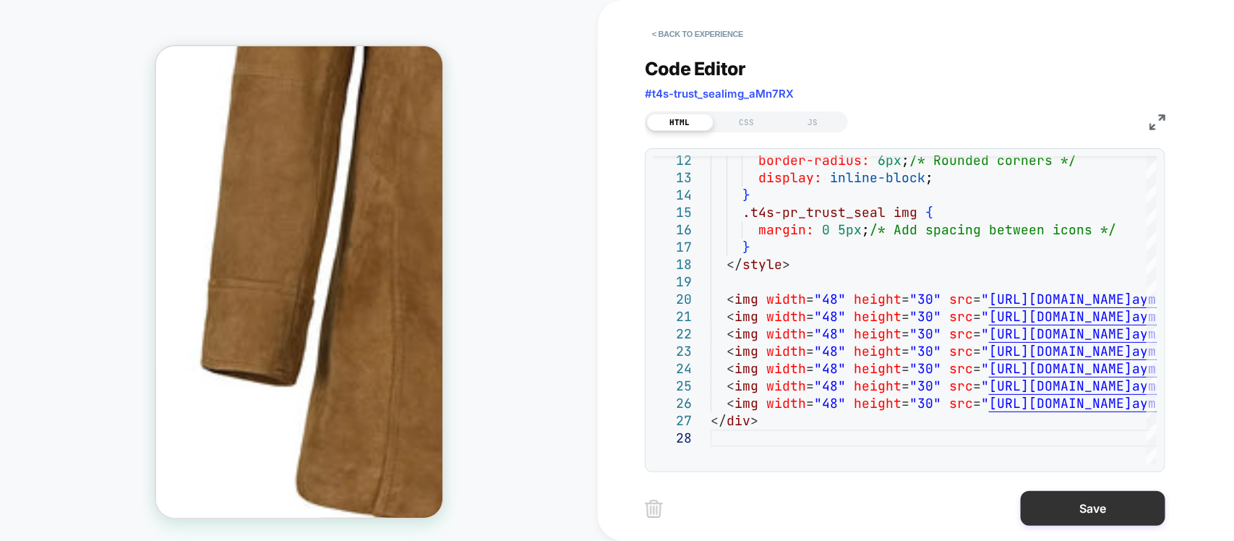
click at [1115, 511] on button "Save" at bounding box center [1093, 508] width 145 height 35
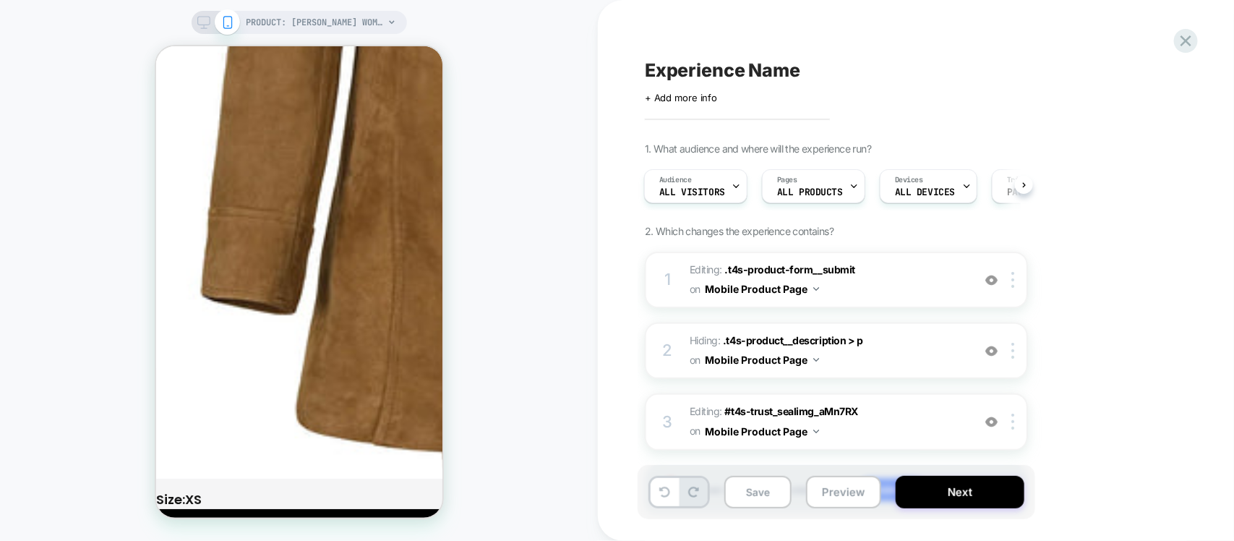
scroll to position [0, 2]
click at [714, 98] on span "+ Add more info" at bounding box center [681, 98] width 72 height 12
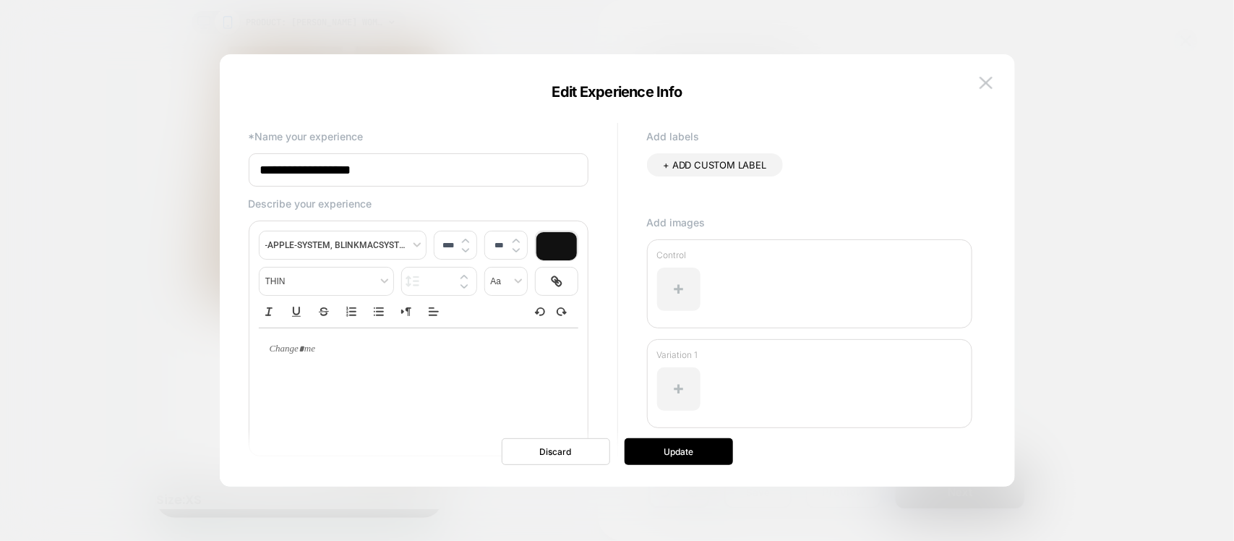
click at [1020, 87] on div at bounding box center [617, 270] width 1234 height 541
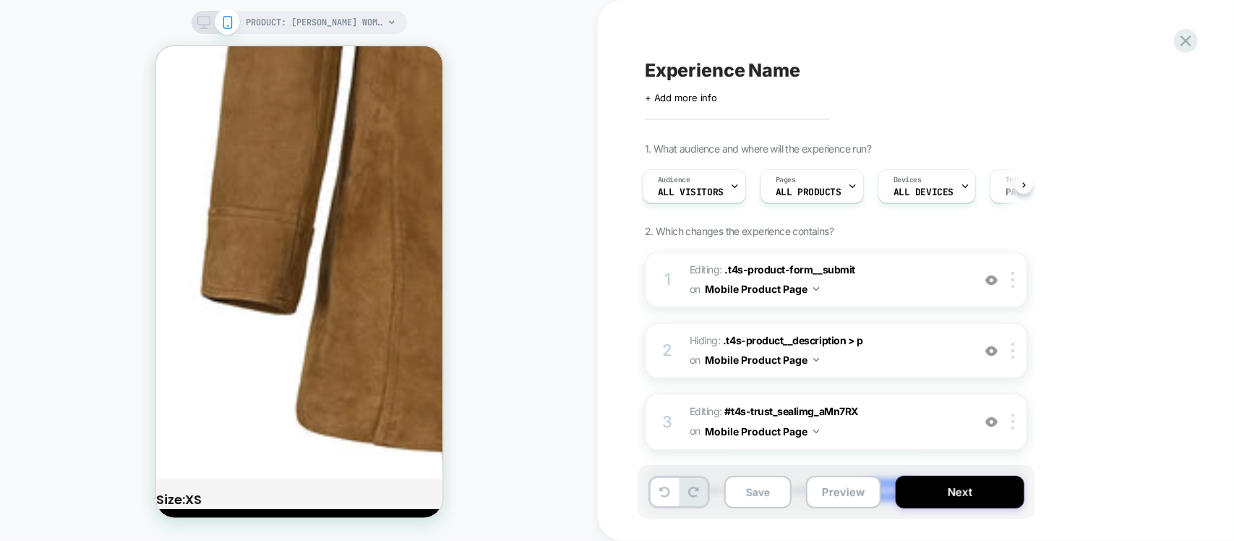
click at [753, 67] on span "Experience Name" at bounding box center [722, 70] width 155 height 22
type textarea "**********"
click at [961, 81] on div "Click to edit experience details + Add more info" at bounding box center [803, 92] width 317 height 22
click at [961, 61] on icon at bounding box center [961, 70] width 18 height 18
click at [749, 56] on div "testing colors and text Click to edit experience details + Add more info 1. Wha…" at bounding box center [909, 270] width 542 height 512
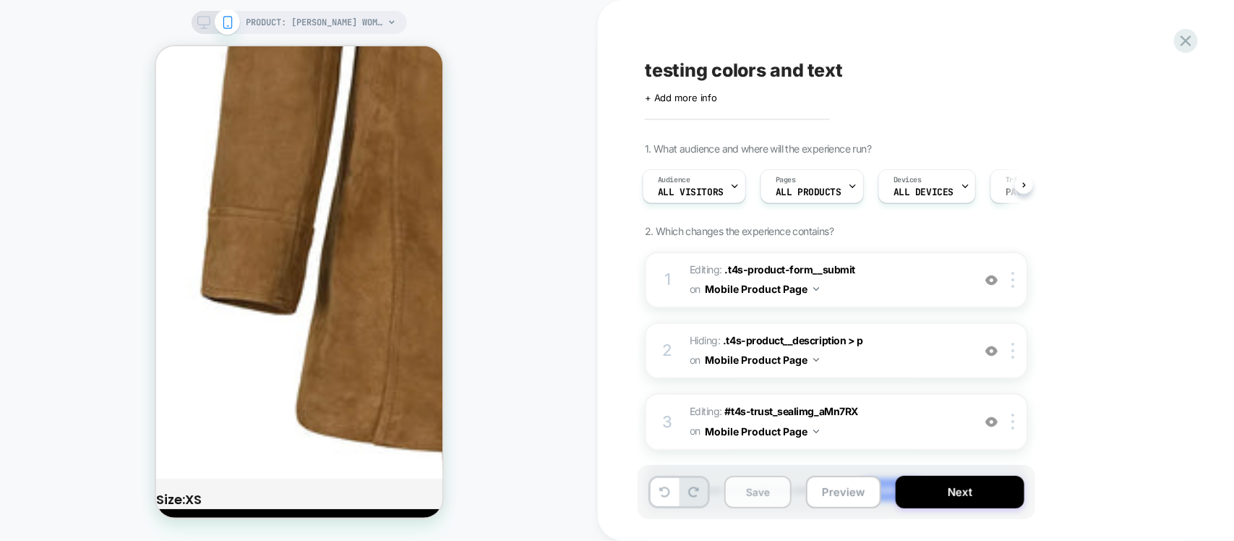
click at [763, 497] on button "Save" at bounding box center [757, 492] width 67 height 33
click at [970, 490] on button "Next" at bounding box center [960, 492] width 129 height 33
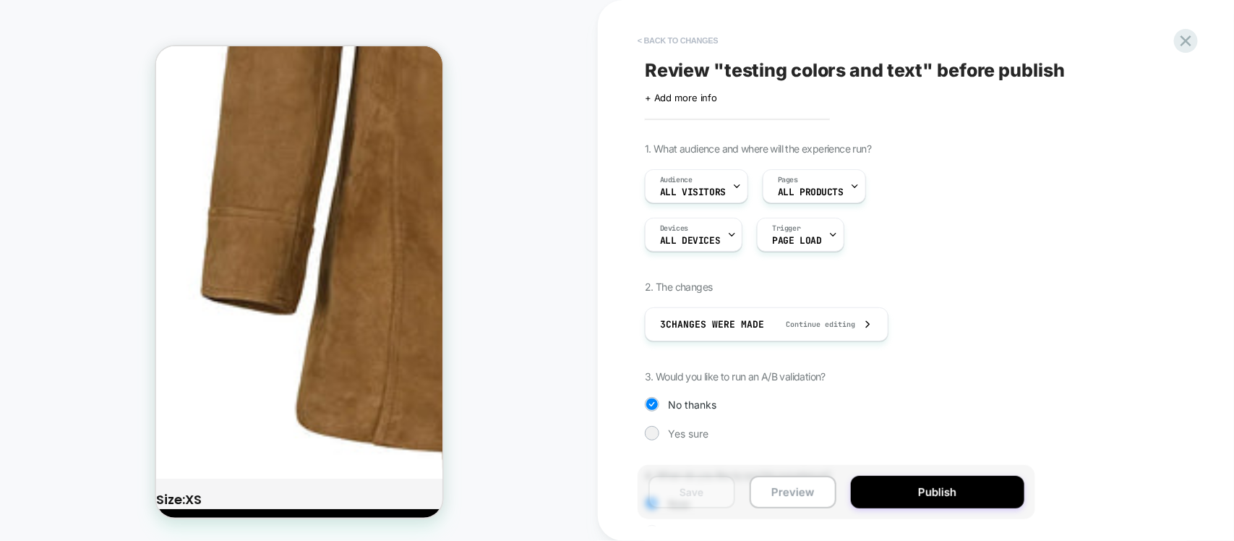
click at [680, 36] on button "< Back to changes" at bounding box center [677, 40] width 95 height 23
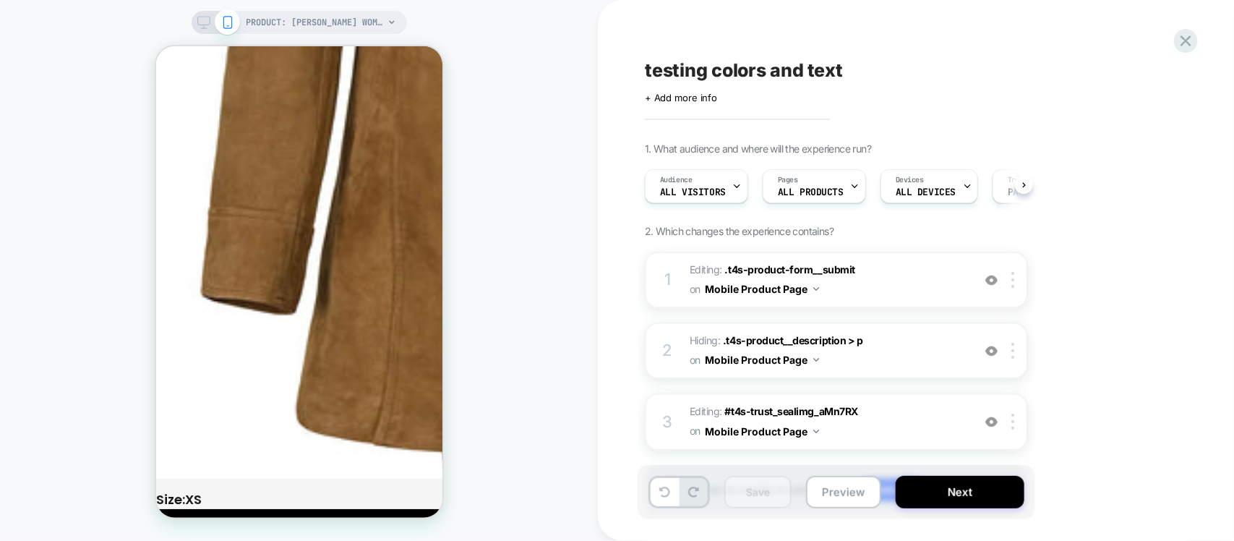
scroll to position [0, 1]
click at [742, 69] on span "testing colors and text" at bounding box center [744, 70] width 198 height 22
click at [741, 69] on textarea "**********" at bounding box center [795, 70] width 300 height 22
click at [934, 409] on span "Editing : #t4s-trust_sealimg_aMn7RX #t4s-trust_sealimg_aMn7RX on Mobile Product…" at bounding box center [827, 421] width 275 height 39
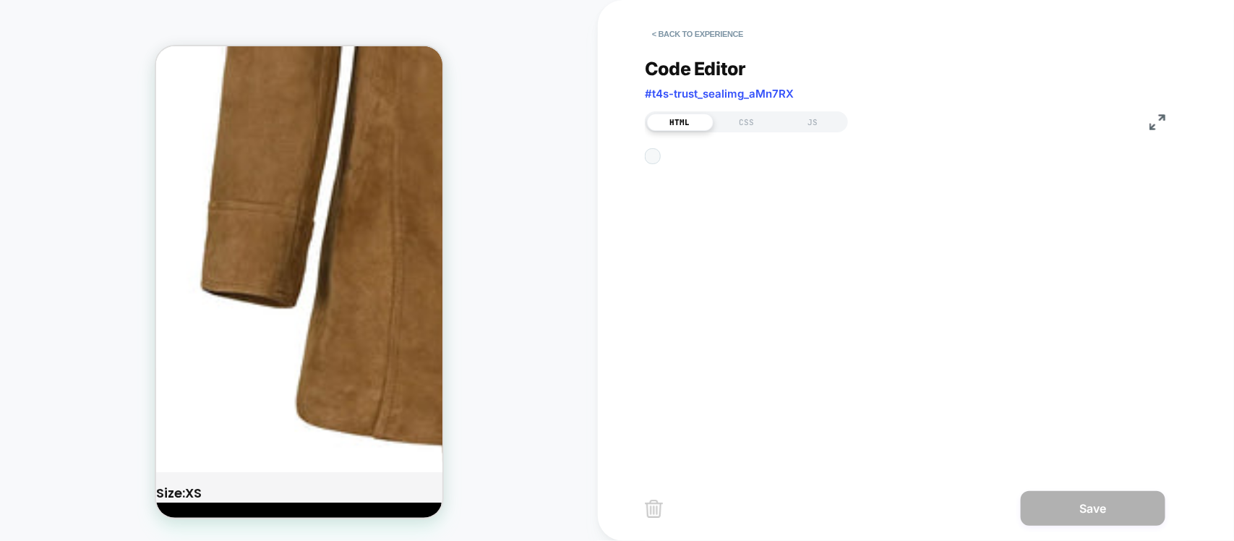
scroll to position [692, 0]
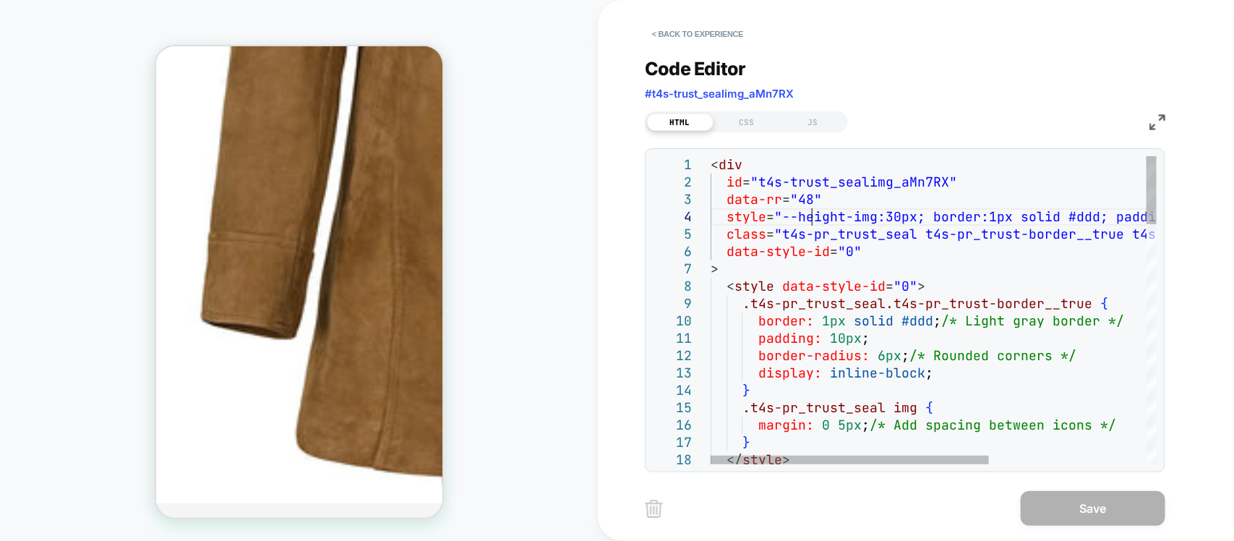
scroll to position [0, 0]
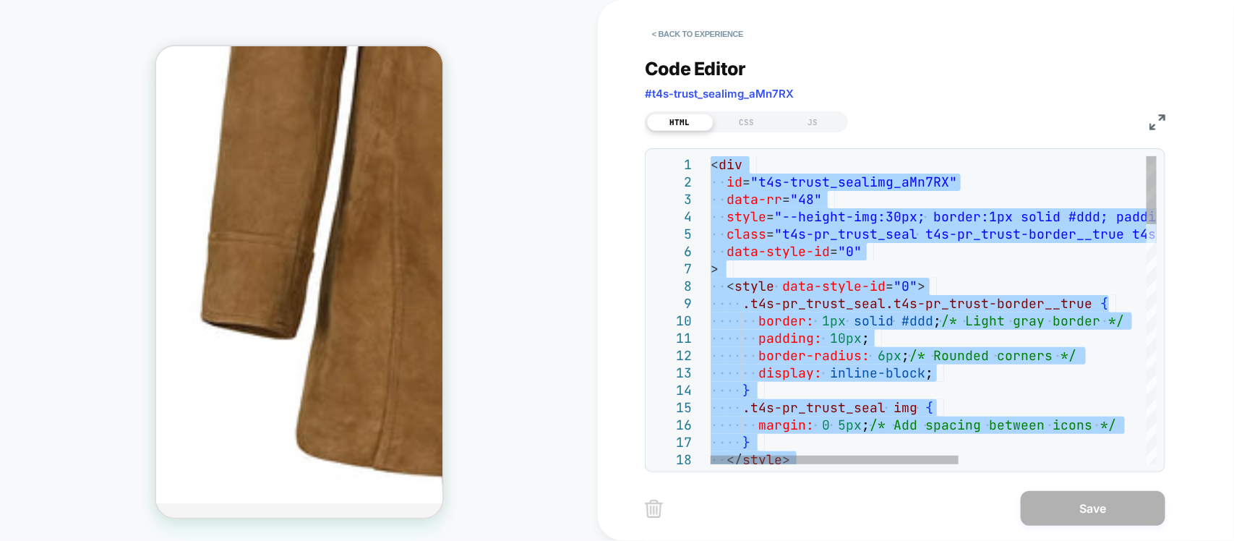
type textarea "**********"
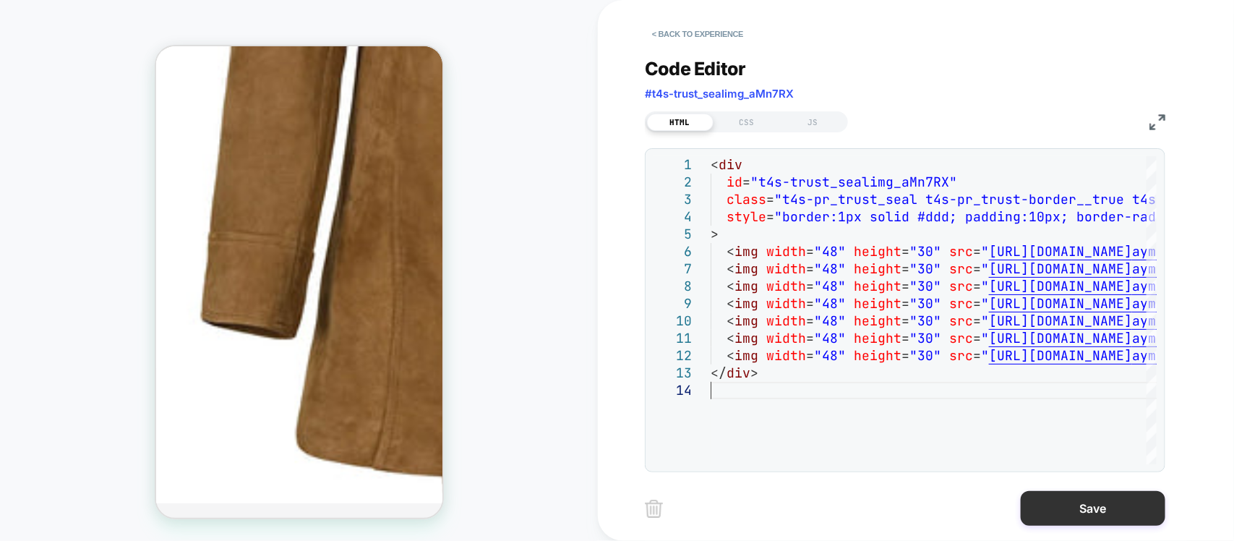
click at [1089, 507] on button "Save" at bounding box center [1093, 508] width 145 height 35
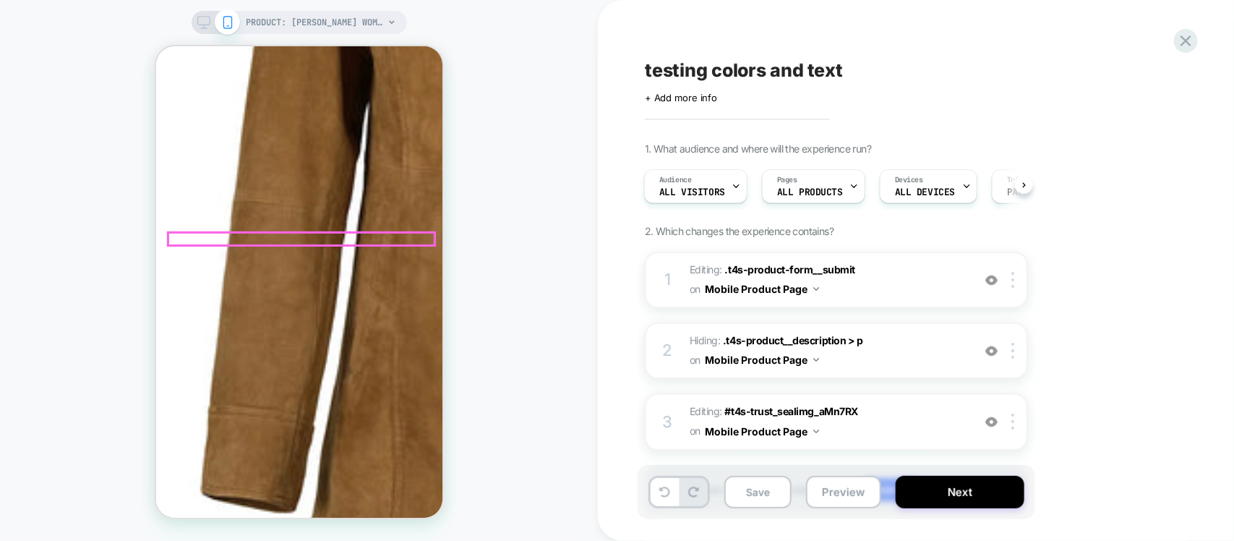
scroll to position [511, 0]
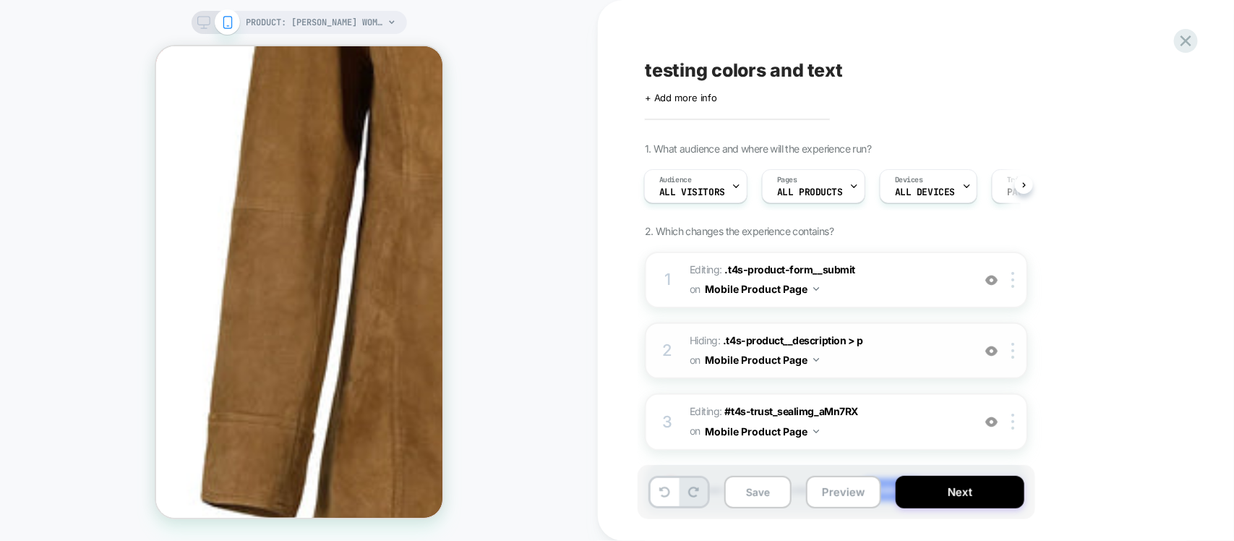
click at [994, 353] on img at bounding box center [991, 351] width 12 height 12
click at [1009, 355] on div at bounding box center [1015, 351] width 24 height 16
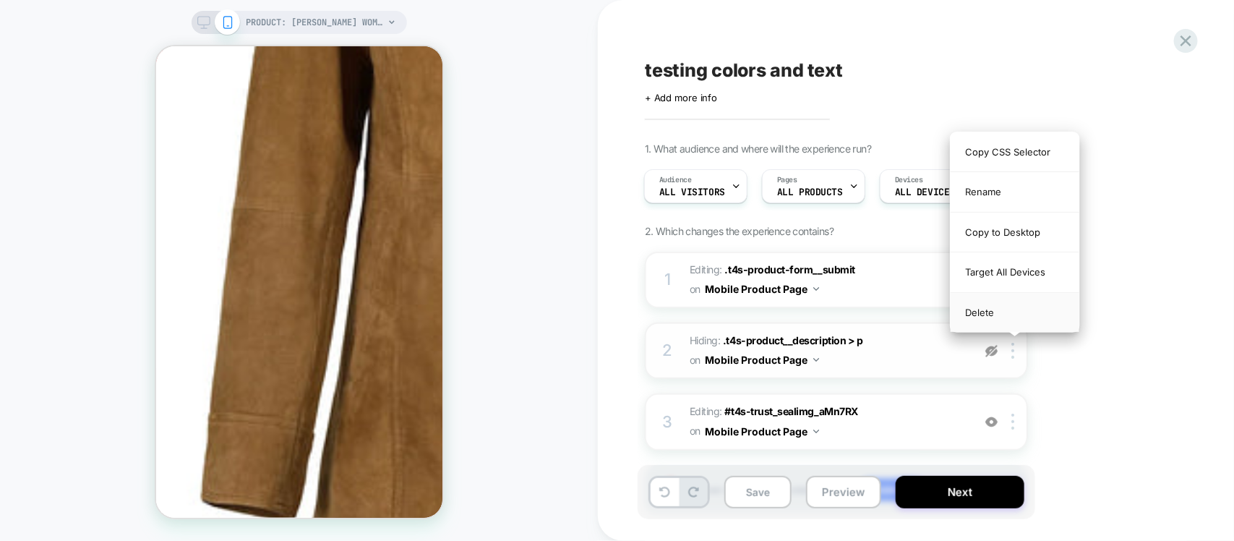
click at [995, 311] on div "Delete" at bounding box center [1015, 312] width 129 height 39
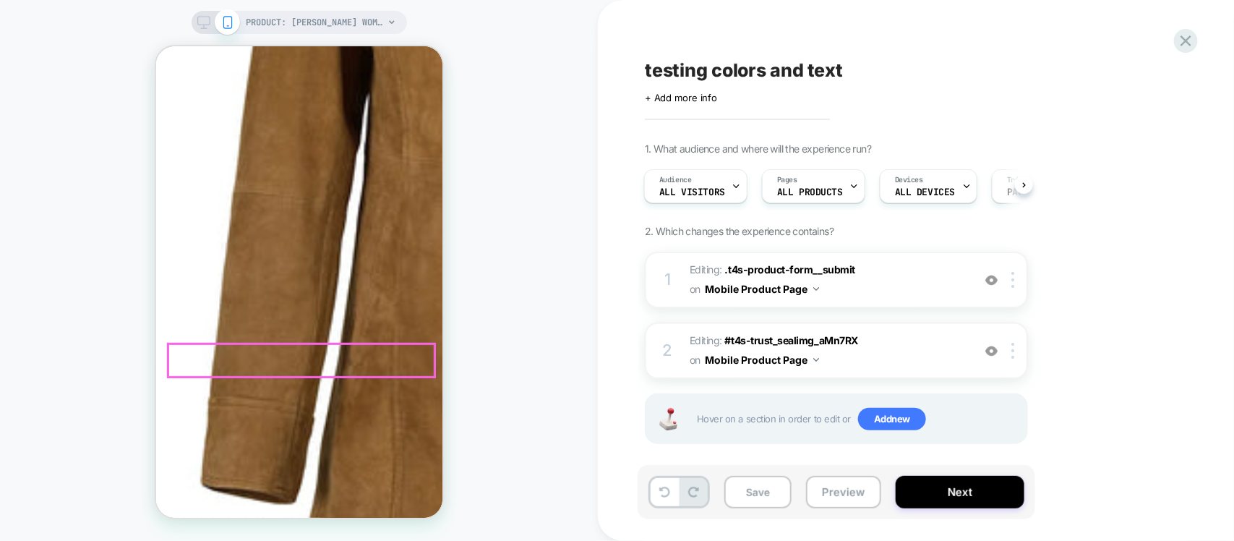
scroll to position [633, 0]
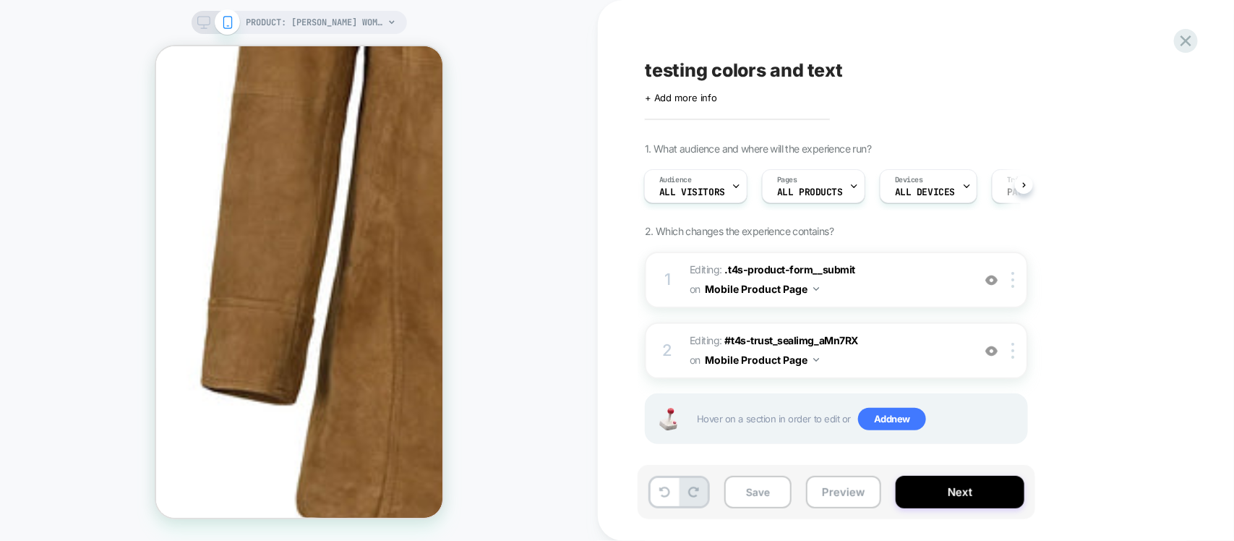
click at [777, 510] on div "Save Preview Next" at bounding box center [837, 492] width 398 height 54
click at [766, 501] on button "Save" at bounding box center [757, 492] width 67 height 33
click at [1186, 58] on div "testing colors and text Click to edit experience details + Add more info 1. Wha…" at bounding box center [916, 270] width 542 height 541
click at [1184, 46] on icon at bounding box center [1186, 41] width 20 height 20
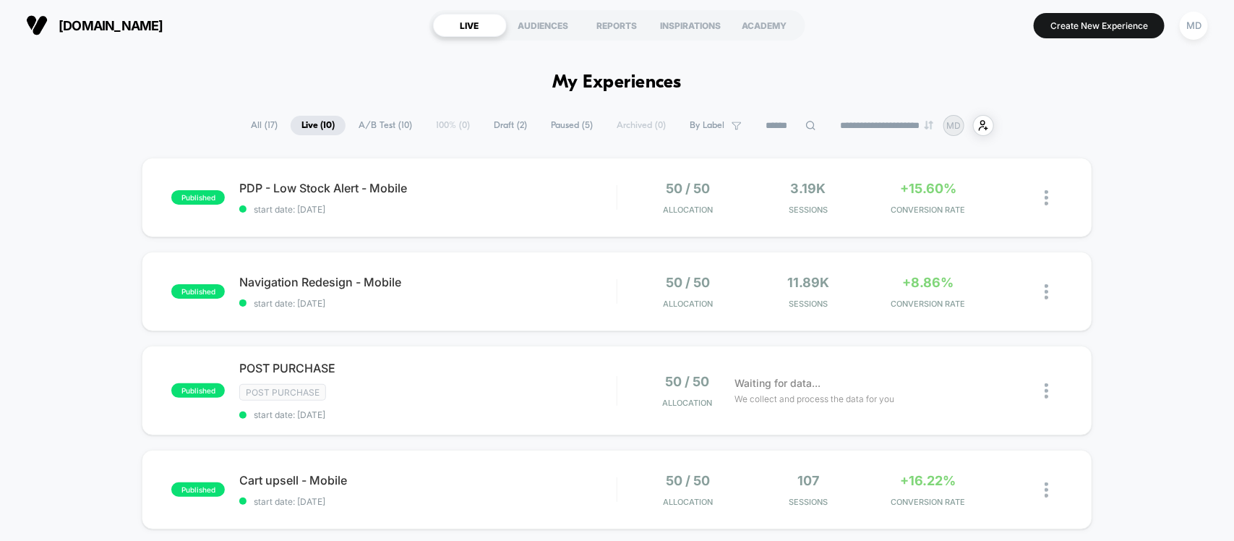
click at [526, 116] on div "**********" at bounding box center [617, 125] width 754 height 21
click at [511, 124] on span "Draft ( 2 )" at bounding box center [510, 126] width 55 height 20
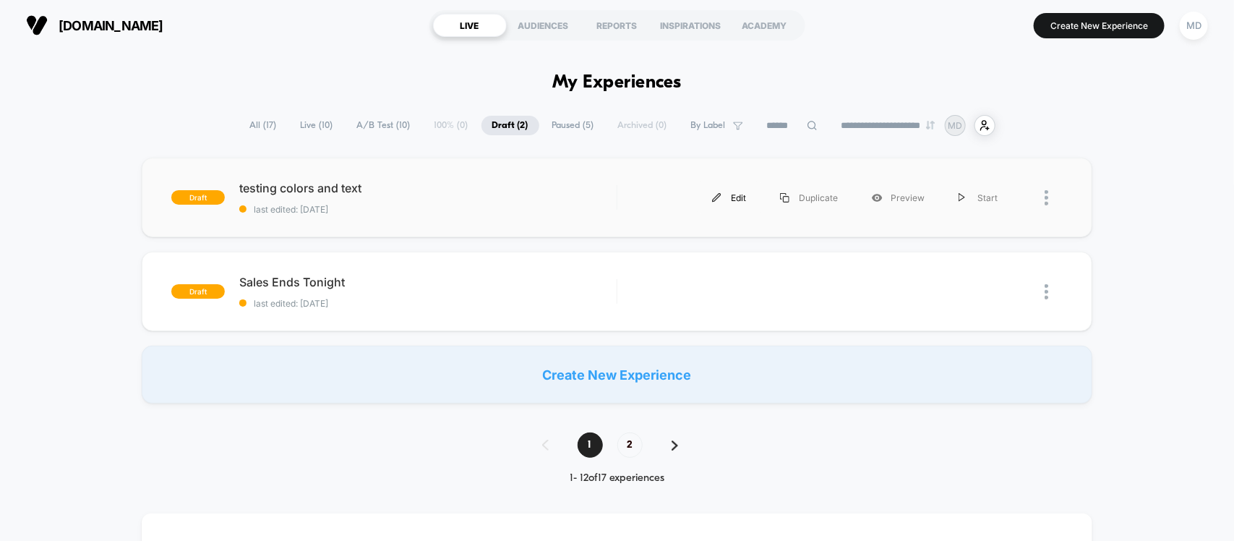
click at [739, 195] on div "Edit" at bounding box center [729, 197] width 68 height 33
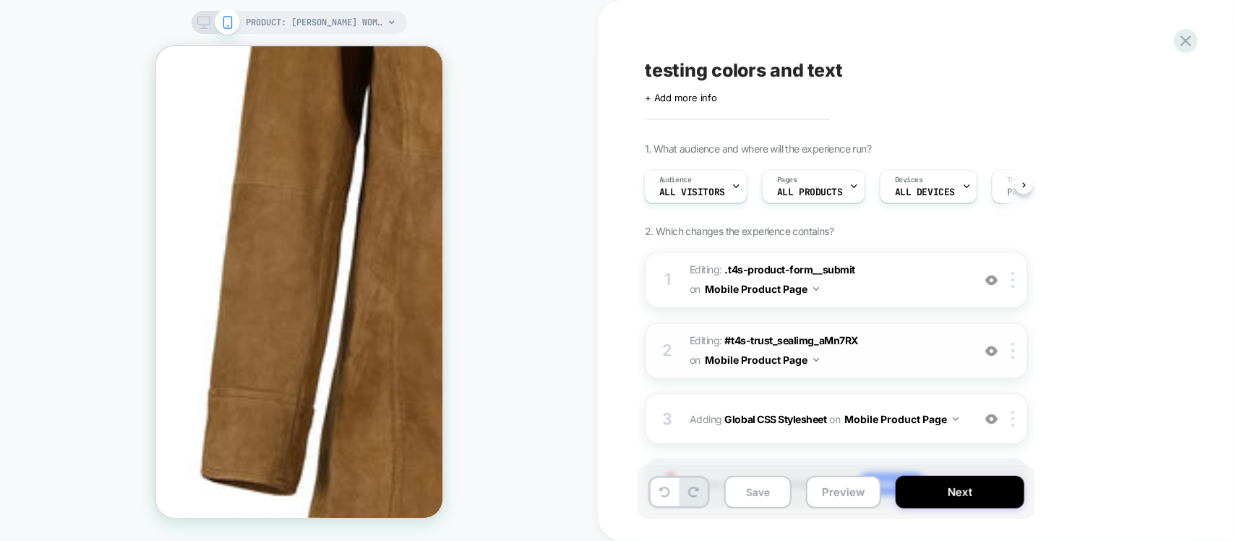
scroll to position [76, 0]
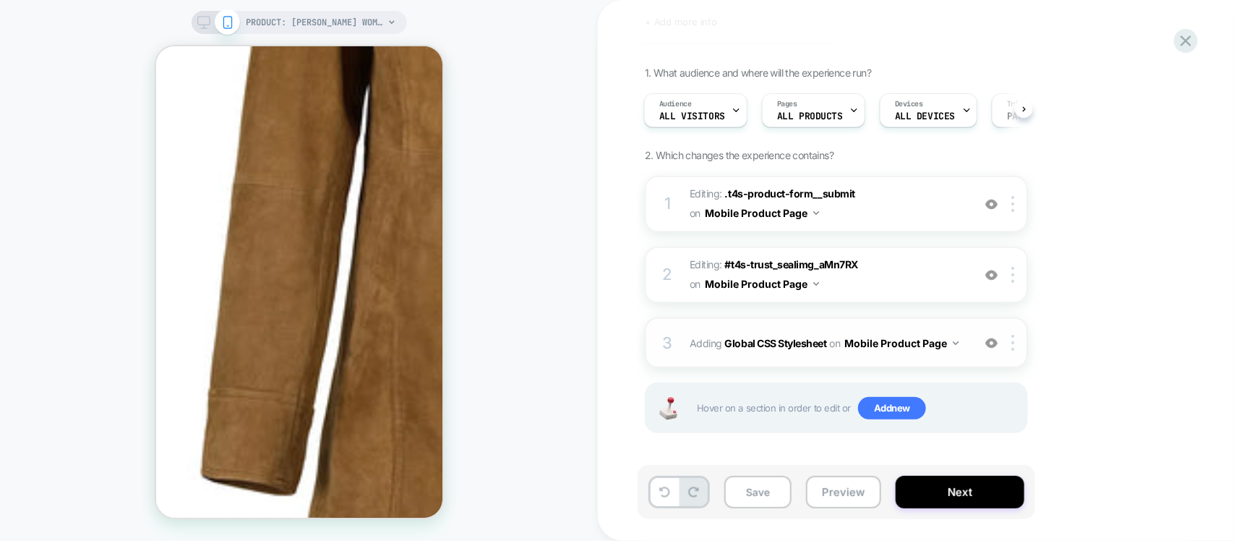
click at [995, 343] on img at bounding box center [991, 343] width 12 height 12
click at [967, 352] on div "3 Adding Global CSS Stylesheet on Mobile Product Page Add Before Add After Copy…" at bounding box center [836, 342] width 383 height 51
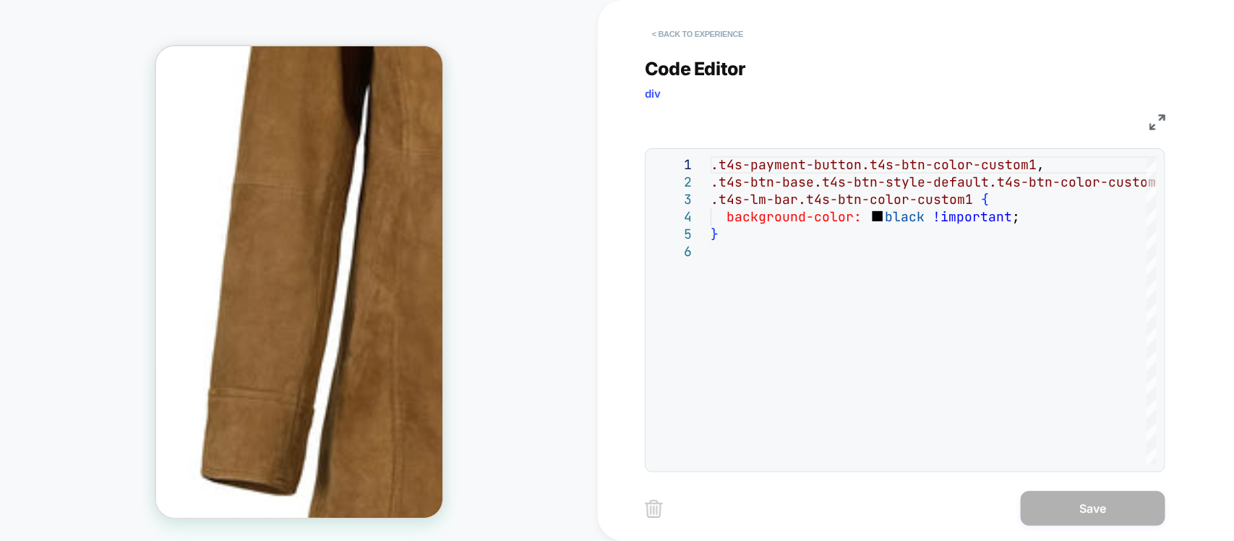
click at [673, 37] on button "< Back to experience" at bounding box center [698, 33] width 106 height 23
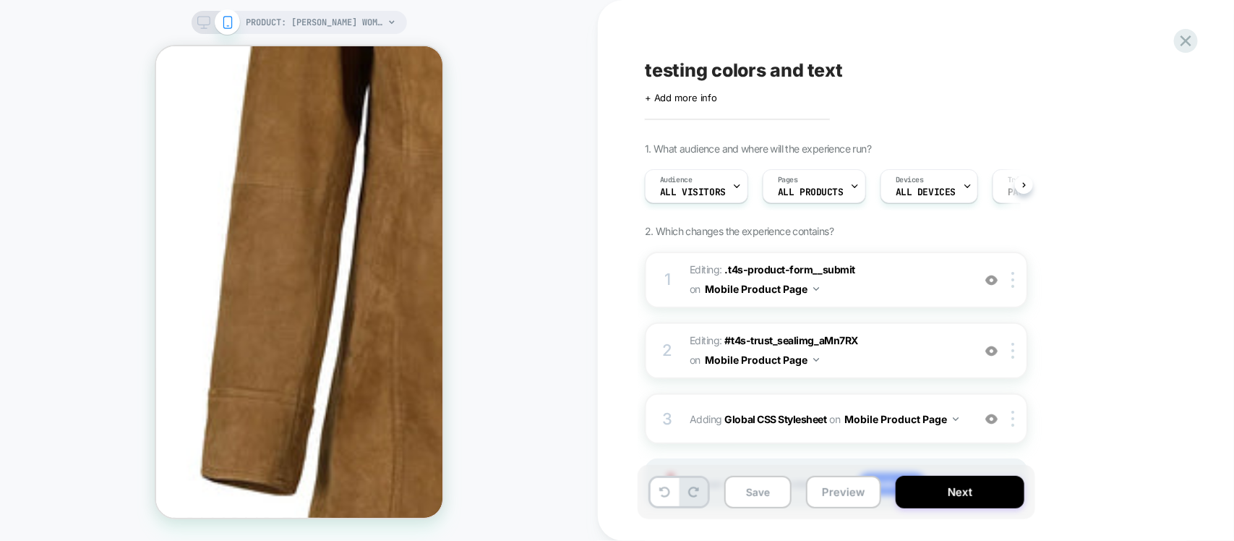
scroll to position [0, 1]
click at [992, 352] on img at bounding box center [991, 351] width 12 height 12
click at [714, 69] on span "testing colors and text" at bounding box center [744, 70] width 198 height 22
click at [714, 69] on textarea "**********" at bounding box center [795, 70] width 300 height 22
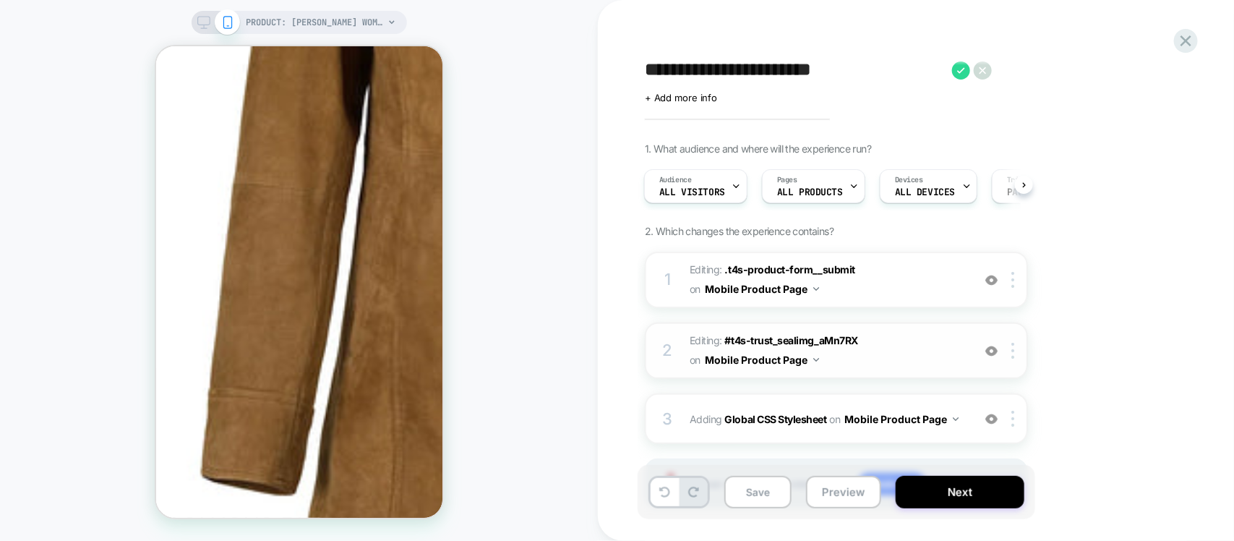
click at [782, 69] on textarea "**********" at bounding box center [795, 70] width 300 height 22
click at [709, 77] on textarea "**********" at bounding box center [795, 70] width 300 height 22
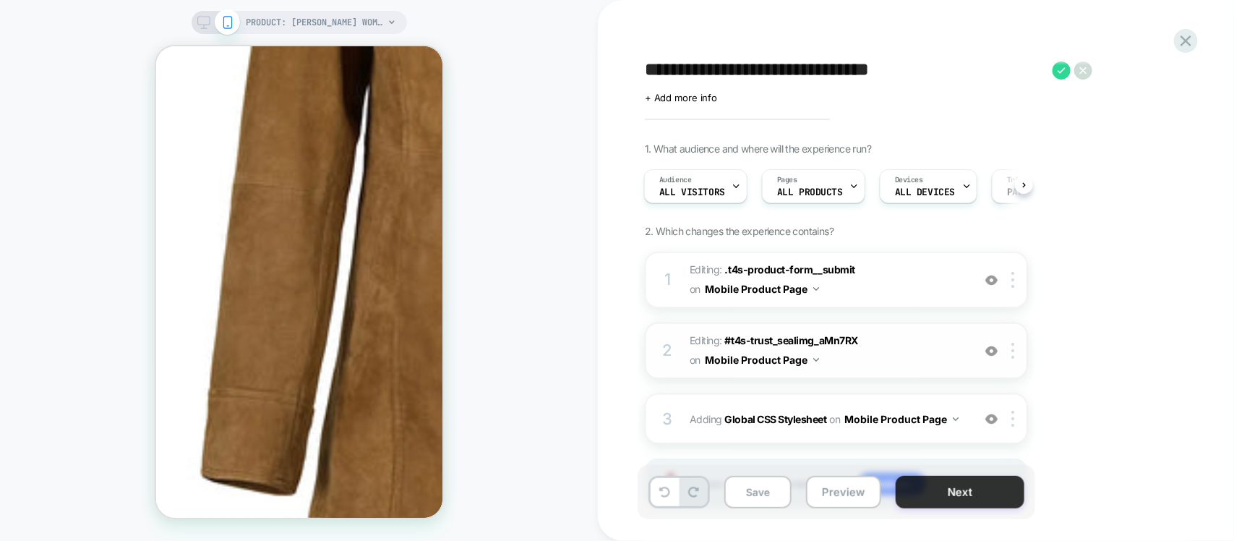
type textarea "**********"
click at [953, 483] on button "Next" at bounding box center [960, 492] width 129 height 33
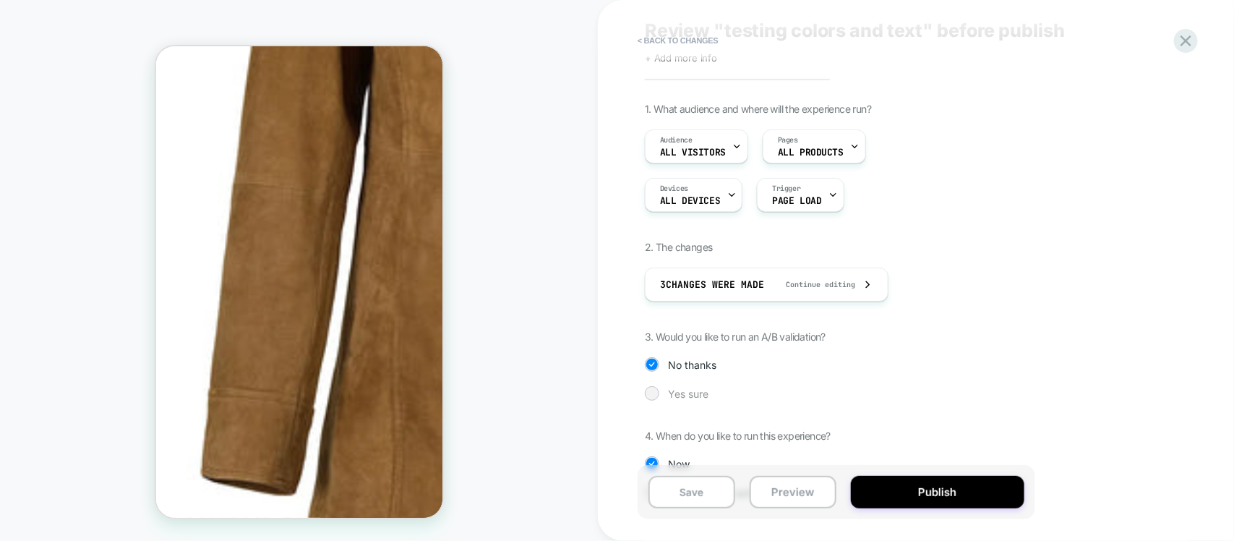
scroll to position [94, 0]
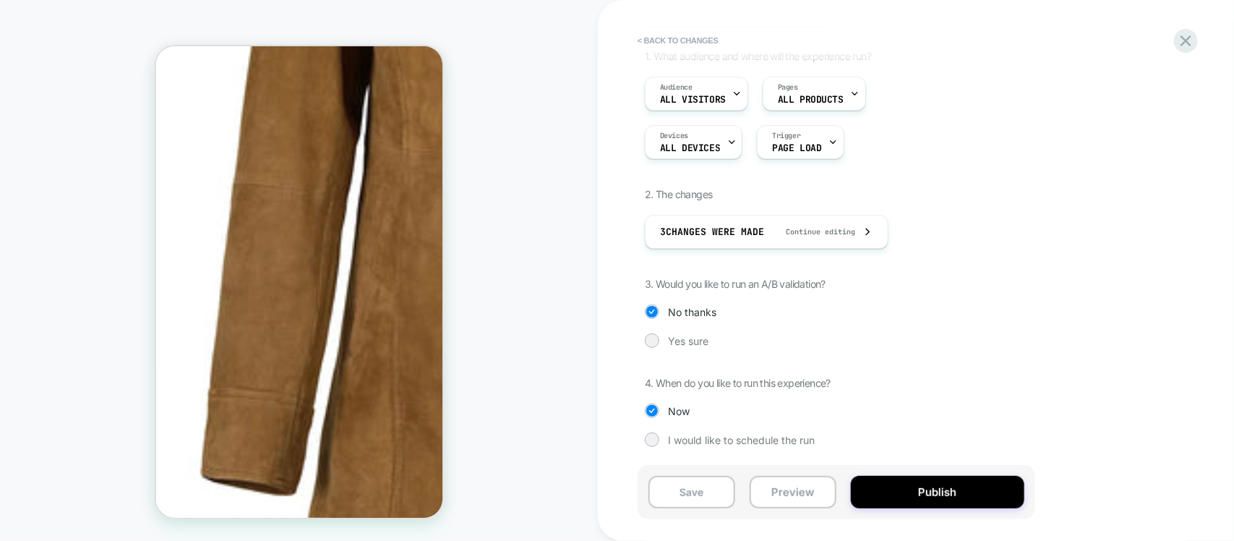
click at [692, 330] on div "1. What audience and where will the experience run? Audience All Visitors Pages…" at bounding box center [909, 259] width 528 height 419
click at [676, 330] on div "1. What audience and where will the experience run? Audience All Visitors Pages…" at bounding box center [909, 259] width 528 height 419
click at [680, 340] on span "Yes sure" at bounding box center [688, 341] width 40 height 12
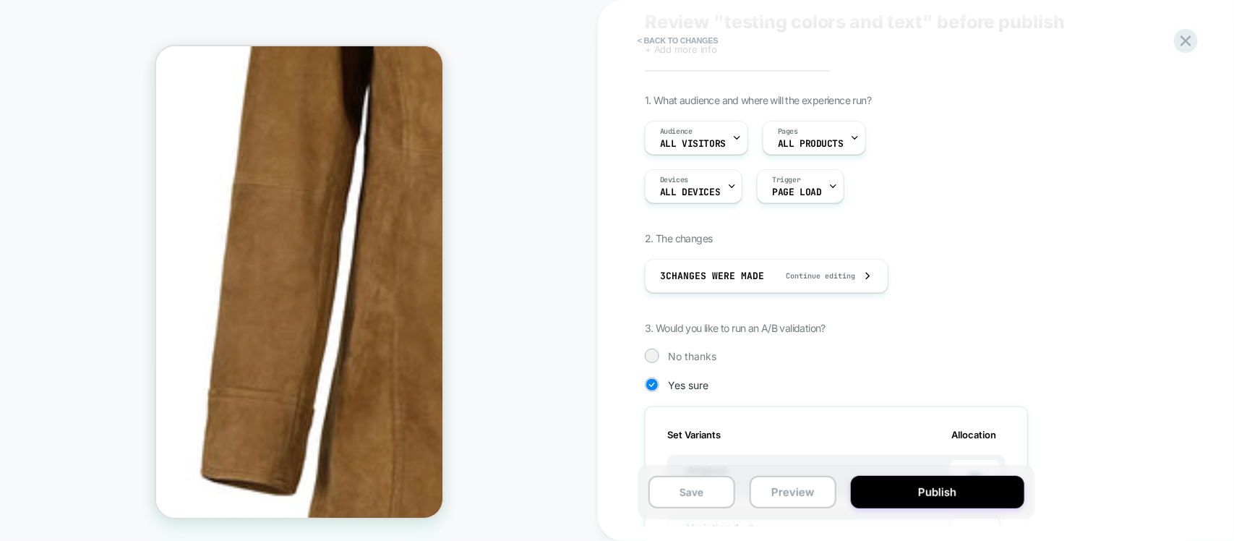
scroll to position [0, 0]
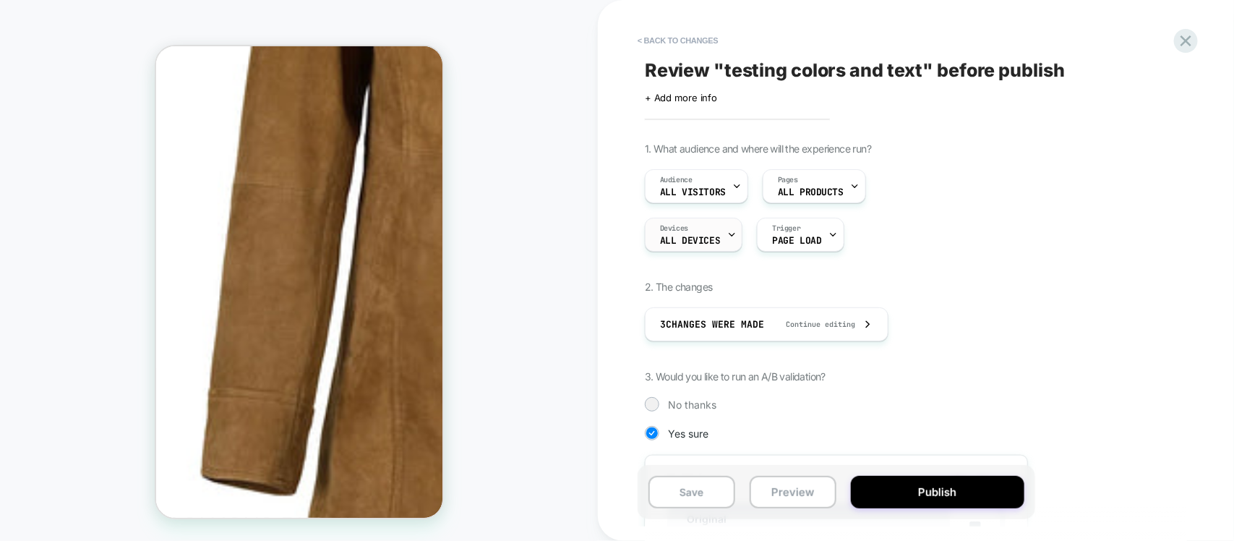
click at [689, 239] on span "ALL DEVICES" at bounding box center [690, 241] width 60 height 10
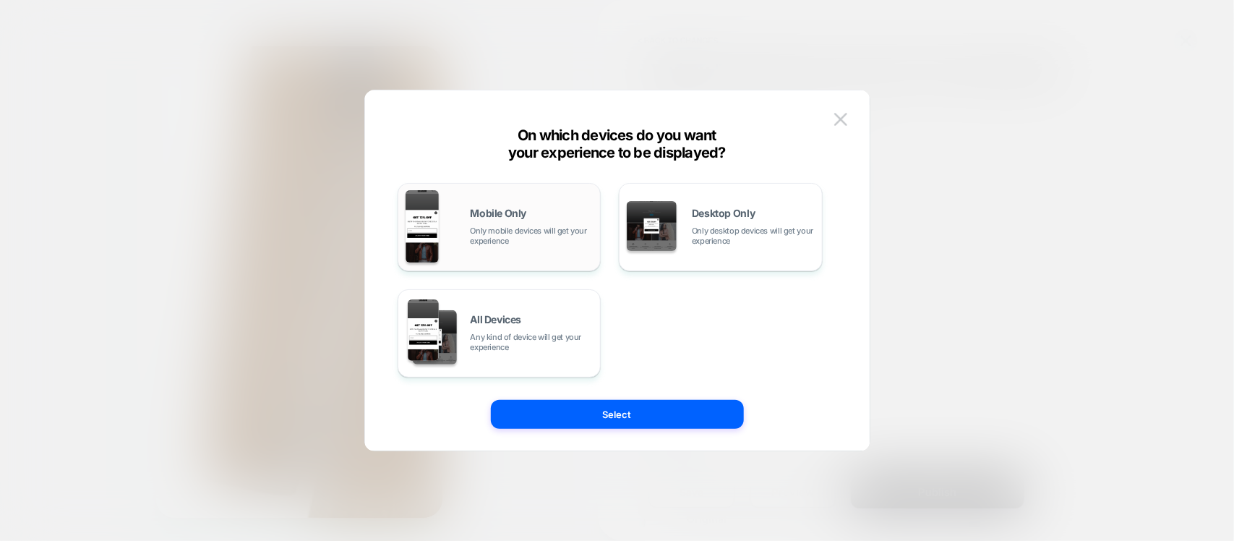
click at [482, 234] on span "Only mobile devices will get your experience" at bounding box center [532, 236] width 123 height 20
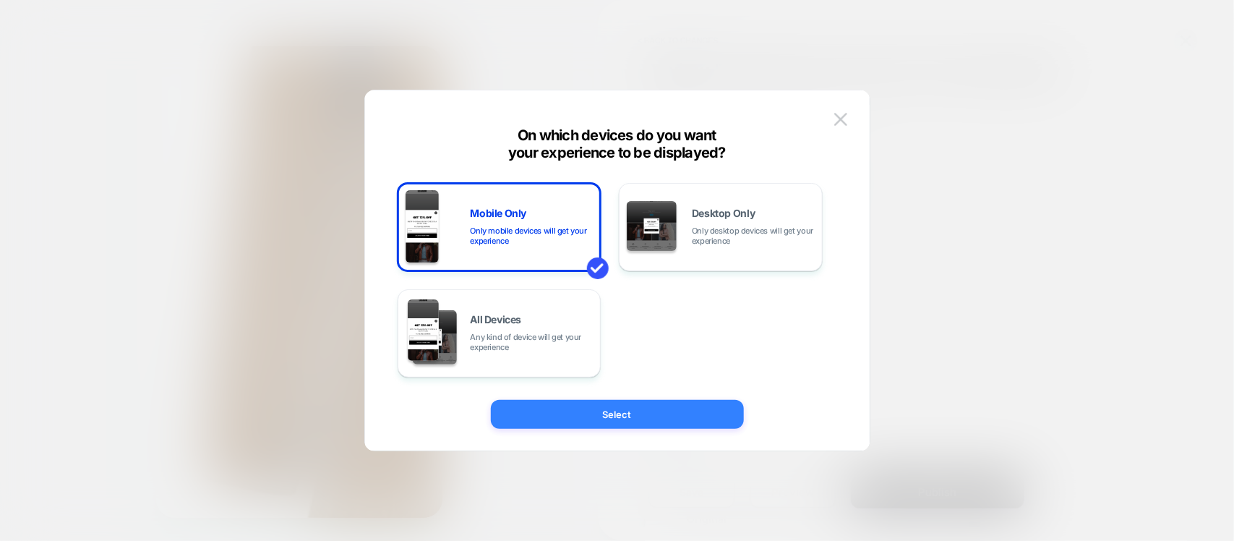
click at [608, 421] on button "Select" at bounding box center [617, 414] width 253 height 29
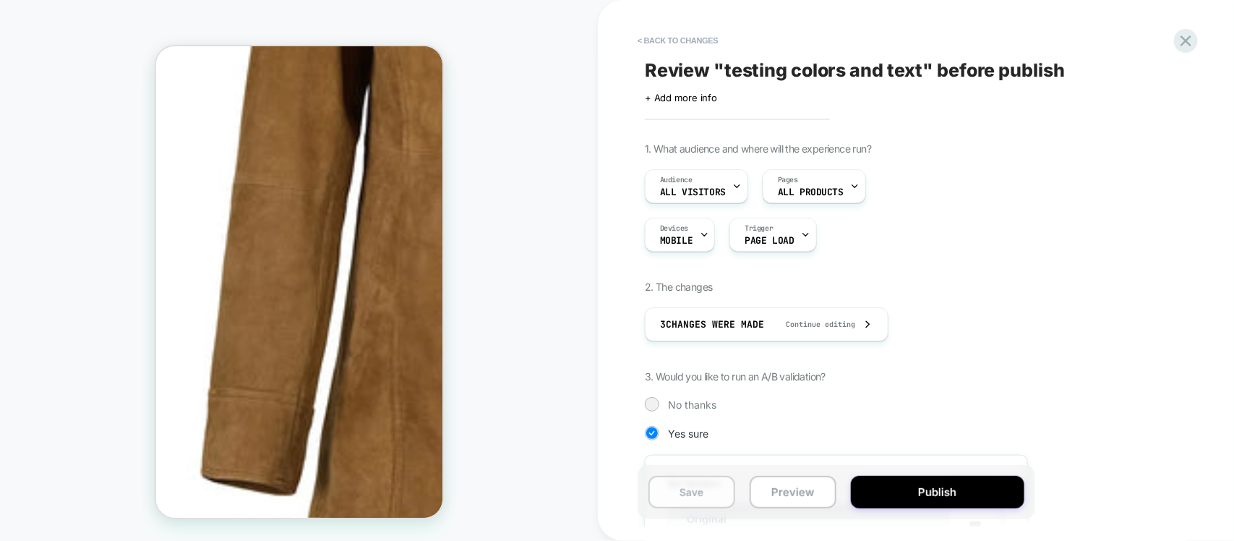
click at [699, 501] on button "Save" at bounding box center [691, 492] width 87 height 33
click at [673, 26] on div "Review " testing colors and text " before publish Click to edit experience deta…" at bounding box center [909, 270] width 542 height 512
click at [673, 37] on button "< Back to changes" at bounding box center [677, 40] width 95 height 23
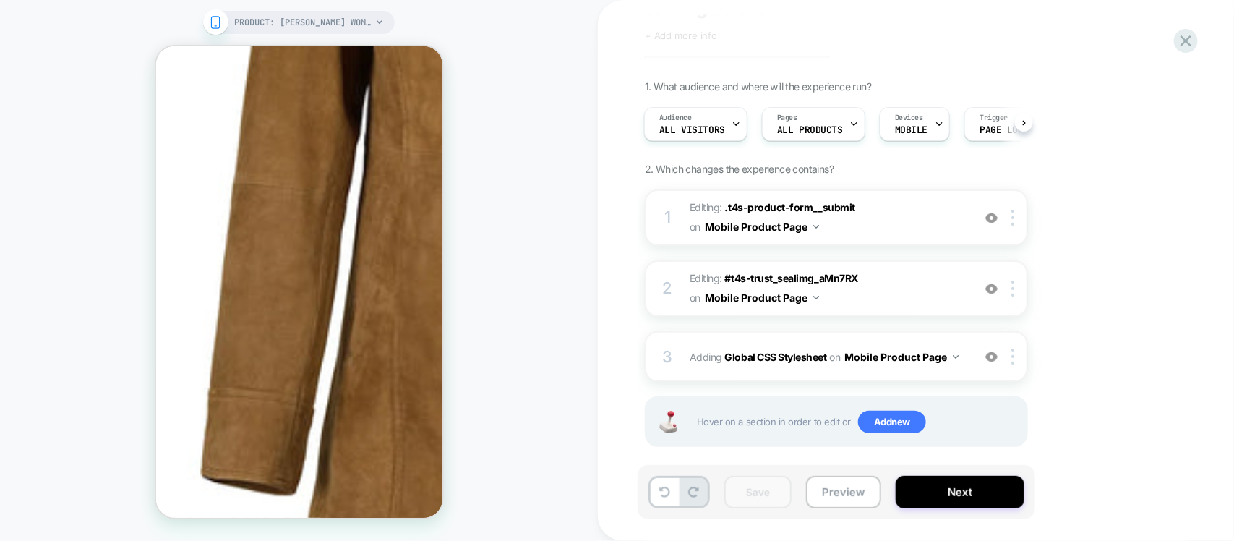
scroll to position [76, 0]
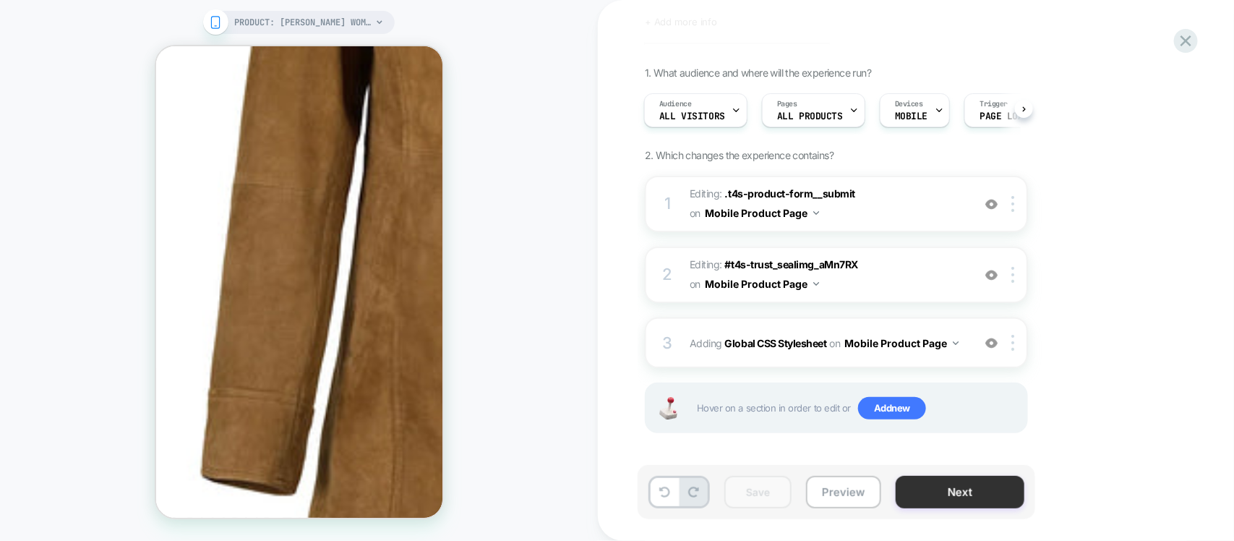
click at [977, 482] on button "Next" at bounding box center [960, 492] width 129 height 33
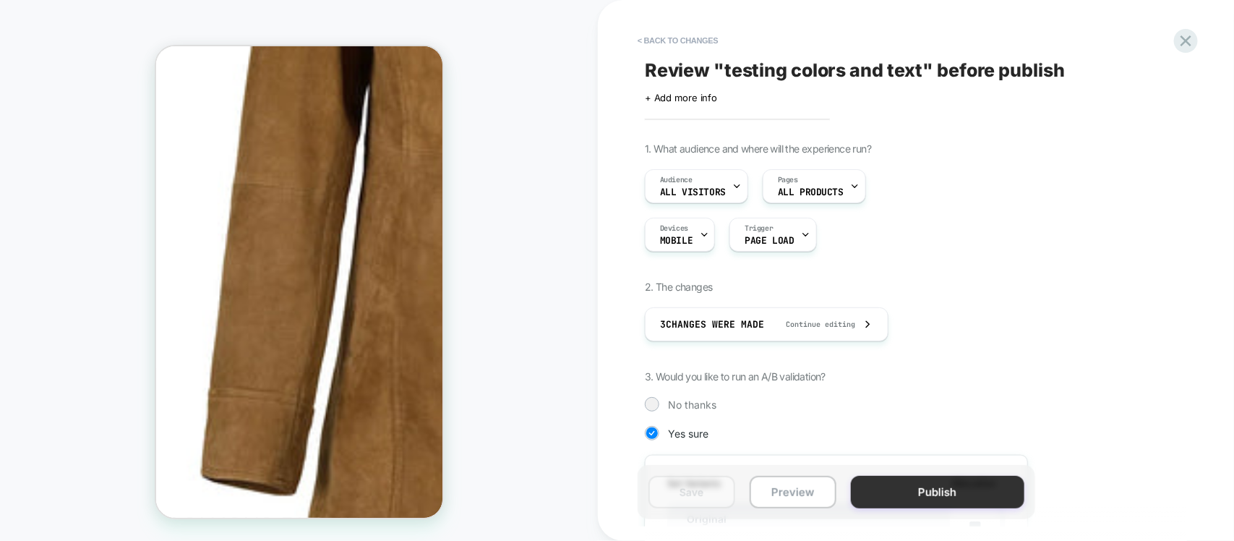
click at [941, 479] on button "Publish" at bounding box center [938, 492] width 174 height 33
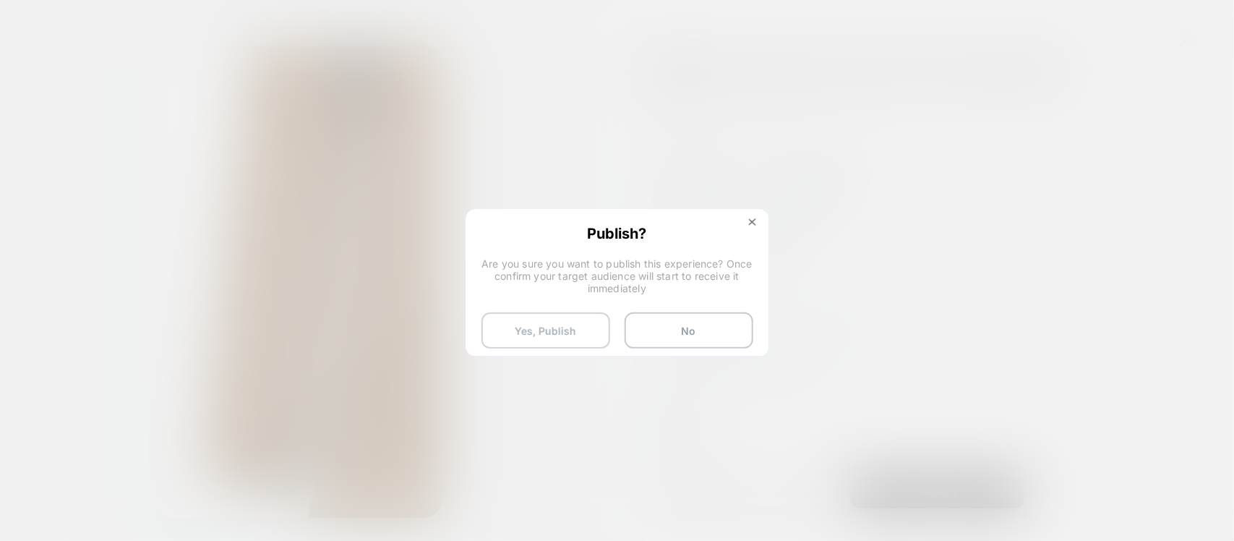
click at [548, 333] on button "Yes, Publish" at bounding box center [545, 330] width 129 height 36
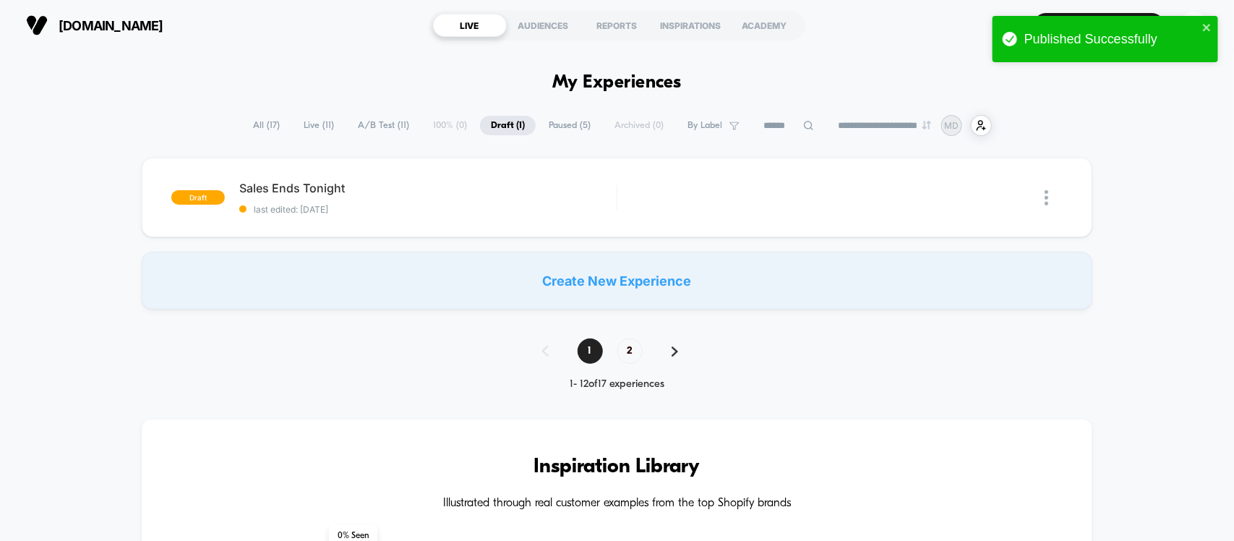
click at [312, 127] on span "Live ( 11 )" at bounding box center [319, 126] width 52 height 20
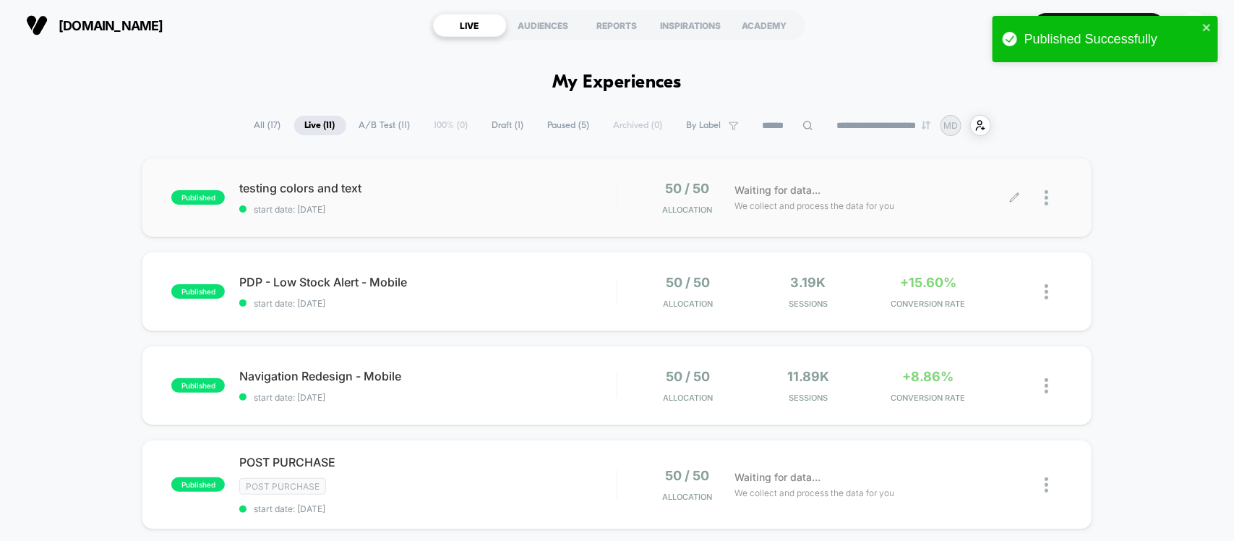
click at [1049, 202] on div at bounding box center [1054, 198] width 18 height 34
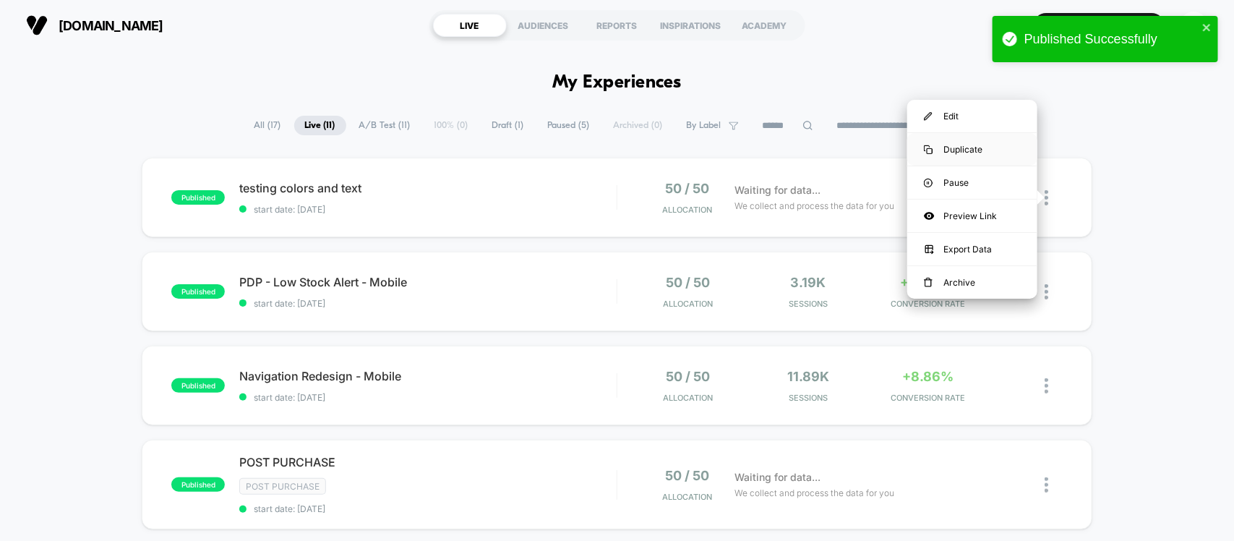
click at [964, 143] on div "Duplicate" at bounding box center [972, 149] width 130 height 33
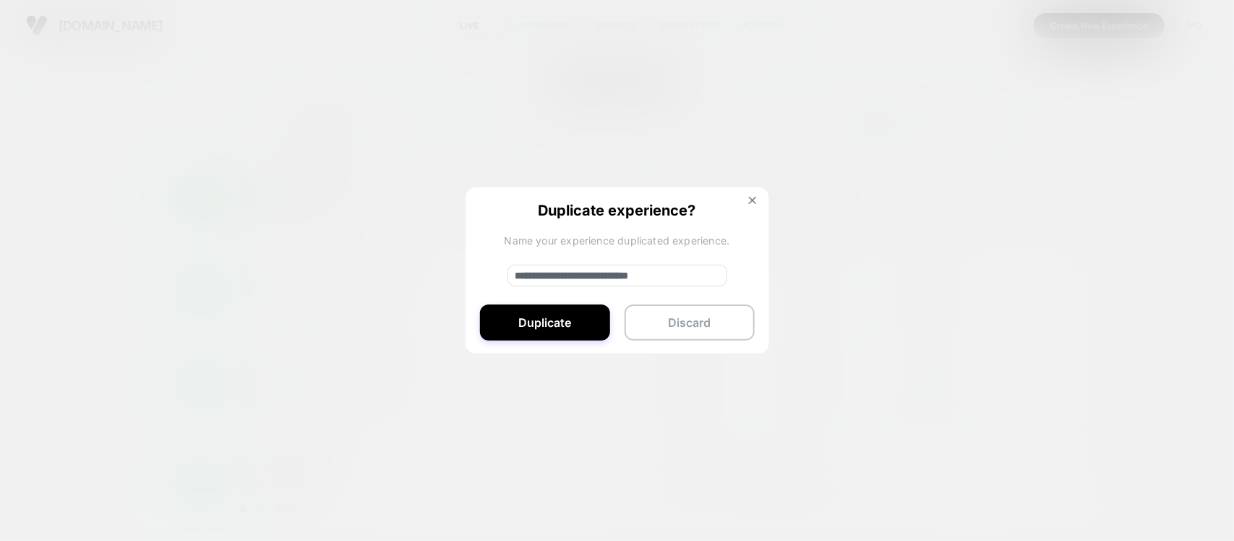
drag, startPoint x: 573, startPoint y: 275, endPoint x: 398, endPoint y: 275, distance: 175.7
click at [1045, 215] on div "**********" at bounding box center [1054, 198] width 18 height 34
click at [667, 278] on input "**********" at bounding box center [617, 276] width 220 height 22
type input "**********"
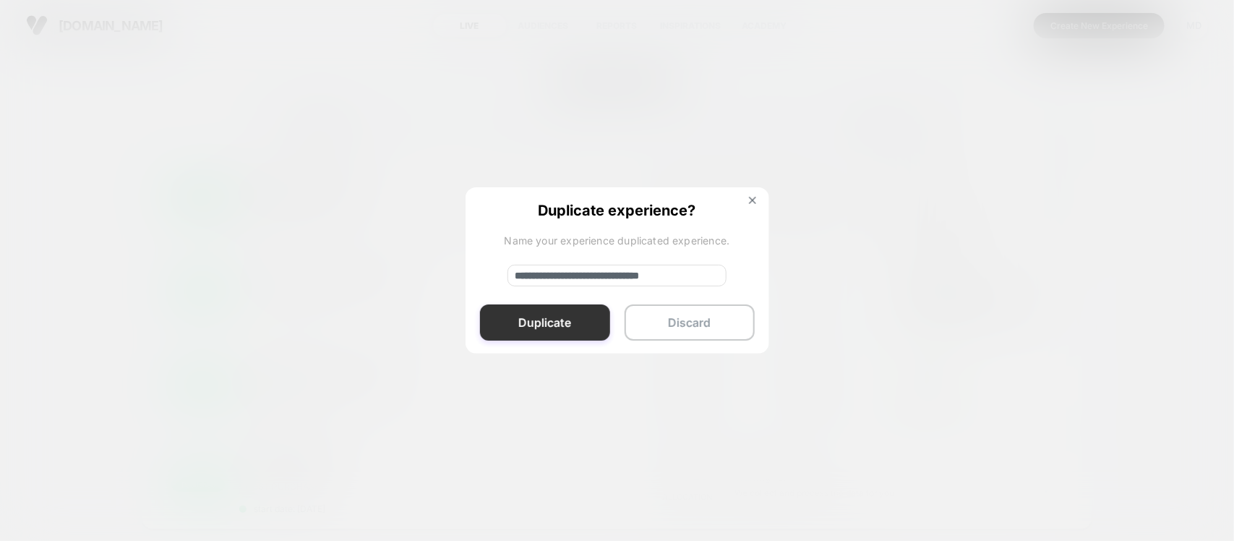
scroll to position [0, 0]
click at [546, 326] on button "Duplicate" at bounding box center [545, 322] width 130 height 36
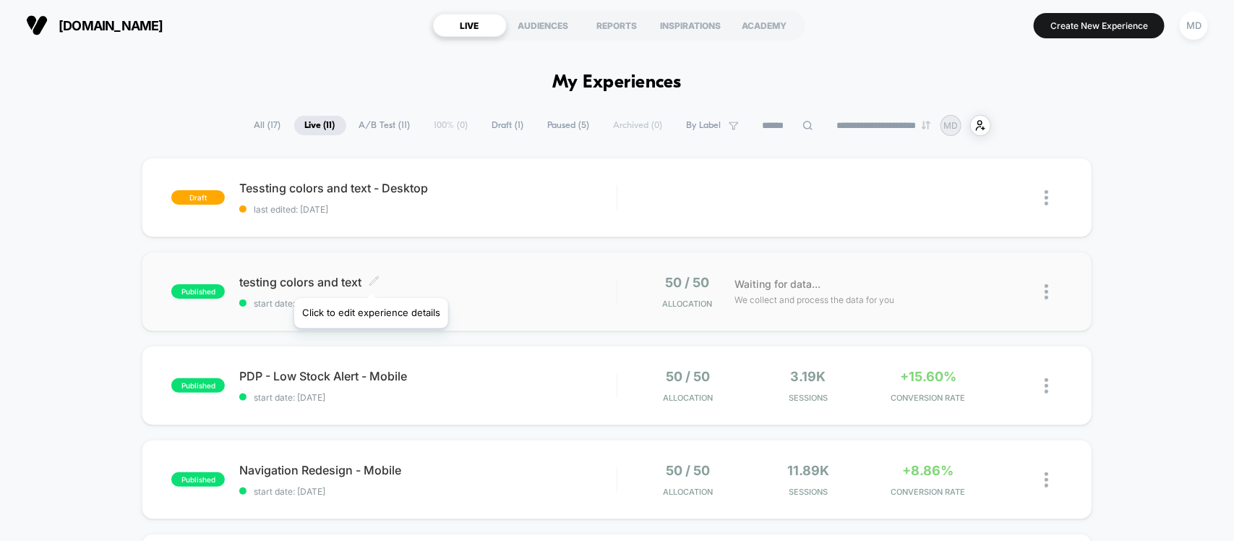
click at [371, 280] on icon at bounding box center [374, 280] width 11 height 11
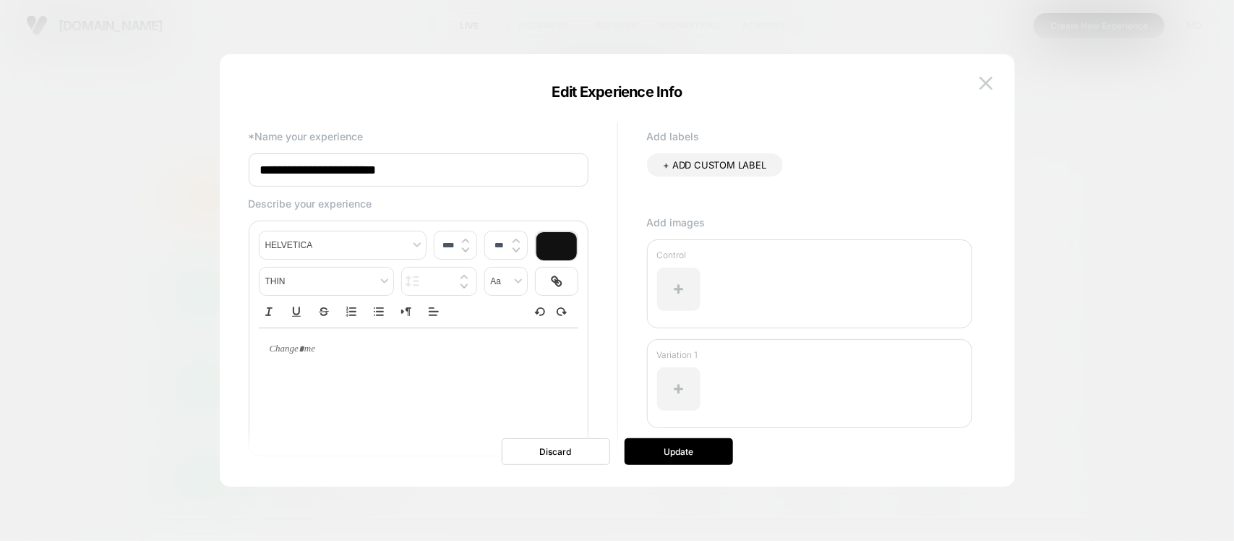
click at [416, 164] on input "**********" at bounding box center [419, 169] width 340 height 33
type input "**********"
click at [698, 459] on button "Update" at bounding box center [679, 451] width 108 height 27
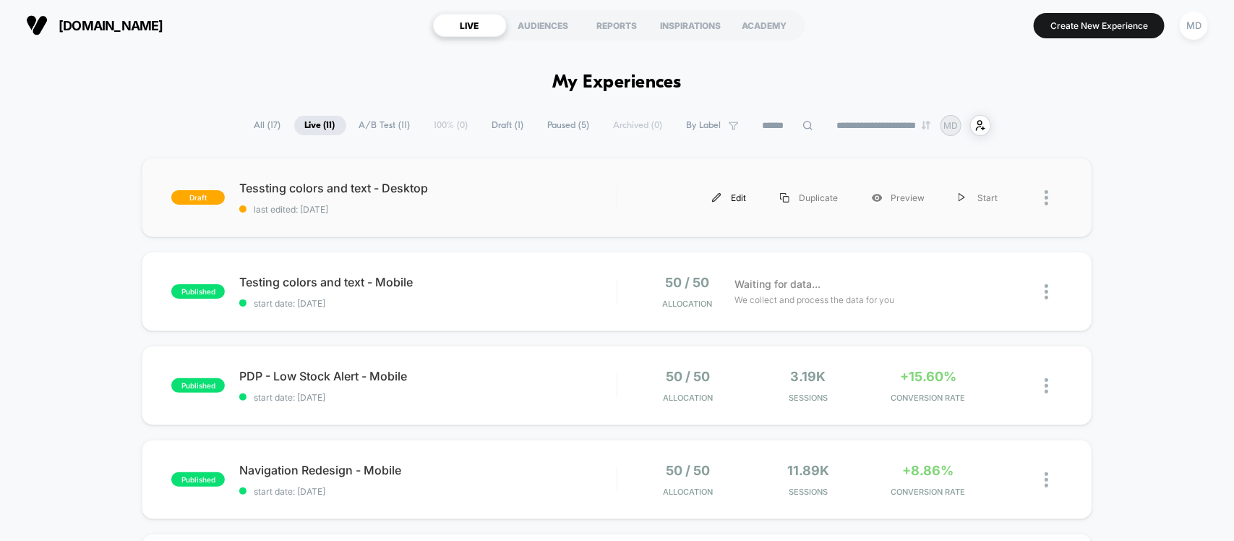
click at [745, 195] on div "Edit" at bounding box center [729, 197] width 68 height 33
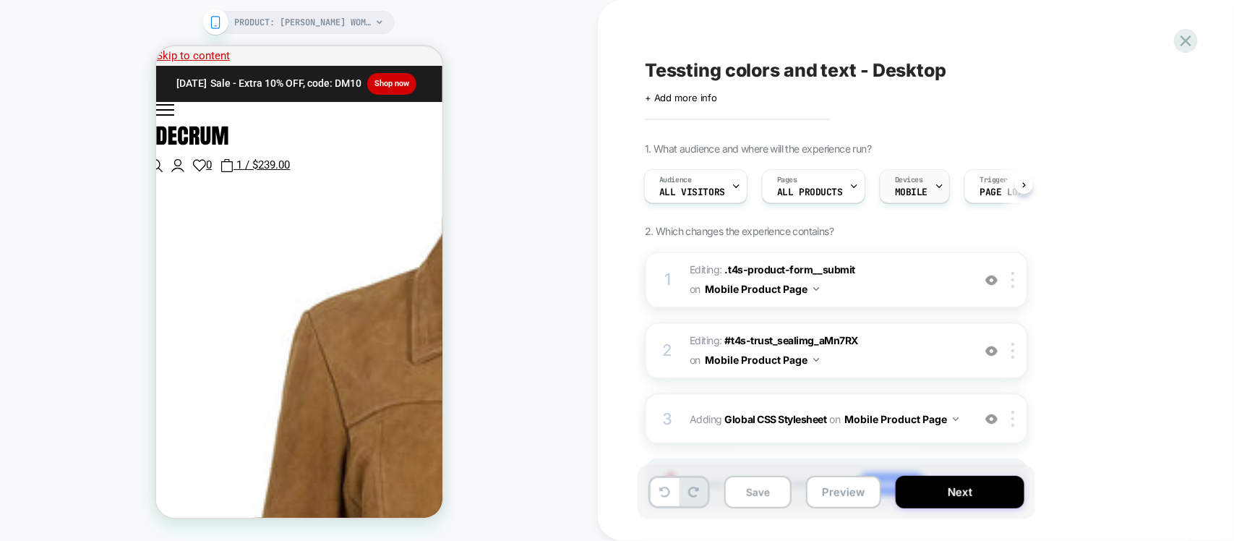
click at [927, 176] on div "Devices MOBILE" at bounding box center [911, 186] width 61 height 33
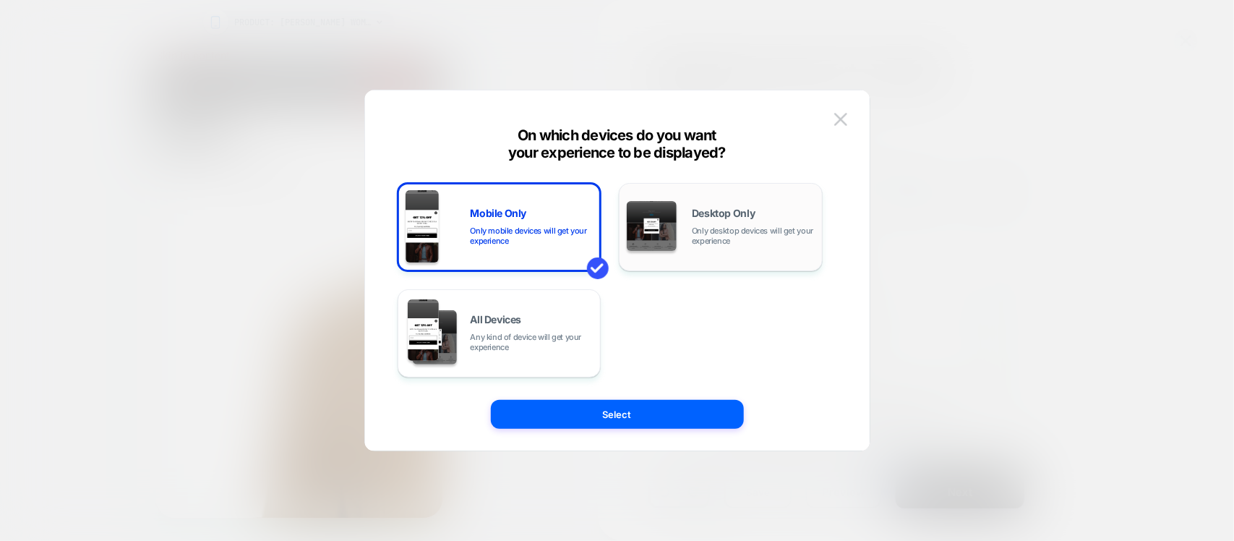
click at [705, 221] on div "Desktop Only Only desktop devices will get your experience" at bounding box center [753, 227] width 123 height 38
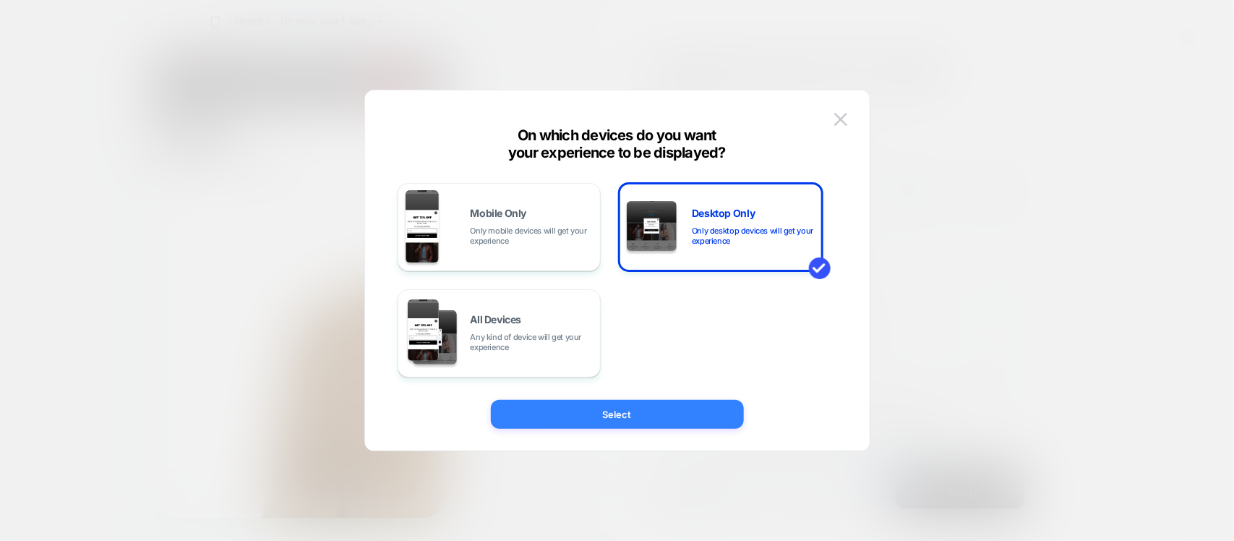
click at [663, 410] on button "Select" at bounding box center [617, 414] width 253 height 29
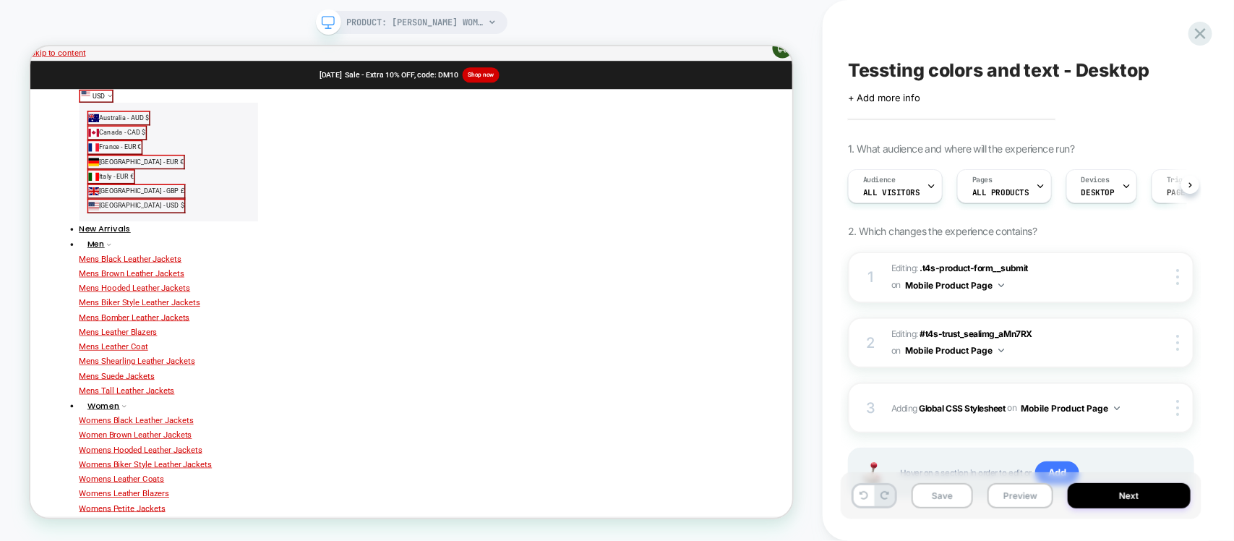
scroll to position [0, 1]
click at [1175, 284] on div at bounding box center [1179, 277] width 27 height 16
click at [1177, 283] on img at bounding box center [1177, 277] width 3 height 16
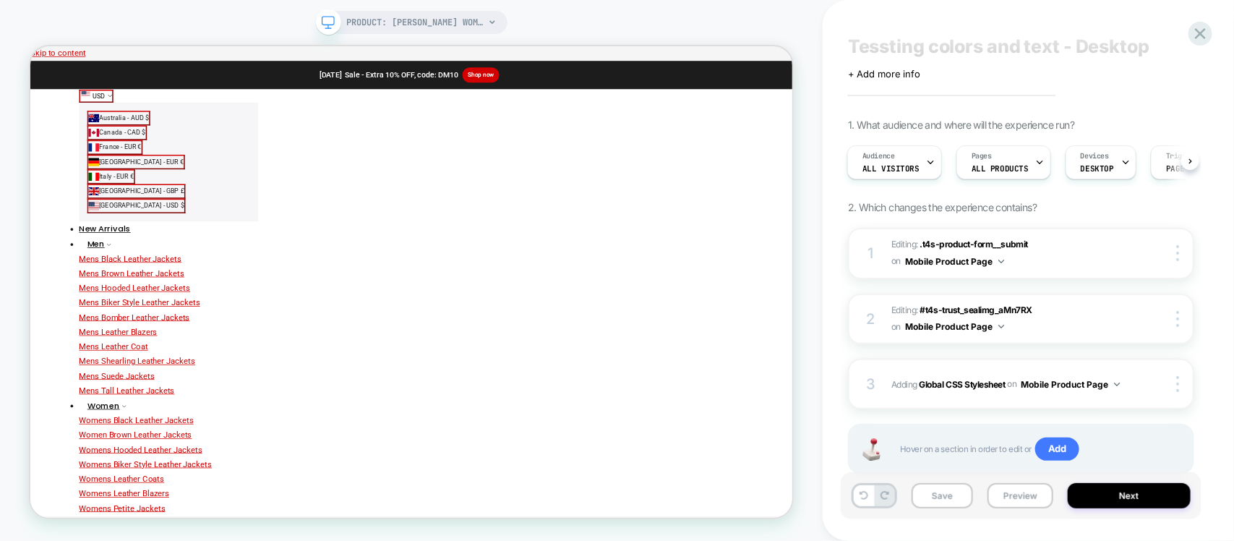
scroll to position [66, 0]
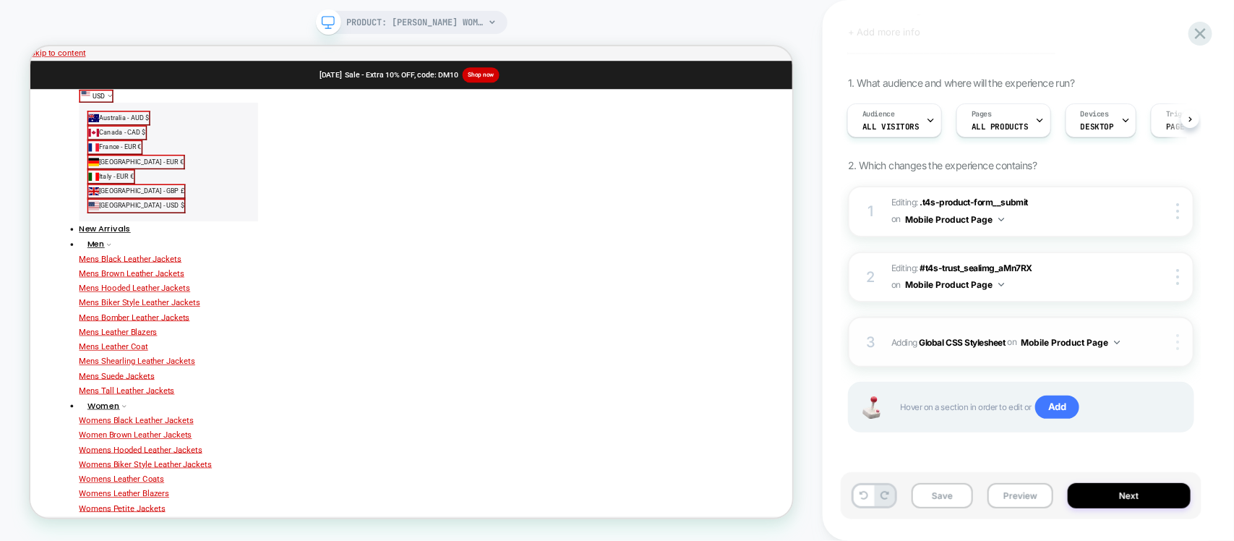
click at [1173, 344] on div at bounding box center [1179, 342] width 27 height 16
click at [1177, 340] on img at bounding box center [1177, 342] width 3 height 16
click at [1178, 284] on img at bounding box center [1177, 277] width 3 height 16
click at [1119, 287] on span "Editing : #t4s-trust_sealimg_aMn7RX #t4s-trust_sealimg_aMn7RX on Mobile Product…" at bounding box center [1008, 277] width 234 height 34
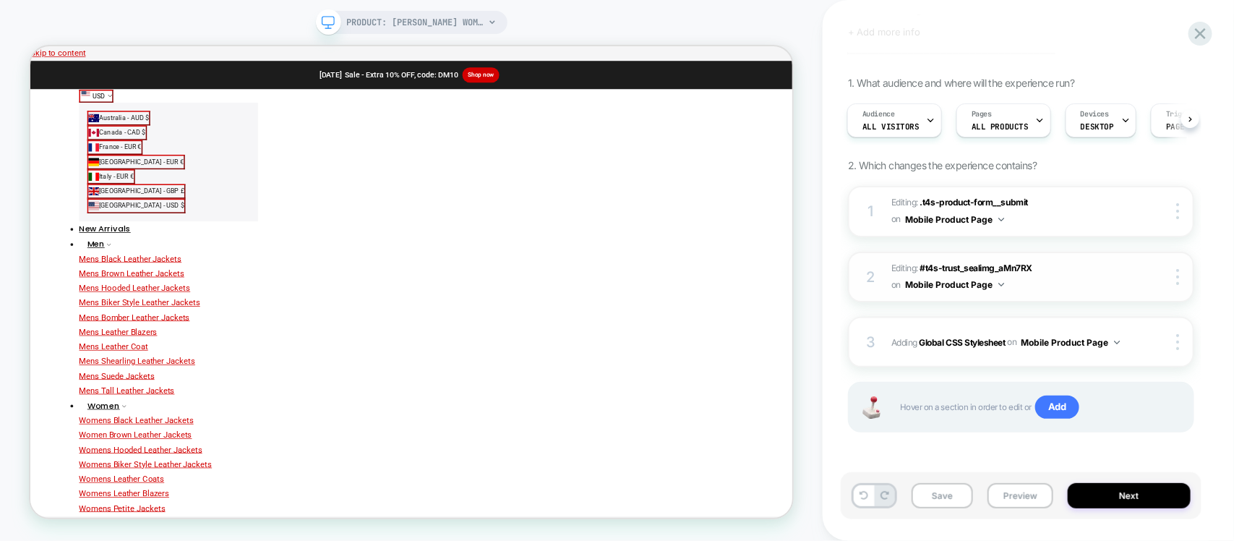
click at [1038, 275] on span "Editing : #t4s-trust_sealimg_aMn7RX #t4s-trust_sealimg_aMn7RX on Mobile Product…" at bounding box center [1008, 277] width 234 height 34
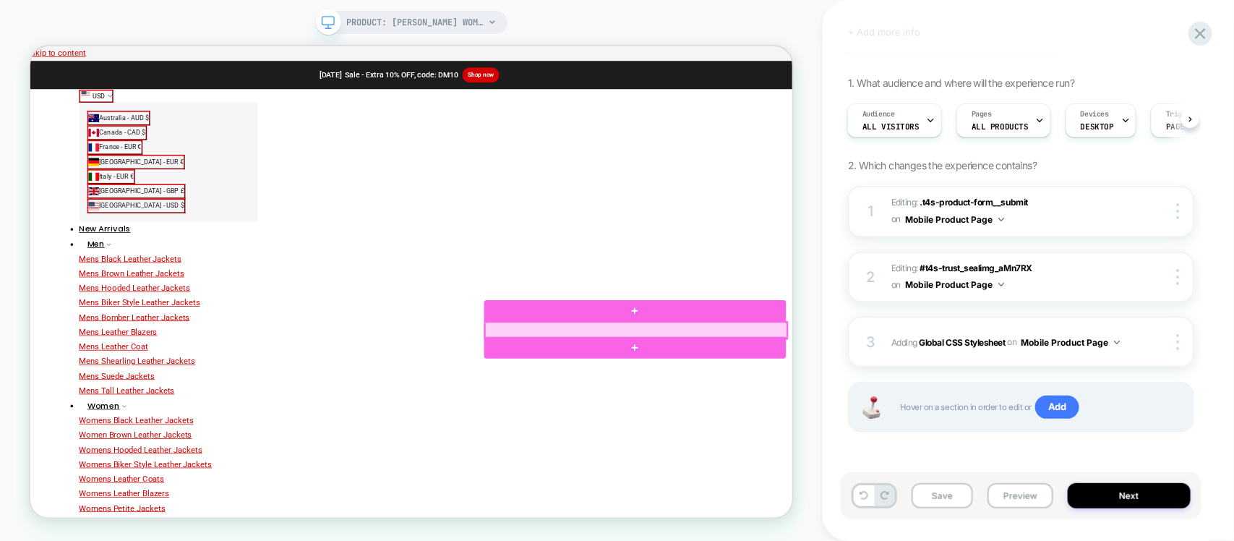
drag, startPoint x: 854, startPoint y: 423, endPoint x: 802, endPoint y: 421, distance: 52.1
click at [802, 421] on div at bounding box center [837, 425] width 403 height 22
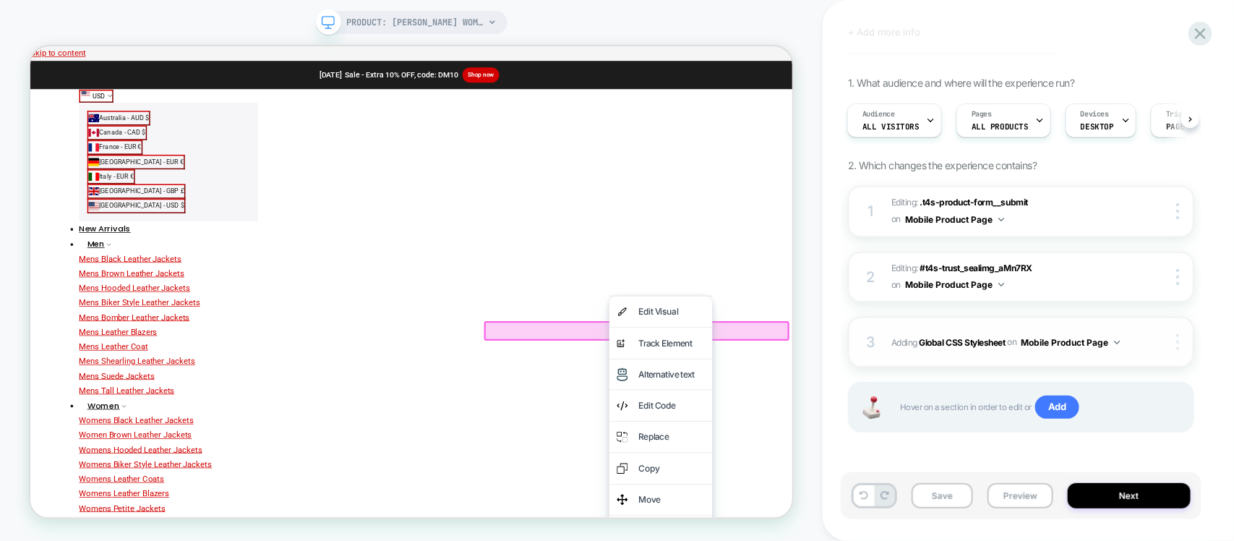
click at [1172, 347] on div at bounding box center [1179, 342] width 27 height 16
click at [1078, 385] on div "Delete" at bounding box center [1092, 381] width 129 height 39
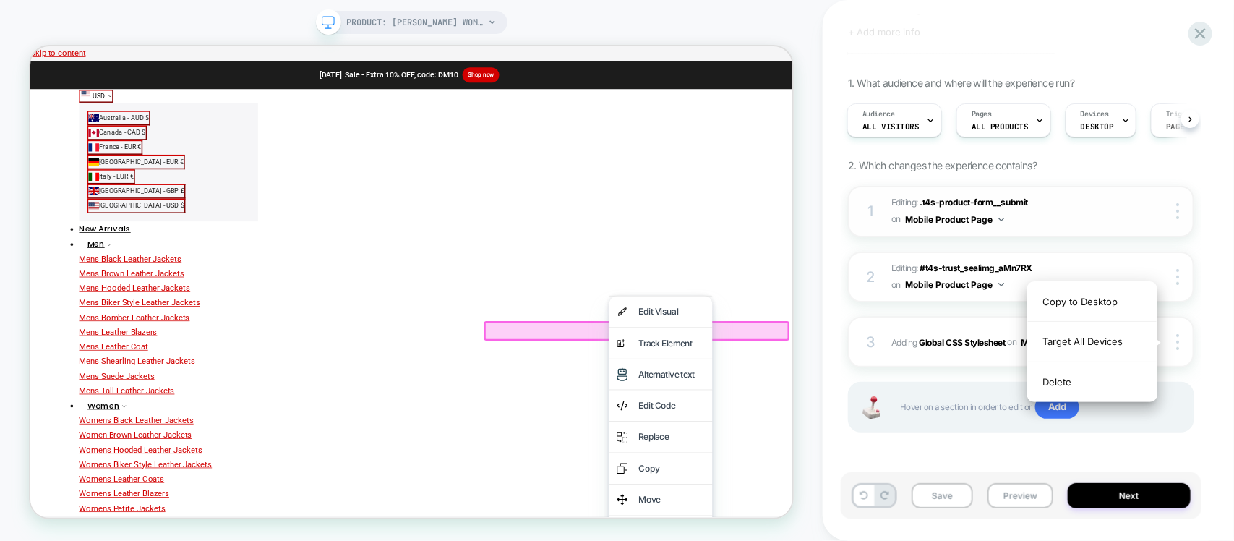
scroll to position [1, 0]
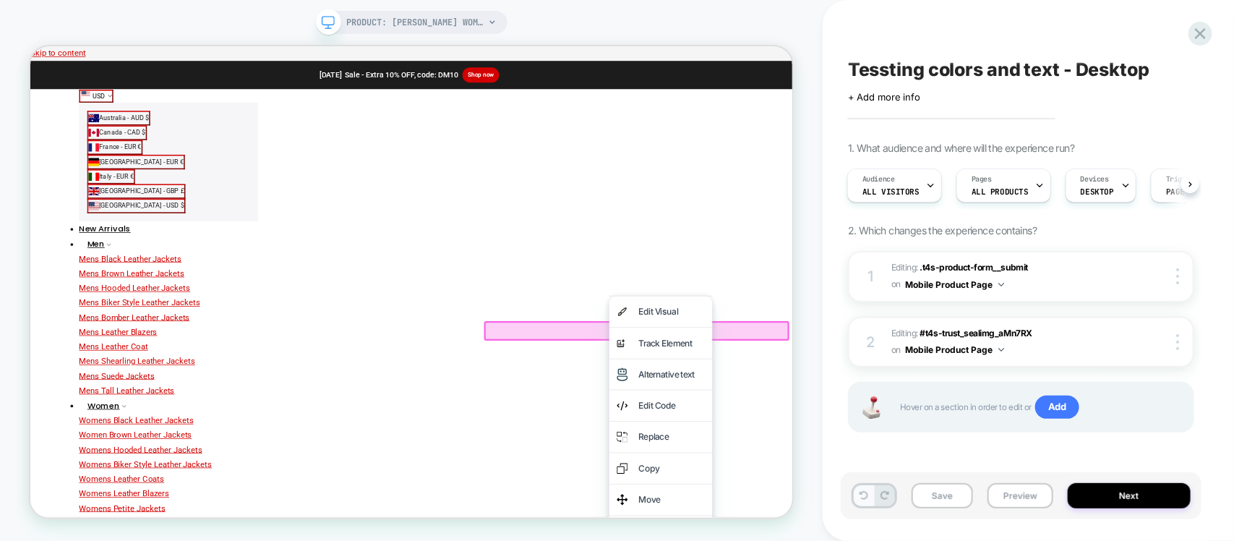
click at [865, 497] on icon at bounding box center [864, 495] width 9 height 9
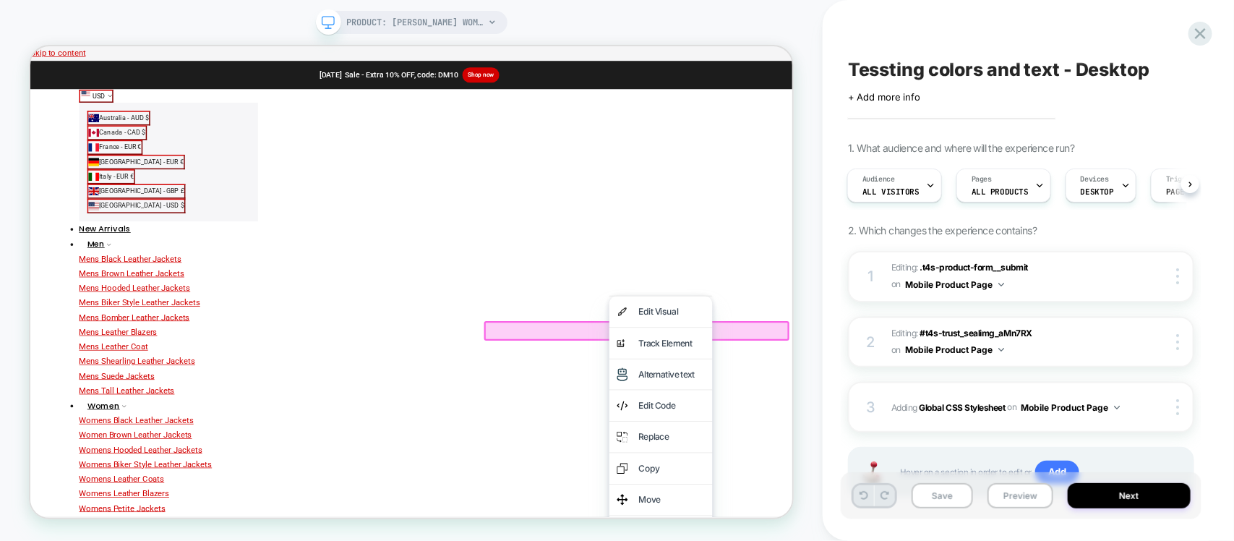
scroll to position [66, 0]
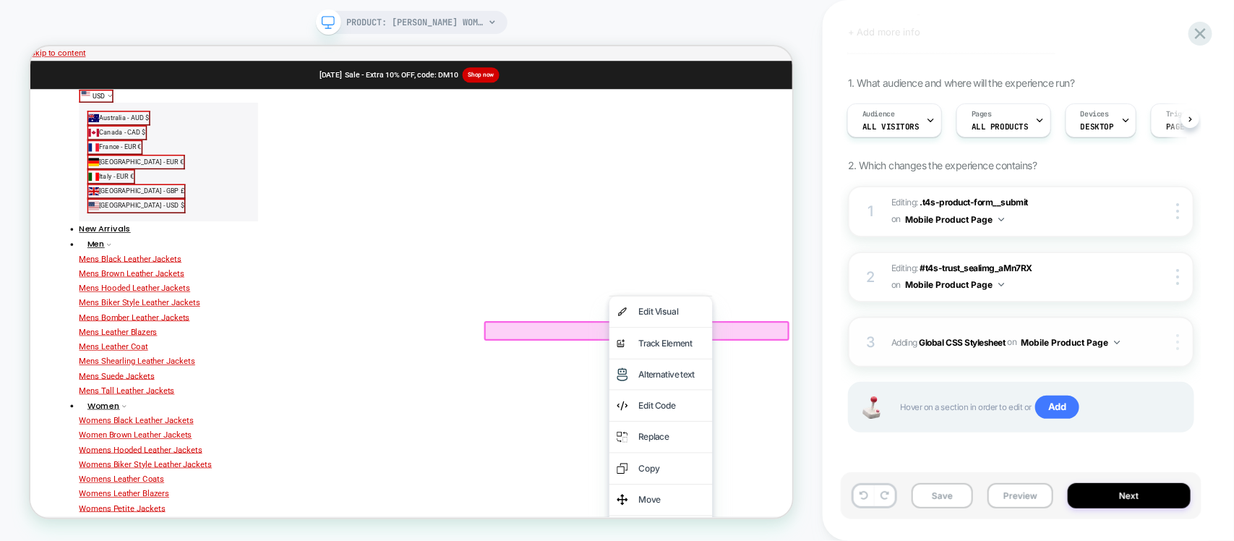
click at [1176, 349] on img at bounding box center [1177, 342] width 3 height 16
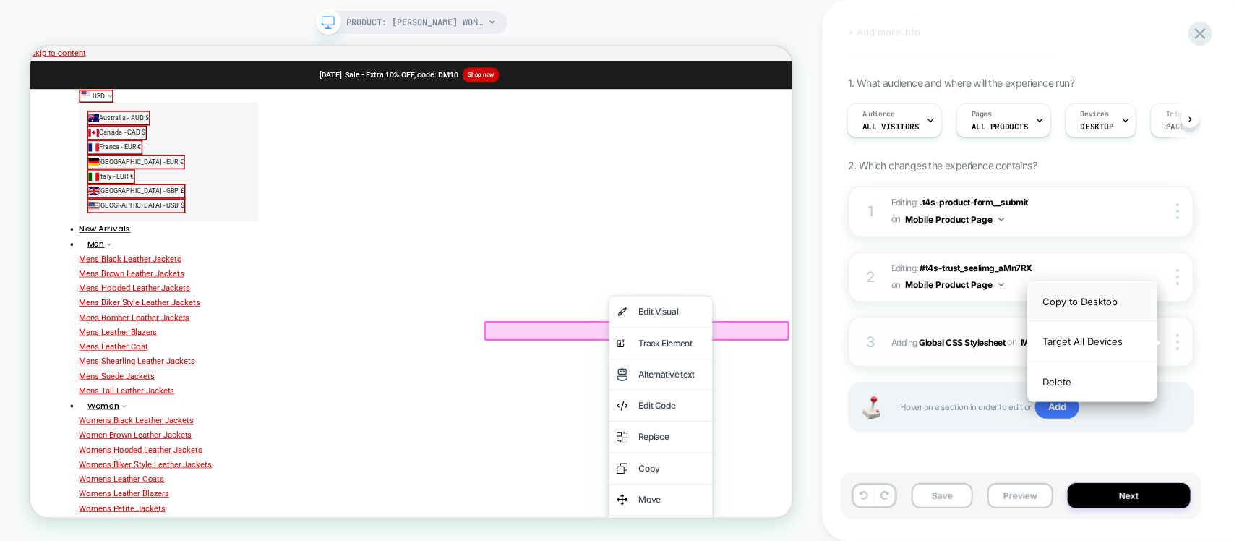
click at [1089, 298] on div "Copy to Desktop" at bounding box center [1092, 302] width 129 height 40
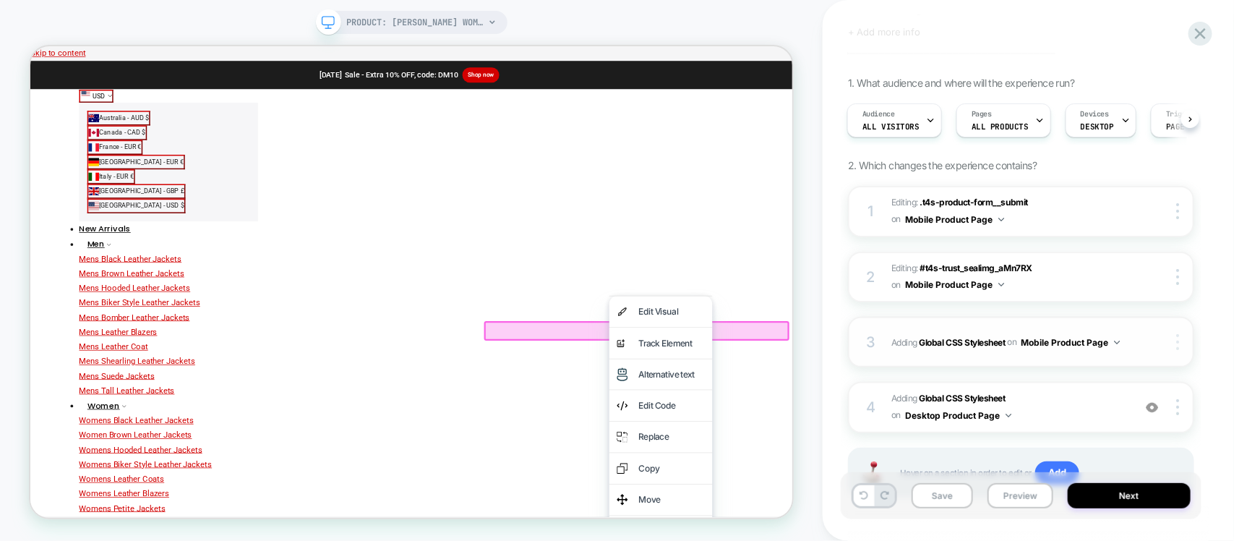
click at [1177, 344] on img at bounding box center [1177, 342] width 3 height 16
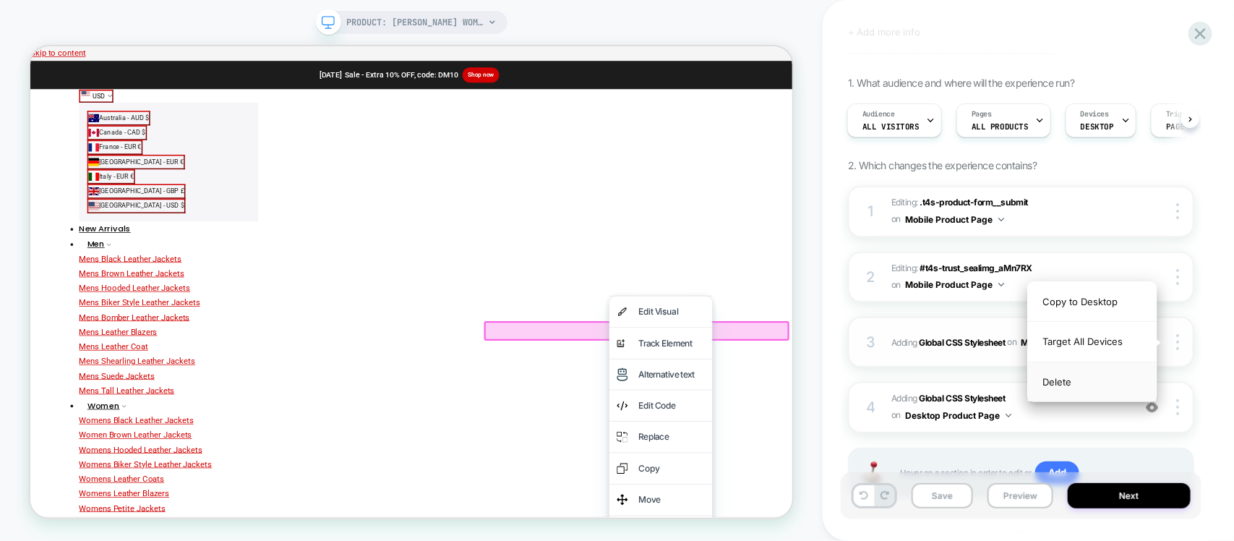
click at [1090, 380] on div "Delete" at bounding box center [1092, 381] width 129 height 39
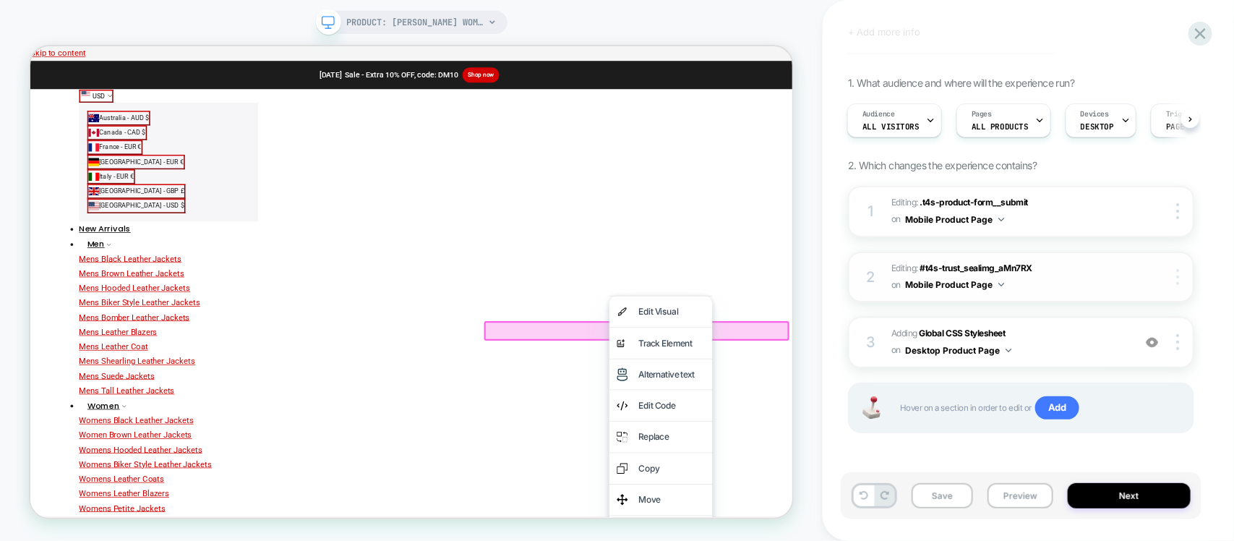
click at [1189, 279] on div at bounding box center [1179, 277] width 27 height 16
click at [1187, 283] on div at bounding box center [1179, 277] width 27 height 16
click at [916, 372] on div "1 Editing : .t4s-product-form__submit .t4s-product-form__submit on Mobile Produ…" at bounding box center [1021, 327] width 346 height 283
click at [856, 524] on div "Edit Code" at bounding box center [885, 524] width 88 height 21
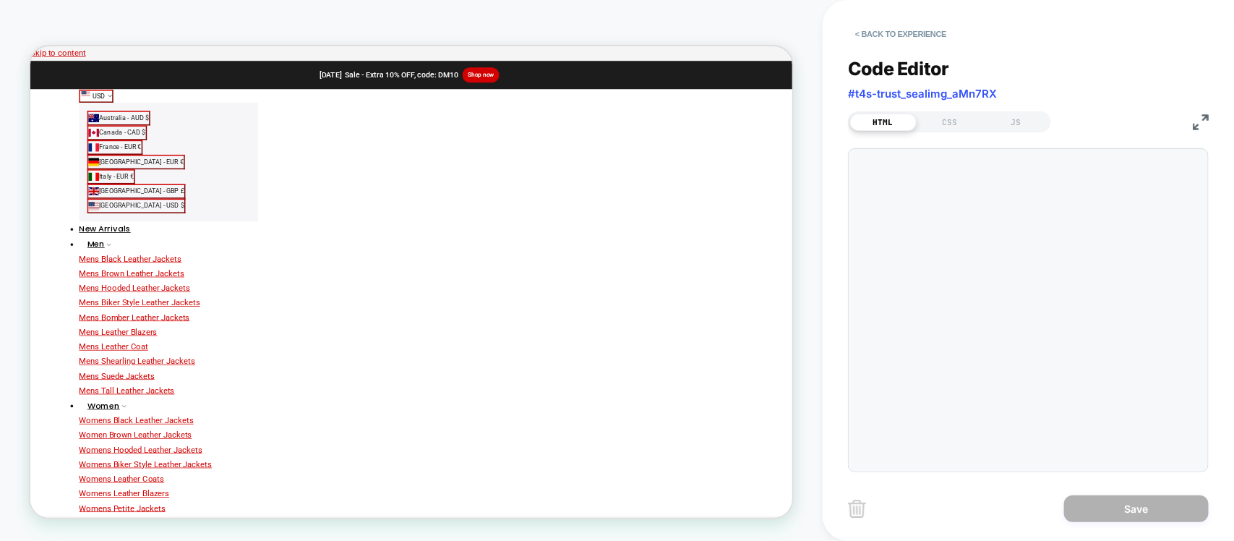
scroll to position [63, 0]
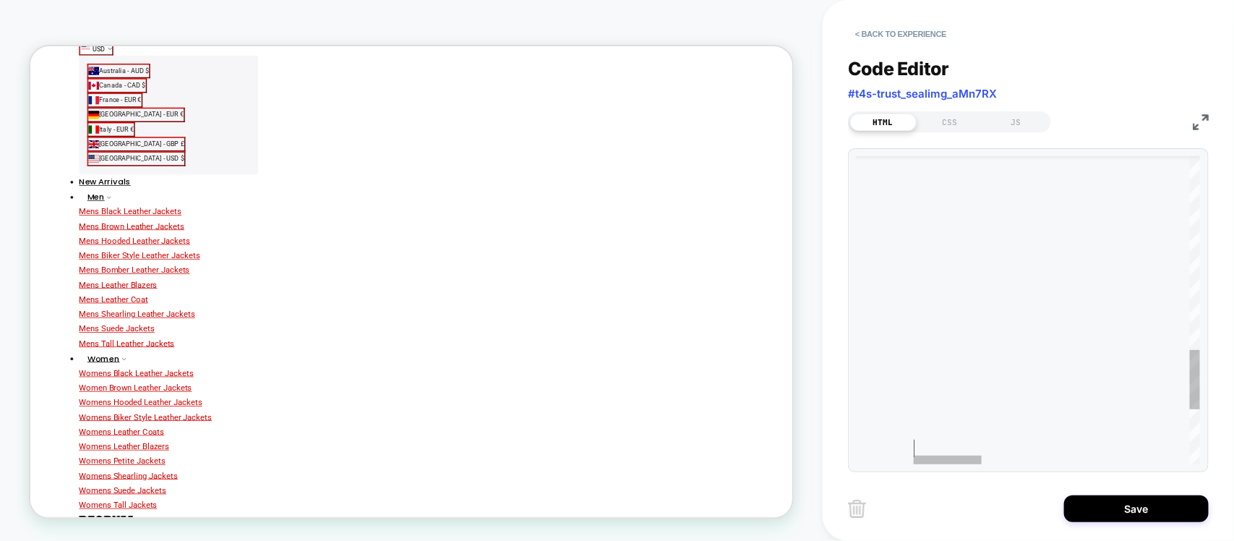
type textarea "**********"
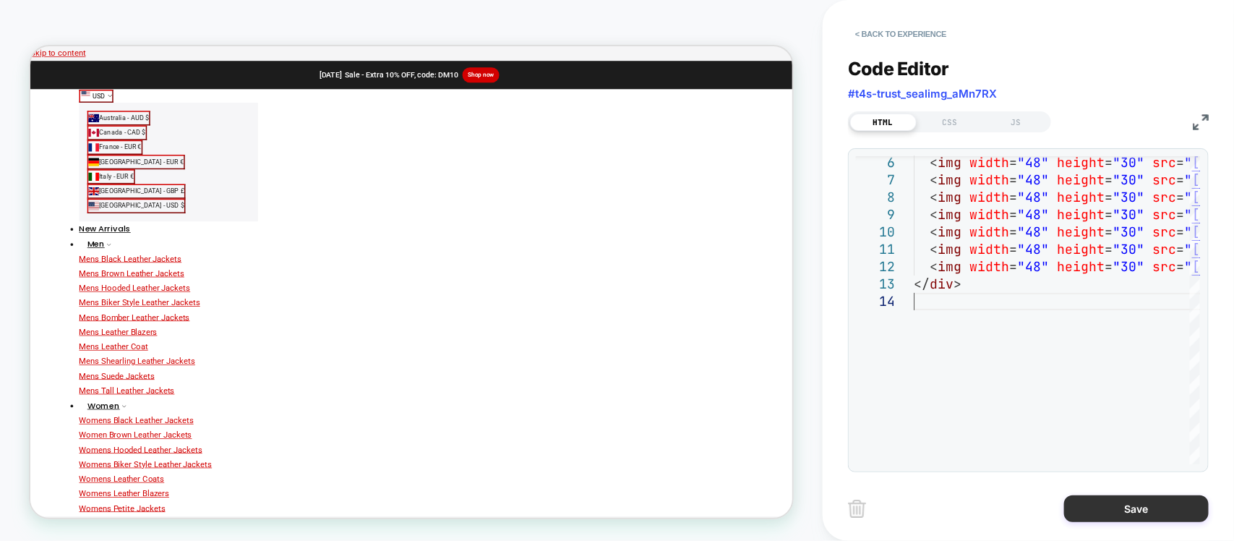
click at [1157, 519] on button "Save" at bounding box center [1136, 508] width 145 height 27
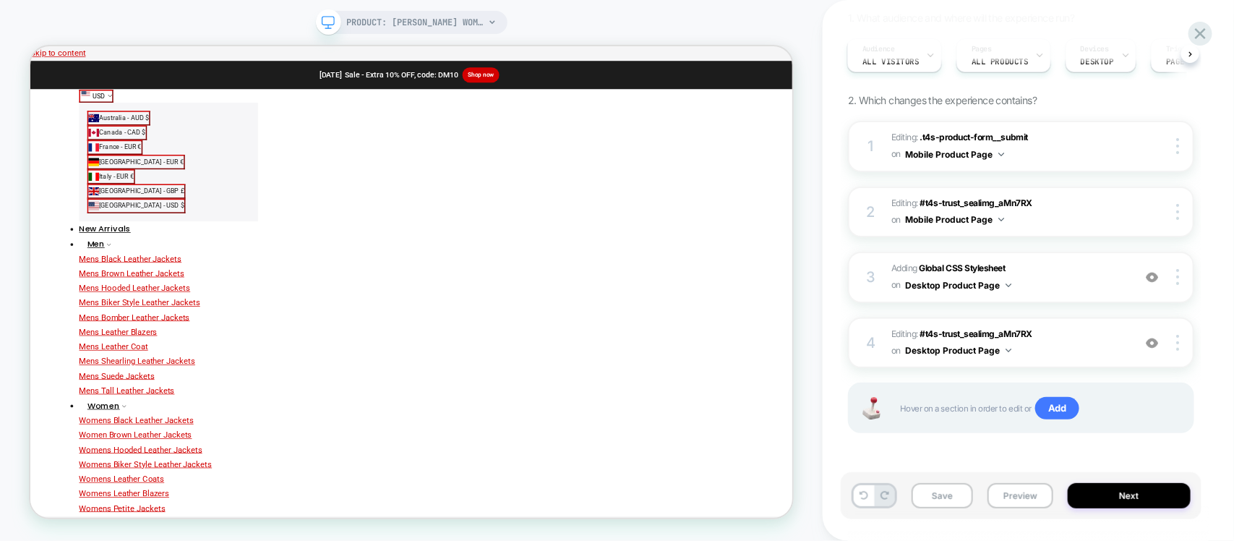
scroll to position [40, 0]
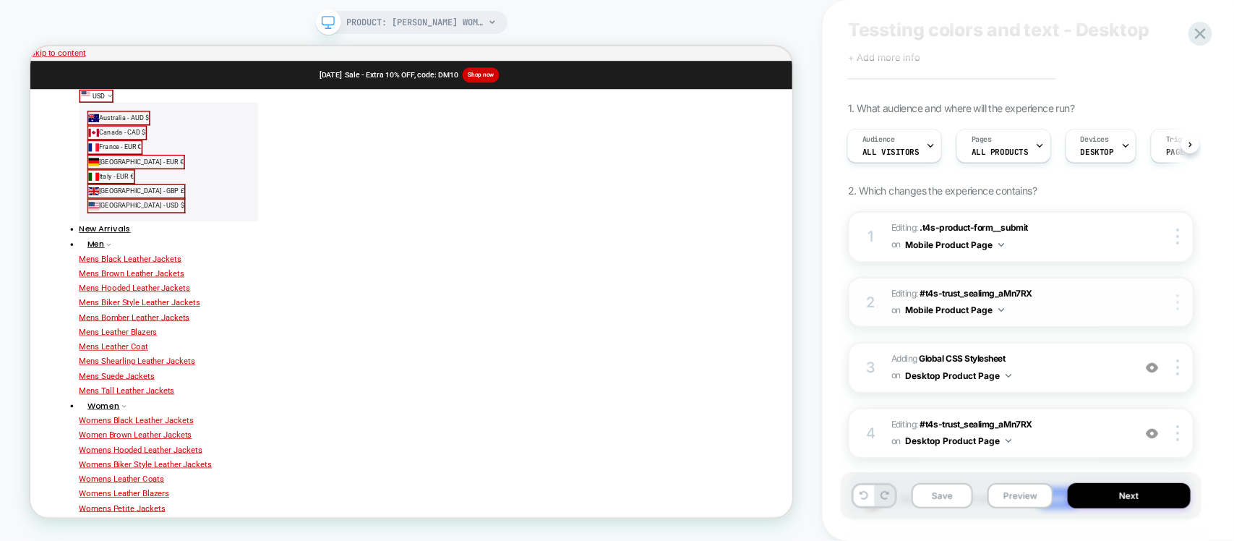
click at [1175, 300] on div at bounding box center [1179, 302] width 27 height 16
click at [1178, 308] on img at bounding box center [1177, 302] width 3 height 16
click at [1078, 351] on div "Delete" at bounding box center [1092, 341] width 129 height 39
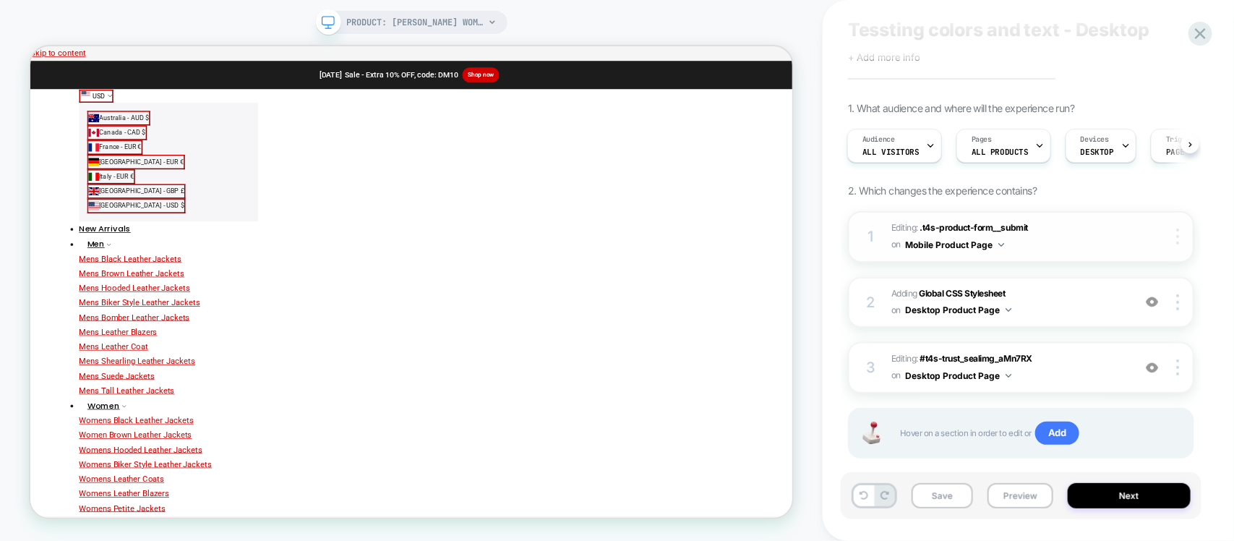
click at [1171, 234] on div at bounding box center [1179, 236] width 27 height 16
click at [1180, 240] on div at bounding box center [1179, 236] width 27 height 16
click at [1179, 240] on div at bounding box center [1179, 236] width 27 height 16
click at [847, 376] on div at bounding box center [847, 379] width 54 height 10
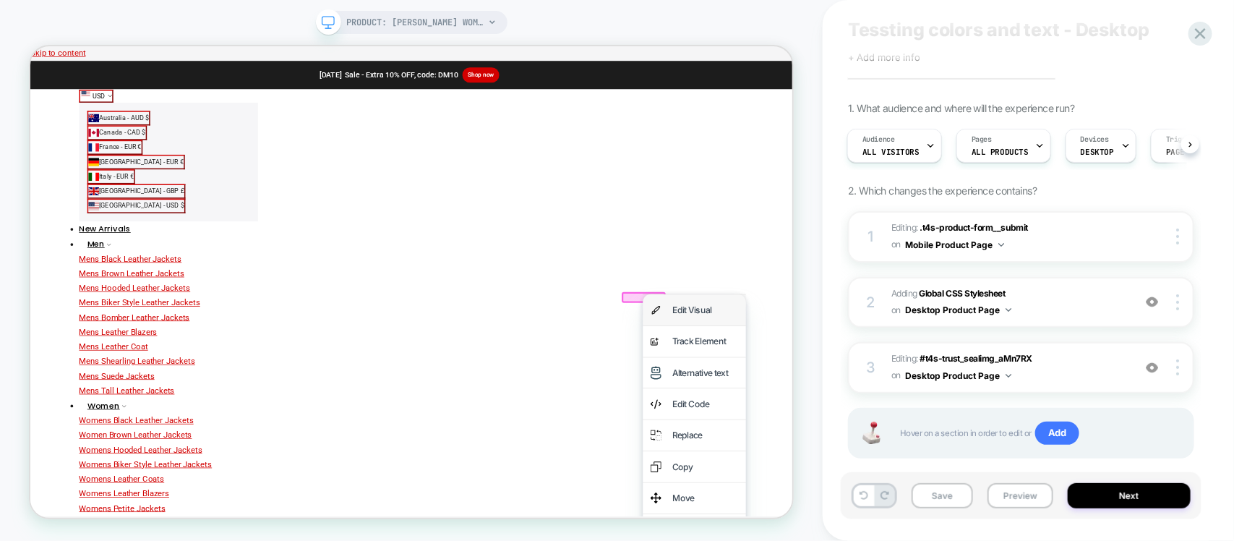
click at [904, 387] on div "Edit Visual" at bounding box center [930, 397] width 88 height 21
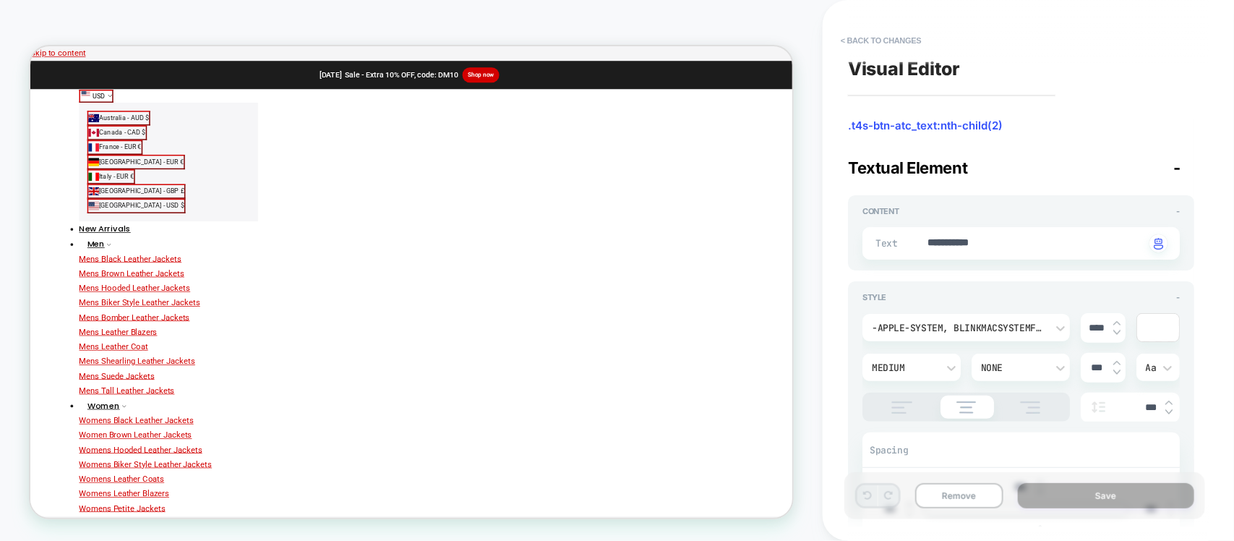
scroll to position [18, 0]
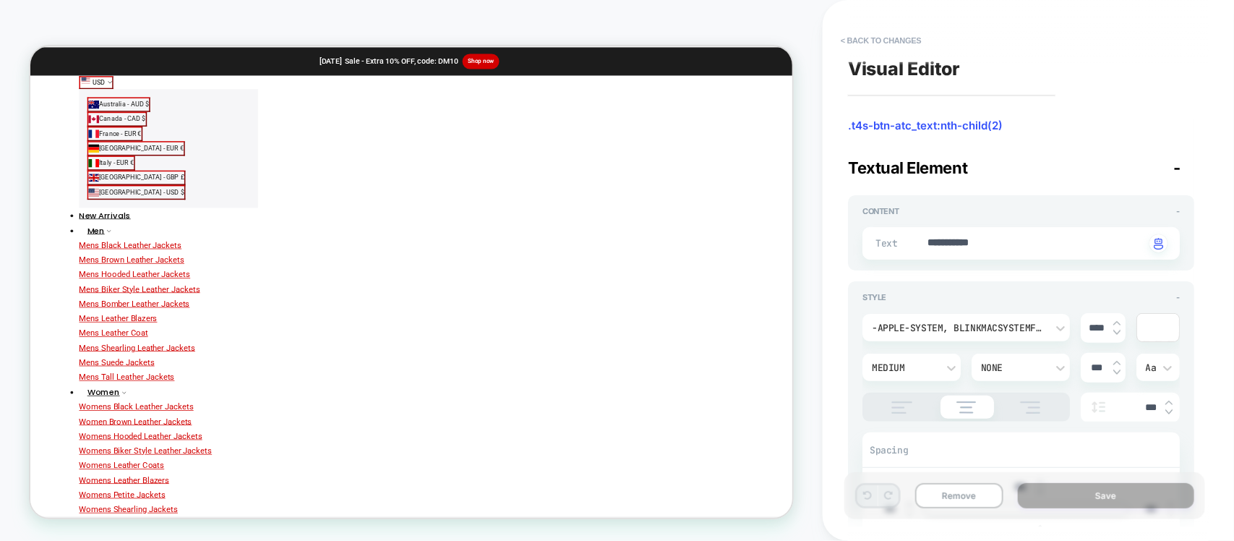
type textarea "*"
click at [981, 243] on textarea "**********" at bounding box center [1035, 243] width 219 height 15
type textarea "********"
type textarea "*"
type textarea "*********"
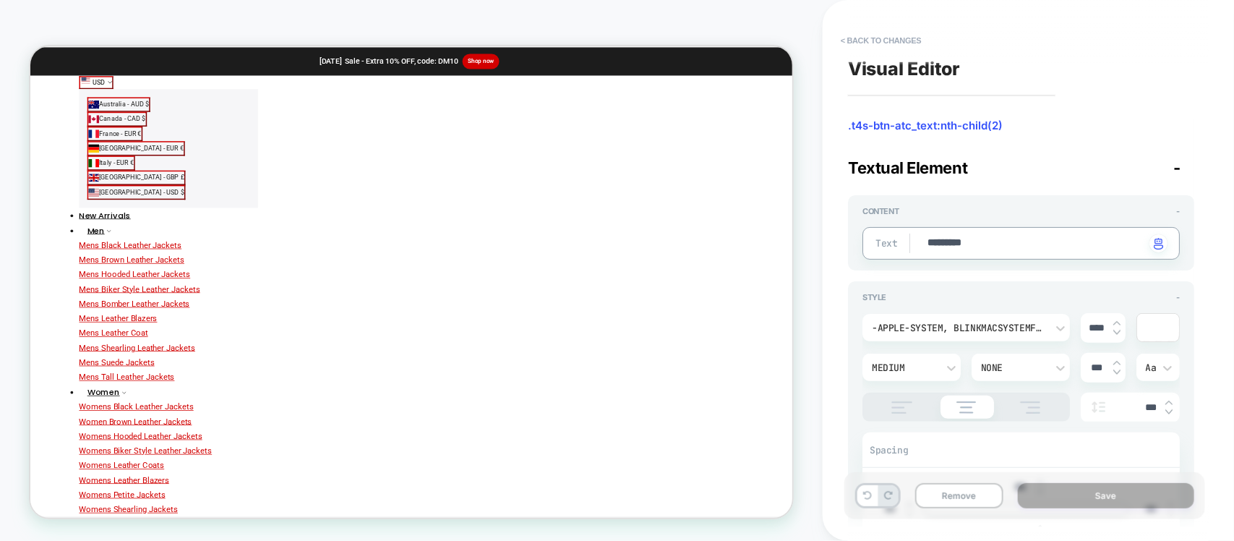
type textarea "*"
type textarea "**********"
type textarea "*"
type textarea "**********"
click at [1083, 499] on button "Save" at bounding box center [1106, 495] width 176 height 25
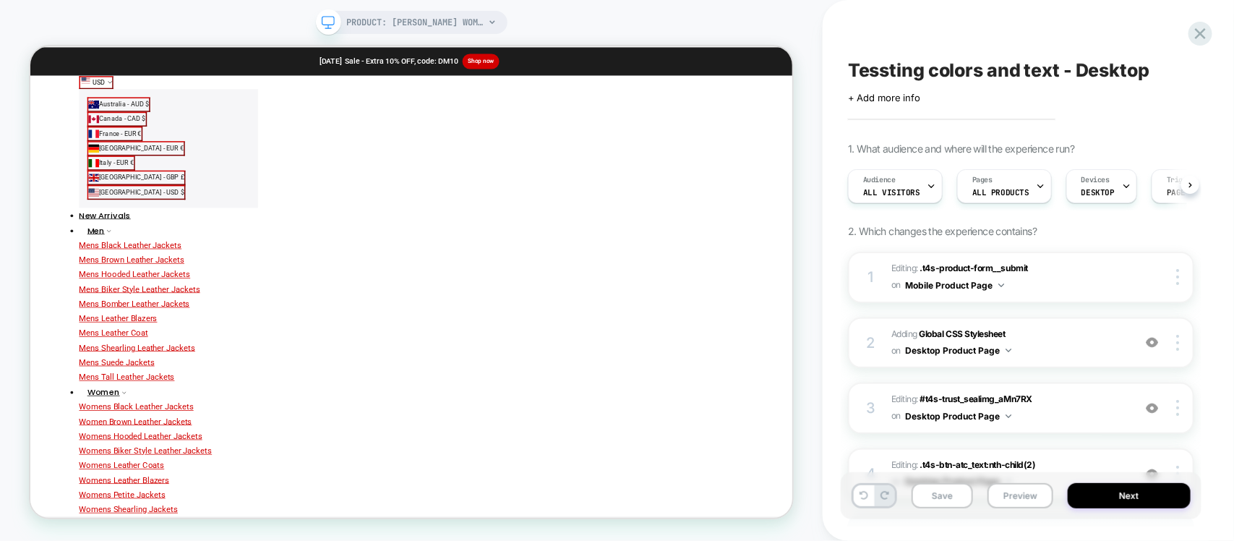
scroll to position [0, 1]
click at [1175, 276] on div at bounding box center [1179, 277] width 27 height 16
click at [1181, 279] on div at bounding box center [1179, 277] width 27 height 16
click at [1064, 268] on div "Delete" at bounding box center [1092, 276] width 129 height 39
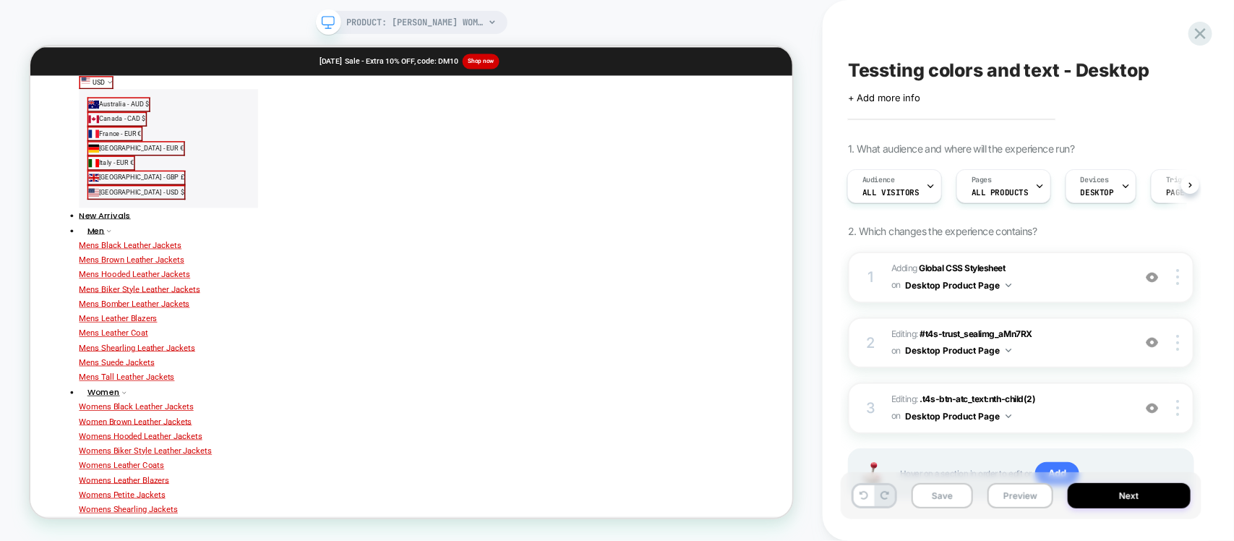
scroll to position [66, 0]
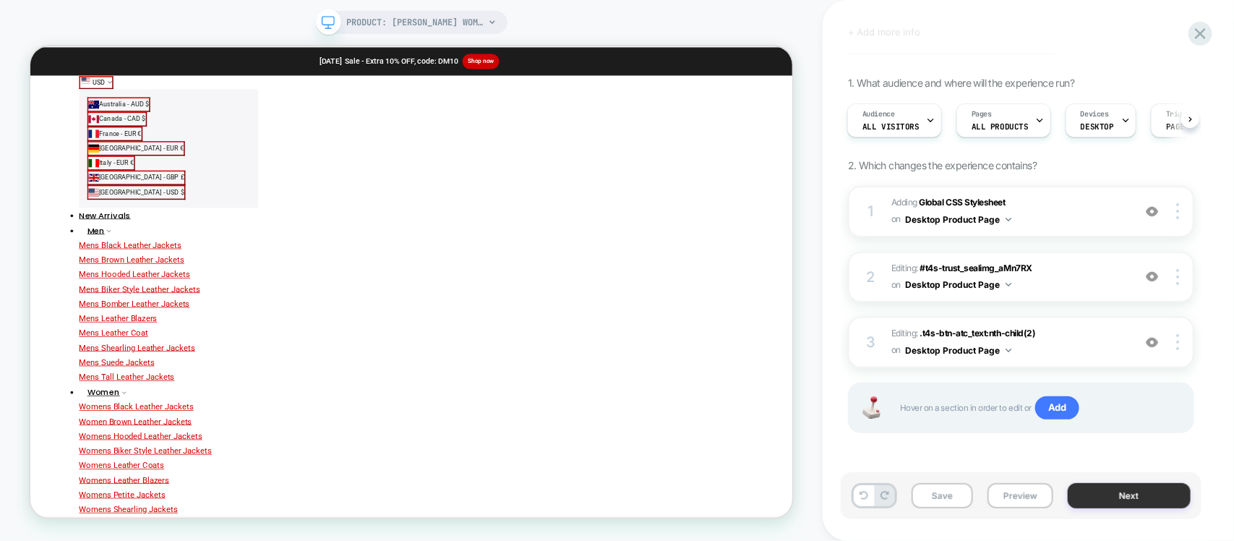
click at [1117, 494] on button "Next" at bounding box center [1129, 495] width 123 height 25
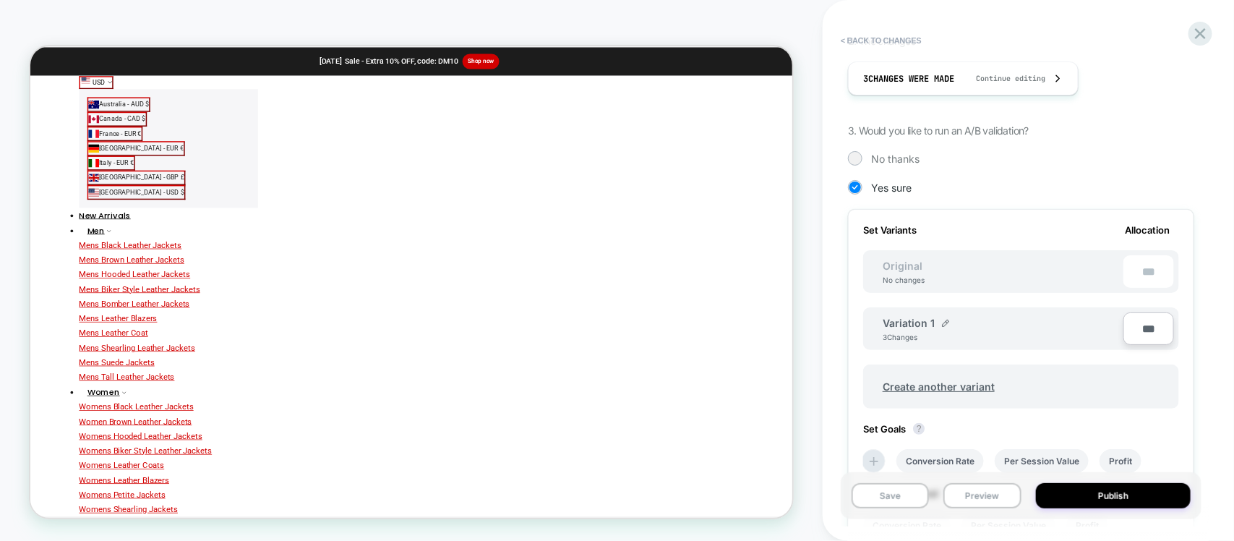
scroll to position [452, 0]
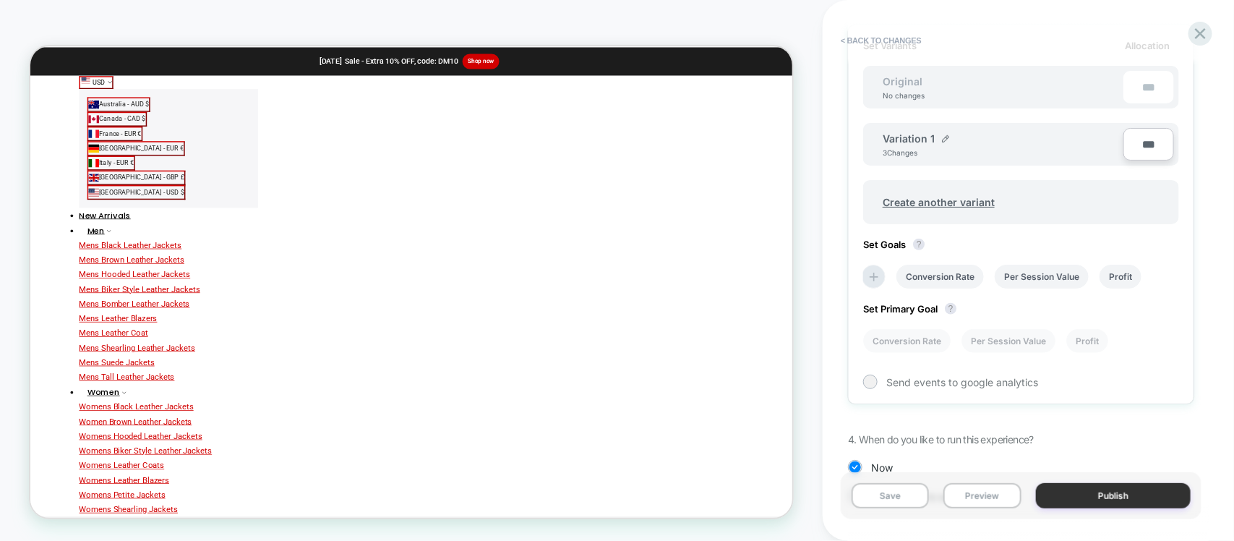
click at [1106, 500] on button "Publish" at bounding box center [1113, 495] width 155 height 25
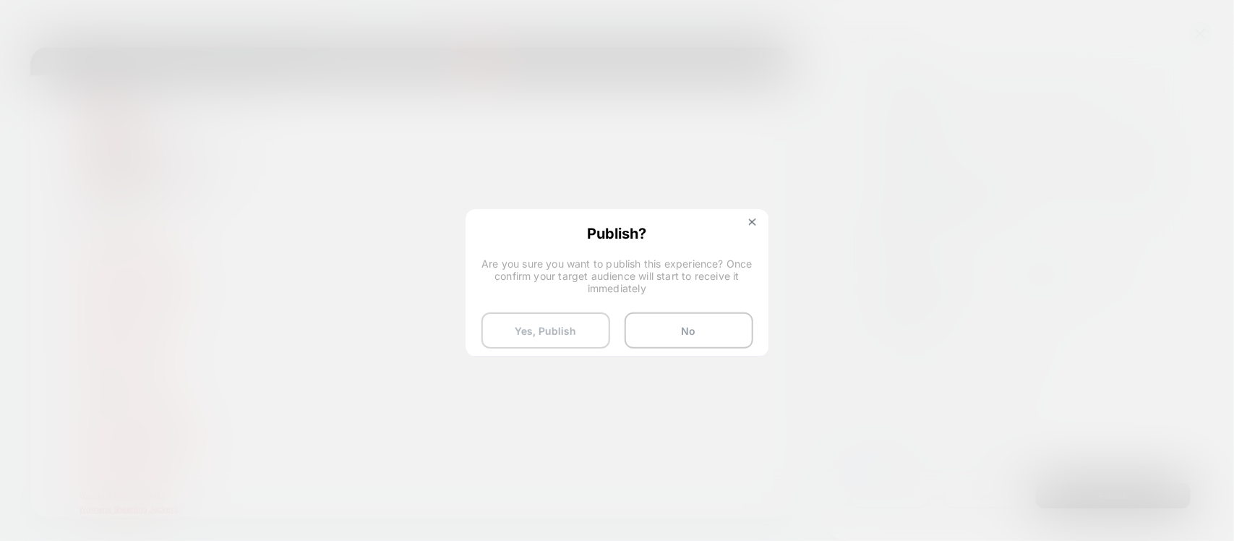
click at [564, 326] on button "Yes, Publish" at bounding box center [545, 330] width 129 height 36
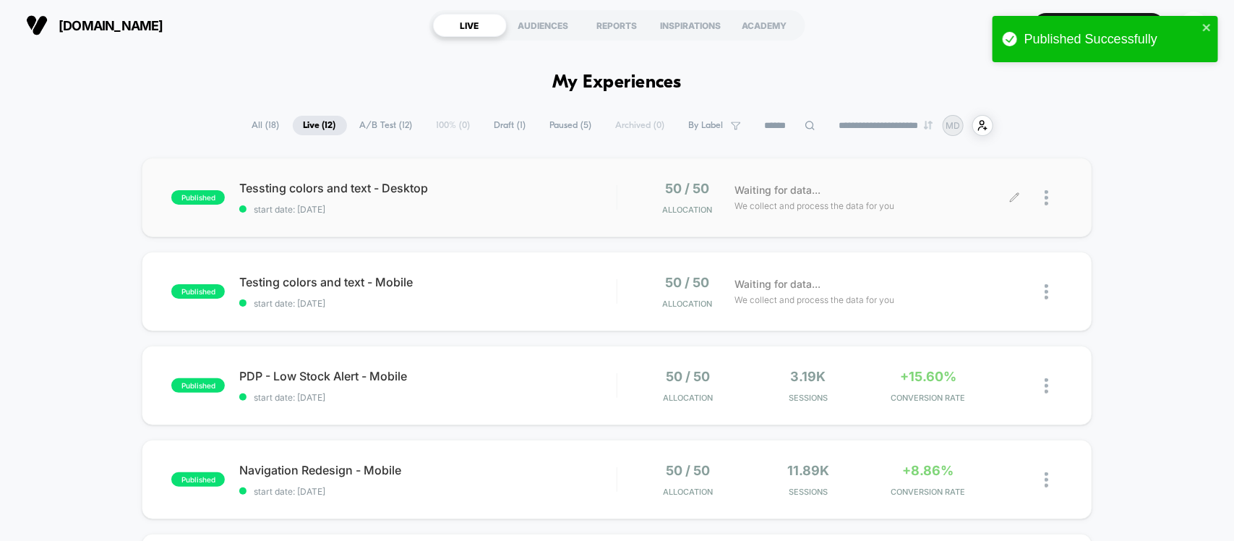
click at [1052, 201] on div at bounding box center [1054, 198] width 18 height 34
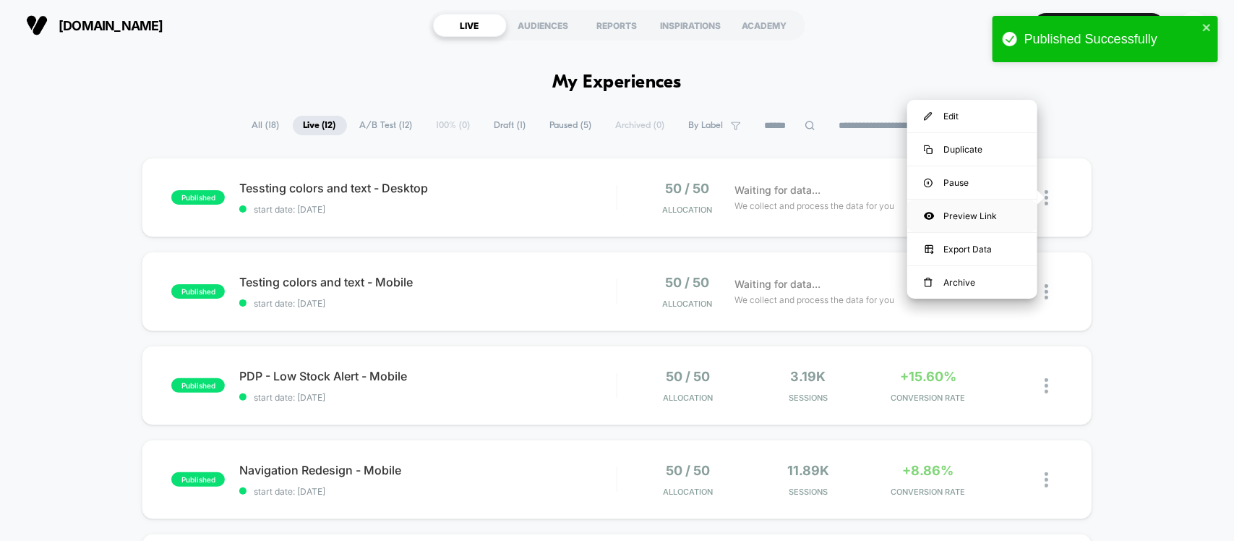
click at [977, 214] on div "Preview Link" at bounding box center [972, 216] width 130 height 33
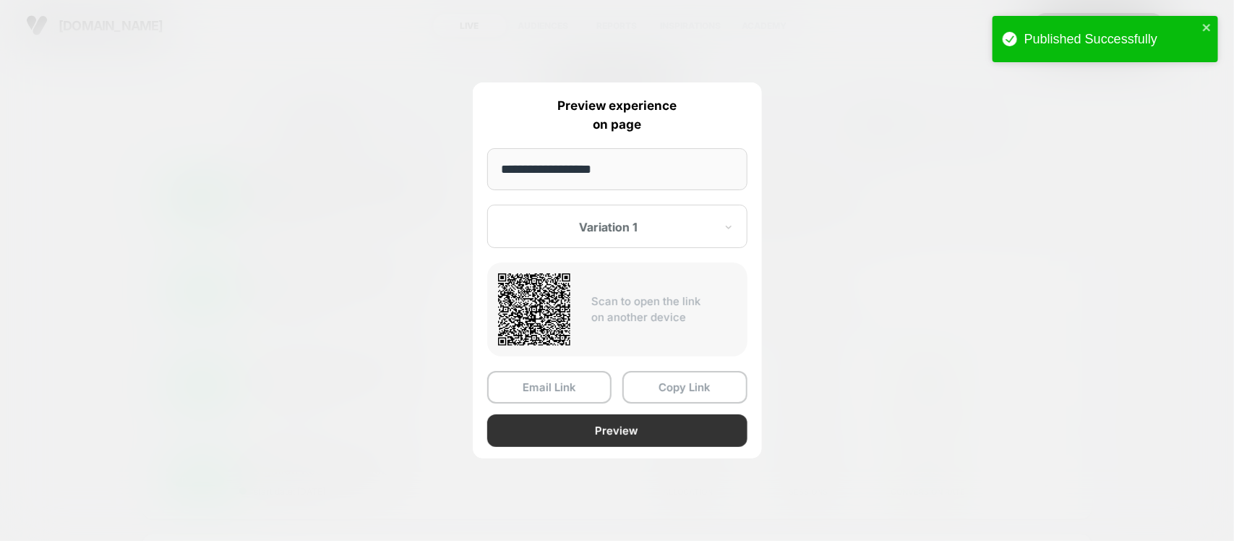
click at [569, 421] on button "Preview" at bounding box center [617, 430] width 260 height 33
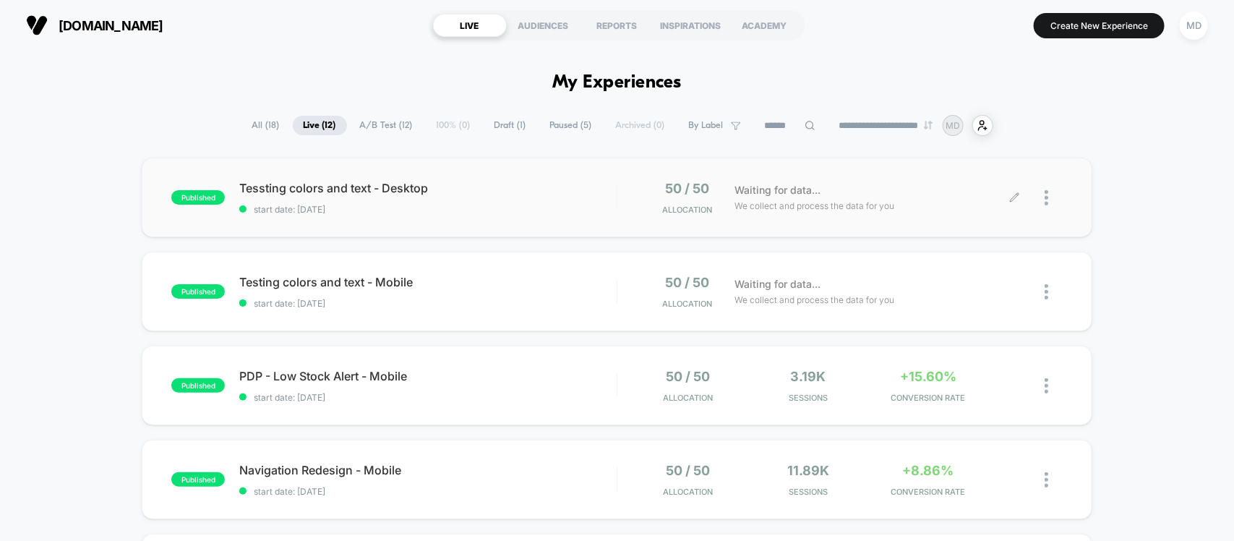
click at [1053, 194] on div at bounding box center [1054, 198] width 18 height 34
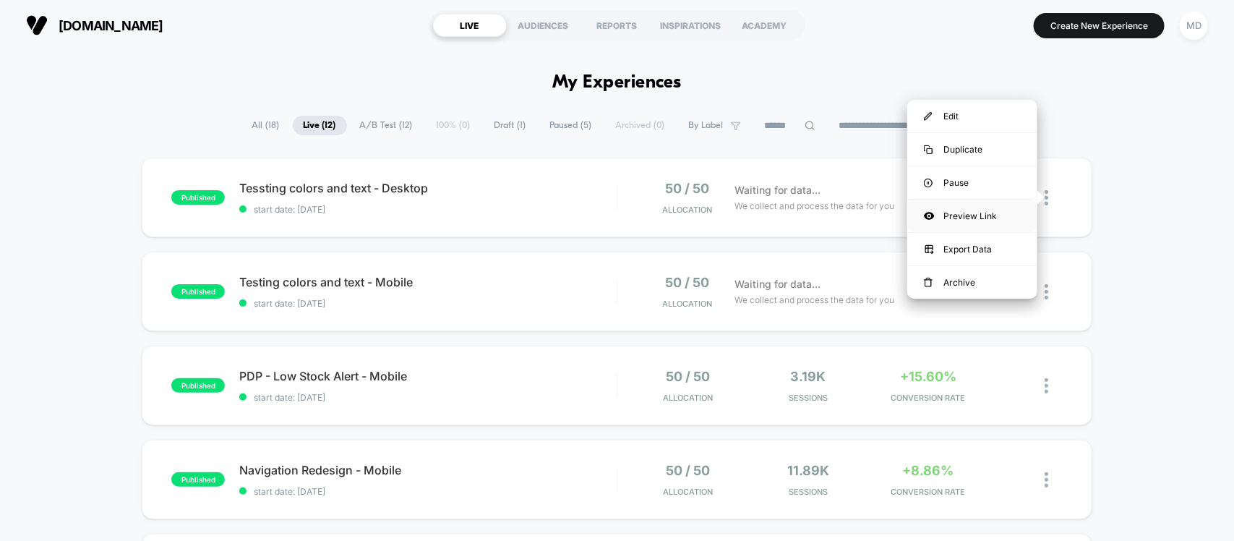
click at [962, 220] on div "Preview Link" at bounding box center [972, 216] width 130 height 33
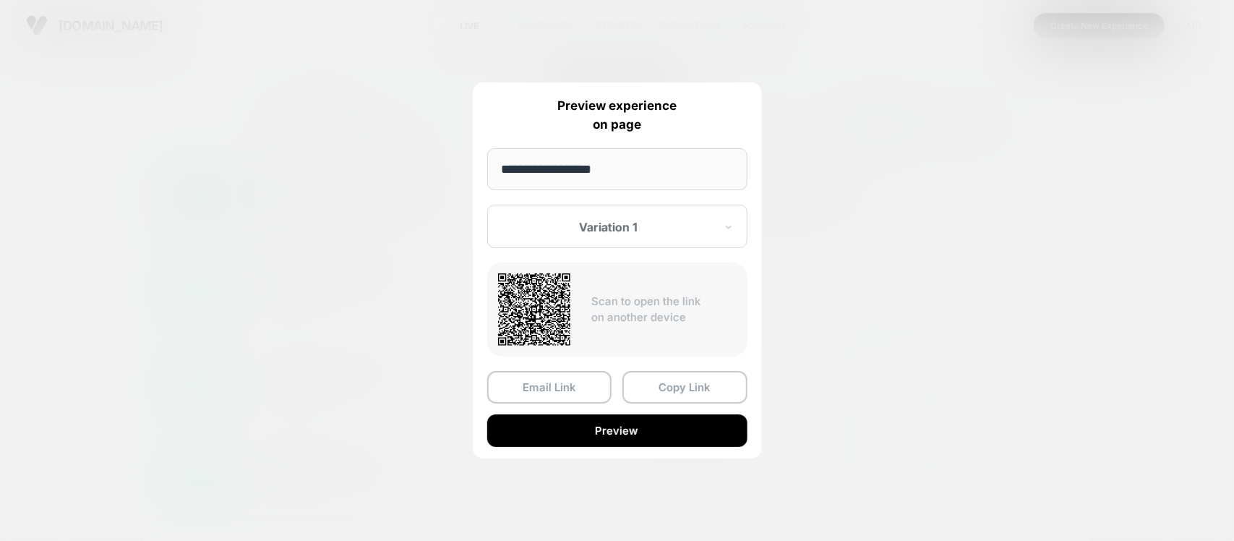
click at [568, 412] on div "Email Link Copy Link Preview" at bounding box center [617, 409] width 260 height 76
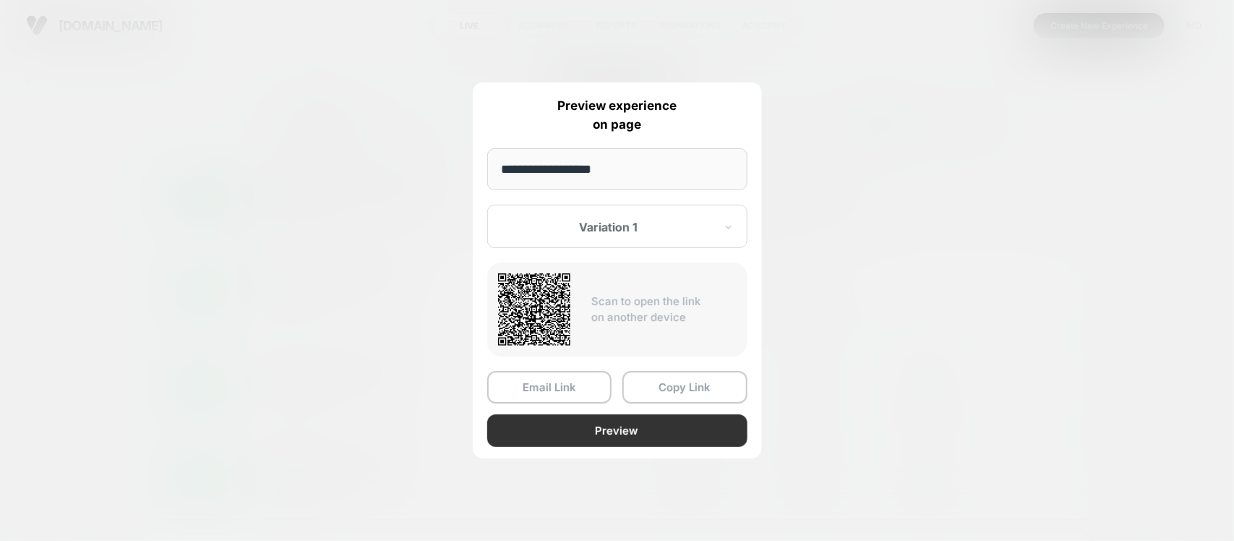
click at [571, 421] on button "Preview" at bounding box center [617, 430] width 260 height 33
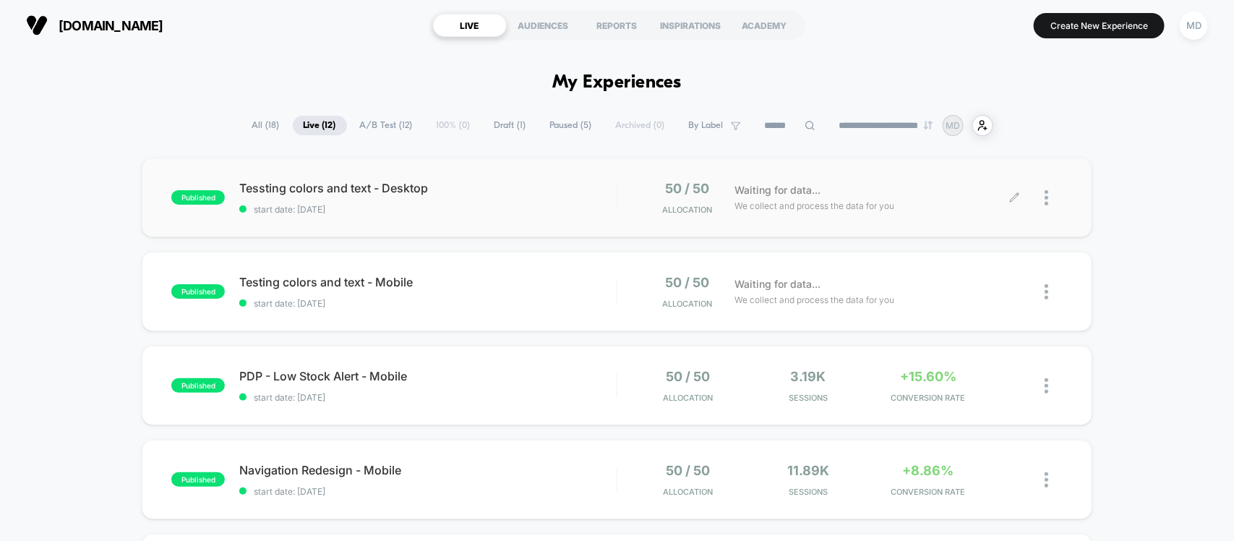
click at [1016, 196] on icon at bounding box center [1014, 197] width 11 height 11
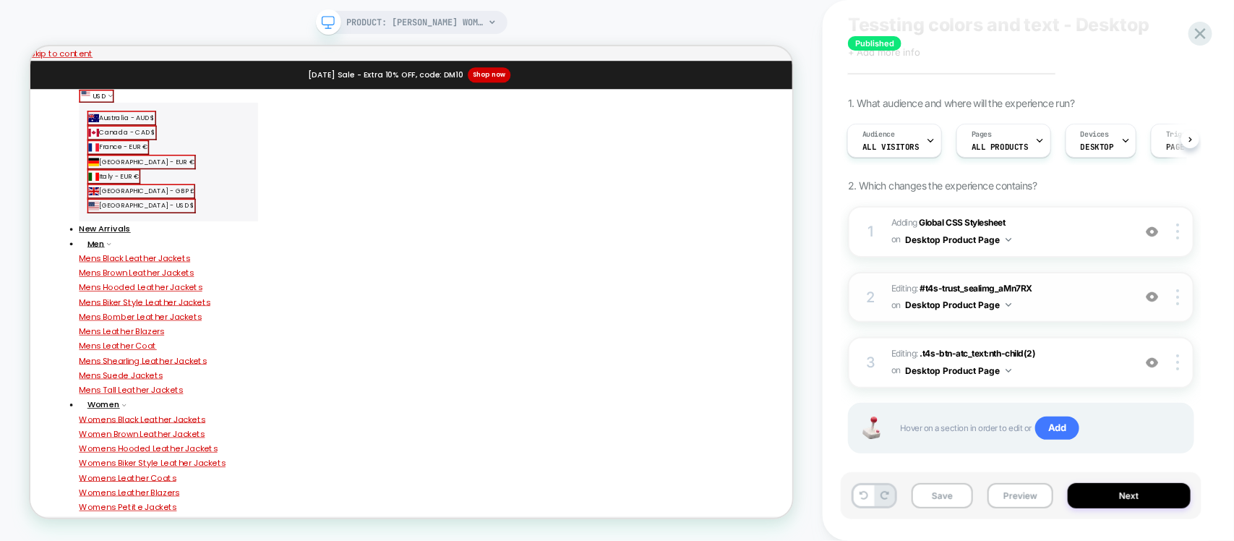
scroll to position [66, 0]
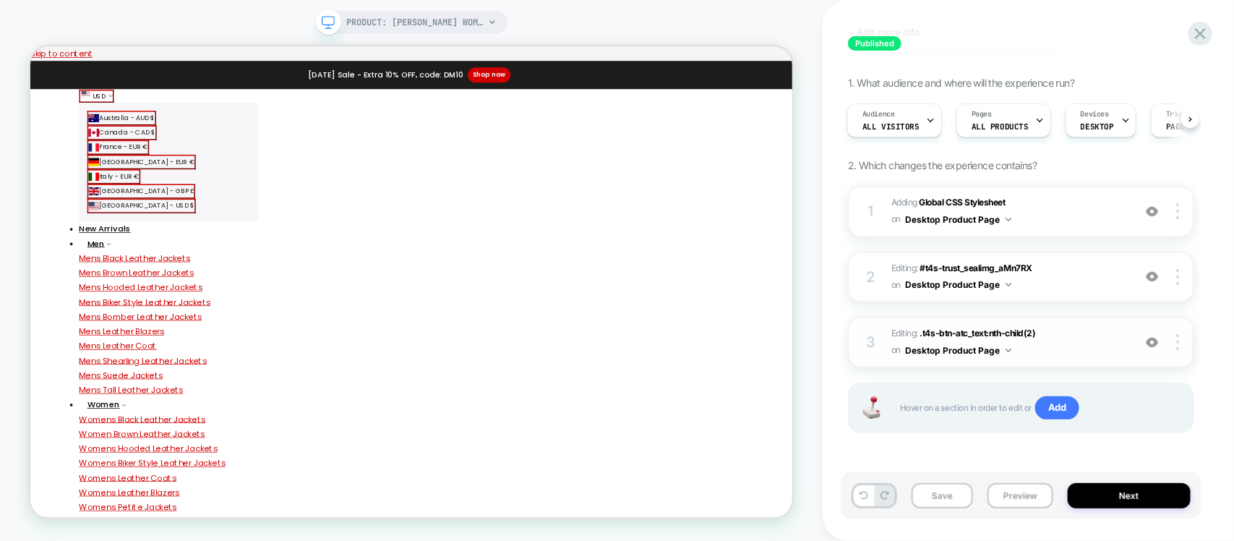
click at [1149, 344] on img at bounding box center [1152, 342] width 12 height 12
click at [1100, 341] on span "Editing : .t4s-btn-atc_text:nth-child(2) .t4s-btn-atc_text:nth-child(2) on Desk…" at bounding box center [1008, 342] width 234 height 34
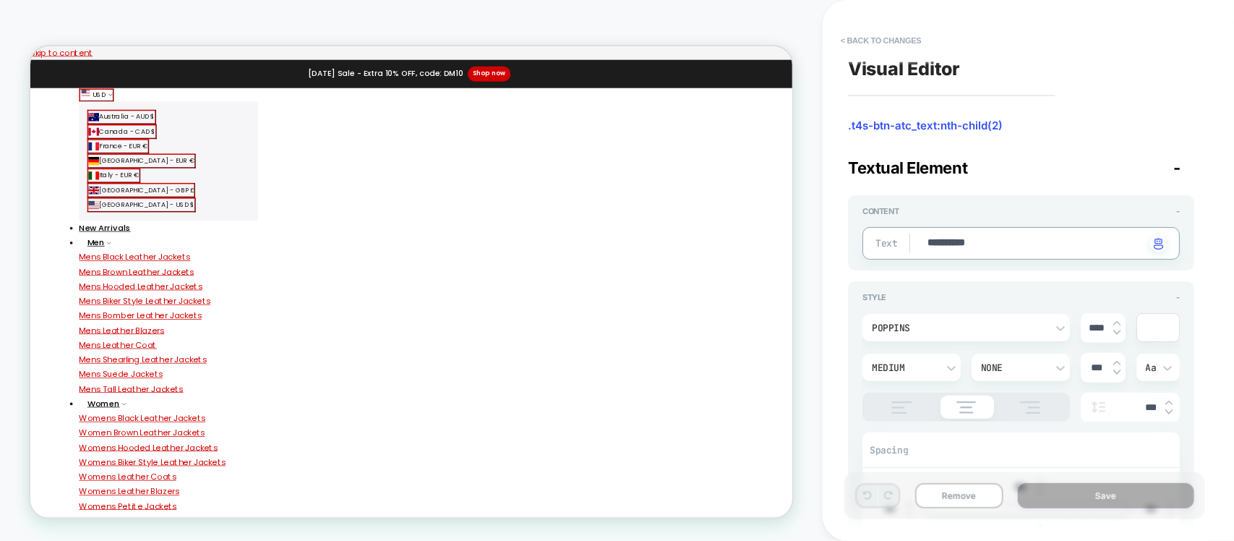
scroll to position [0, 0]
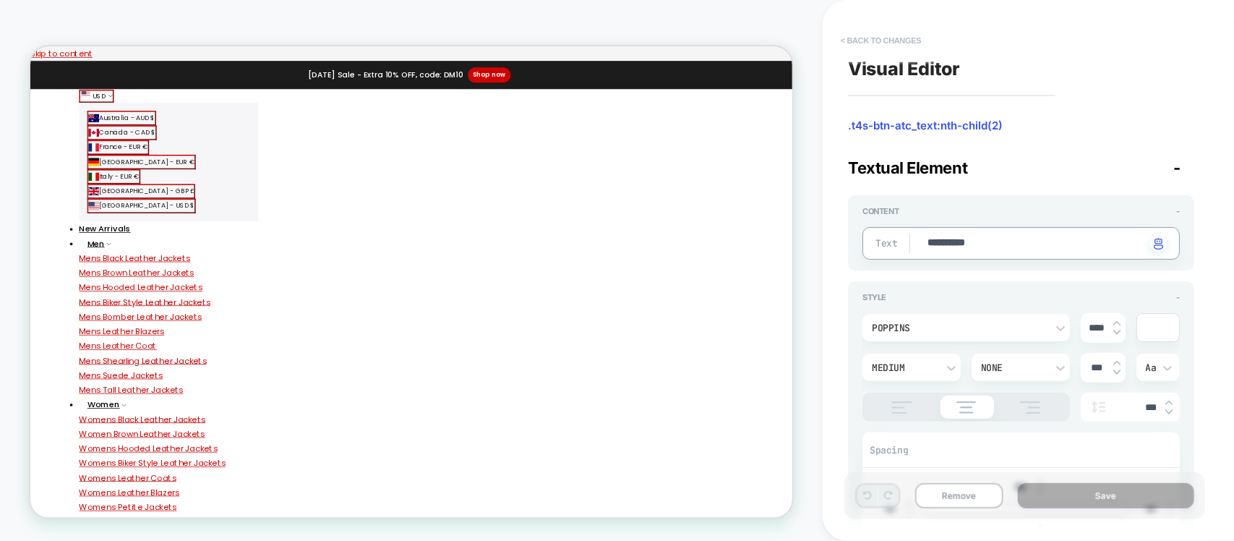
type textarea "*"
click at [894, 33] on button "< Back to changes" at bounding box center [881, 40] width 95 height 23
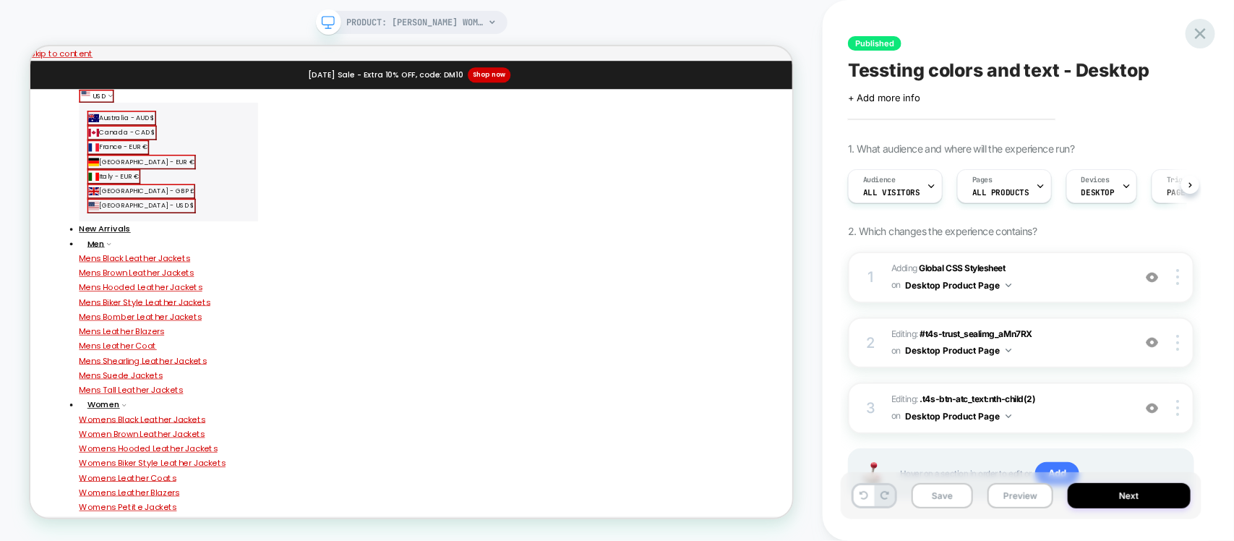
scroll to position [0, 1]
click at [1207, 33] on icon at bounding box center [1201, 34] width 20 height 20
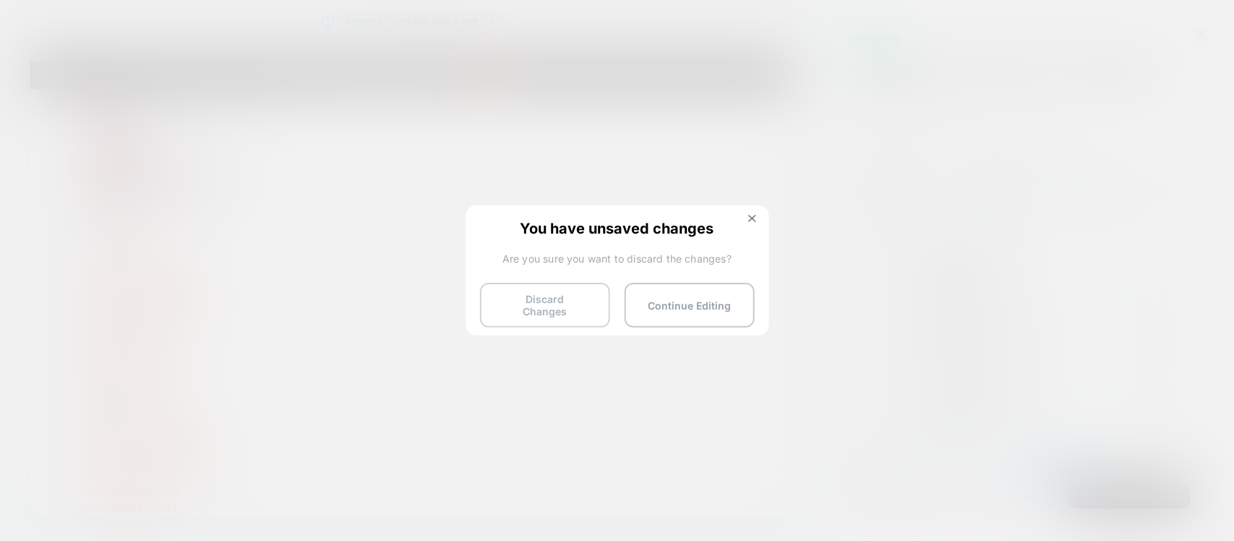
click at [579, 294] on button "Discard Changes" at bounding box center [545, 305] width 130 height 45
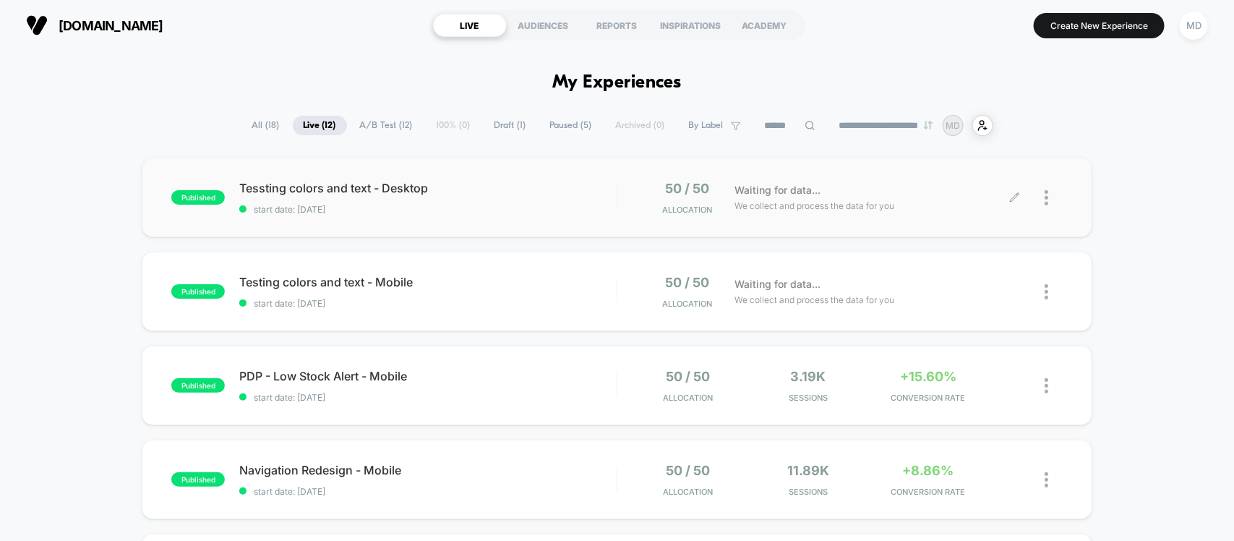
click at [1048, 200] on div at bounding box center [1054, 198] width 18 height 34
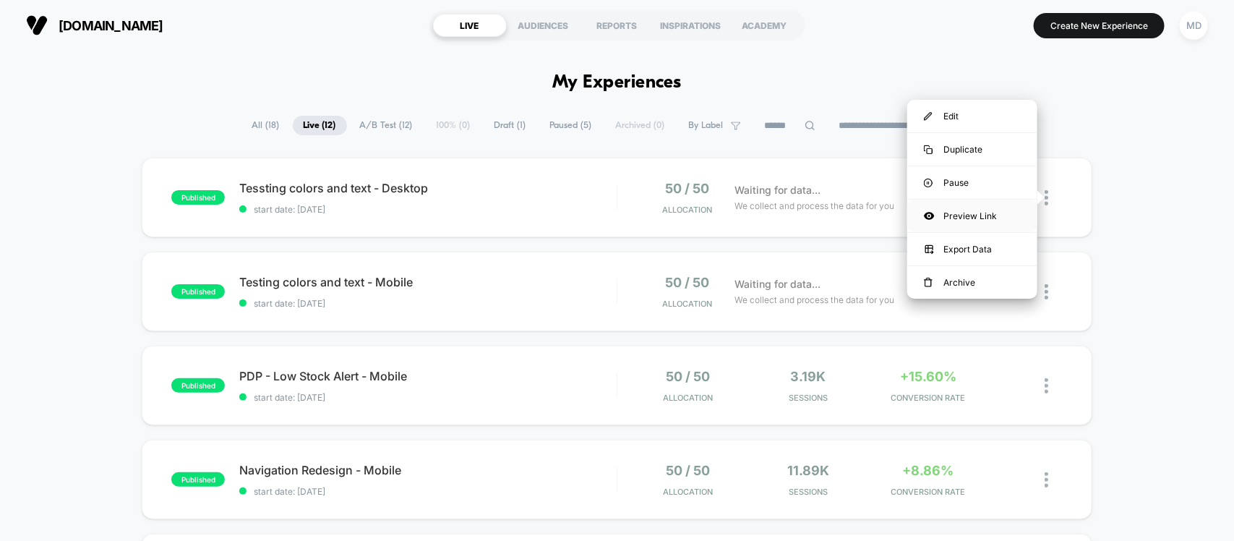
click at [975, 207] on div "Preview Link" at bounding box center [972, 216] width 130 height 33
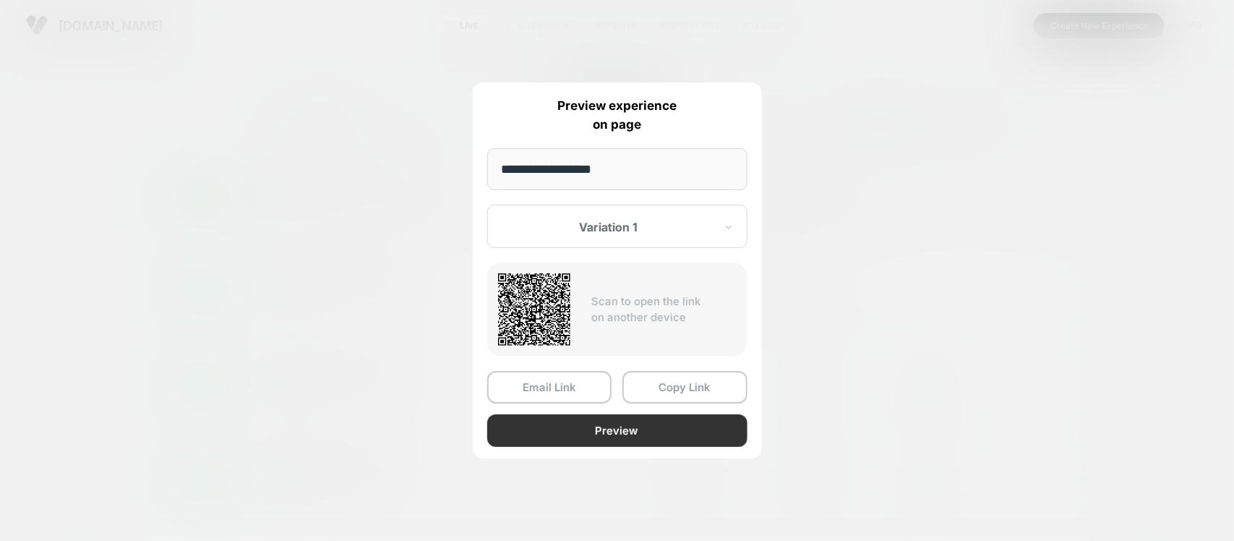
click at [594, 419] on button "Preview" at bounding box center [617, 430] width 260 height 33
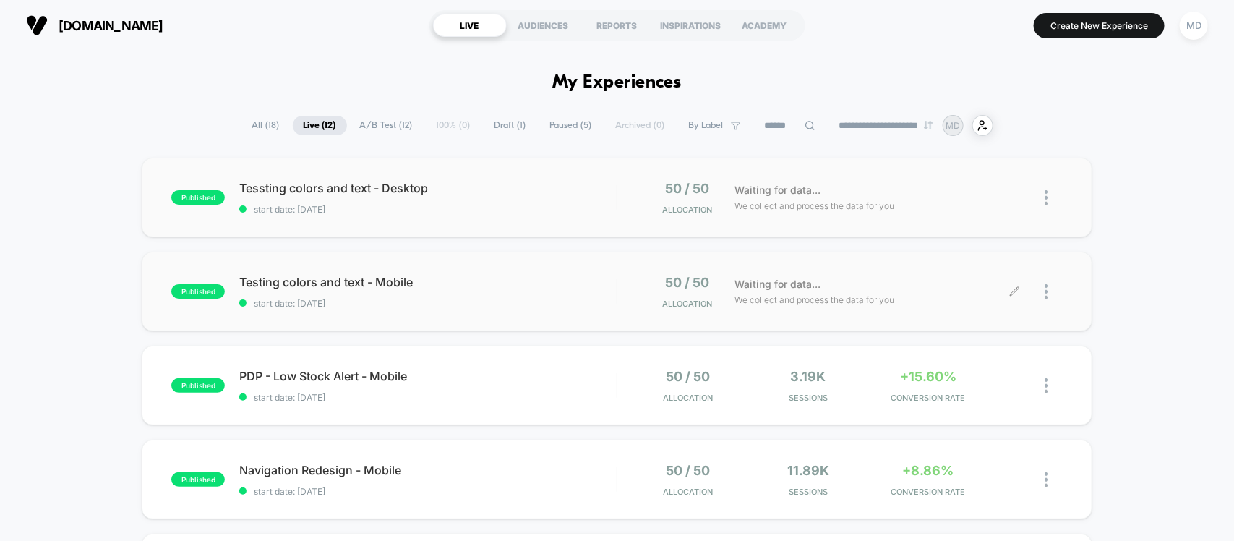
click at [1015, 284] on div at bounding box center [1039, 292] width 48 height 34
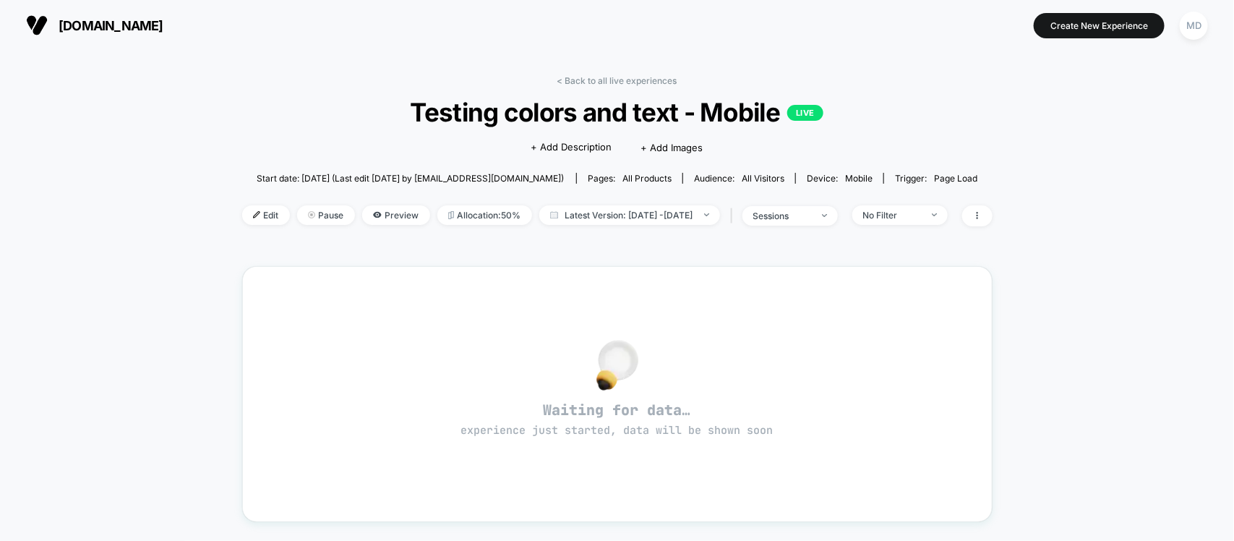
drag, startPoint x: 630, startPoint y: 76, endPoint x: 677, endPoint y: 95, distance: 49.9
click at [631, 76] on link "< Back to all live experiences" at bounding box center [617, 80] width 120 height 11
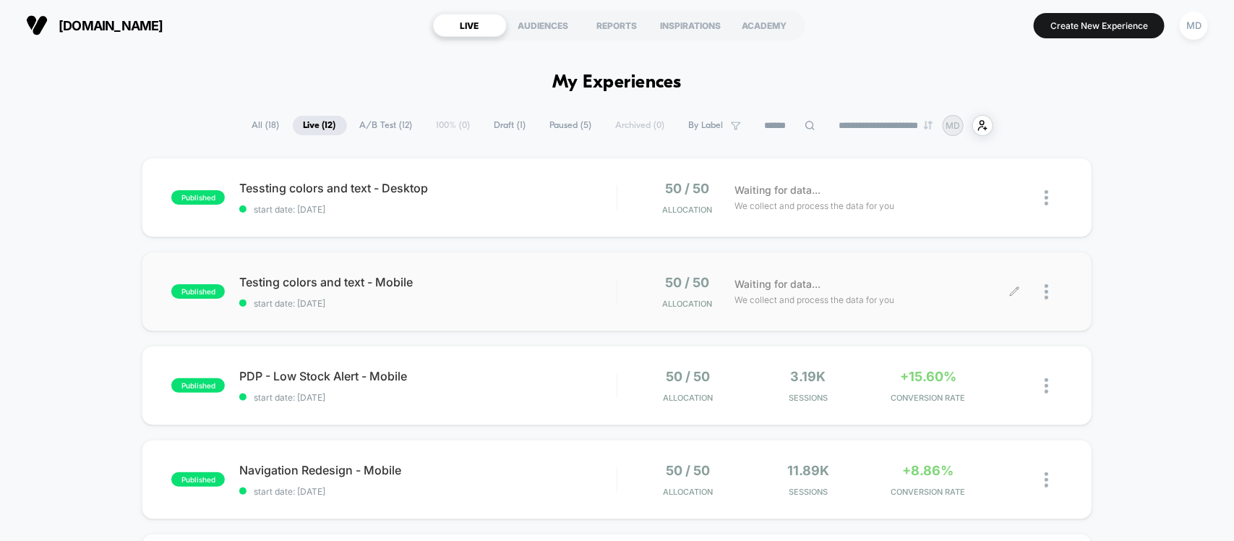
click at [1016, 293] on icon at bounding box center [1014, 291] width 11 height 11
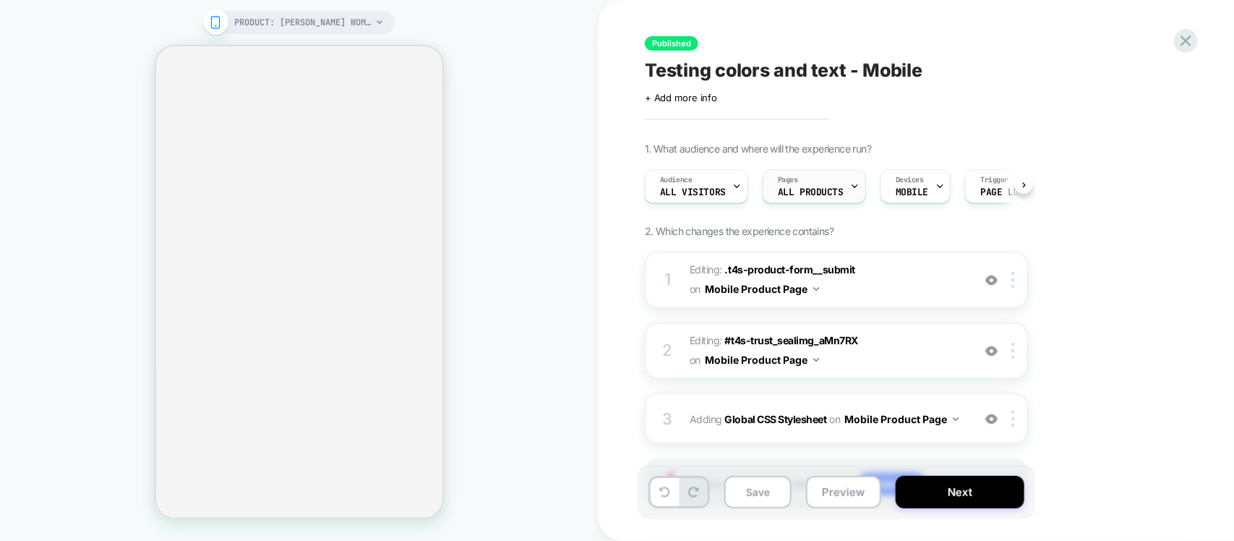
click at [810, 189] on span "ALL PRODUCTS" at bounding box center [811, 192] width 66 height 10
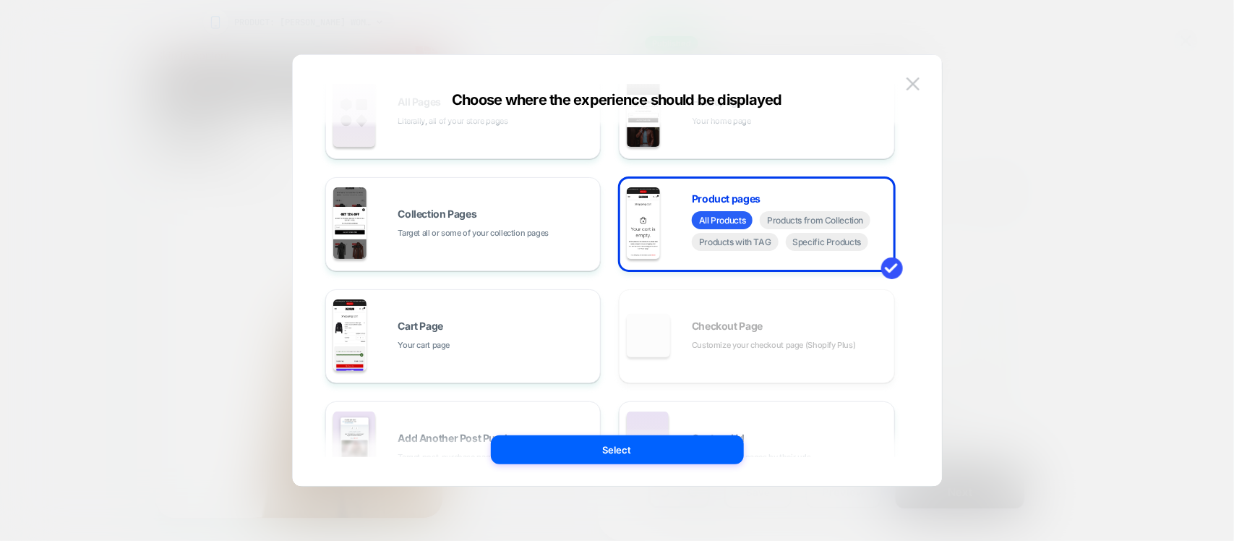
scroll to position [90, 0]
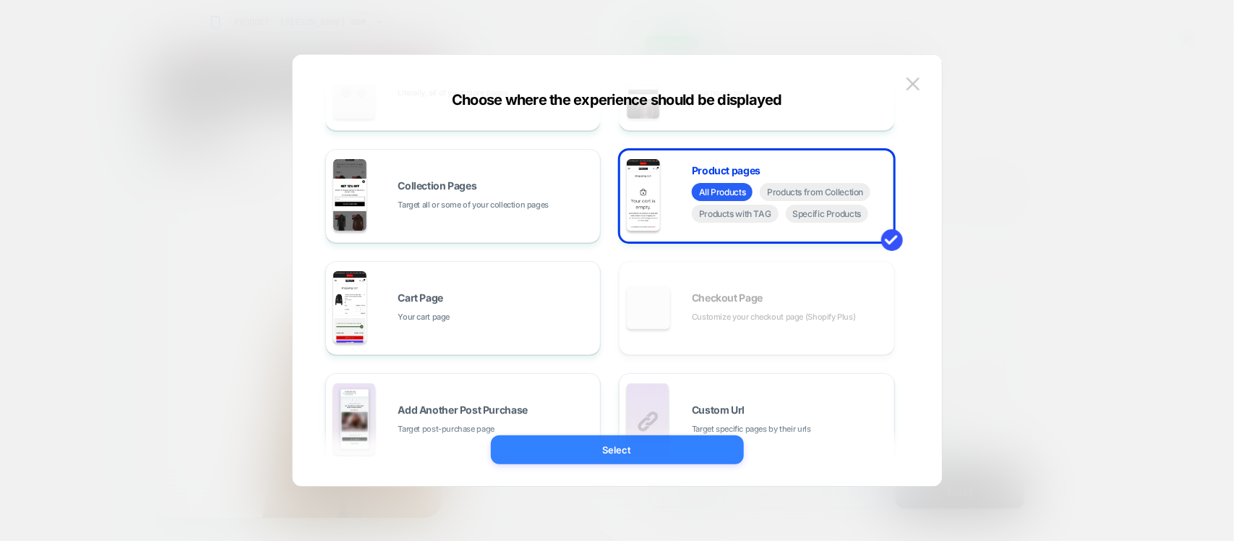
click at [671, 445] on button "Select" at bounding box center [617, 449] width 253 height 29
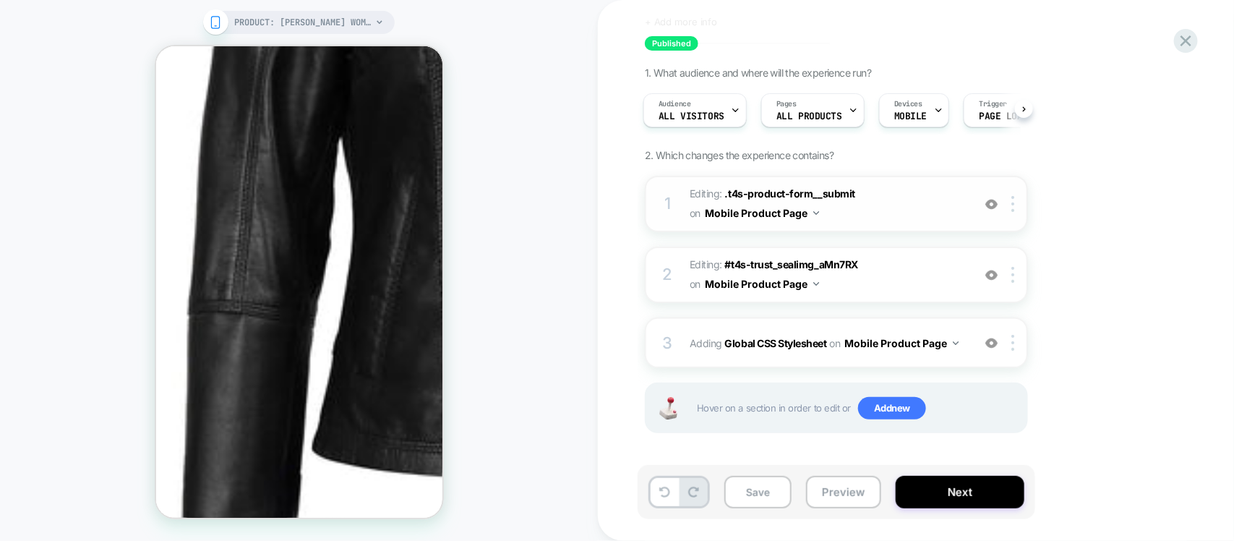
scroll to position [0, 0]
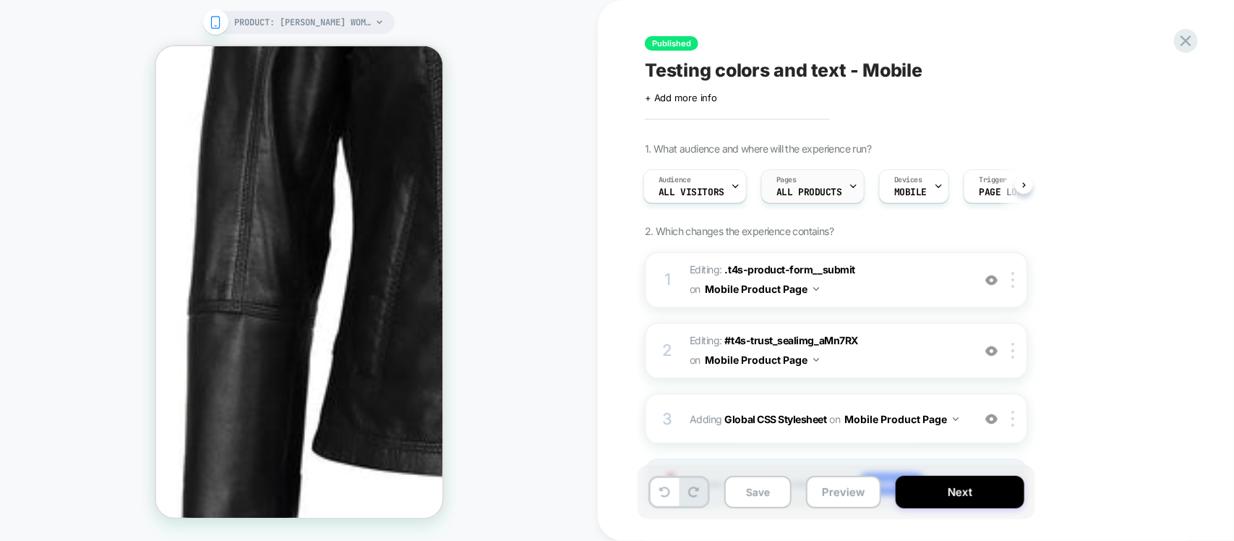
click at [814, 201] on div "Pages ALL PRODUCTS" at bounding box center [809, 186] width 95 height 33
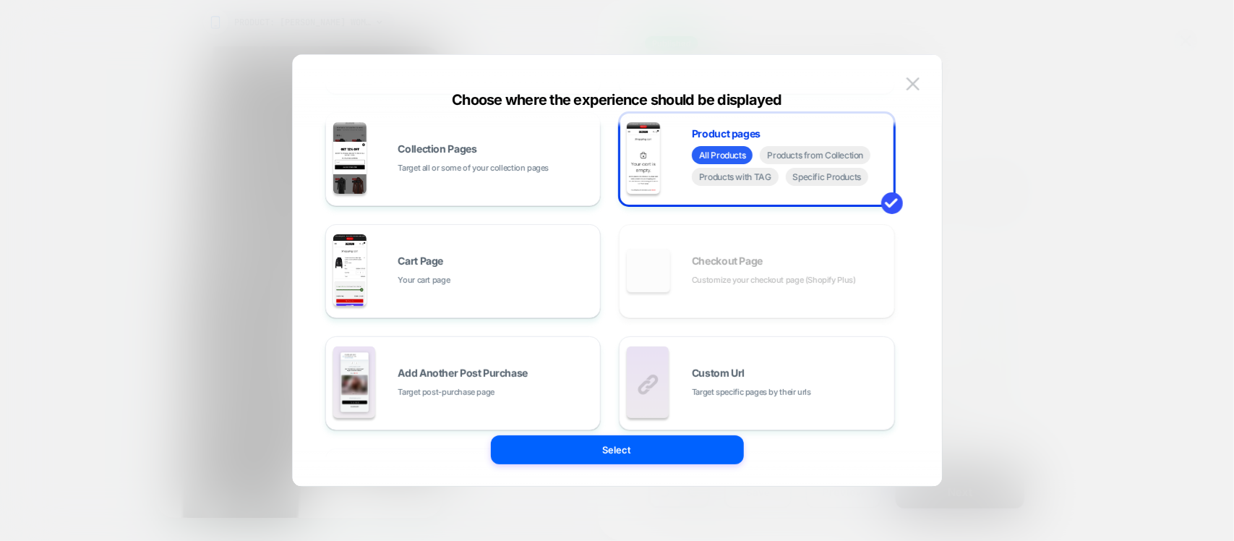
scroll to position [257, 0]
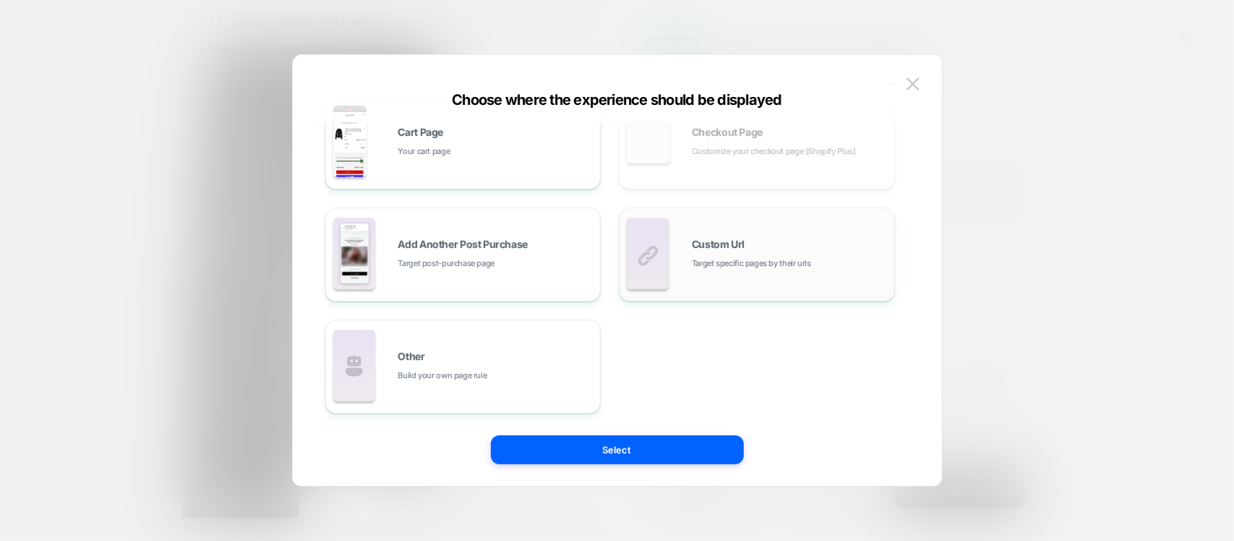
click at [724, 257] on span "Target specific pages by their urls" at bounding box center [751, 264] width 119 height 14
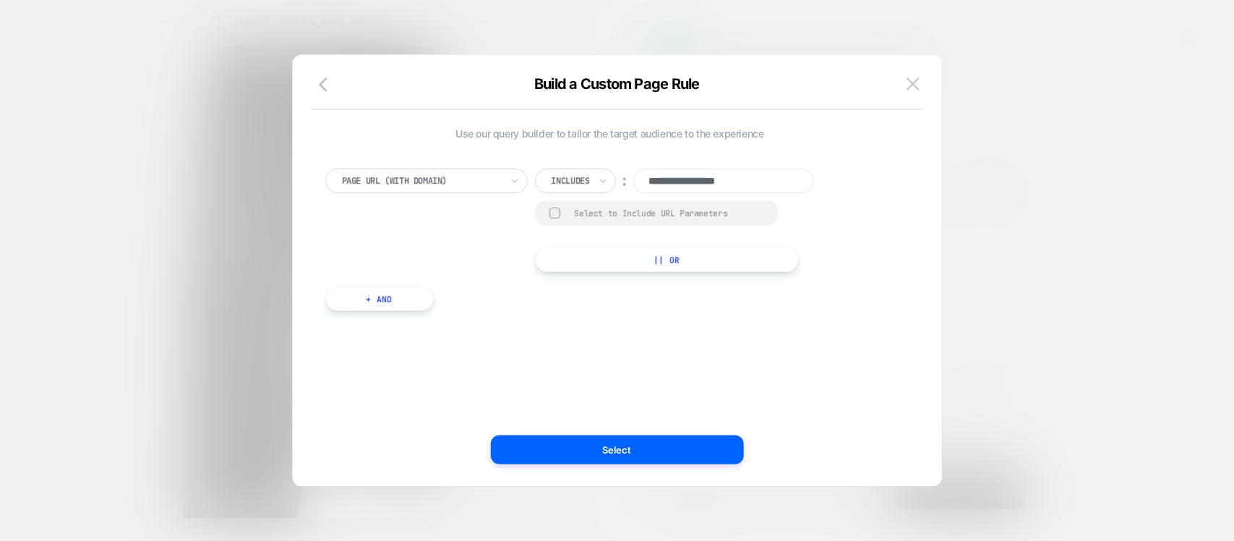
scroll to position [0, 0]
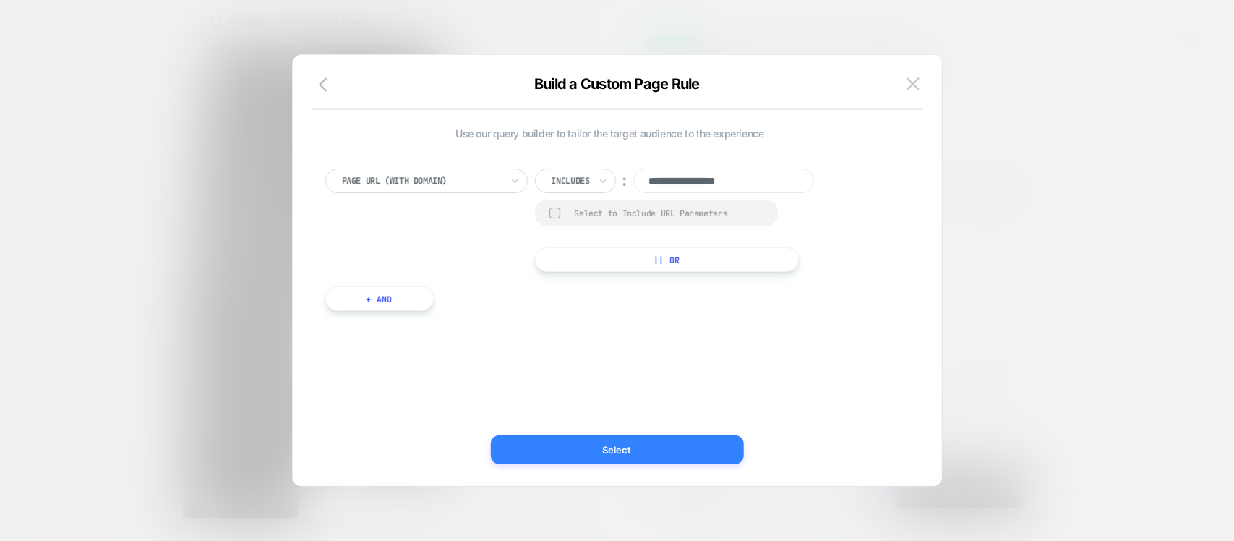
click at [633, 449] on button "Select" at bounding box center [617, 449] width 253 height 29
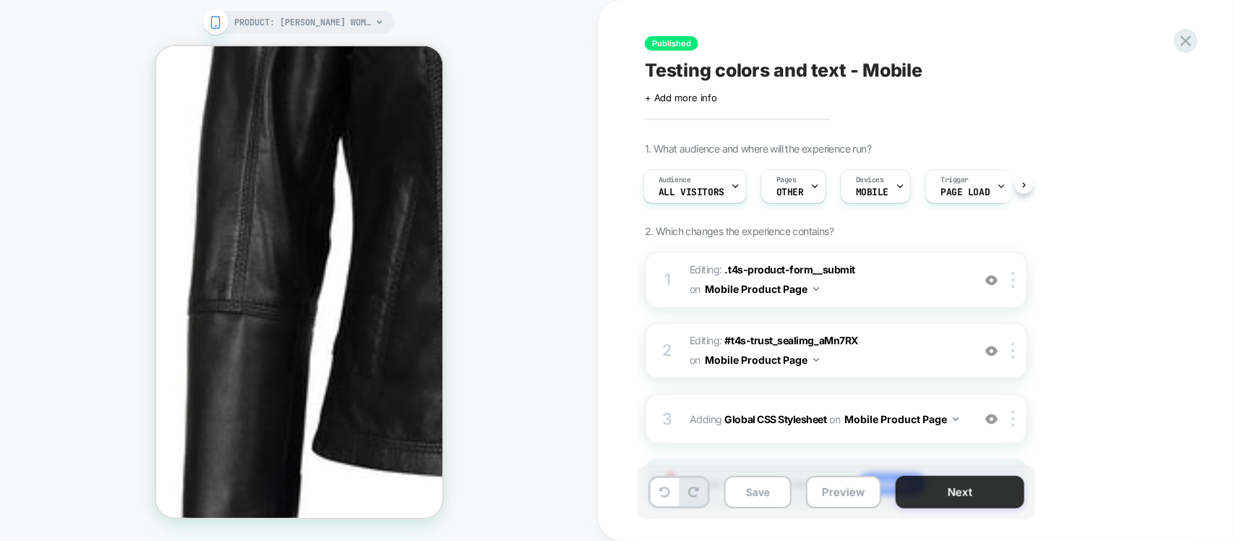
click at [940, 495] on button "Next" at bounding box center [960, 492] width 129 height 33
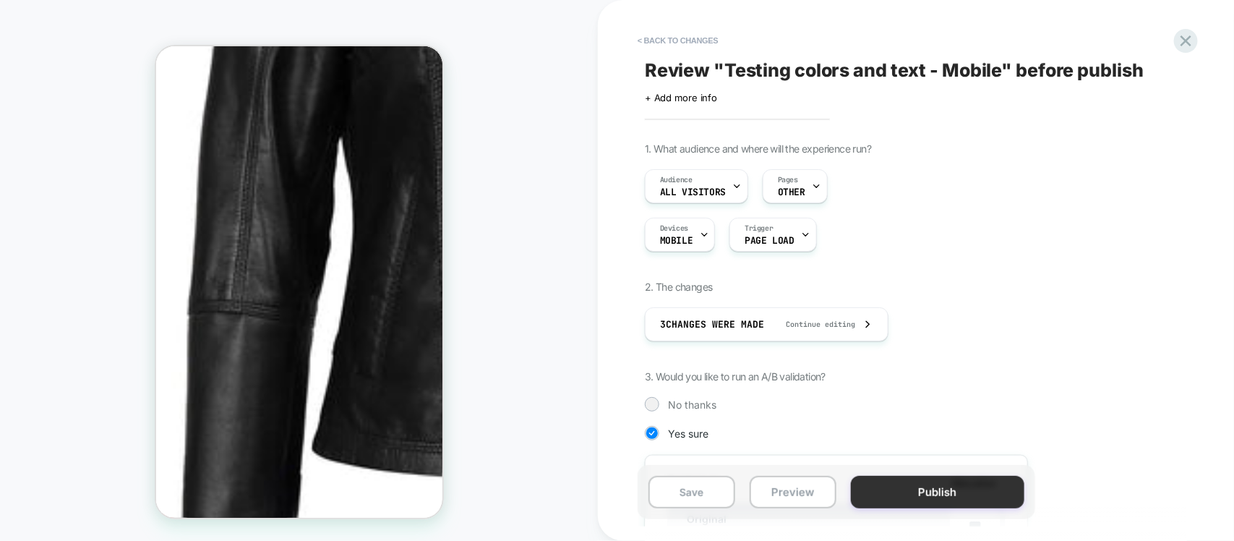
click at [946, 490] on button "Publish" at bounding box center [938, 492] width 174 height 33
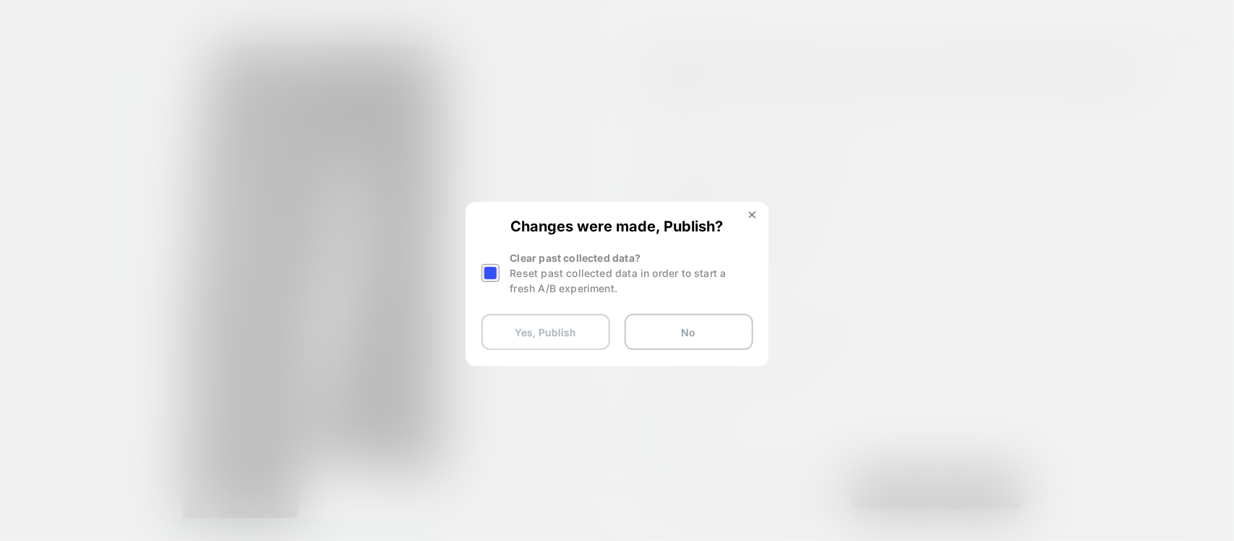
click at [557, 327] on button "Yes, Publish" at bounding box center [545, 332] width 129 height 36
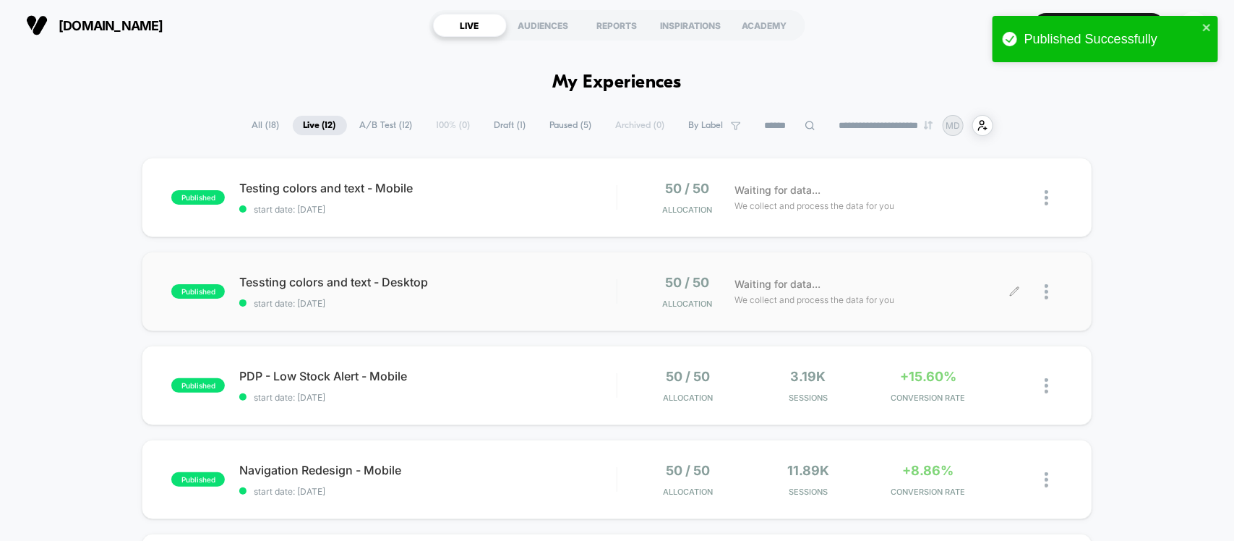
click at [1010, 291] on icon at bounding box center [1014, 291] width 11 height 11
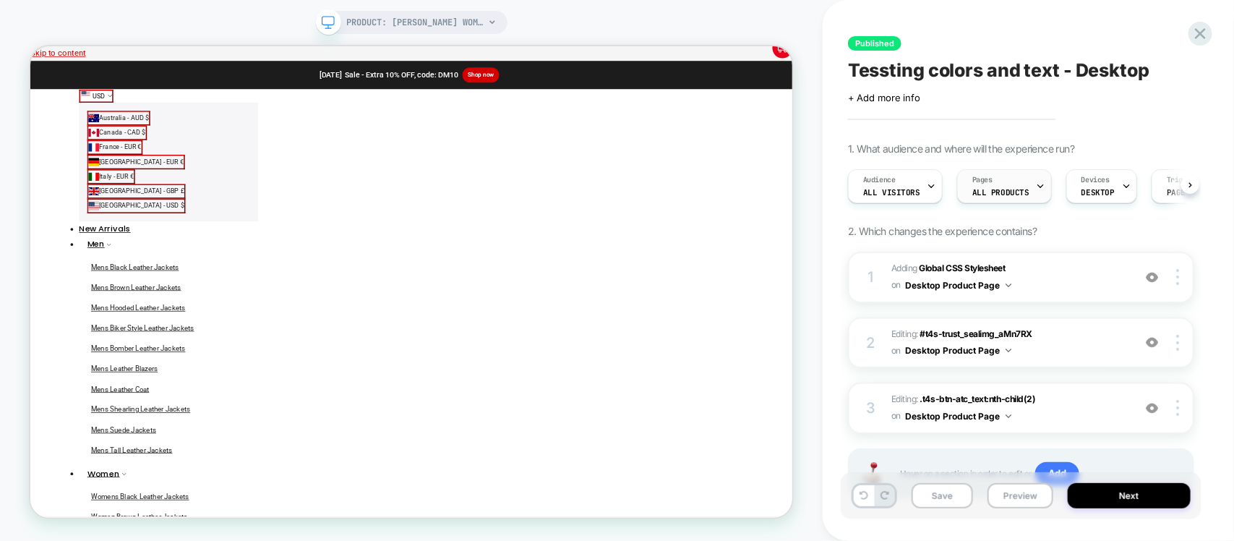
scroll to position [0, 1]
click at [995, 188] on span "ALL PRODUCTS" at bounding box center [1000, 192] width 57 height 10
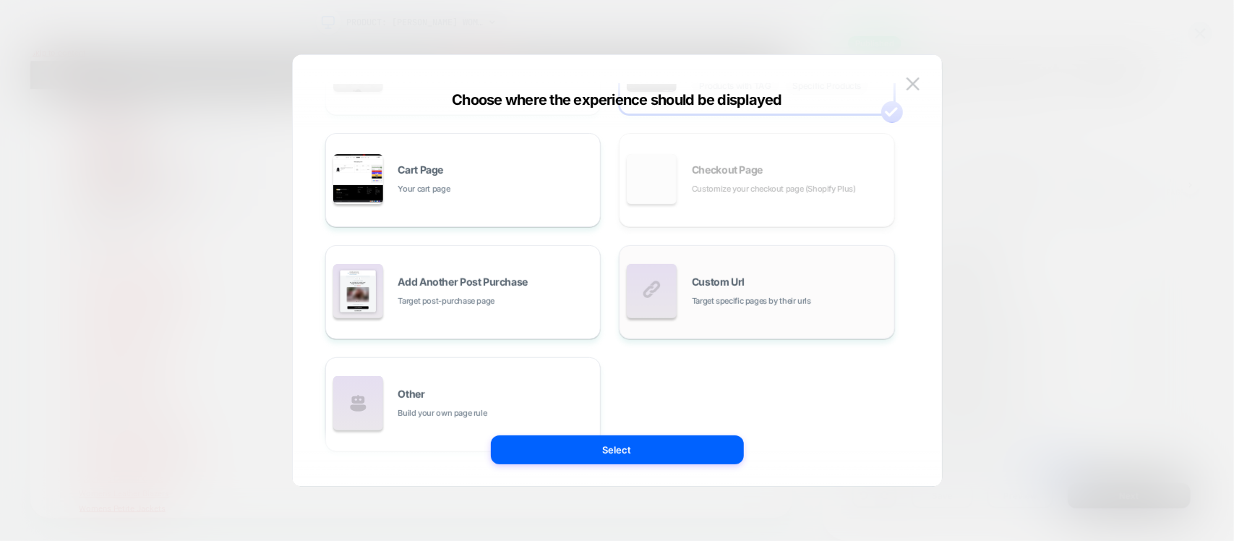
scroll to position [257, 0]
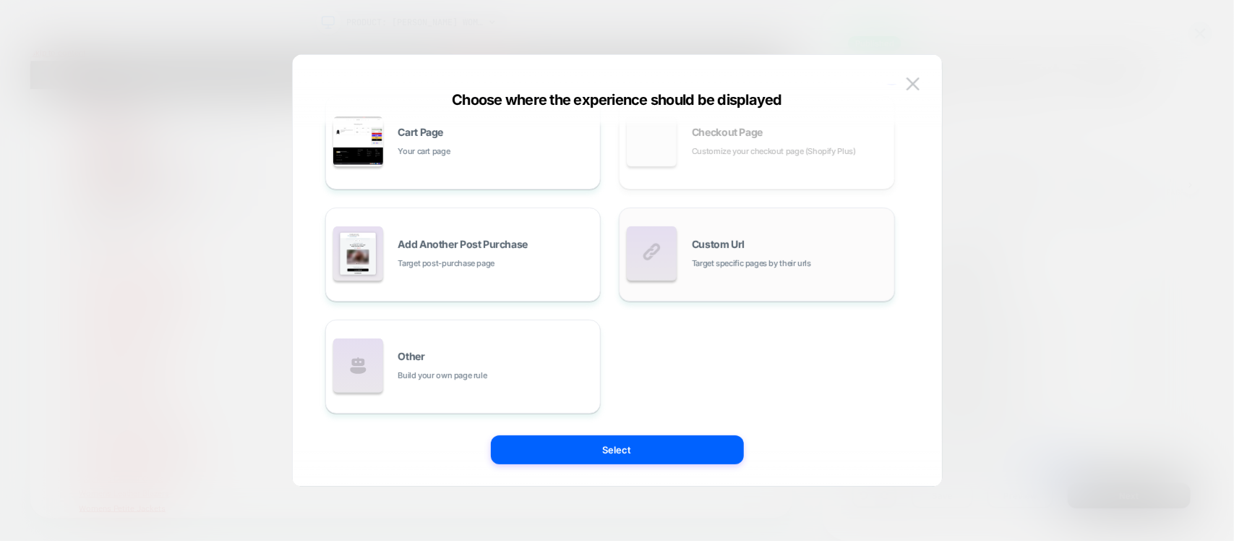
click at [731, 239] on span "Custom Url" at bounding box center [718, 244] width 53 height 10
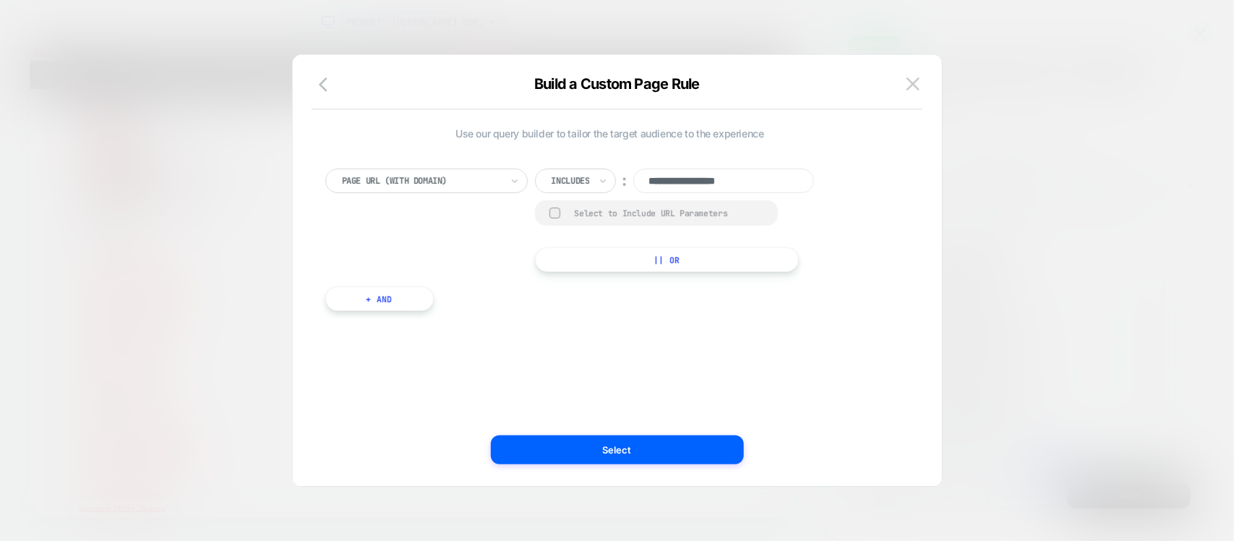
scroll to position [0, 0]
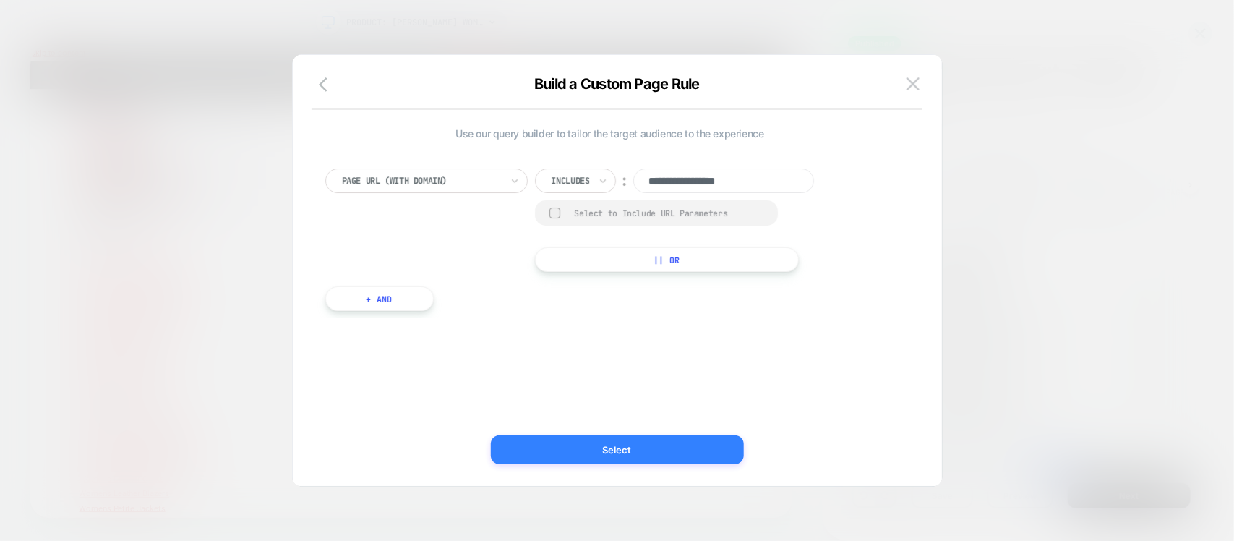
drag, startPoint x: 623, startPoint y: 443, endPoint x: 956, endPoint y: 517, distance: 341.3
click at [623, 443] on button "Select" at bounding box center [617, 449] width 253 height 29
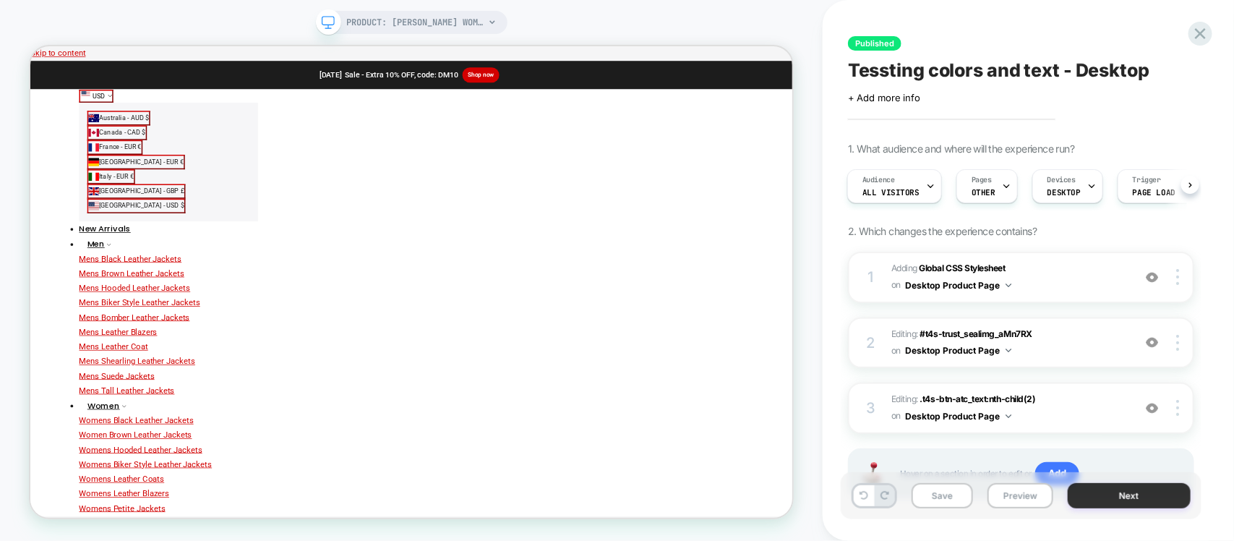
click at [1131, 507] on button "Next" at bounding box center [1129, 495] width 123 height 25
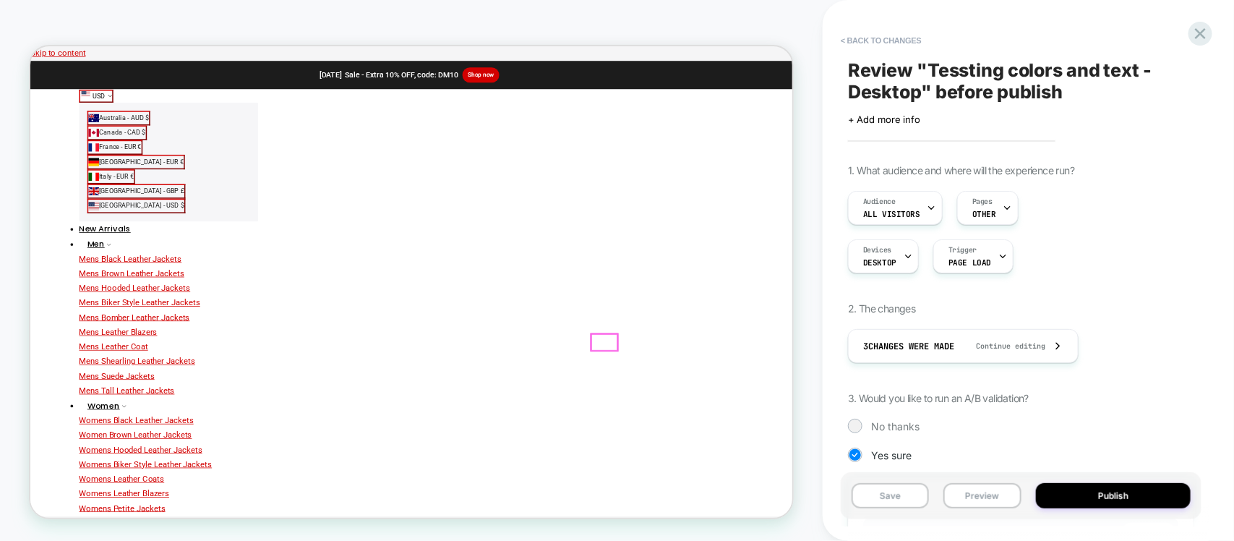
scroll to position [0, 1]
click at [1128, 503] on button "Publish" at bounding box center [1113, 495] width 155 height 25
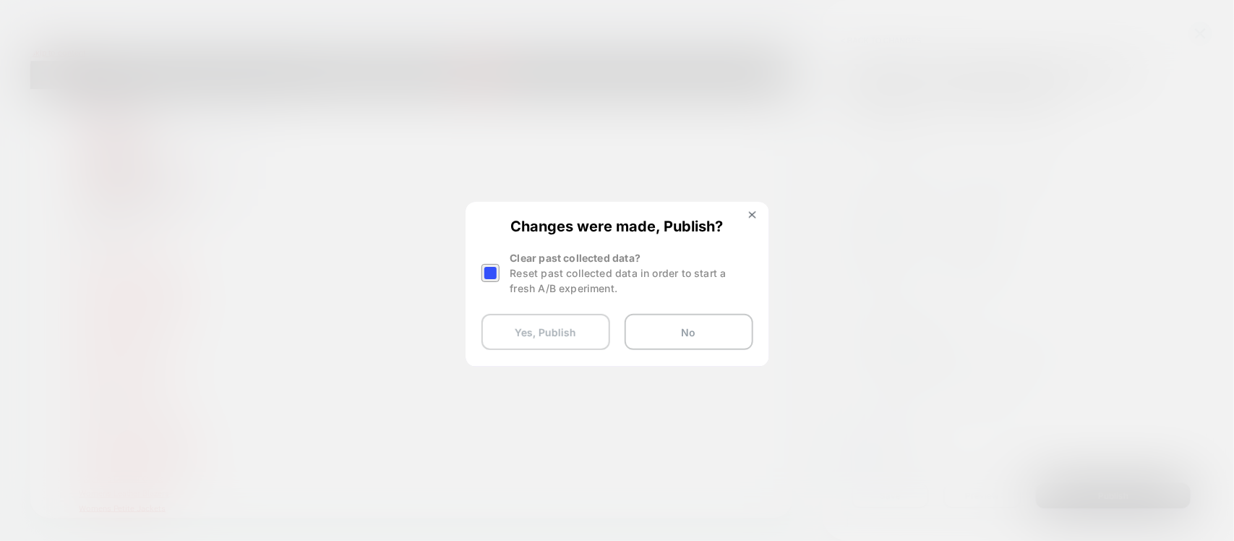
click at [575, 327] on button "Yes, Publish" at bounding box center [545, 332] width 129 height 36
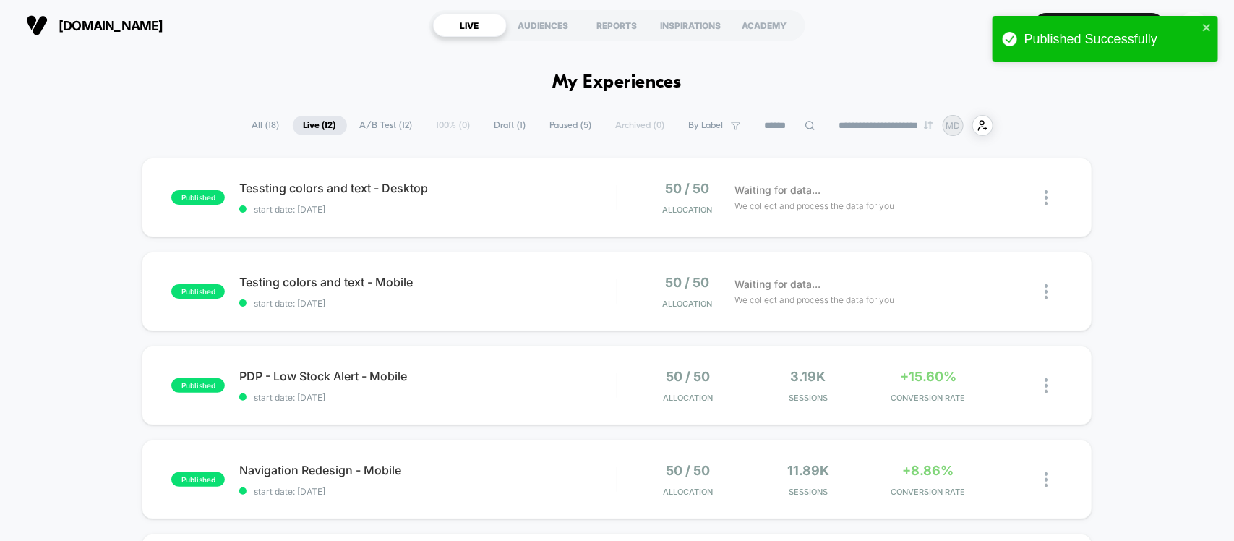
click at [1209, 27] on icon "close" at bounding box center [1207, 28] width 10 height 12
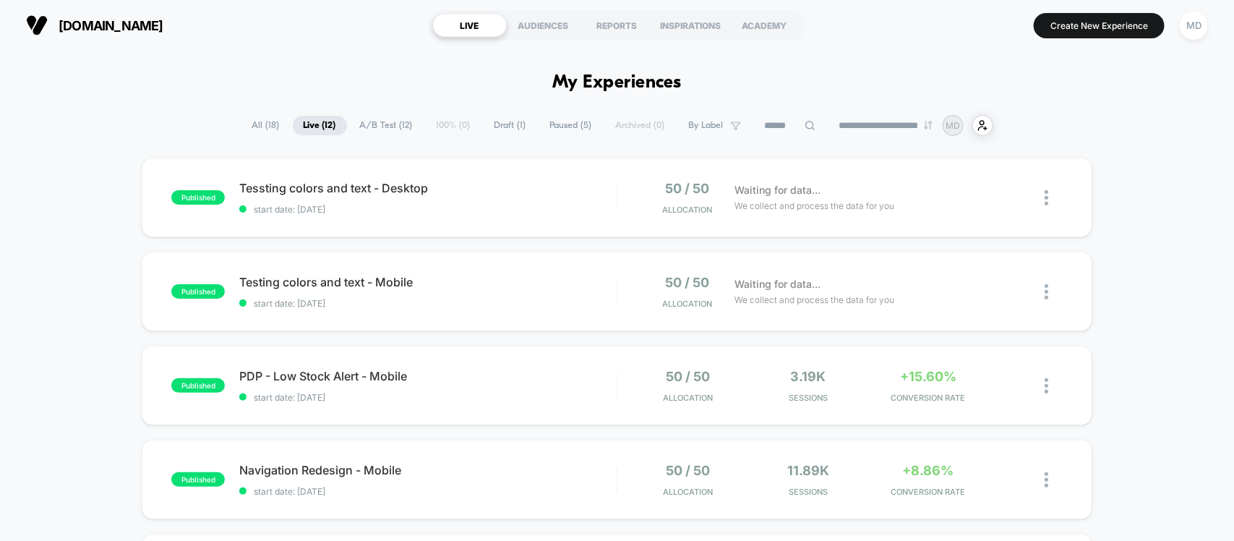
click at [1094, 30] on div "Published Successfully" at bounding box center [1105, 42] width 231 height 59
click at [1078, 14] on button "Create New Experience" at bounding box center [1099, 25] width 131 height 25
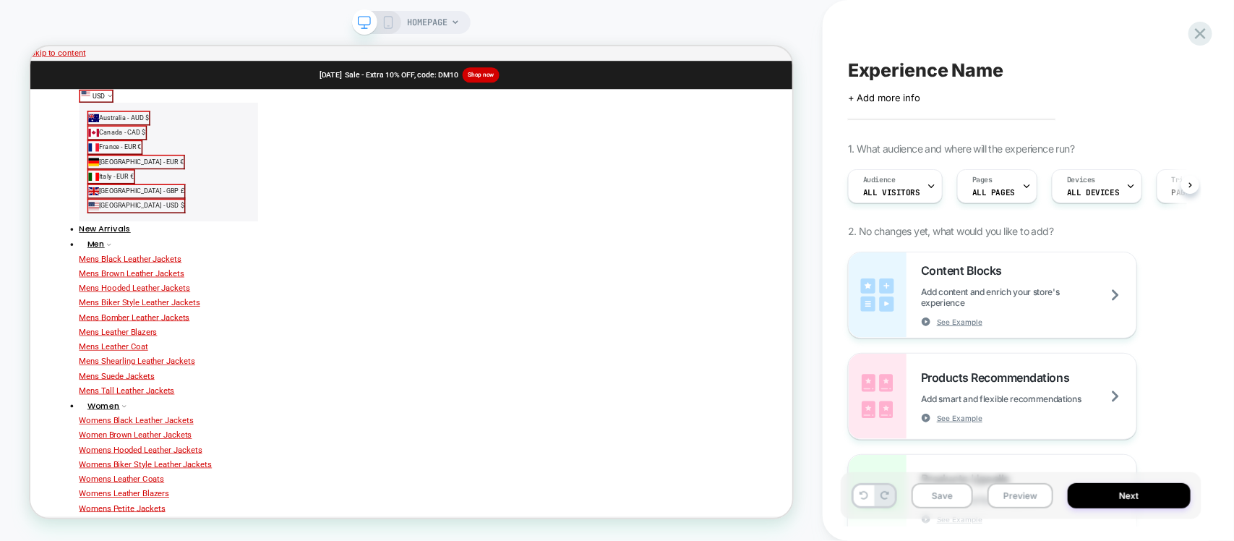
scroll to position [0, 1]
click at [985, 179] on span "Pages" at bounding box center [982, 180] width 20 height 10
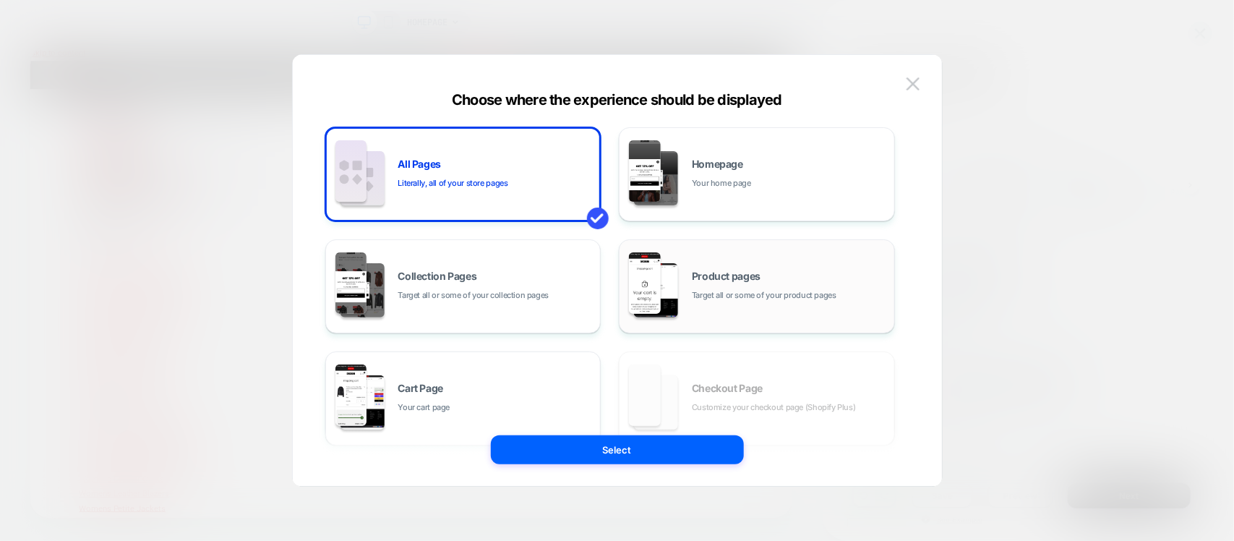
click at [714, 265] on div "Product pages Target all or some of your product pages" at bounding box center [757, 287] width 260 height 80
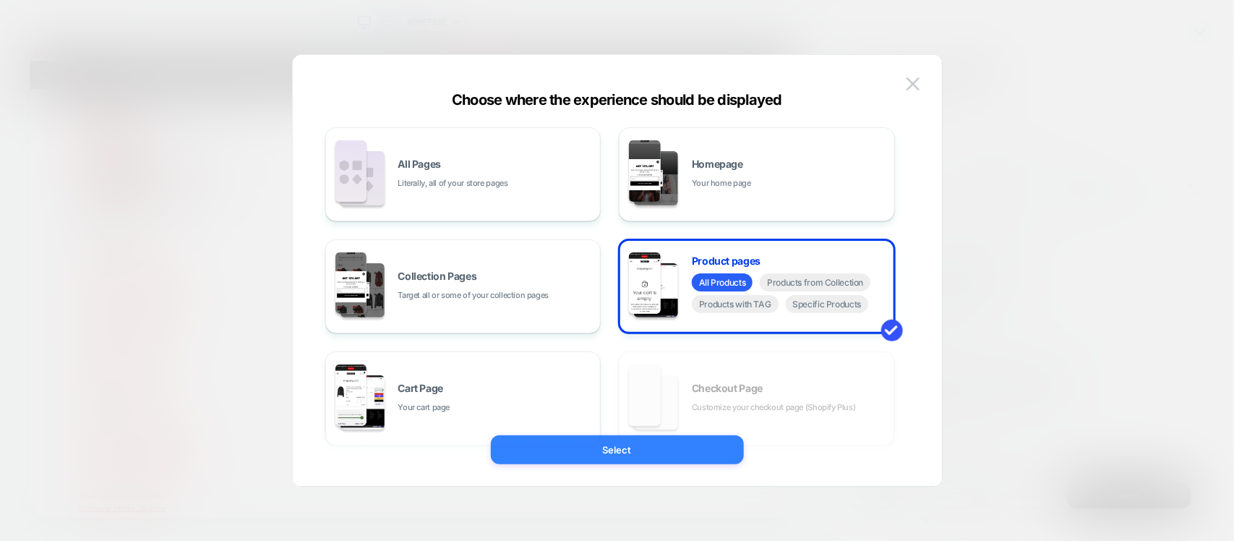
click at [612, 450] on button "Select" at bounding box center [617, 449] width 253 height 29
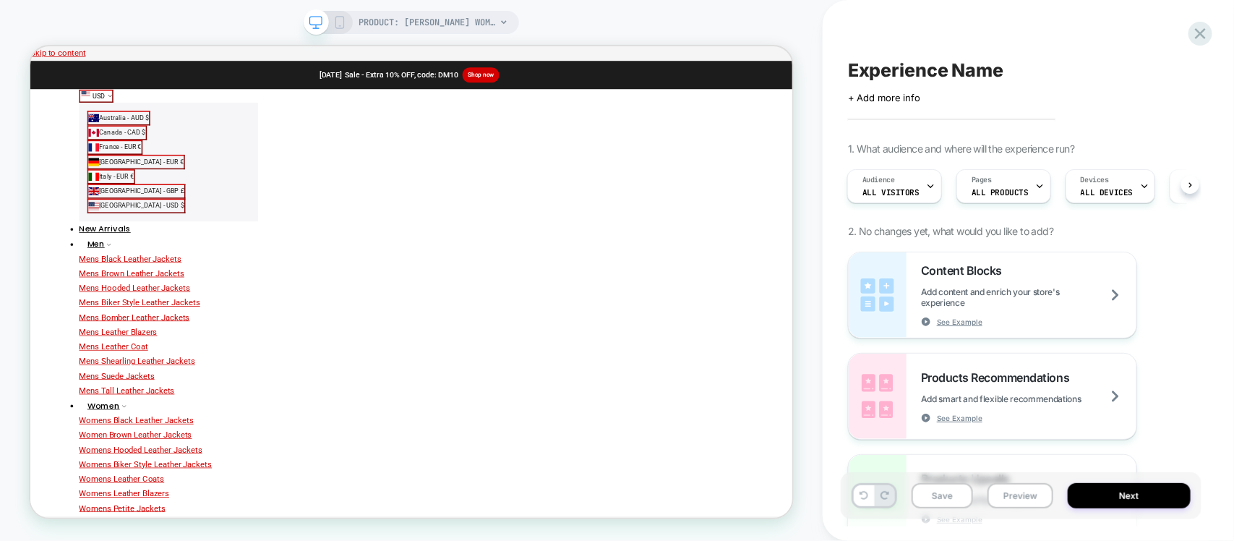
scroll to position [0, 1]
click at [1097, 179] on span "Devices" at bounding box center [1094, 180] width 28 height 10
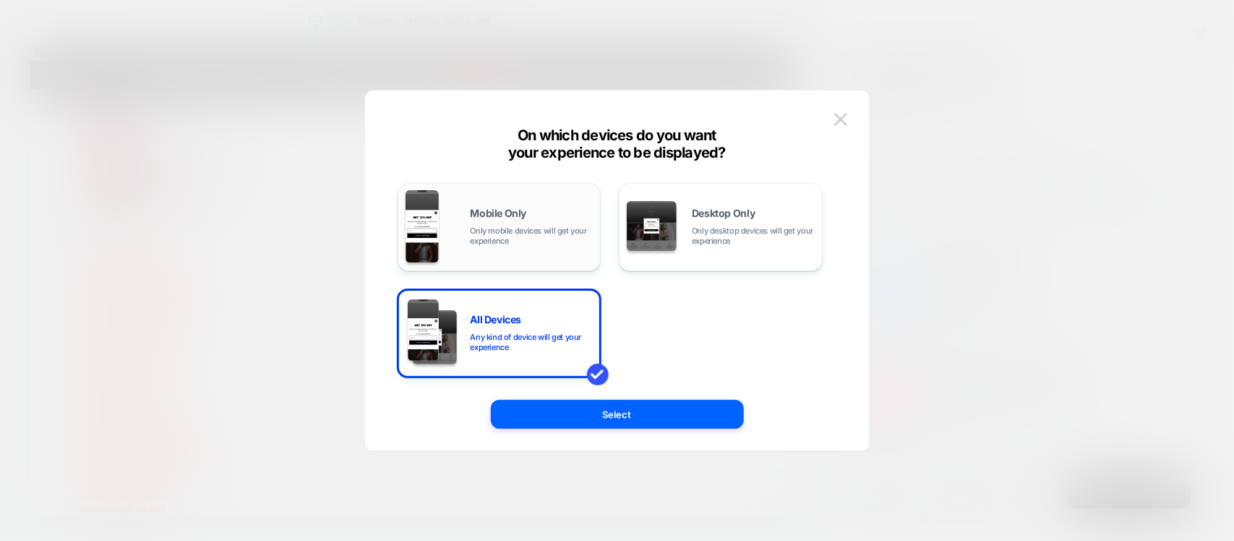
click at [547, 219] on div "Mobile Only Only mobile devices will get your experience" at bounding box center [532, 227] width 123 height 38
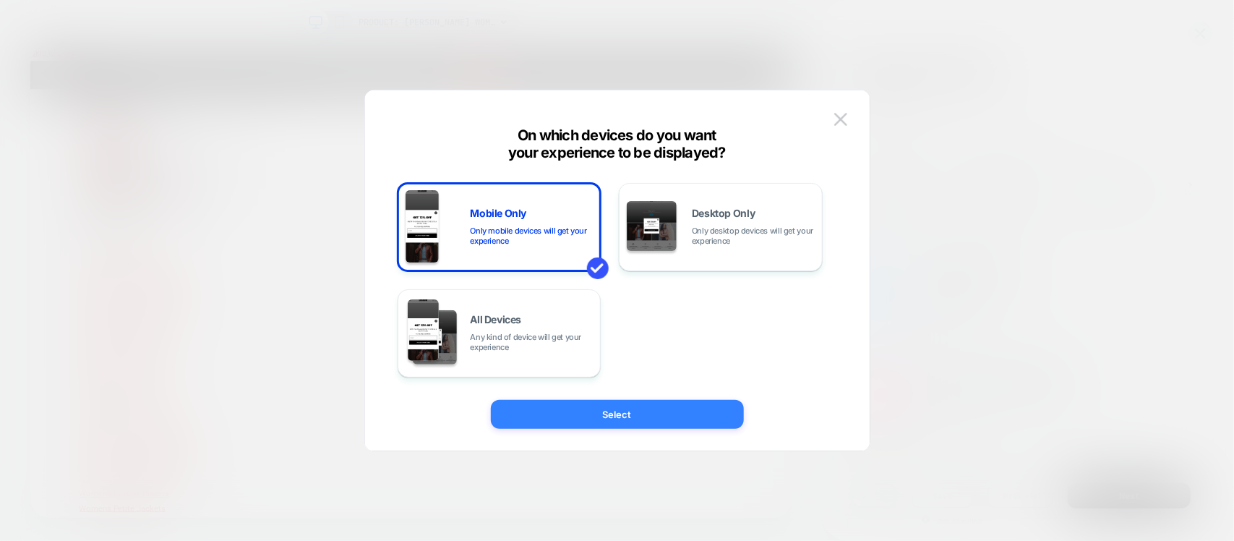
click at [673, 407] on button "Select" at bounding box center [617, 414] width 253 height 29
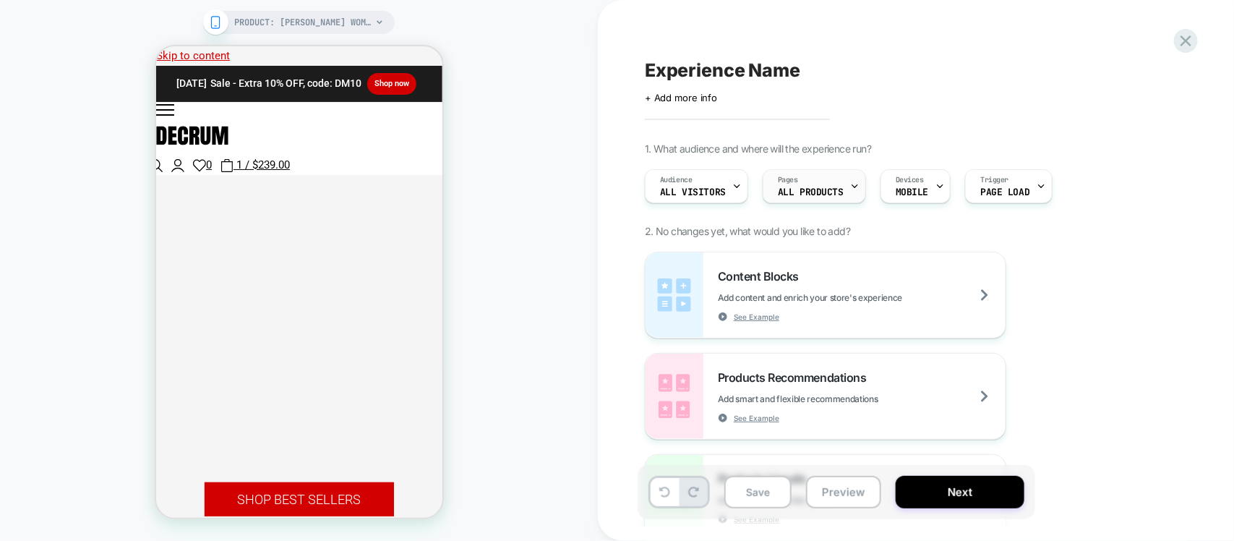
click at [793, 185] on span "Pages" at bounding box center [788, 180] width 20 height 10
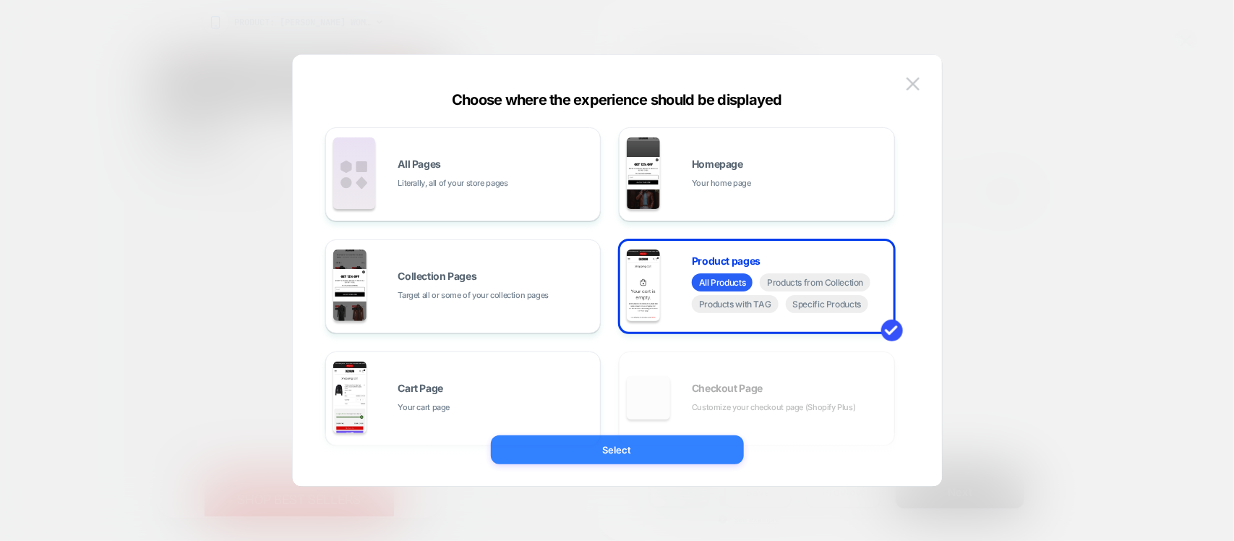
click at [624, 448] on button "Select" at bounding box center [617, 449] width 253 height 29
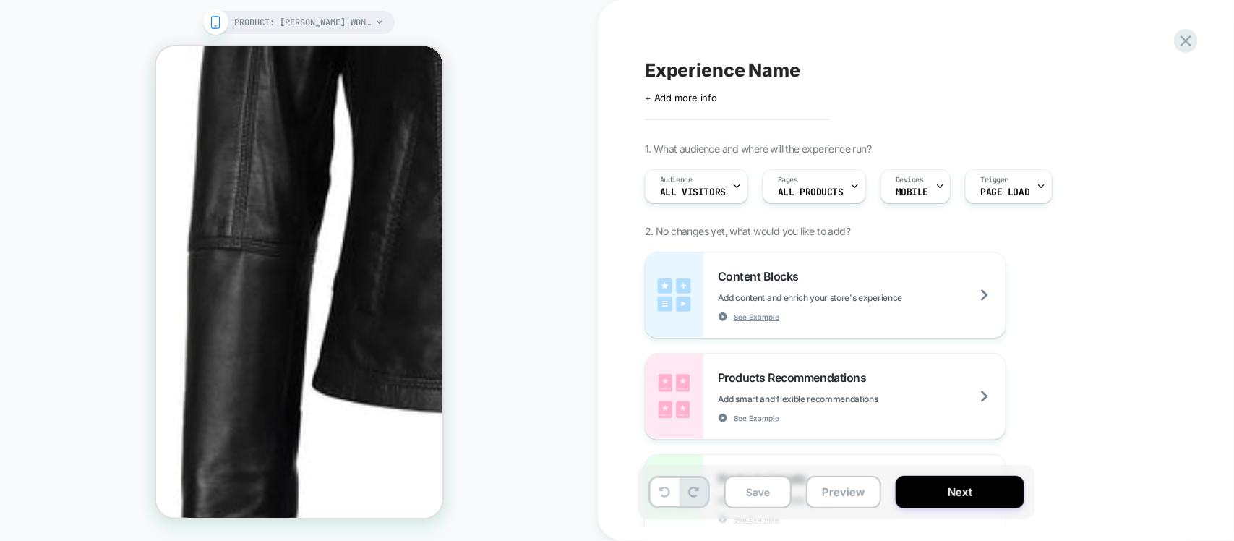
scroll to position [633, 0]
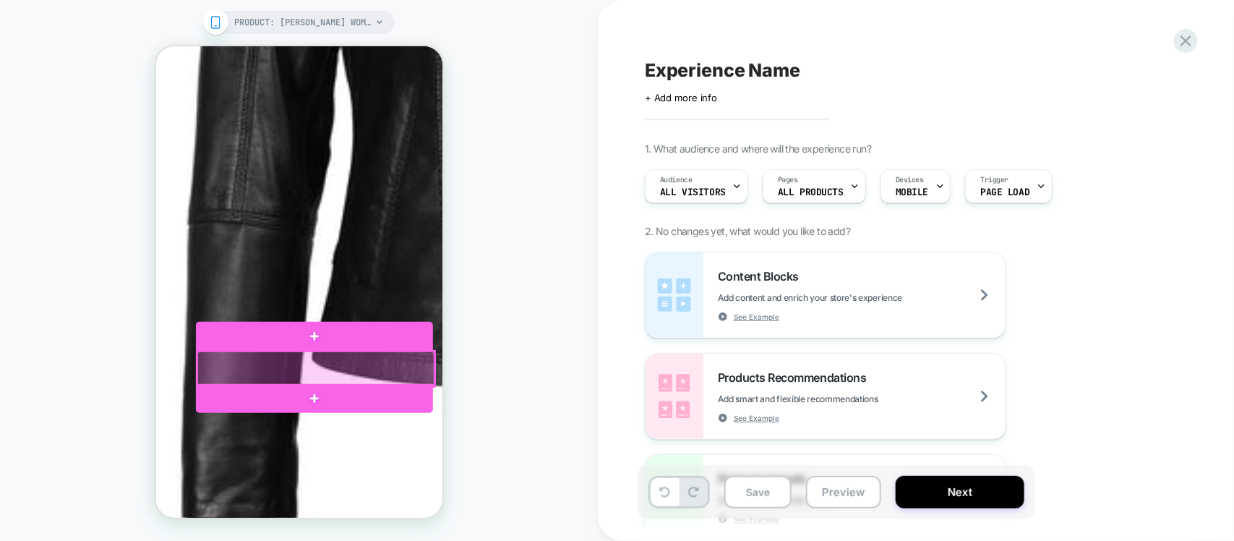
click at [408, 367] on div at bounding box center [315, 368] width 237 height 35
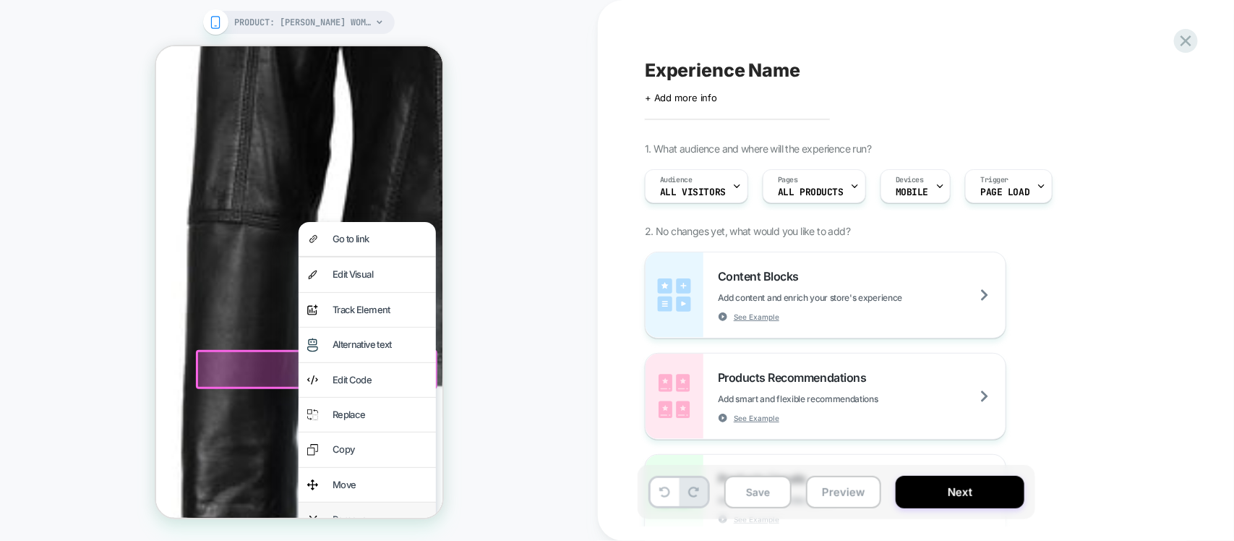
click at [365, 509] on div "Remove" at bounding box center [366, 519] width 137 height 34
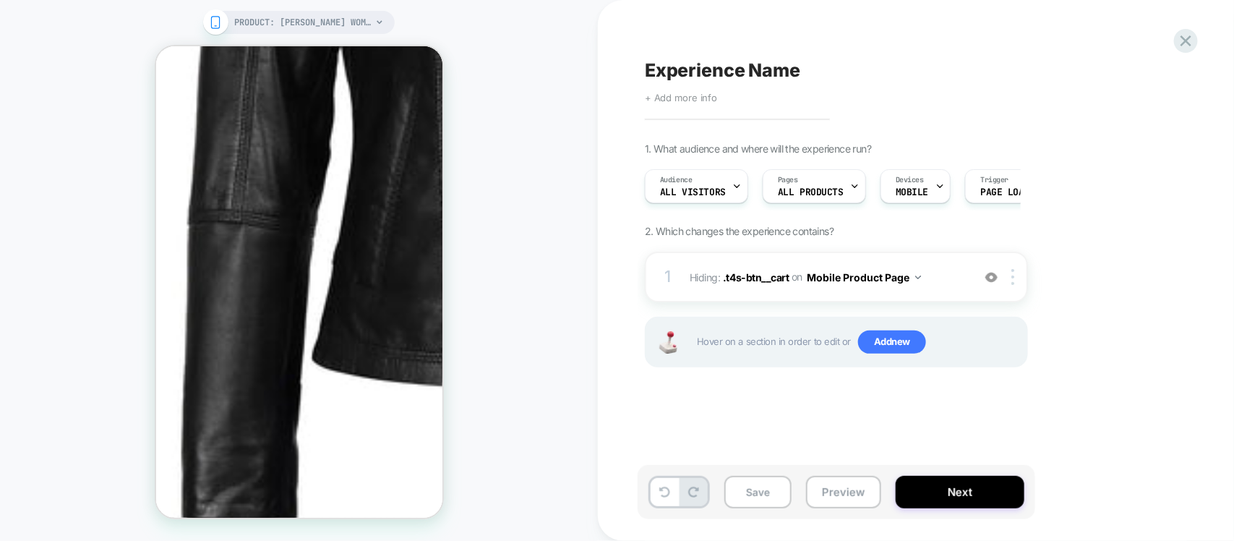
click at [706, 92] on span "+ Add more info" at bounding box center [681, 98] width 72 height 12
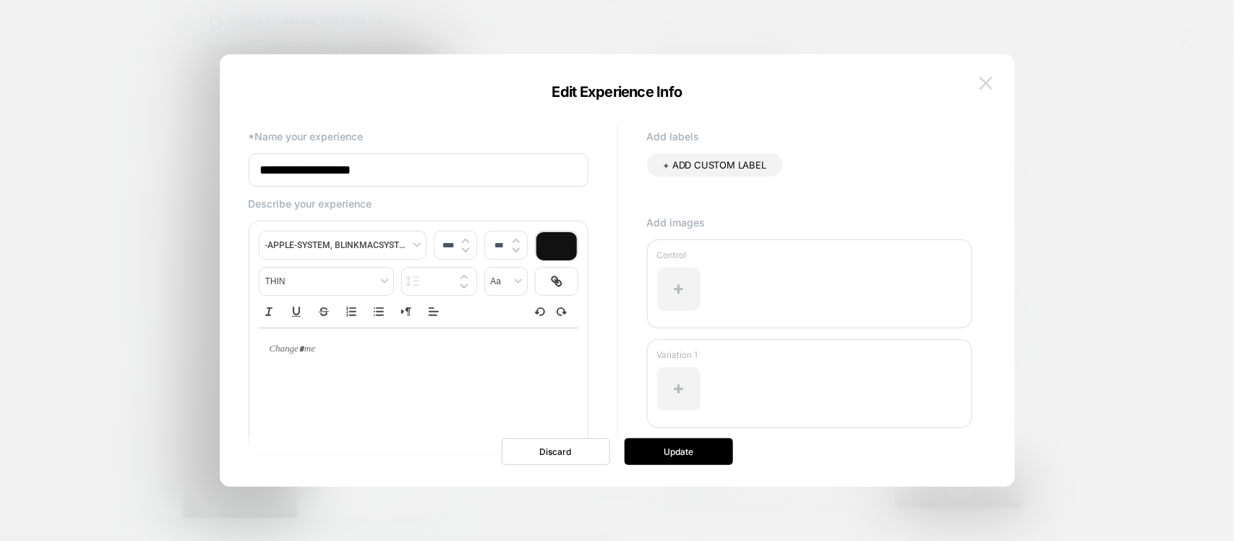
click at [981, 91] on button at bounding box center [986, 83] width 22 height 22
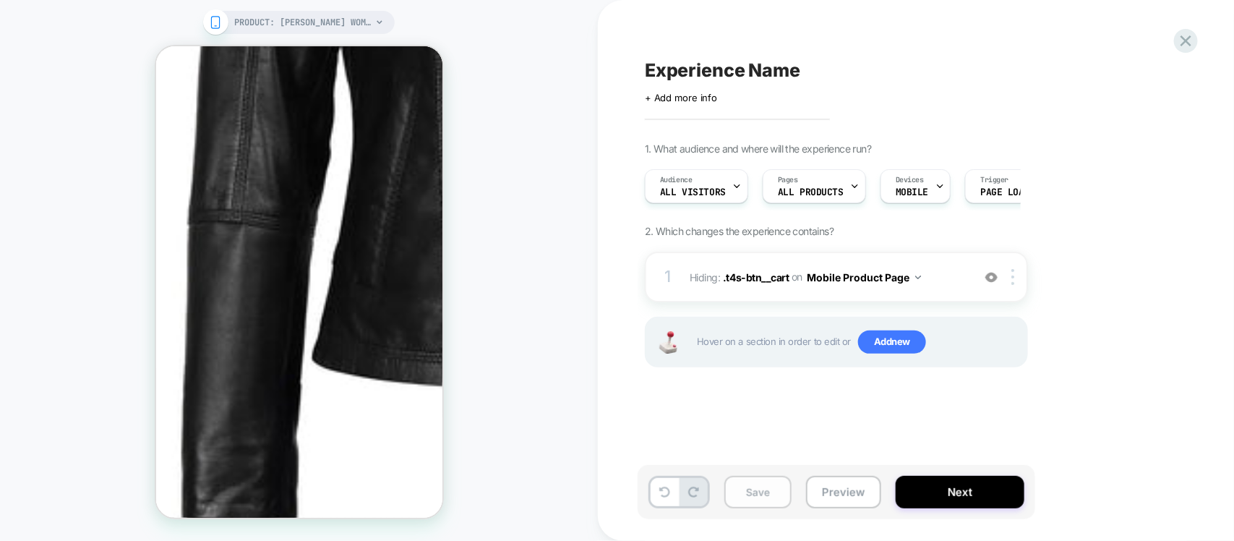
click at [758, 492] on button "Save" at bounding box center [757, 492] width 67 height 33
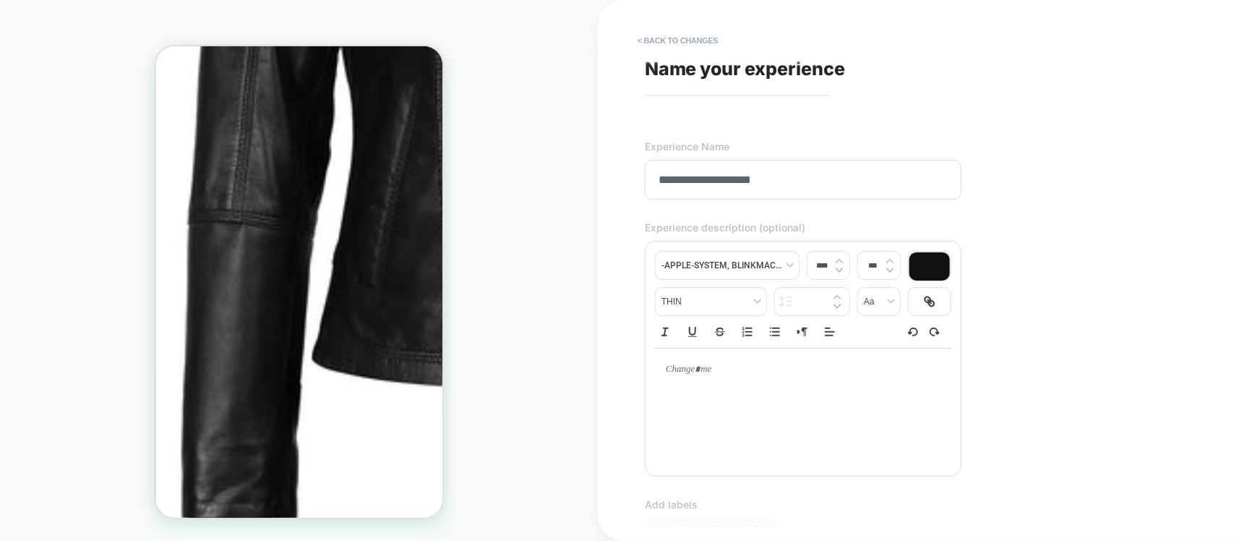
scroll to position [361, 0]
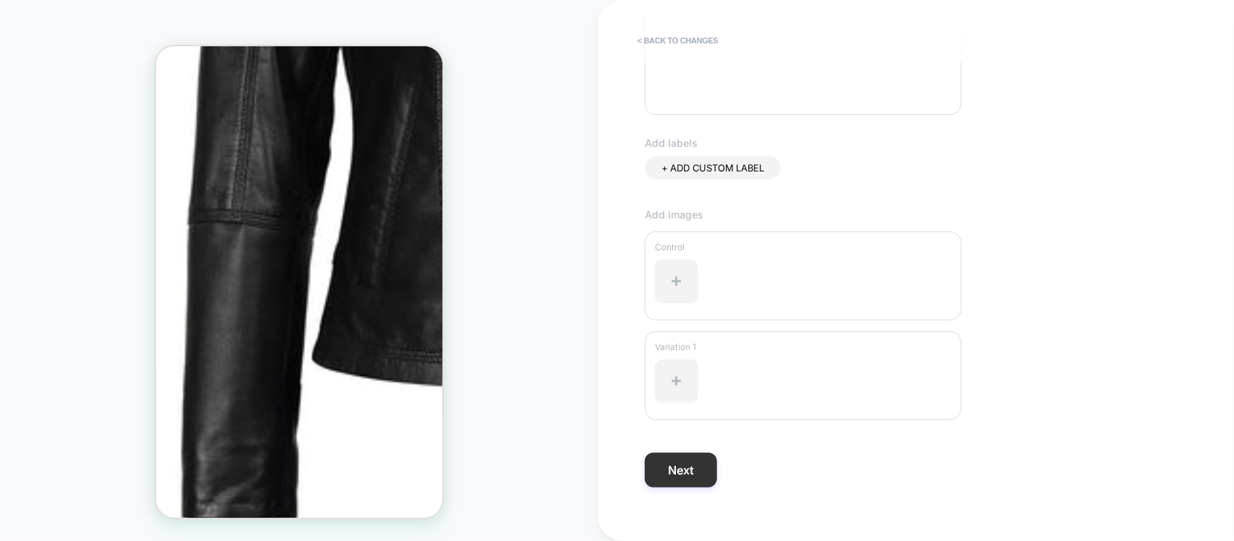
type input "**********"
click at [689, 457] on button "Next" at bounding box center [681, 470] width 72 height 35
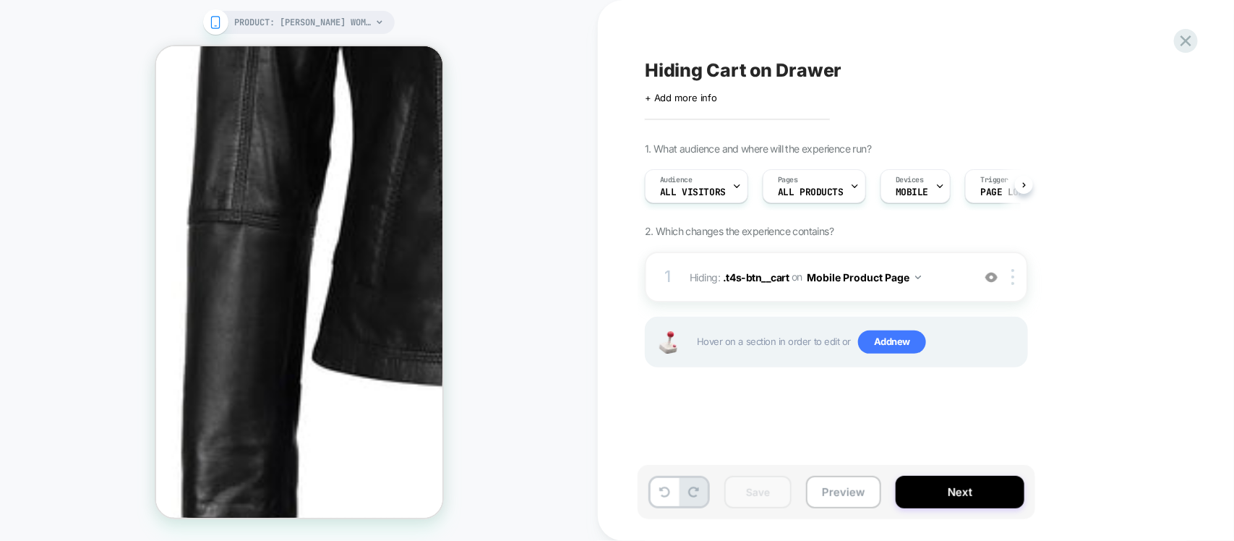
scroll to position [0, 1]
click at [956, 492] on button "Next" at bounding box center [960, 492] width 129 height 33
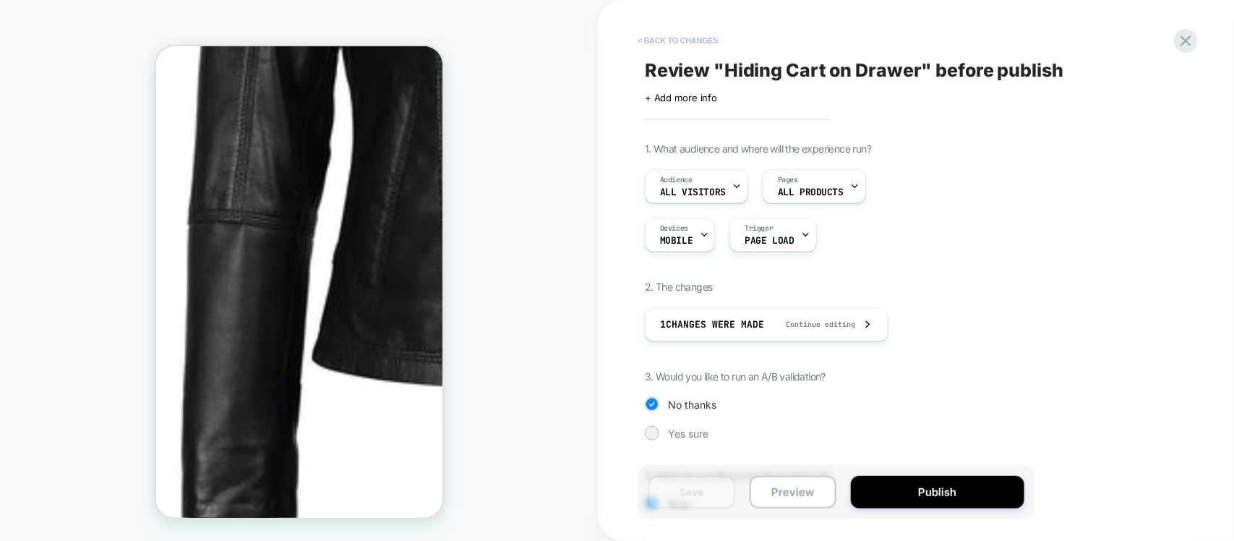
click at [680, 33] on button "< Back to changes" at bounding box center [677, 40] width 95 height 23
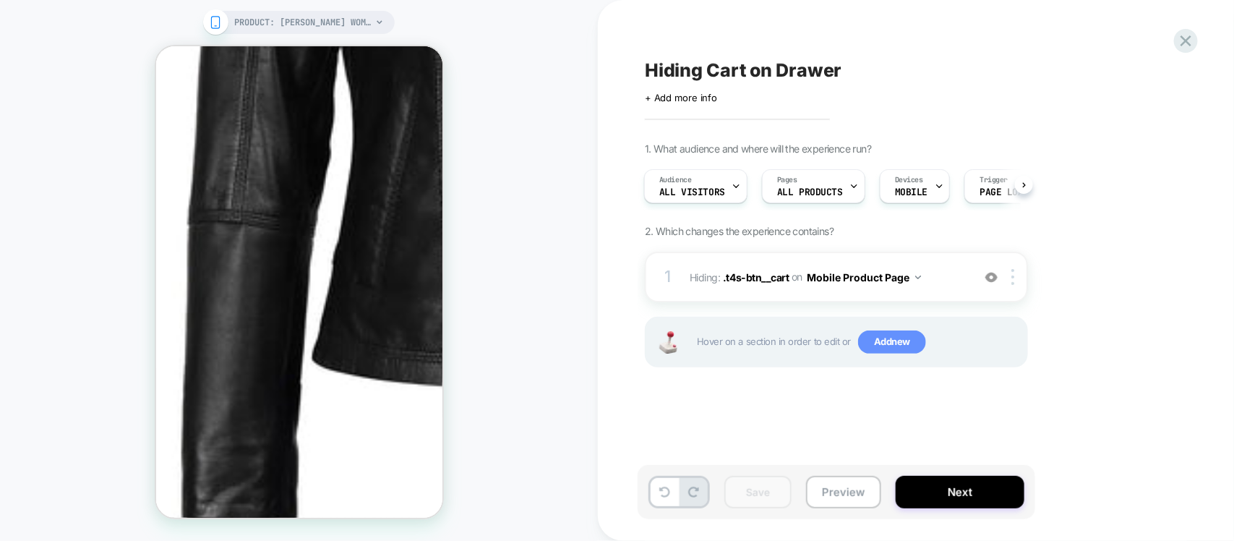
click at [880, 342] on span "Add new" at bounding box center [892, 341] width 68 height 23
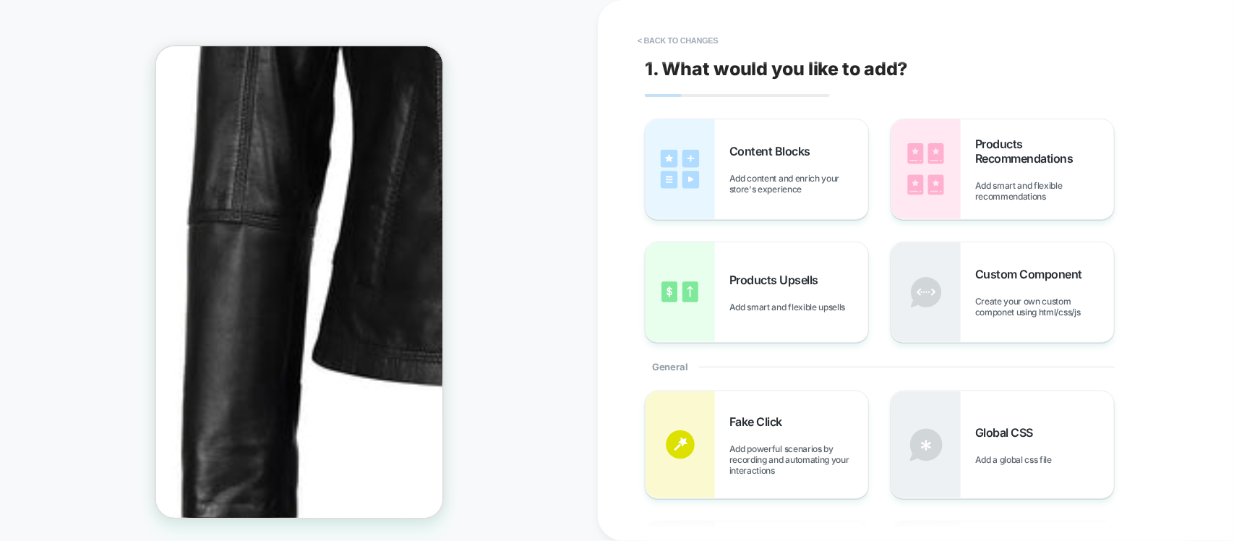
click at [670, 38] on button "< Back to changes" at bounding box center [677, 40] width 95 height 23
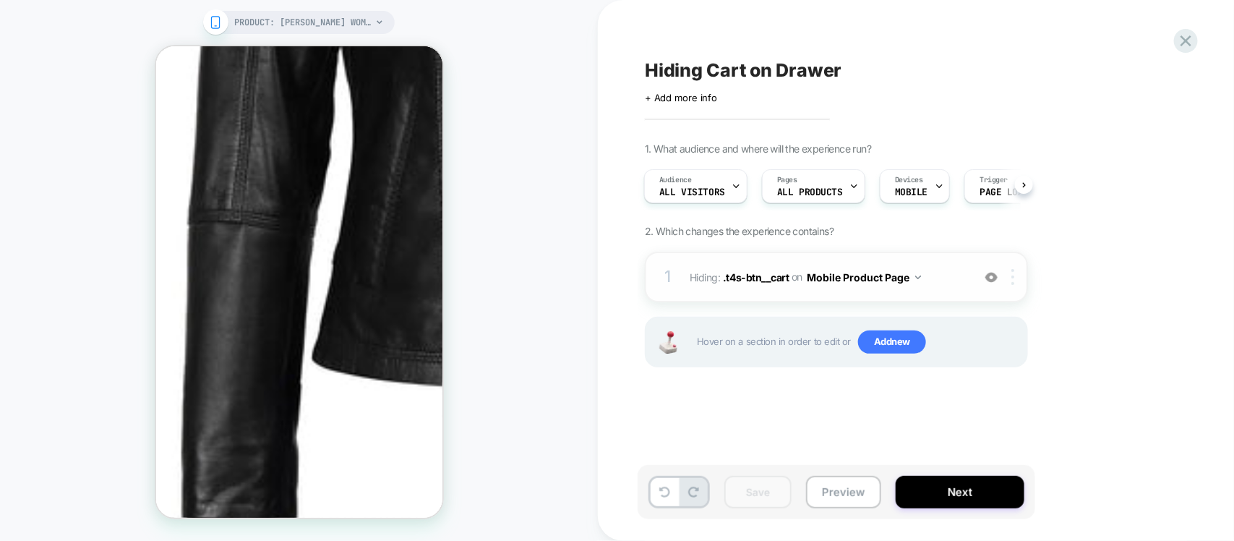
click at [1014, 282] on img at bounding box center [1012, 277] width 3 height 16
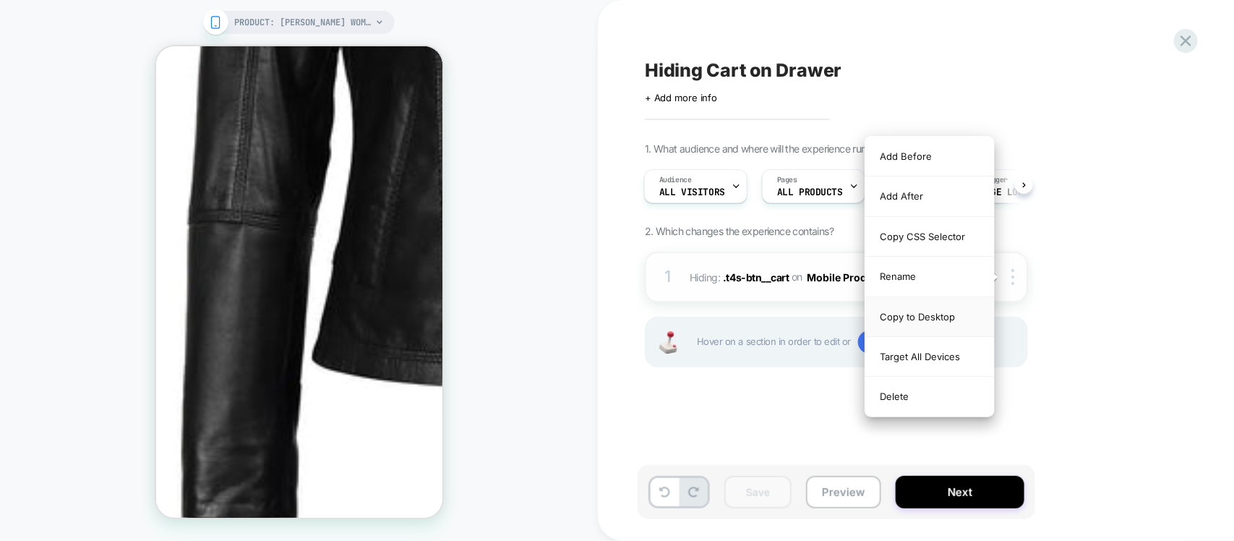
click at [918, 319] on div "Copy to Desktop" at bounding box center [929, 317] width 129 height 40
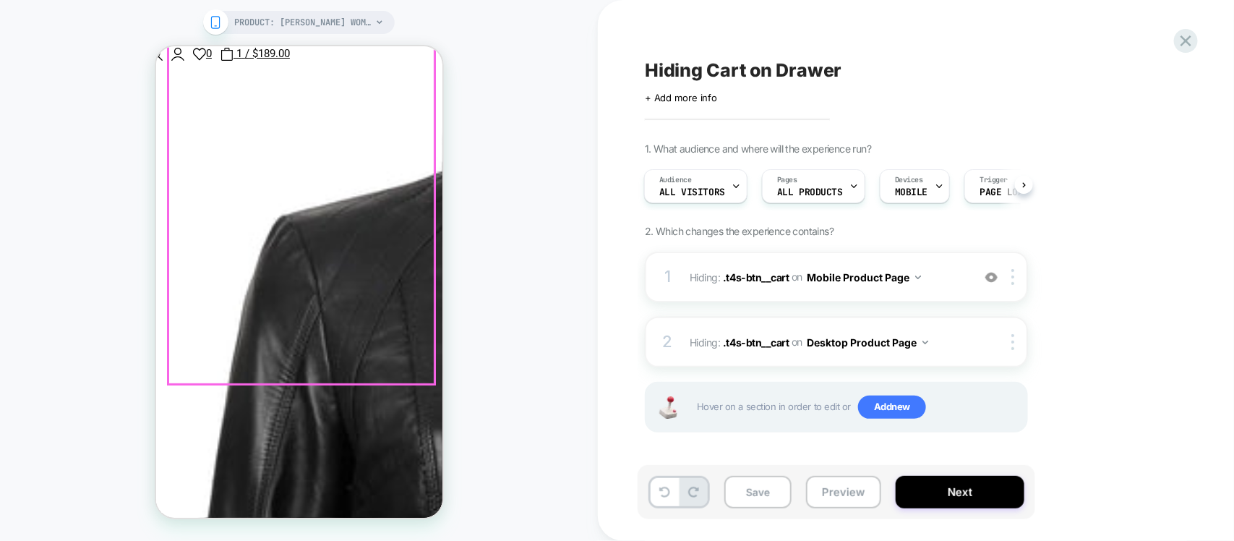
scroll to position [0, 0]
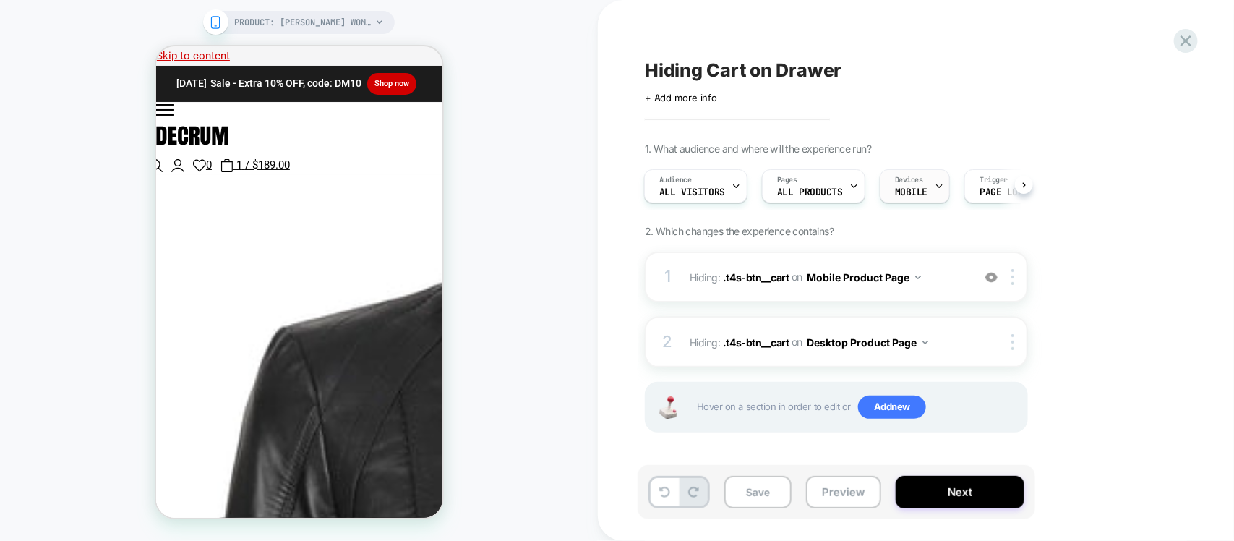
click at [909, 171] on div "Devices MOBILE" at bounding box center [911, 186] width 61 height 33
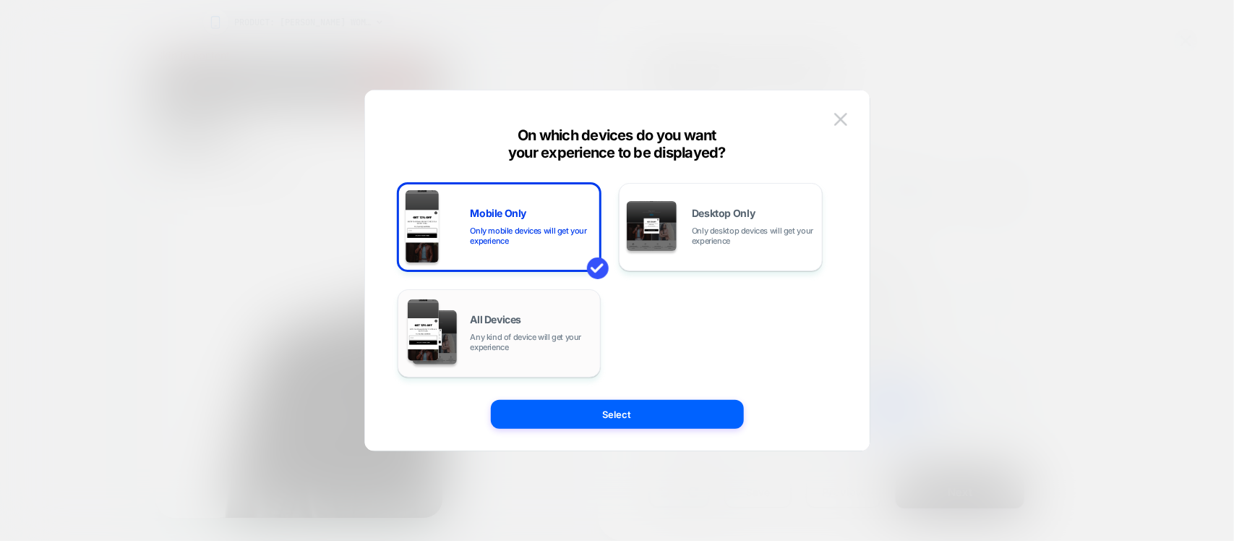
click at [446, 336] on img at bounding box center [435, 337] width 44 height 54
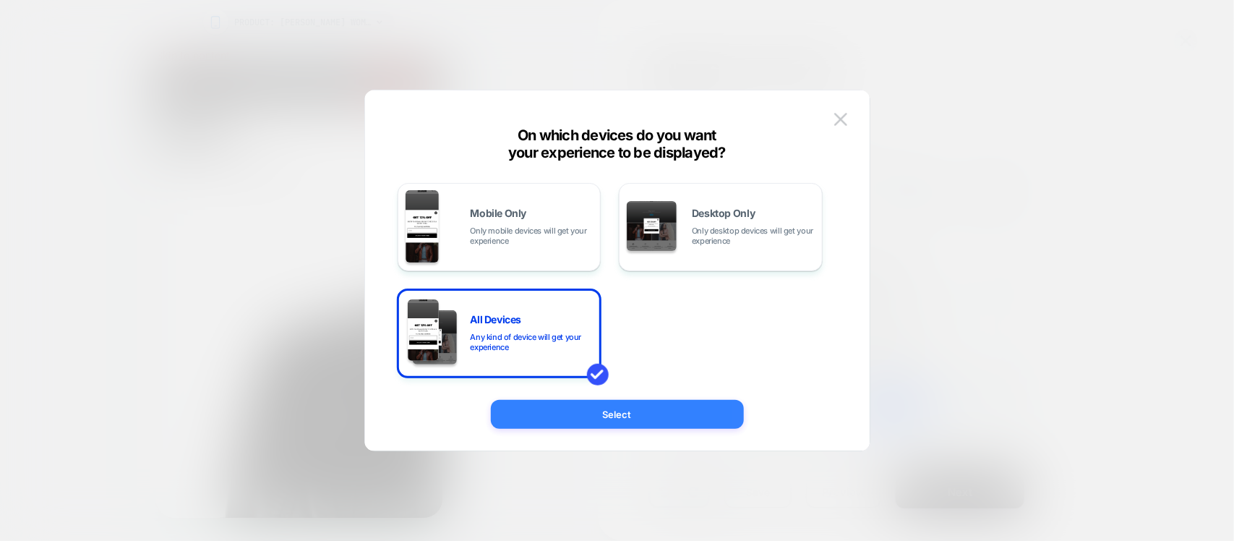
click at [627, 413] on button "Select" at bounding box center [617, 414] width 253 height 29
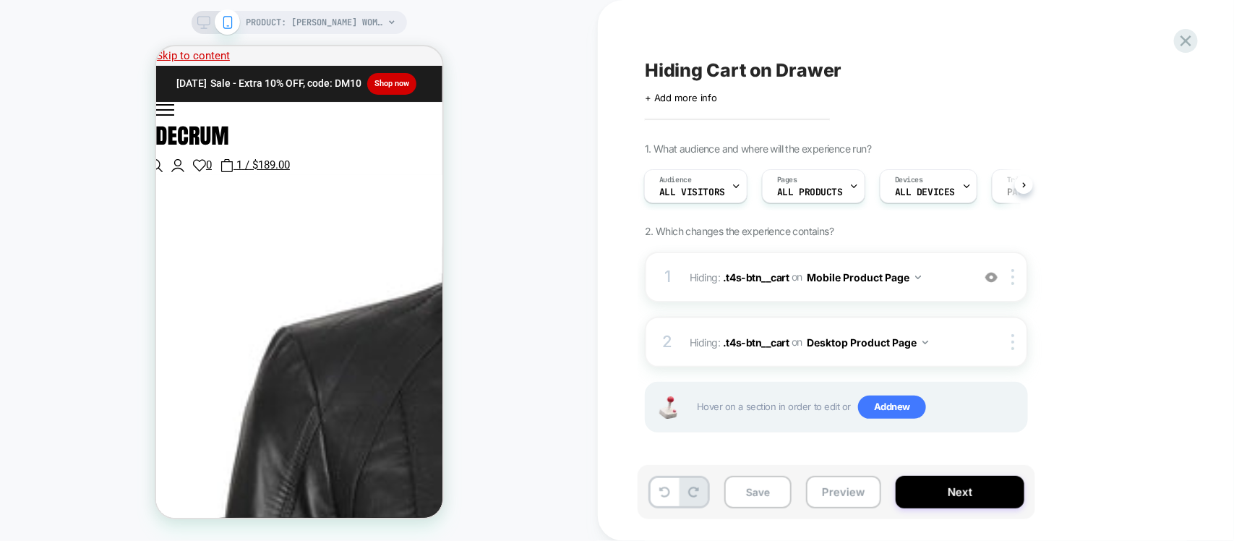
click at [202, 20] on icon at bounding box center [203, 22] width 13 height 13
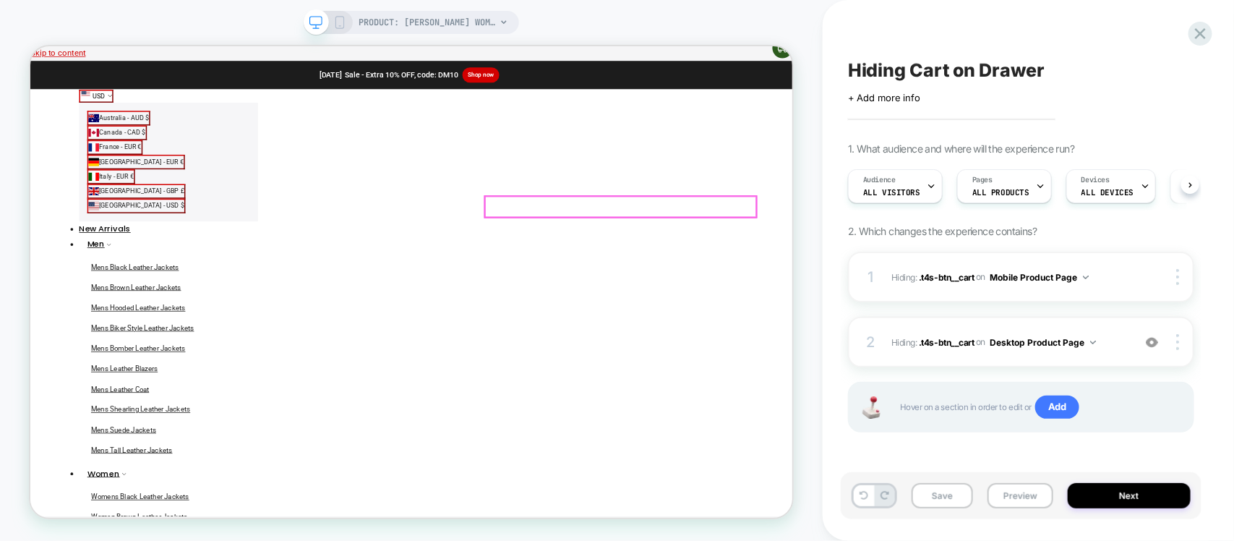
scroll to position [0, 1]
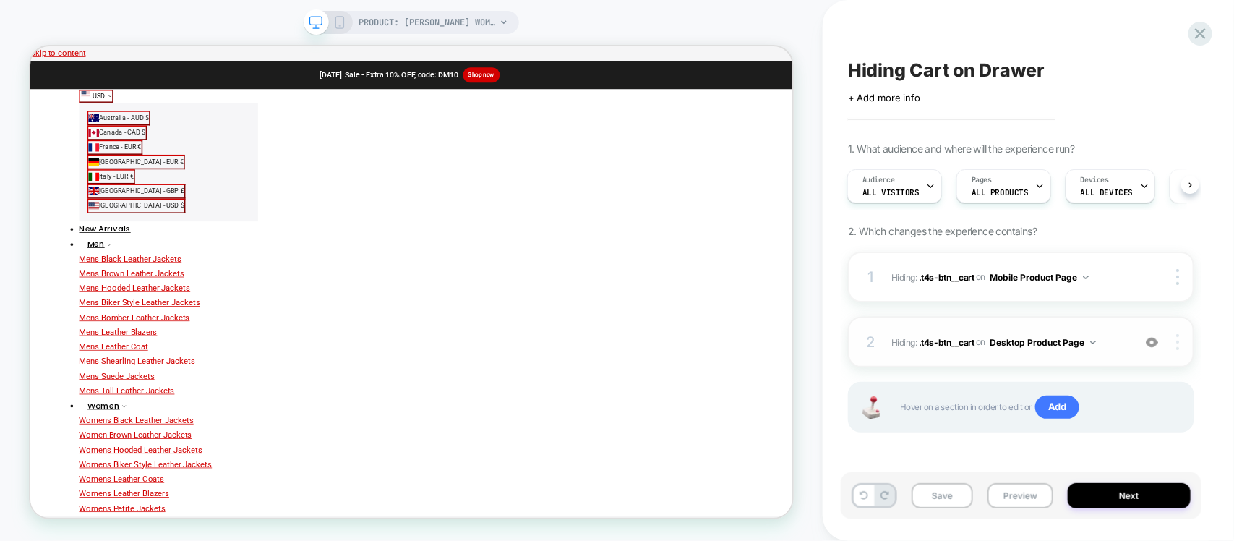
click at [1180, 344] on div at bounding box center [1179, 342] width 27 height 16
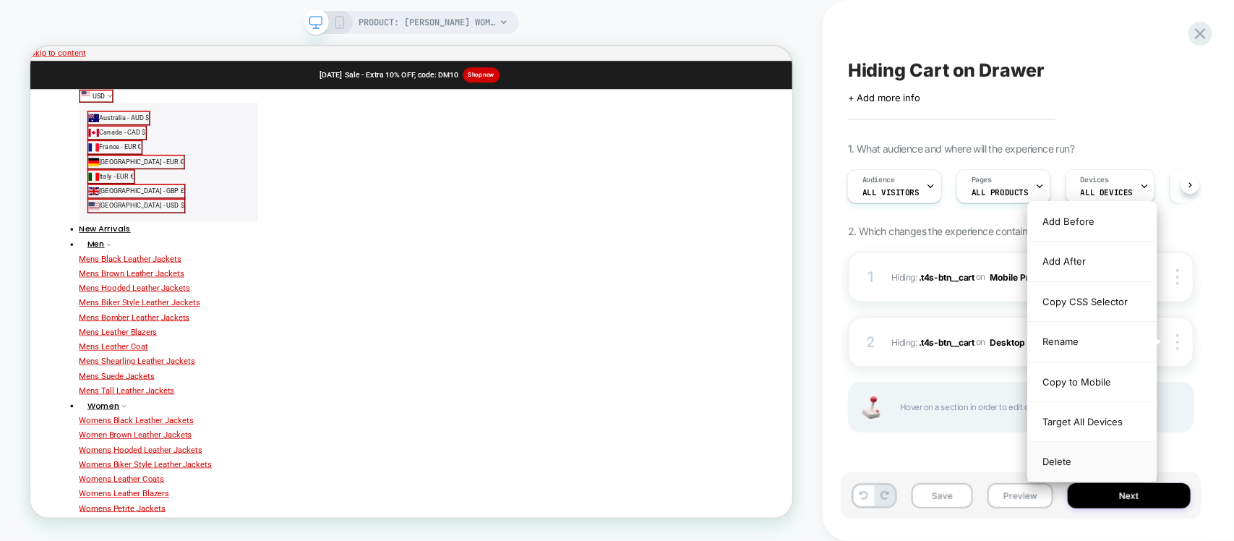
click at [1071, 471] on div "Delete" at bounding box center [1092, 461] width 129 height 39
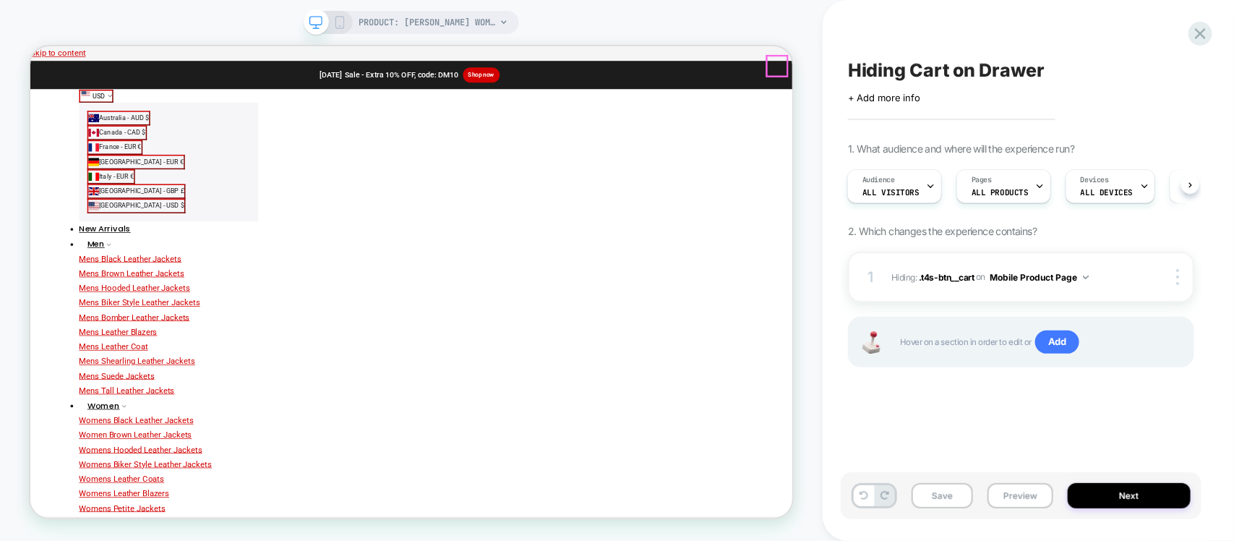
click at [1100, 172] on div "Devices ALL DEVICES" at bounding box center [1106, 186] width 81 height 33
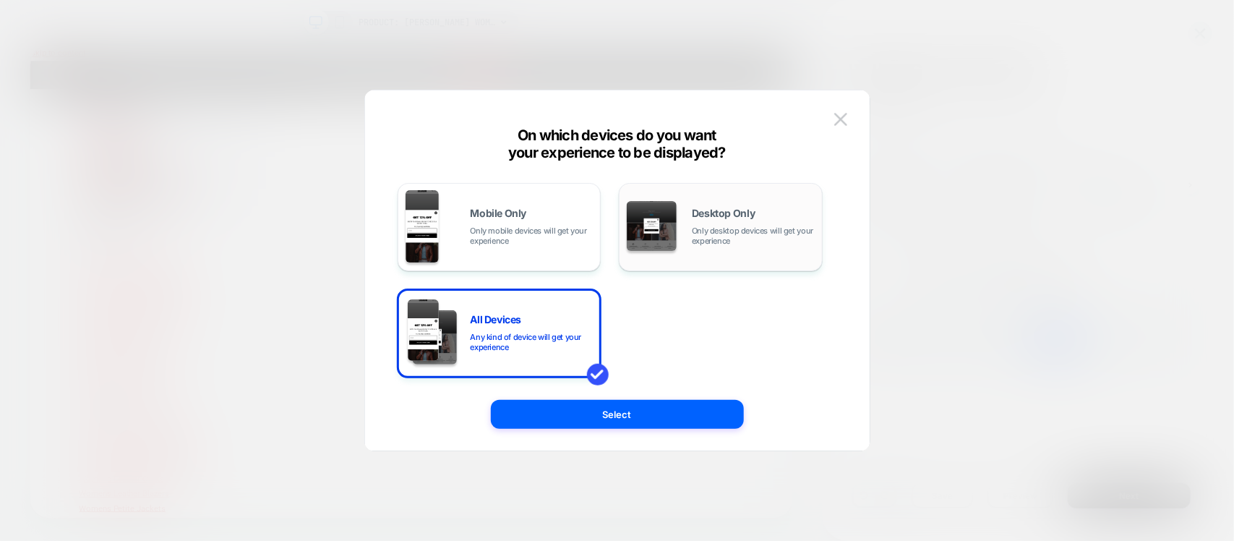
click at [706, 236] on span "Only desktop devices will get your experience" at bounding box center [753, 236] width 123 height 20
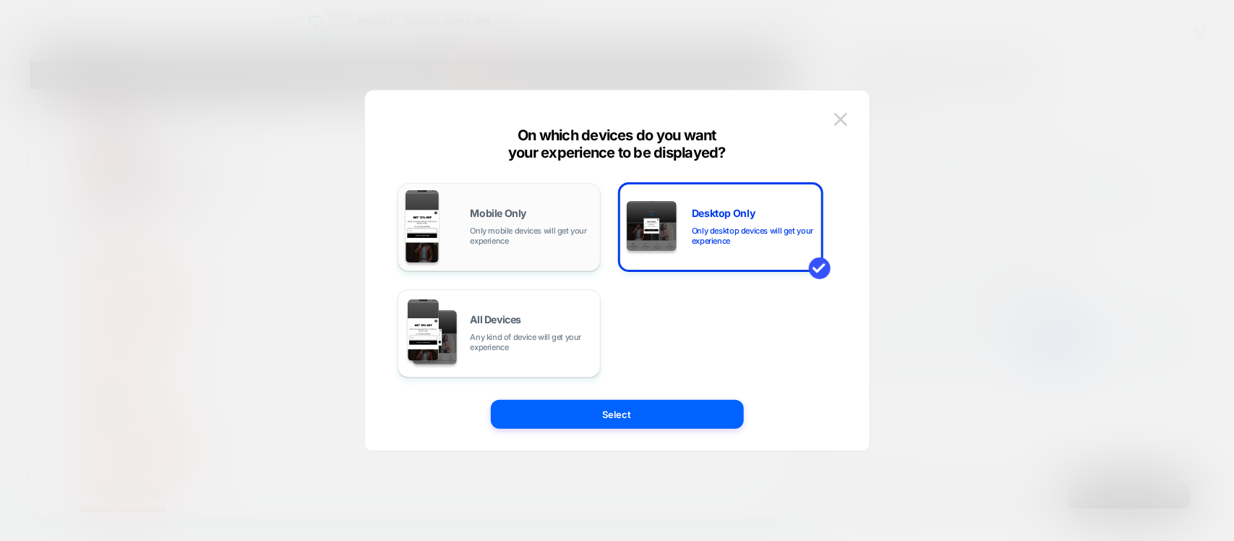
click at [549, 207] on div "Mobile Only Only mobile devices will get your experience" at bounding box center [500, 227] width 188 height 74
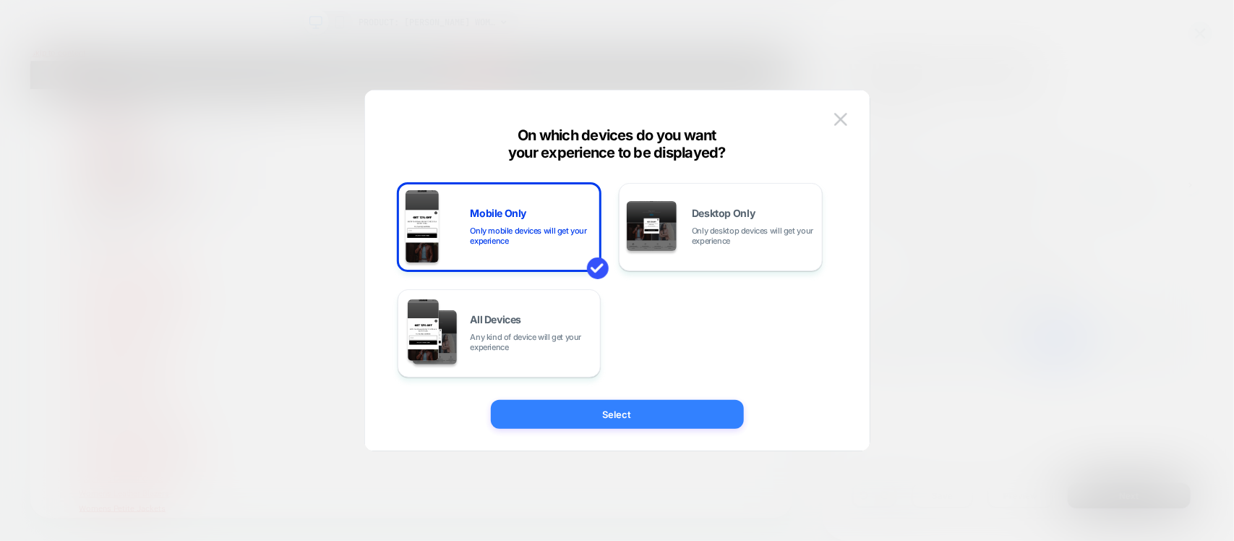
click at [601, 410] on button "Select" at bounding box center [617, 414] width 253 height 29
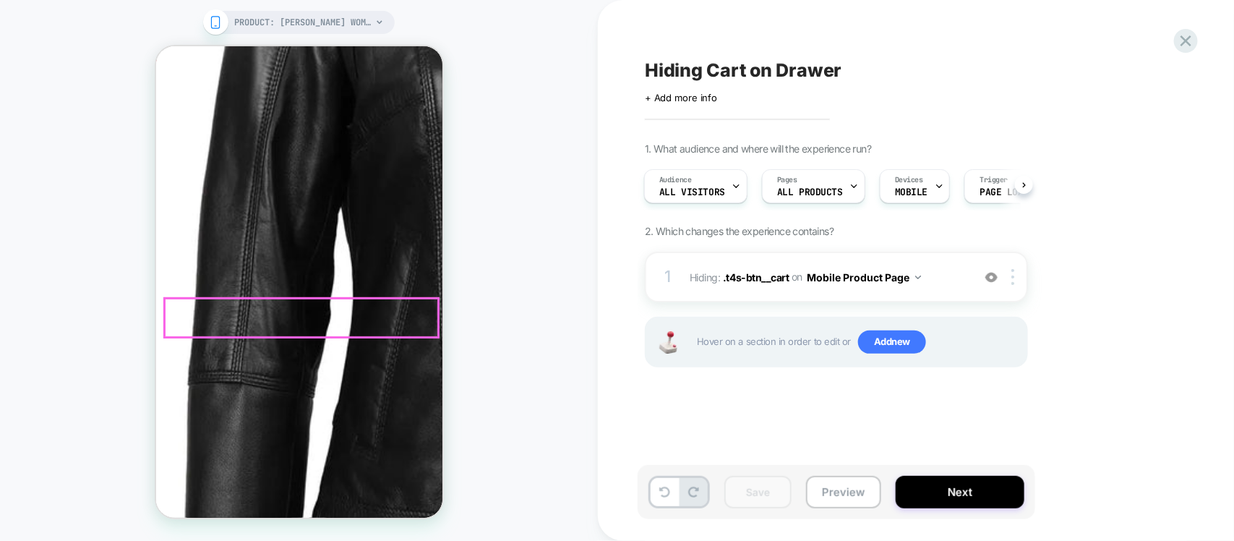
scroll to position [542, 0]
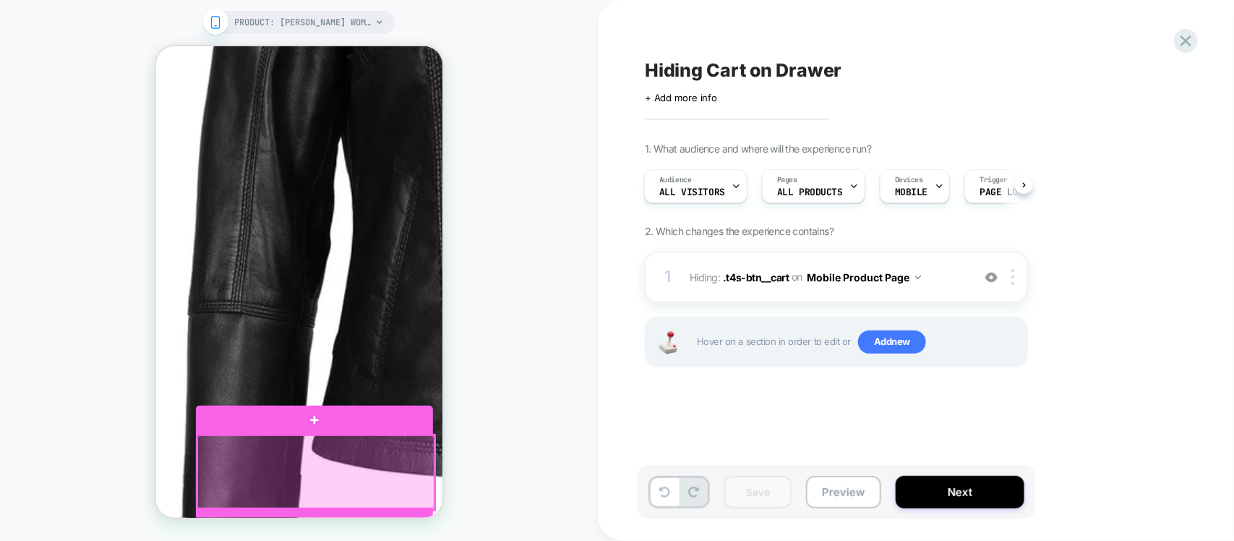
click at [316, 461] on div at bounding box center [315, 471] width 237 height 74
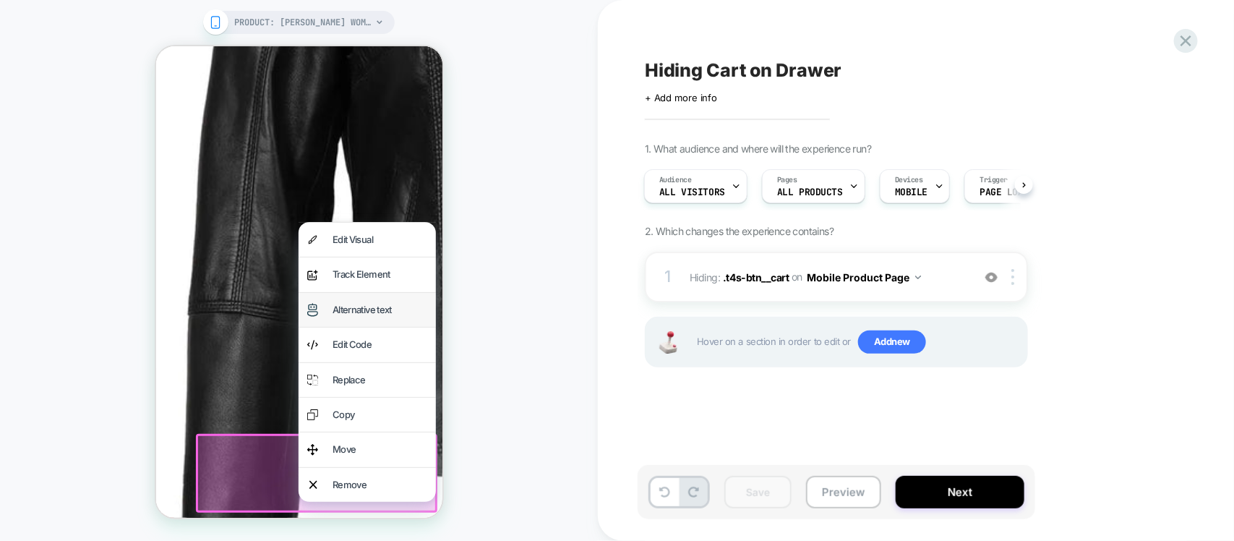
click at [377, 310] on div "Alternative text" at bounding box center [379, 309] width 95 height 17
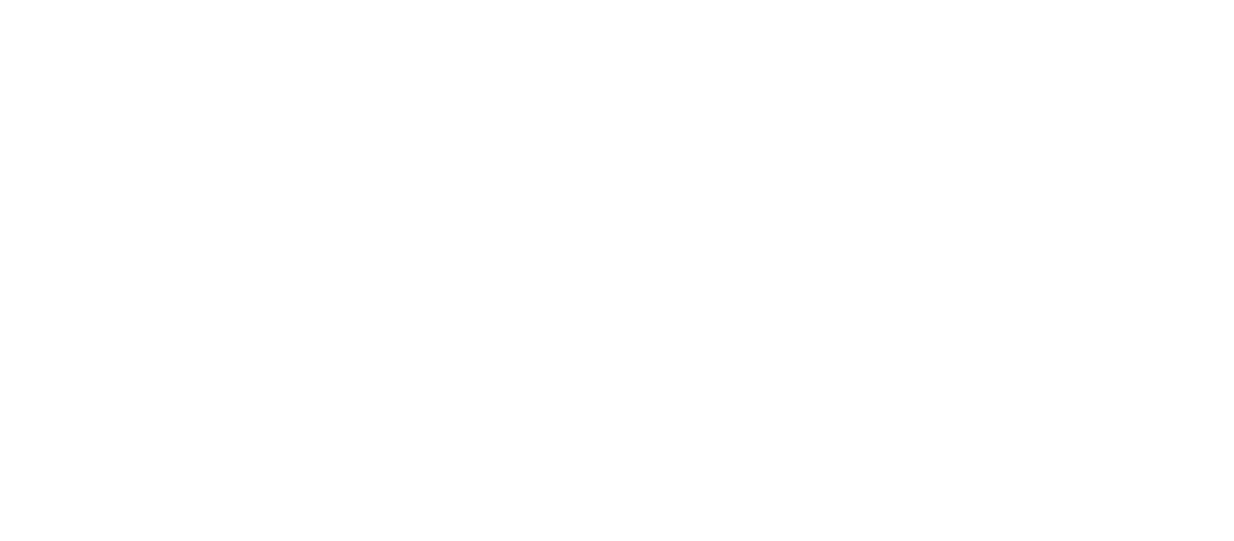
drag, startPoint x: 295, startPoint y: 108, endPoint x: 330, endPoint y: 87, distance: 40.9
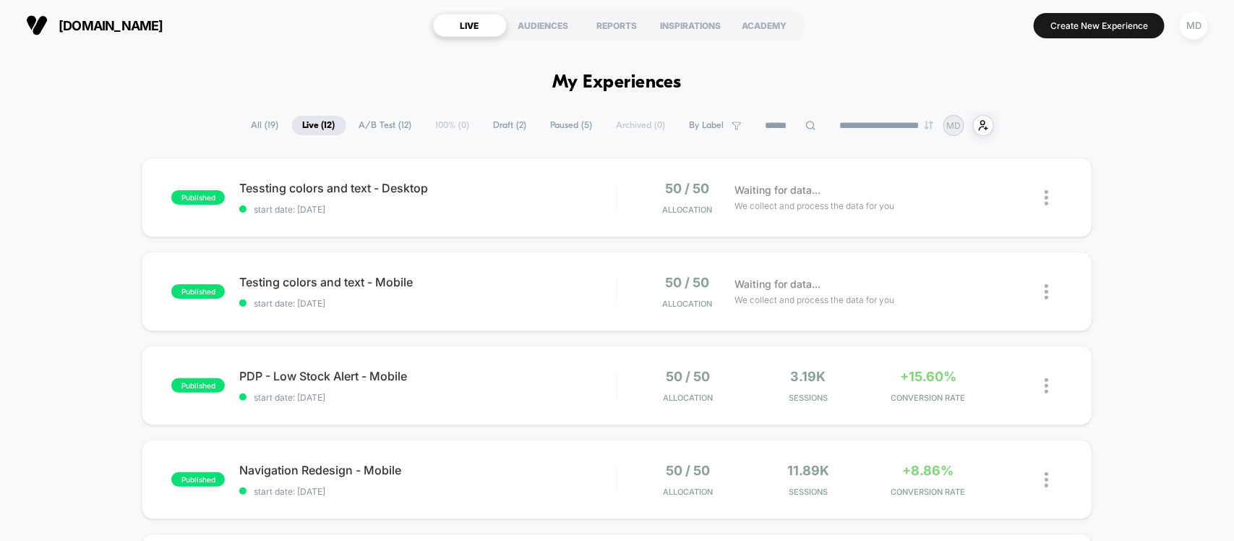
click at [518, 127] on span "Draft ( 2 )" at bounding box center [510, 126] width 55 height 20
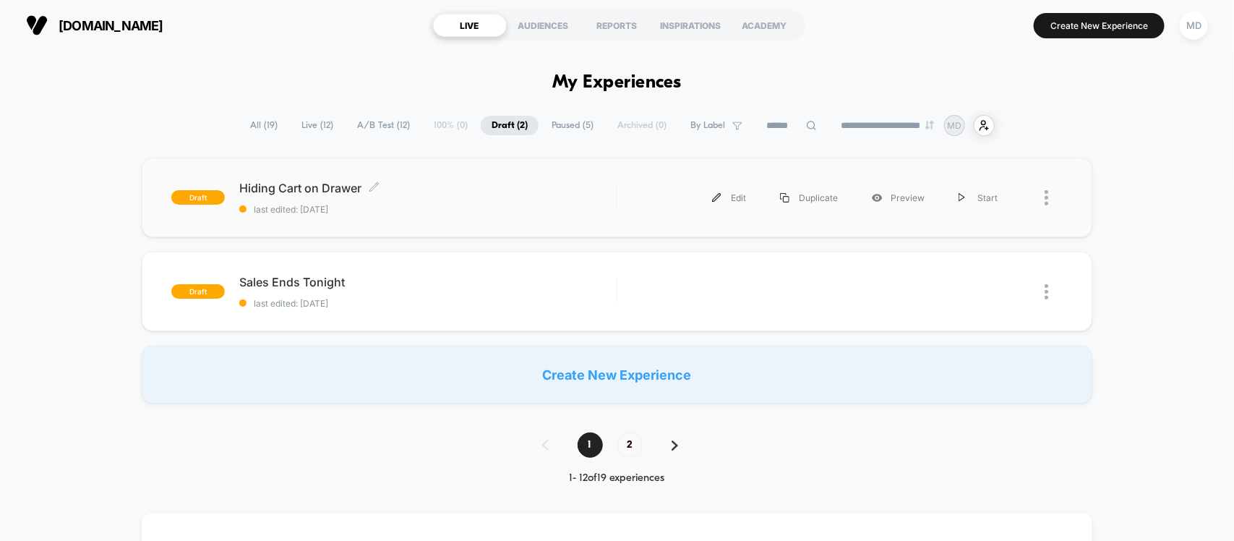
click at [577, 183] on span "Hiding Cart on Drawer Click to edit experience details" at bounding box center [427, 188] width 377 height 14
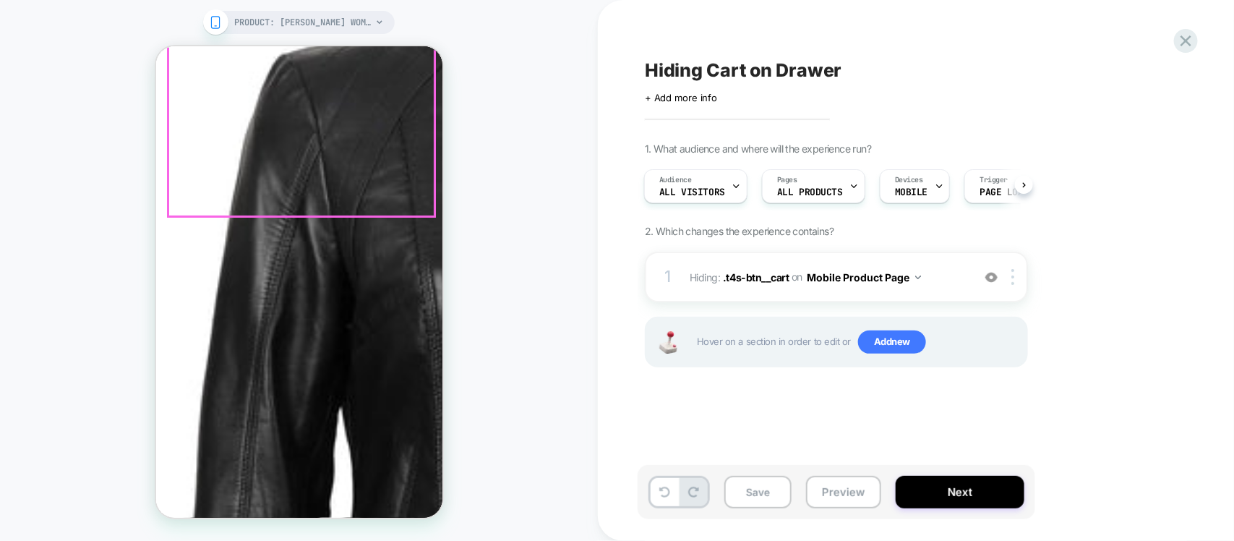
scroll to position [542, 0]
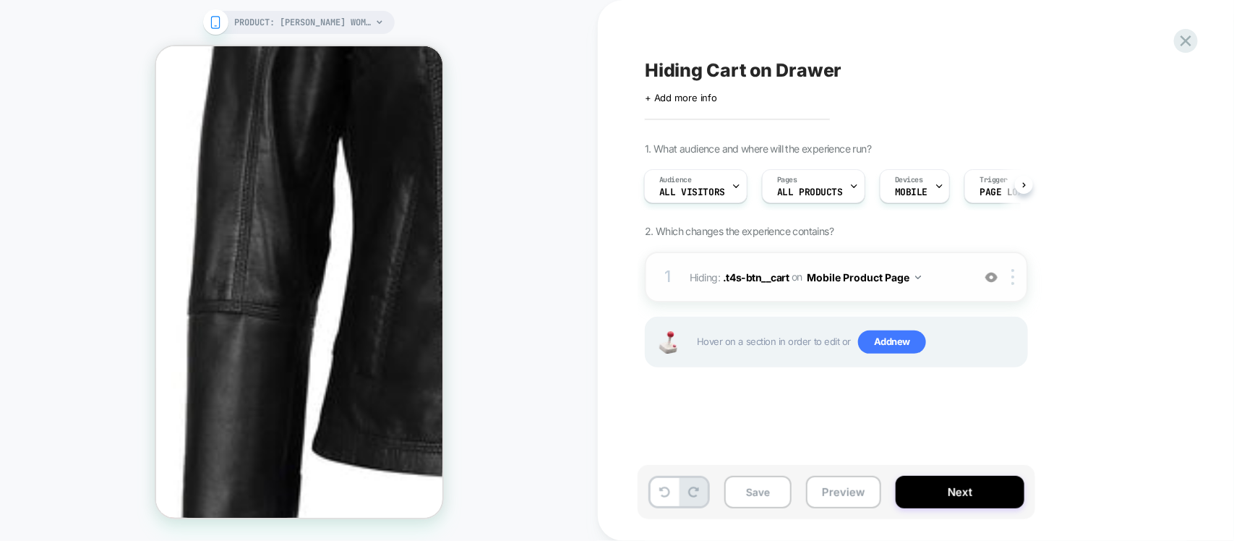
click at [995, 269] on div "1 Hiding : .t4s-btn__cart .t4s-btn__cart on Mobile Product Page Add Before Add …" at bounding box center [836, 277] width 383 height 51
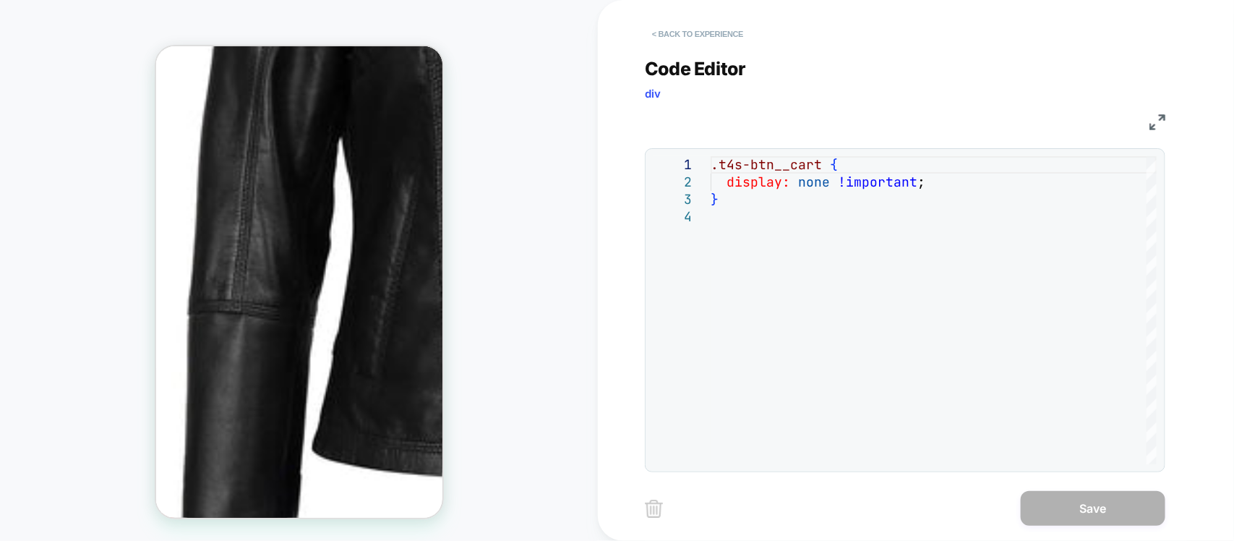
click at [687, 33] on button "< Back to experience" at bounding box center [698, 33] width 106 height 23
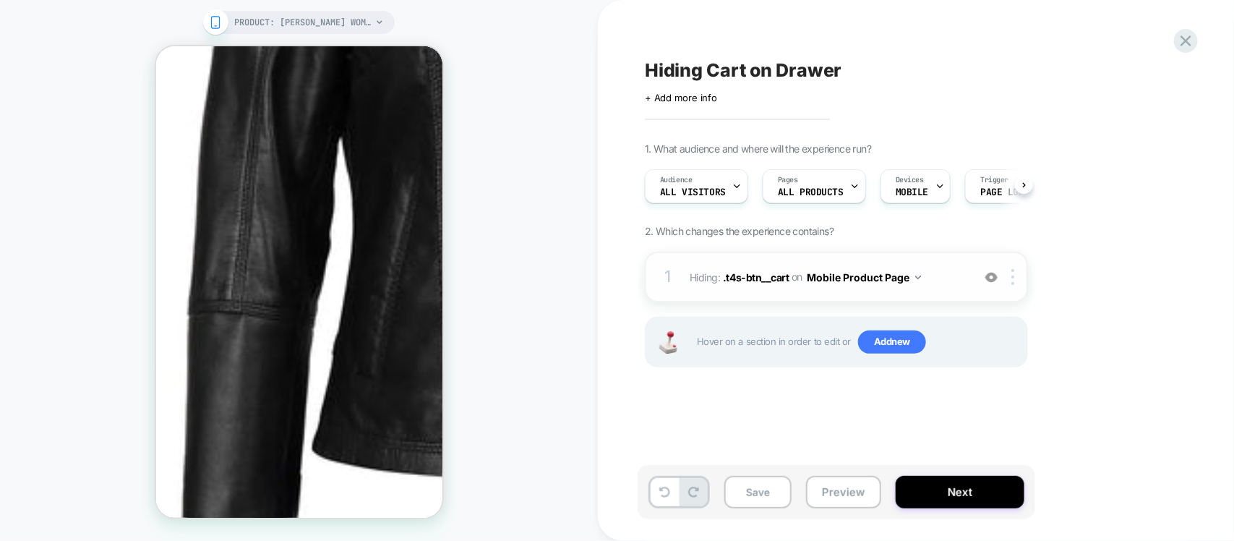
scroll to position [0, 1]
click at [990, 283] on img at bounding box center [991, 277] width 12 height 12
click at [989, 283] on img at bounding box center [991, 277] width 12 height 12
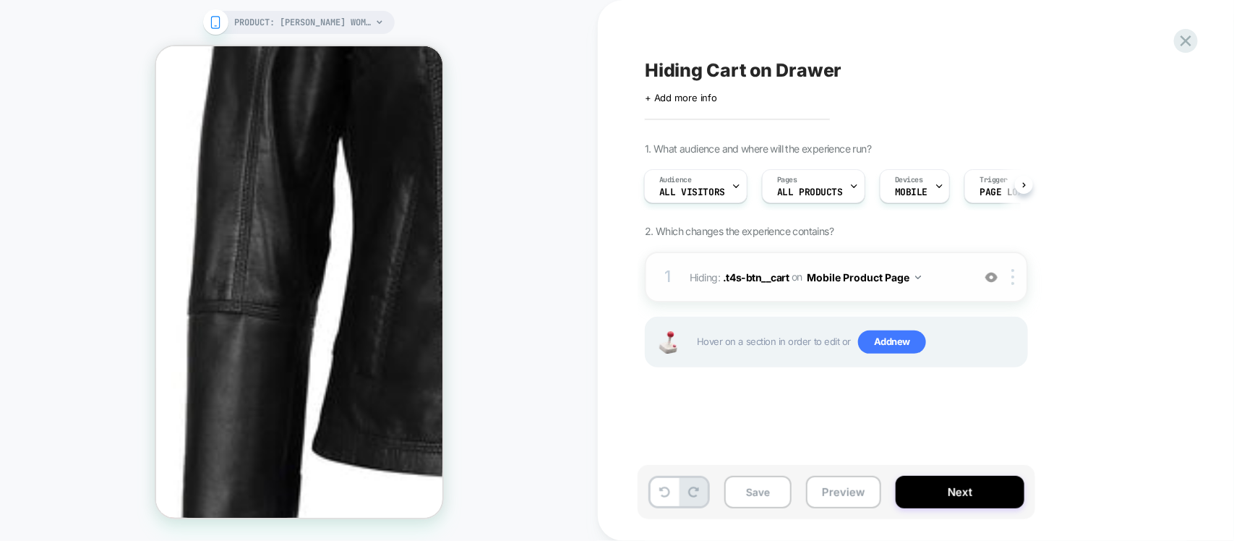
click at [752, 64] on span "Hiding Cart on Drawer" at bounding box center [743, 70] width 197 height 22
click at [750, 65] on textarea "**********" at bounding box center [782, 70] width 275 height 22
type textarea "**********"
click at [1024, 67] on icon at bounding box center [1024, 70] width 18 height 18
click at [975, 504] on button "Next" at bounding box center [960, 492] width 129 height 33
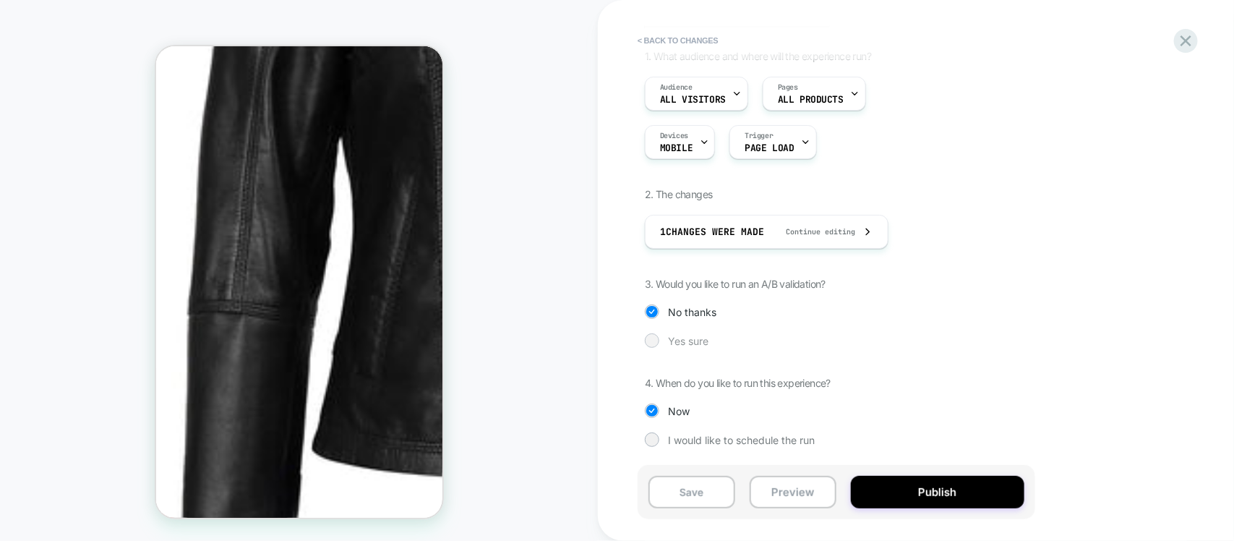
click at [685, 333] on div "Yes sure" at bounding box center [836, 340] width 383 height 14
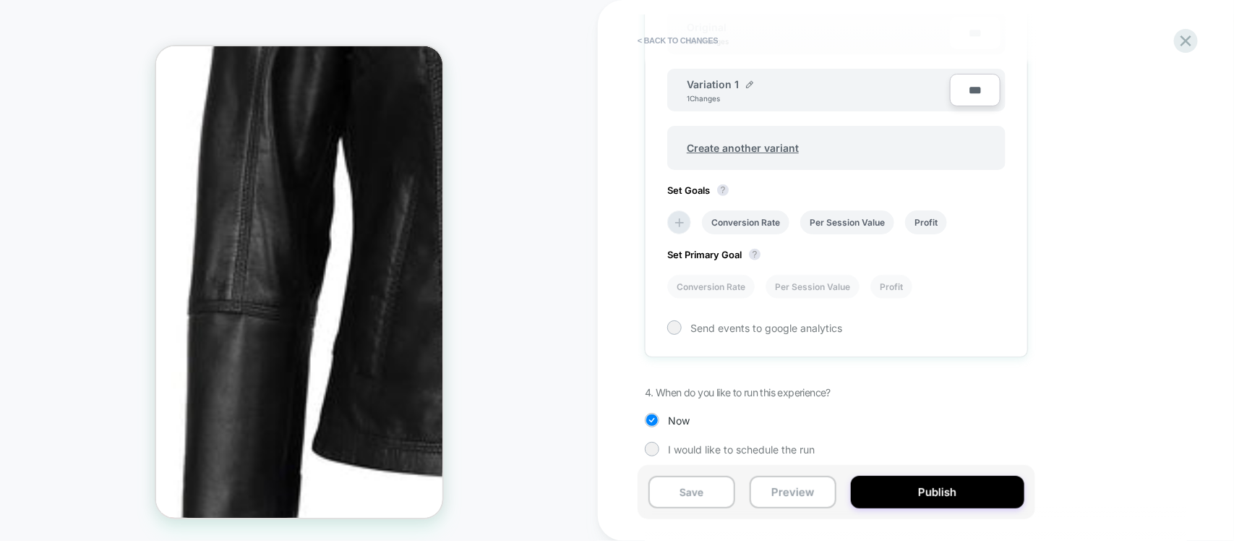
scroll to position [500, 0]
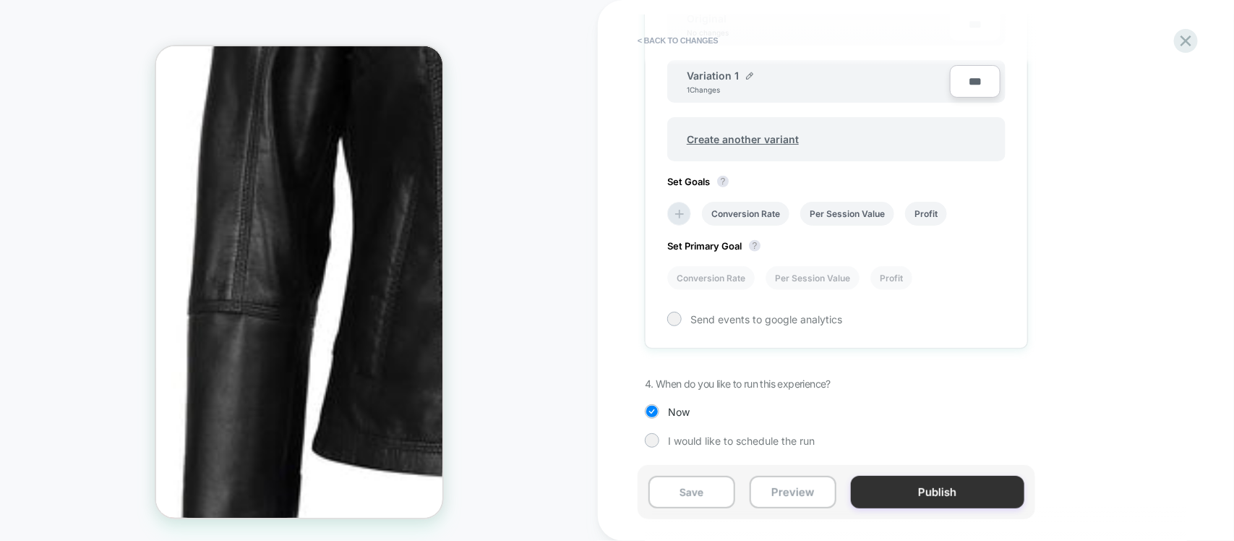
click at [967, 500] on button "Publish" at bounding box center [938, 492] width 174 height 33
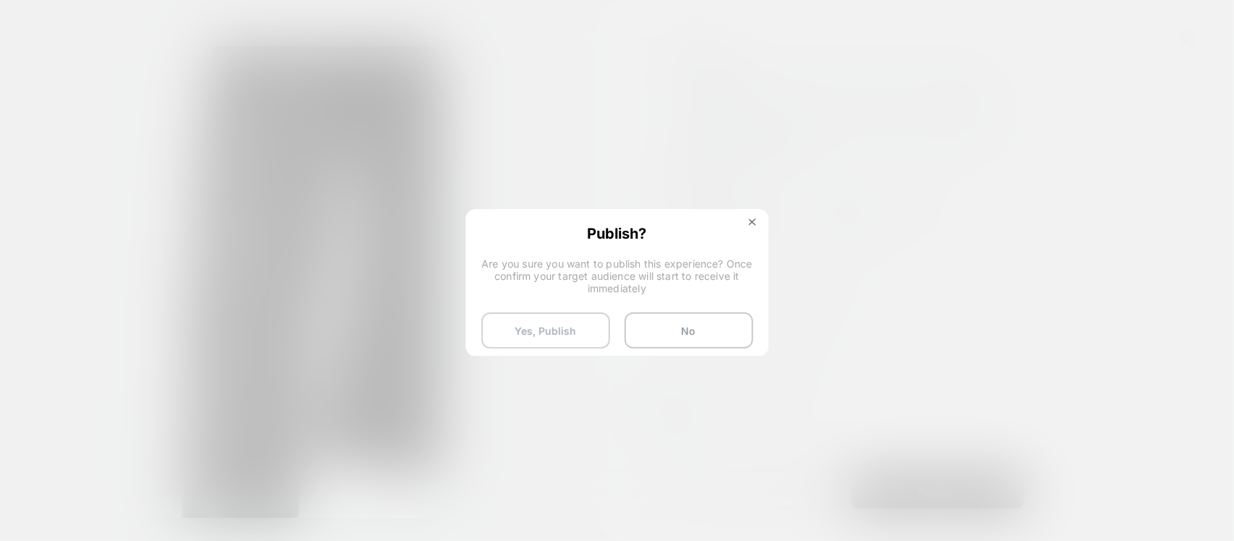
click at [542, 317] on button "Yes, Publish" at bounding box center [545, 330] width 129 height 36
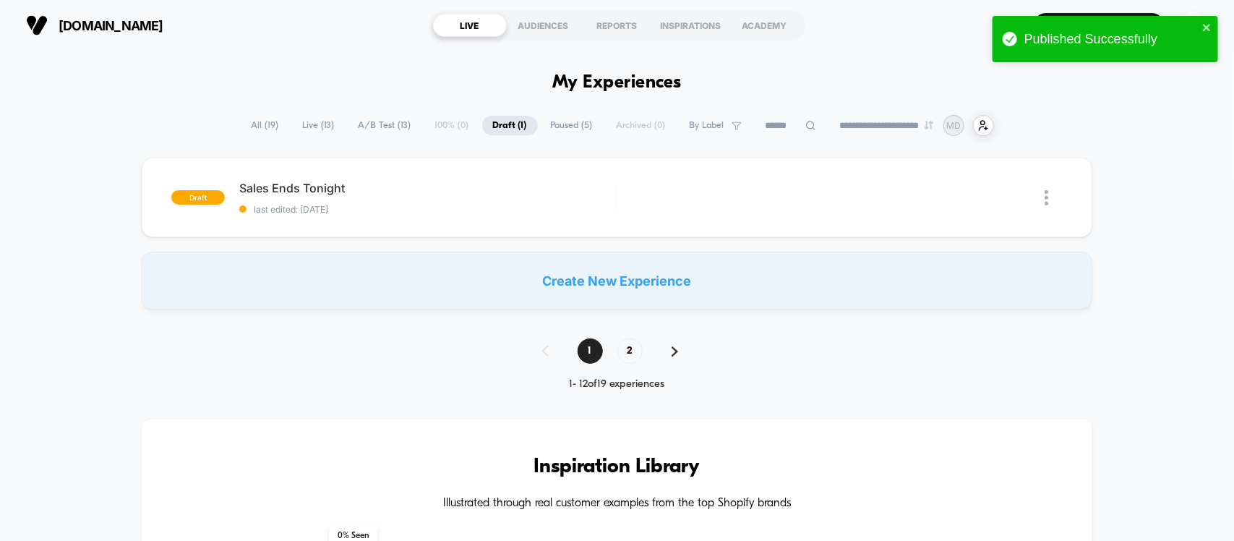
click at [309, 118] on span "Live ( 13 )" at bounding box center [318, 126] width 53 height 20
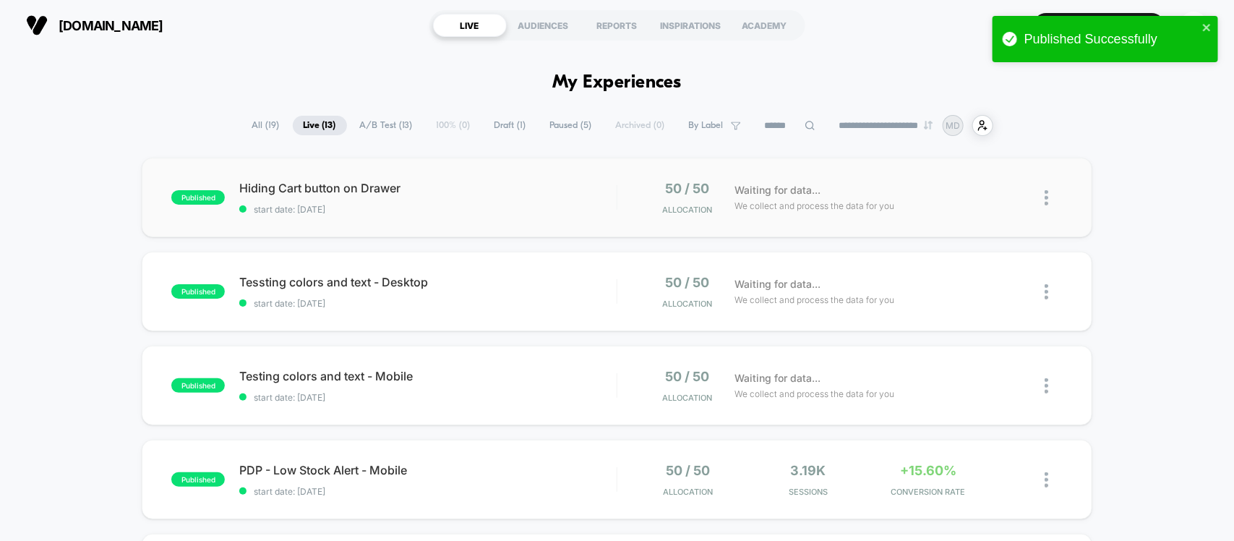
click at [1045, 197] on img at bounding box center [1047, 197] width 4 height 15
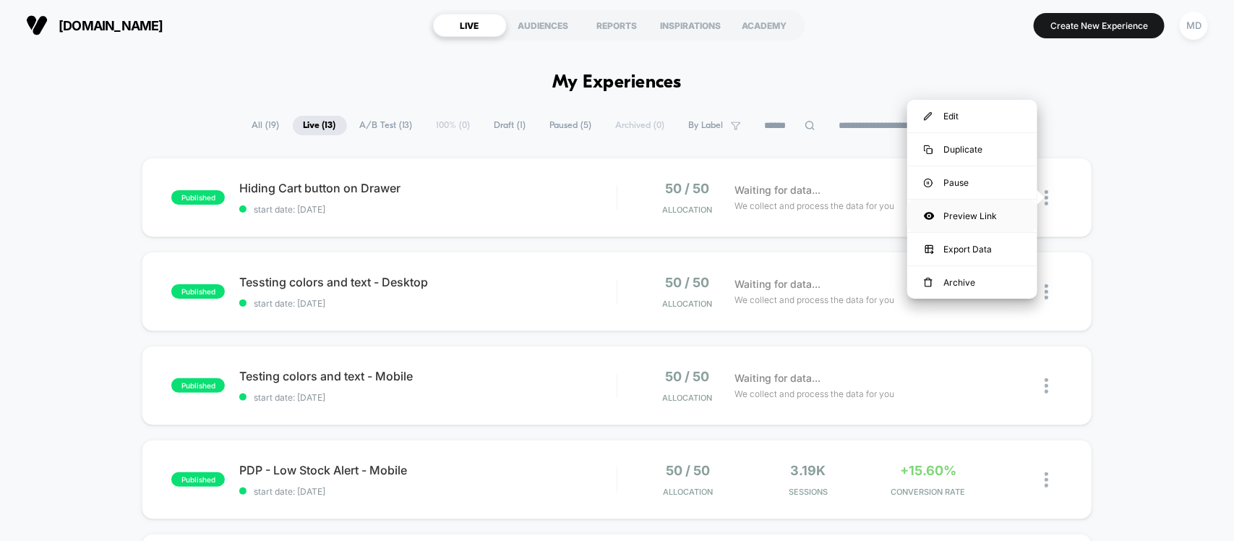
click at [980, 210] on div "Preview Link" at bounding box center [972, 216] width 130 height 33
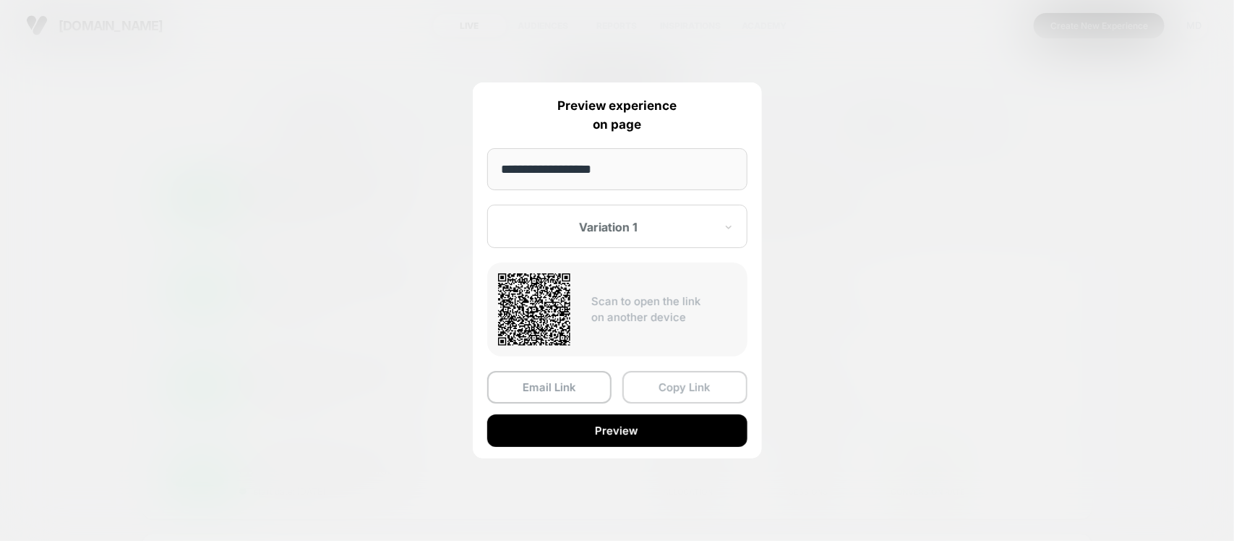
click at [685, 380] on button "Copy Link" at bounding box center [684, 387] width 125 height 33
